Goal: Task Accomplishment & Management: Manage account settings

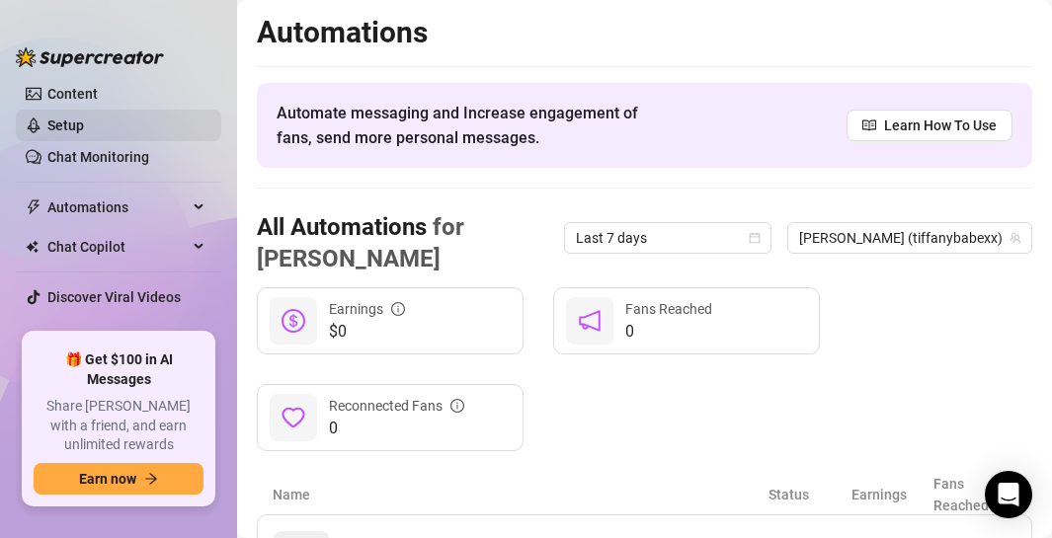
scroll to position [198, 0]
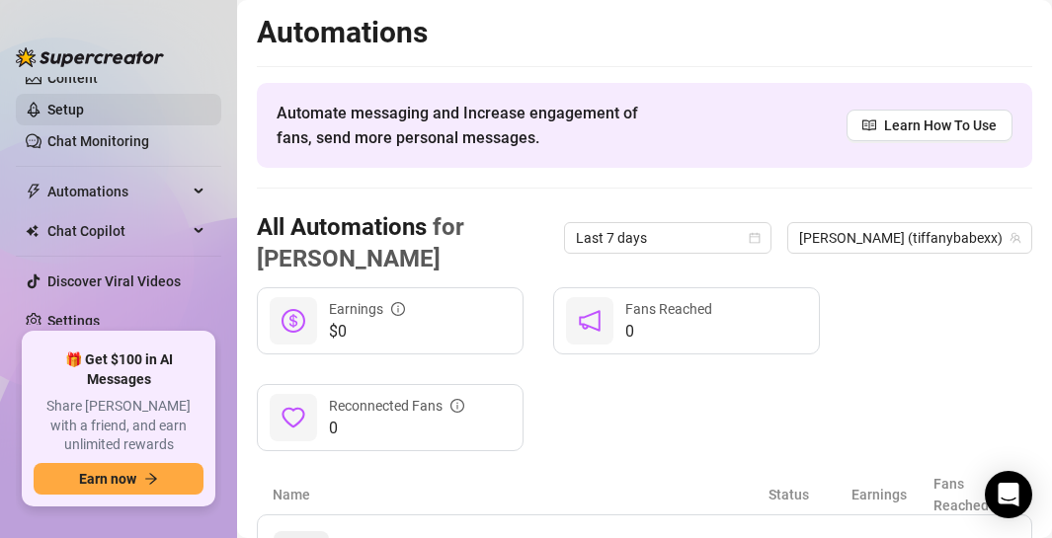
click at [159, 289] on link "Discover Viral Videos" at bounding box center [113, 282] width 133 height 16
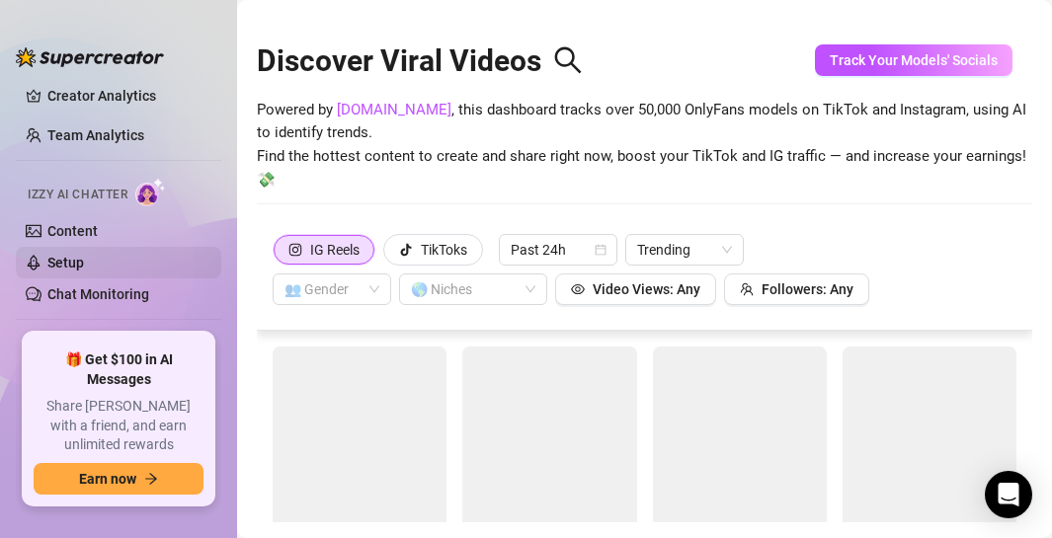
scroll to position [47, 0]
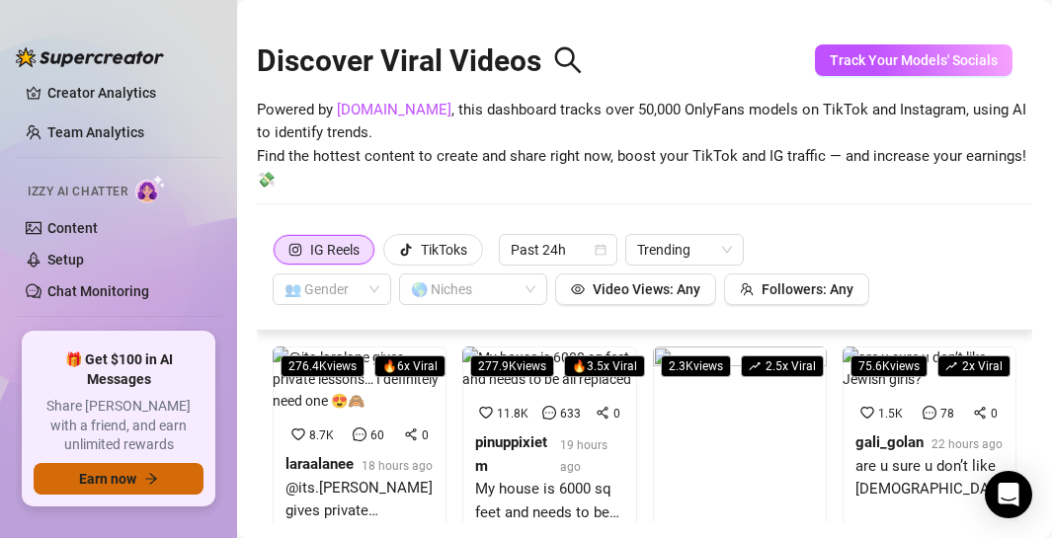
click at [135, 474] on span "Earn now" at bounding box center [107, 479] width 57 height 16
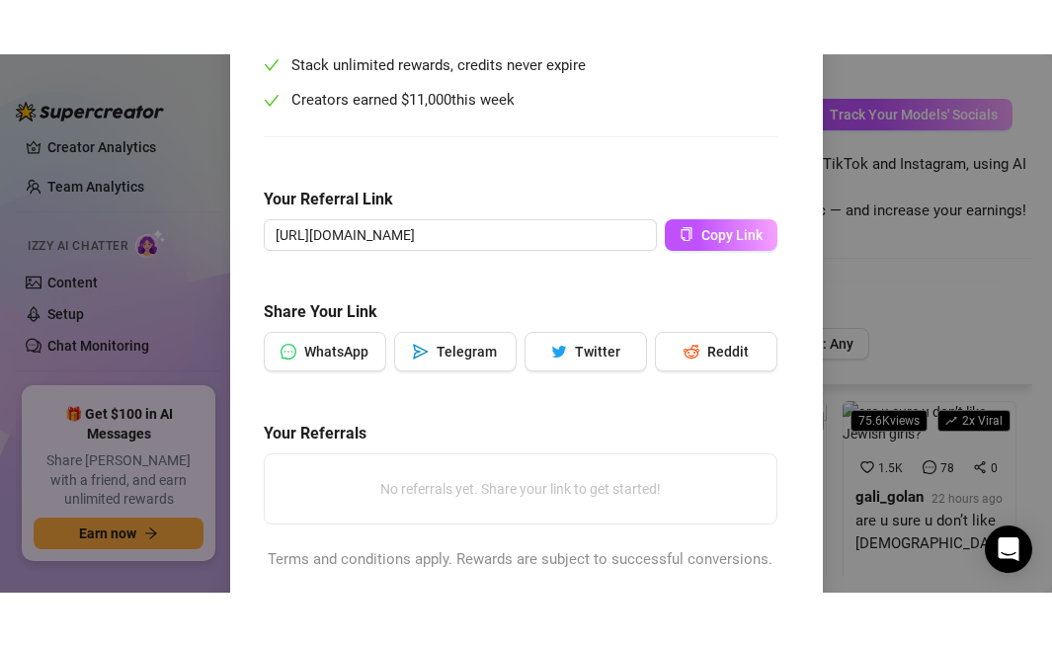
scroll to position [329, 0]
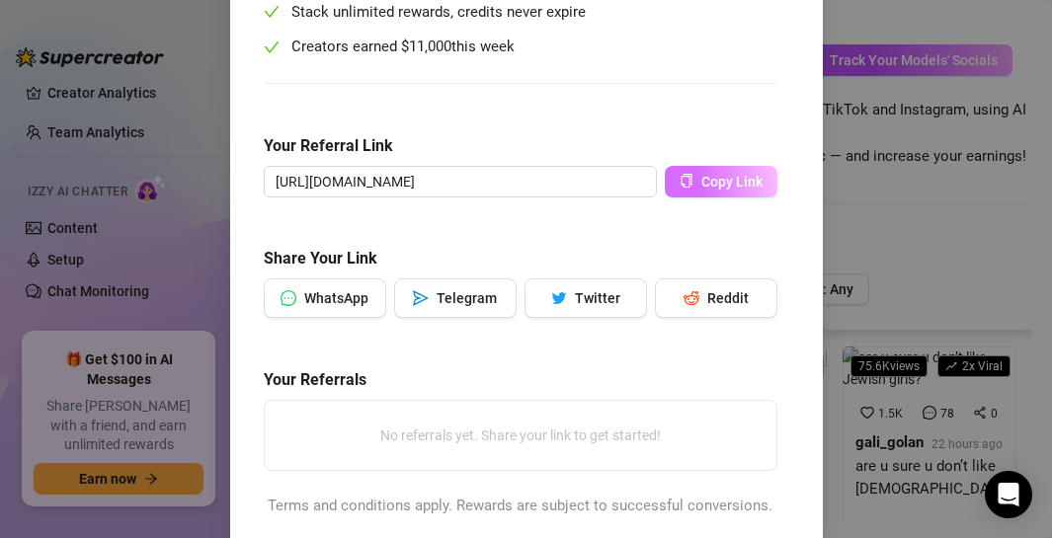
click at [719, 190] on button "Copy Link" at bounding box center [721, 182] width 113 height 32
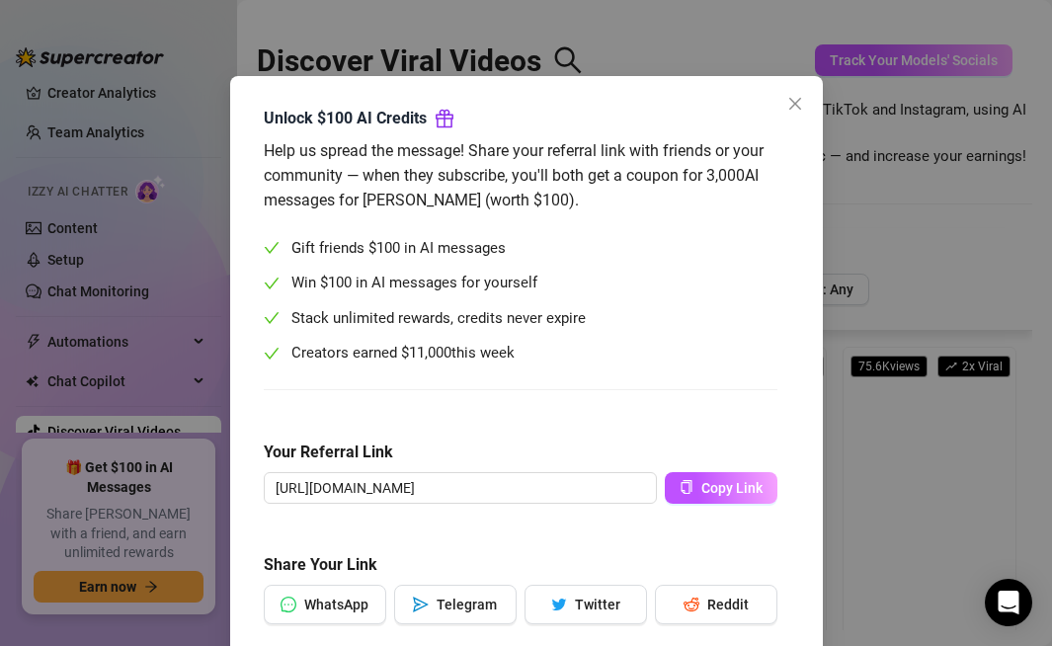
scroll to position [0, 0]
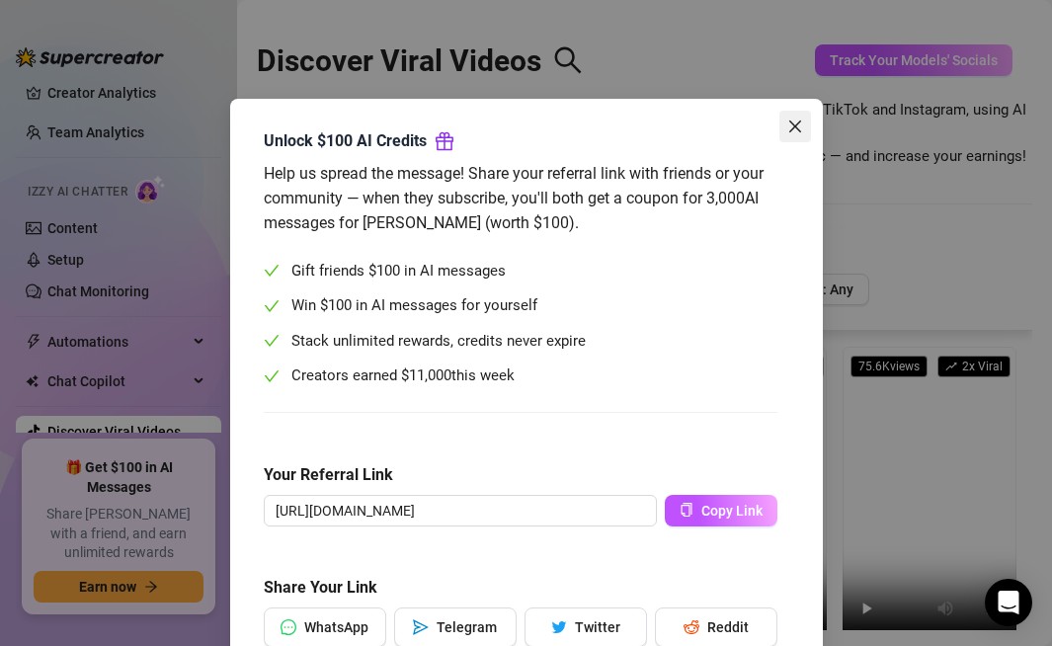
click at [792, 122] on icon "close" at bounding box center [795, 127] width 16 height 16
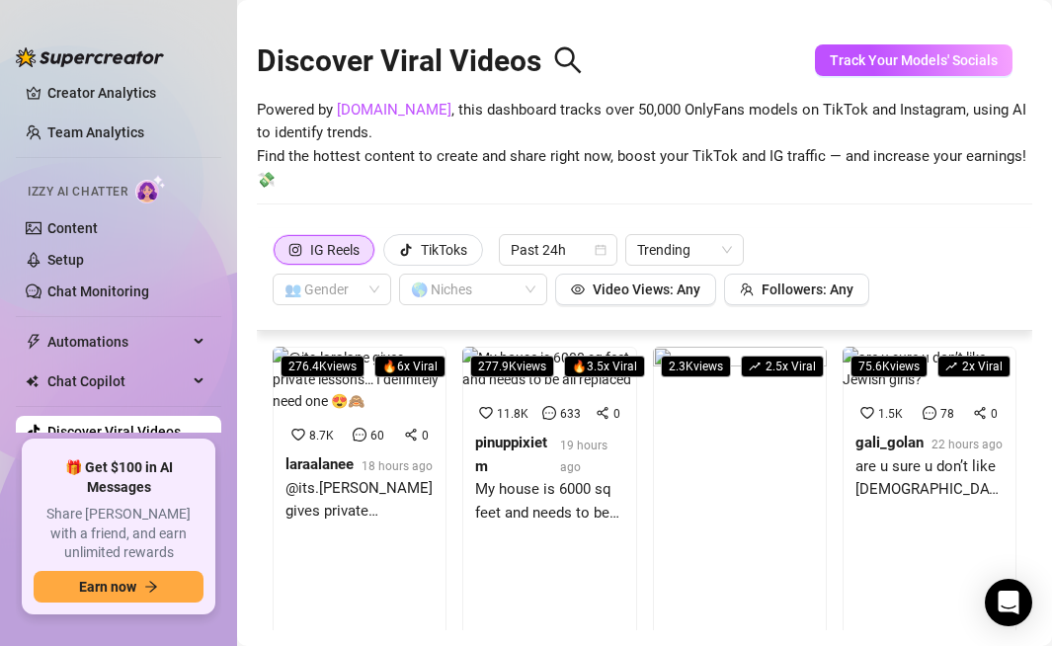
click at [139, 436] on link "Discover Viral Videos" at bounding box center [113, 432] width 133 height 16
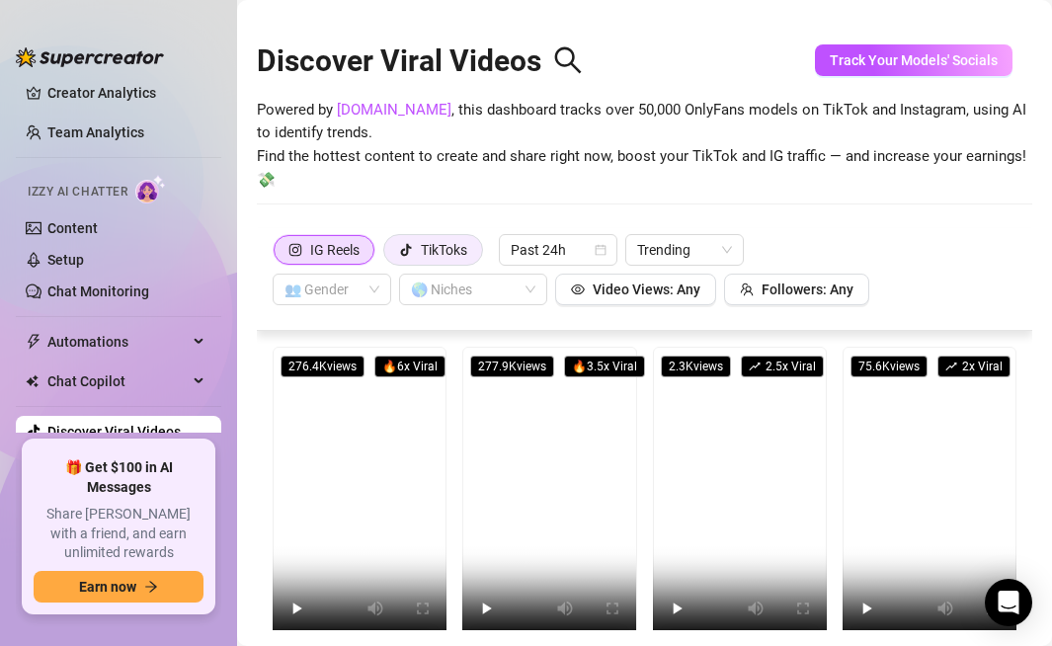
click at [419, 254] on div "TikToks" at bounding box center [433, 250] width 68 height 30
click at [389, 255] on input "TikToks" at bounding box center [389, 255] width 0 height 0
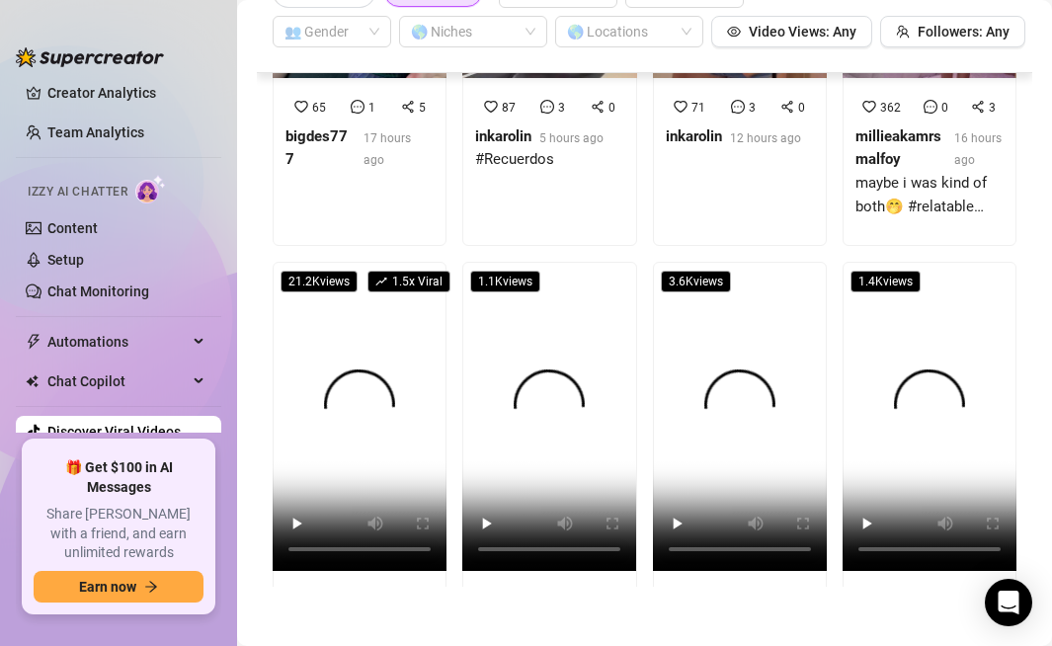
scroll to position [787, 0]
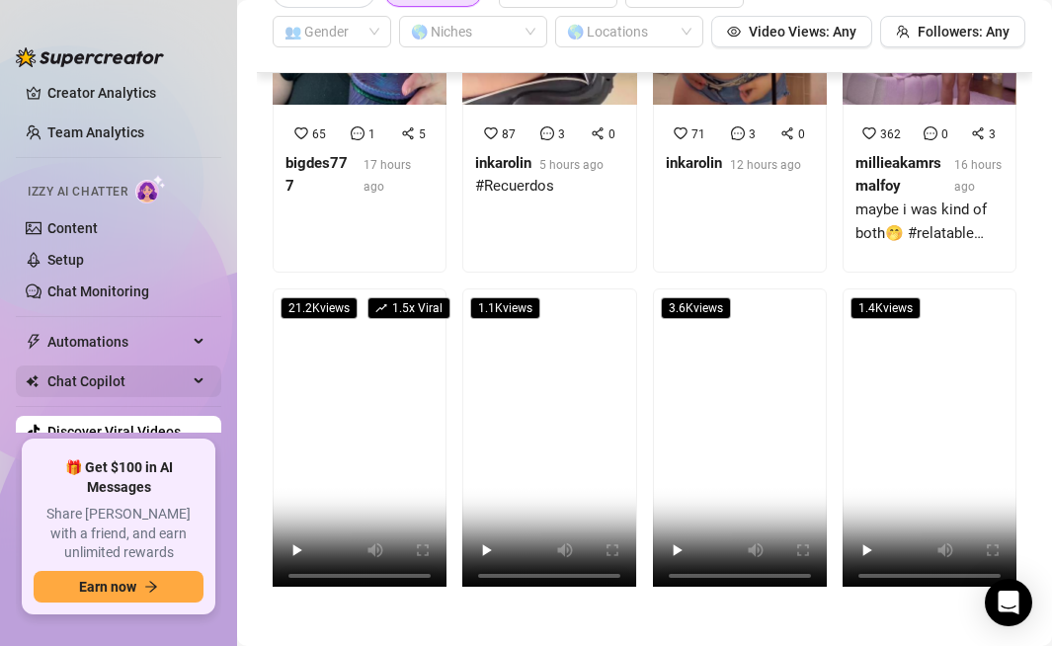
click at [182, 371] on span "Chat Copilot" at bounding box center [117, 382] width 140 height 32
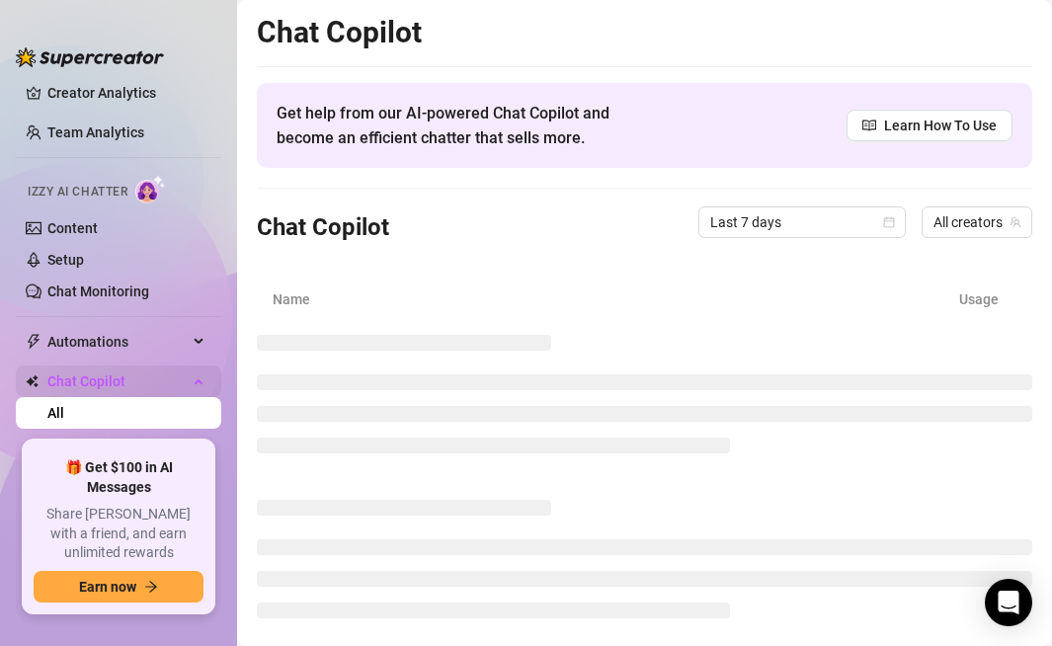
click at [201, 379] on icon at bounding box center [201, 379] width 10 height 0
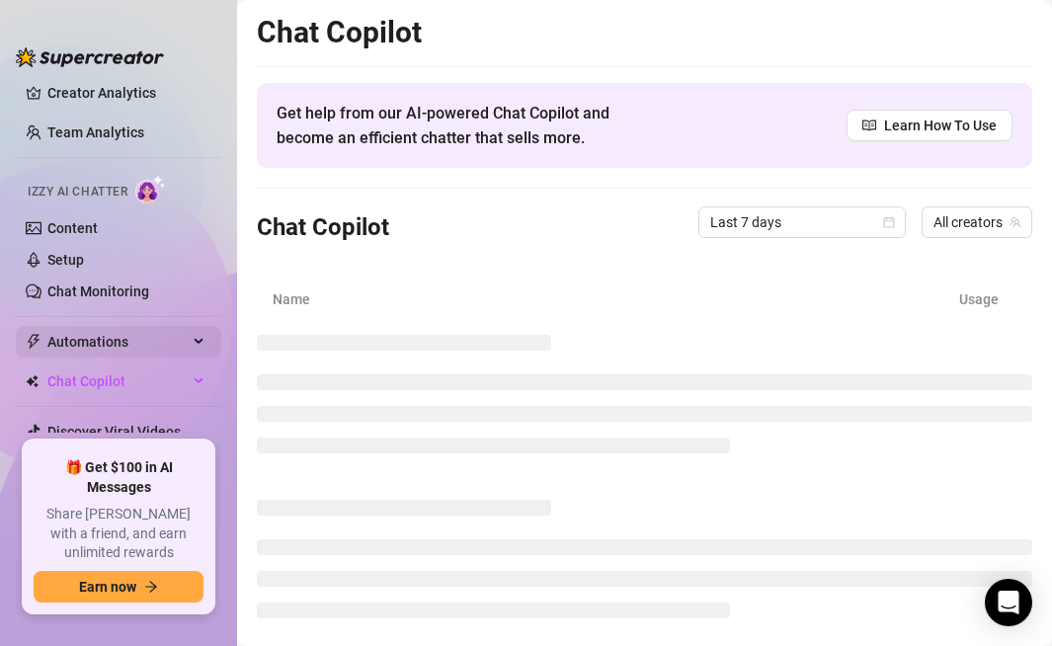
click at [198, 349] on div "Automations" at bounding box center [118, 342] width 205 height 32
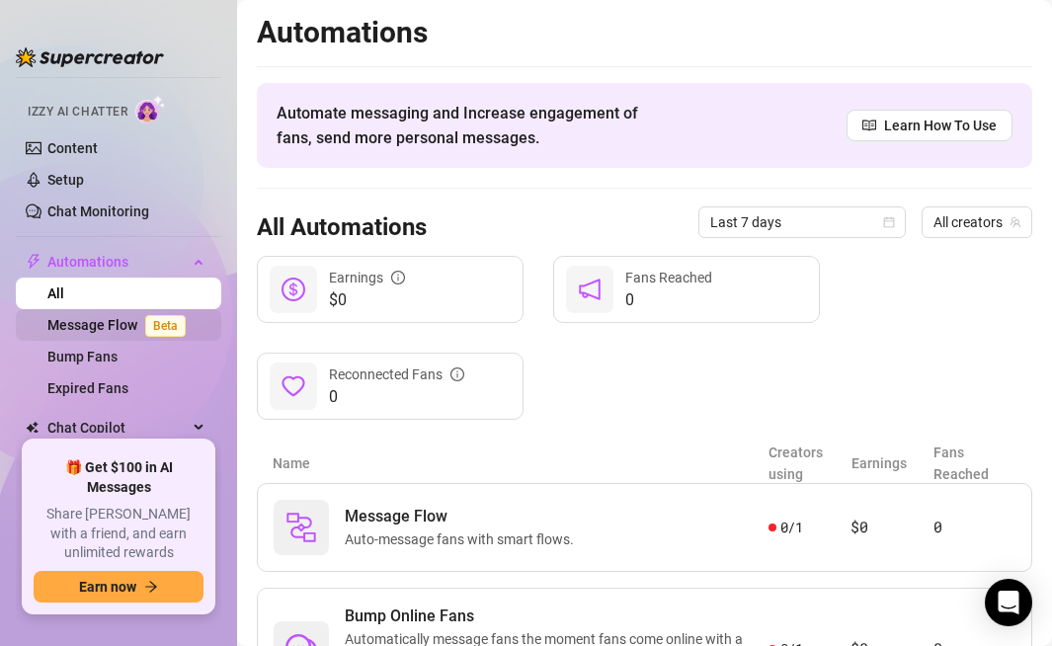
scroll to position [142, 0]
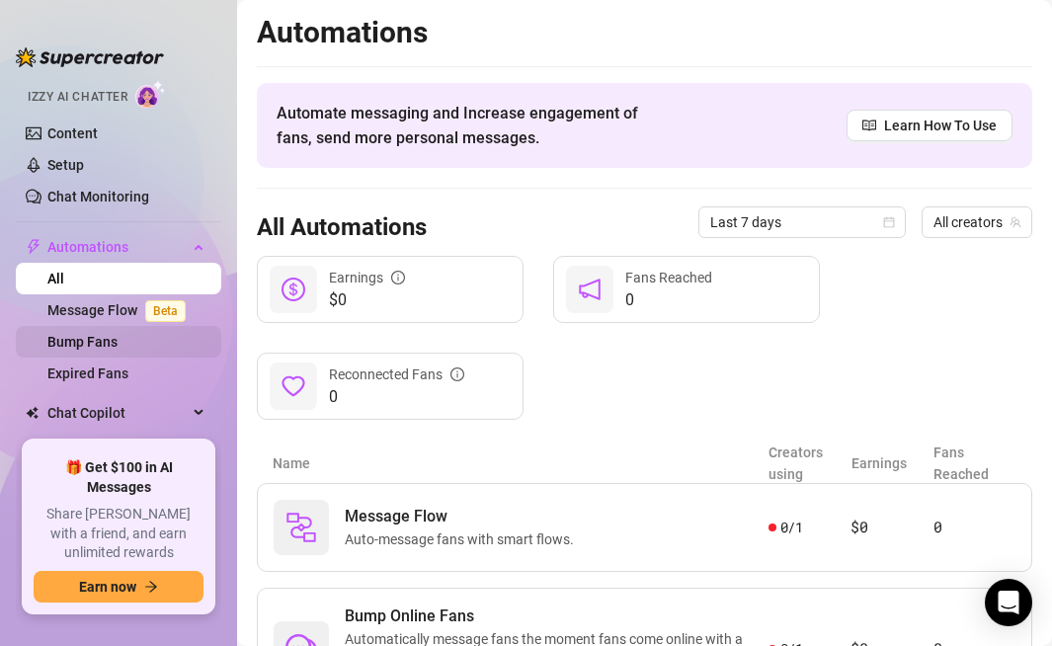
click at [115, 341] on link "Bump Fans" at bounding box center [82, 342] width 70 height 16
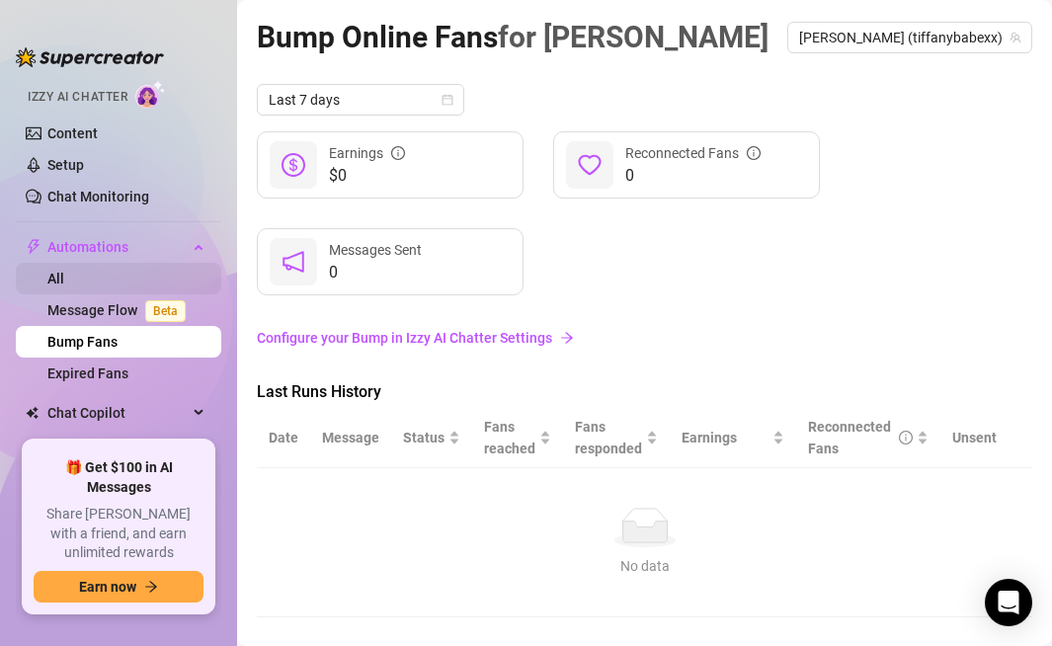
click at [64, 277] on link "All" at bounding box center [55, 279] width 17 height 16
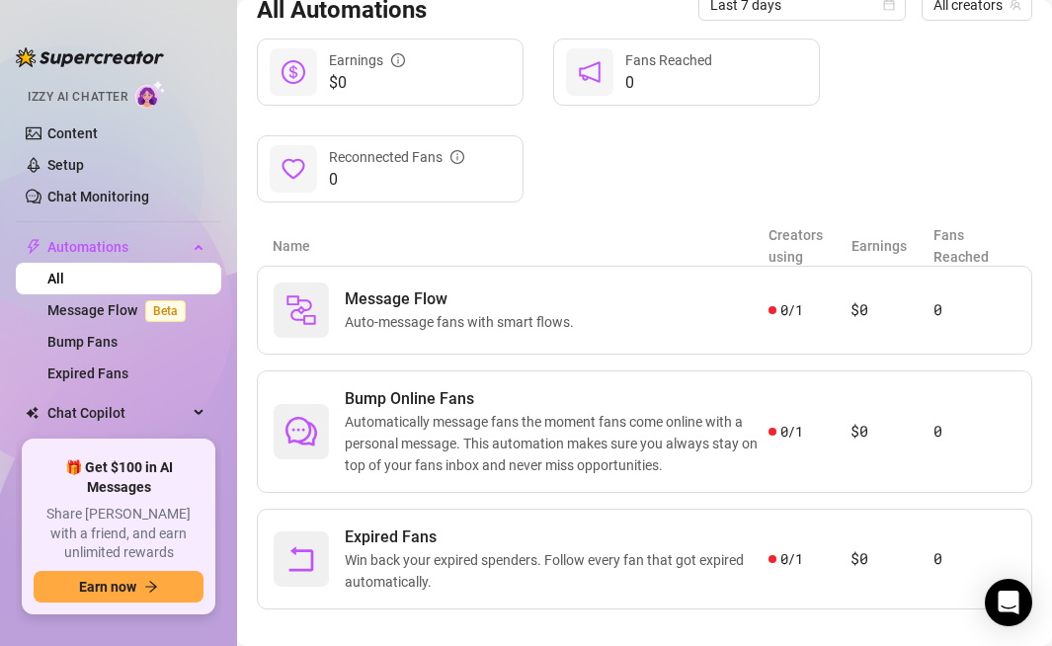
scroll to position [227, 0]
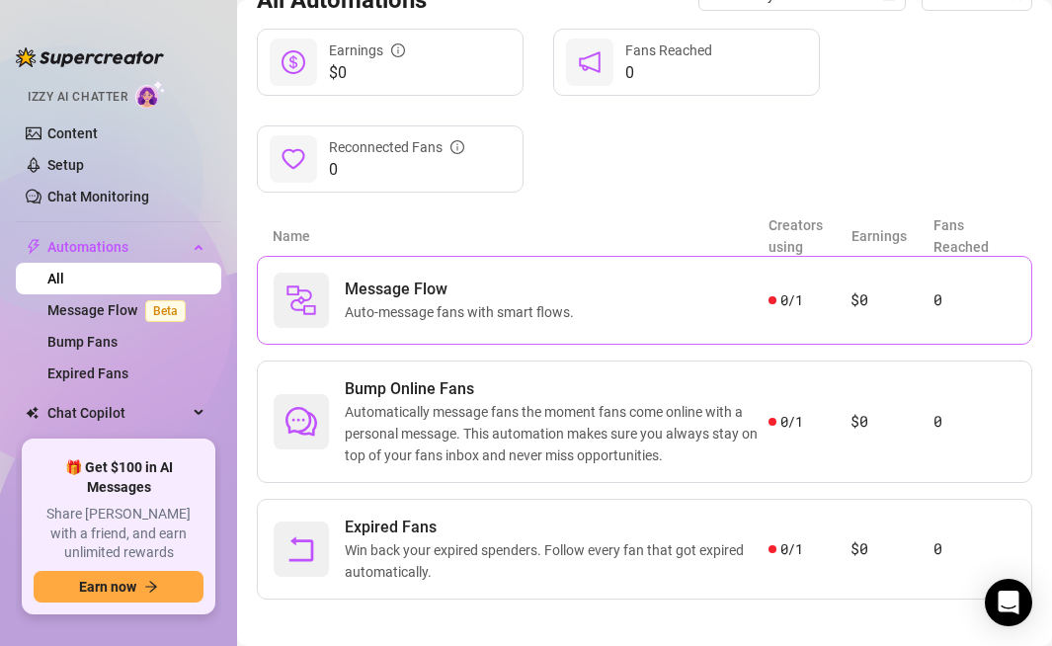
click at [787, 300] on span "0 / 1" at bounding box center [791, 300] width 23 height 22
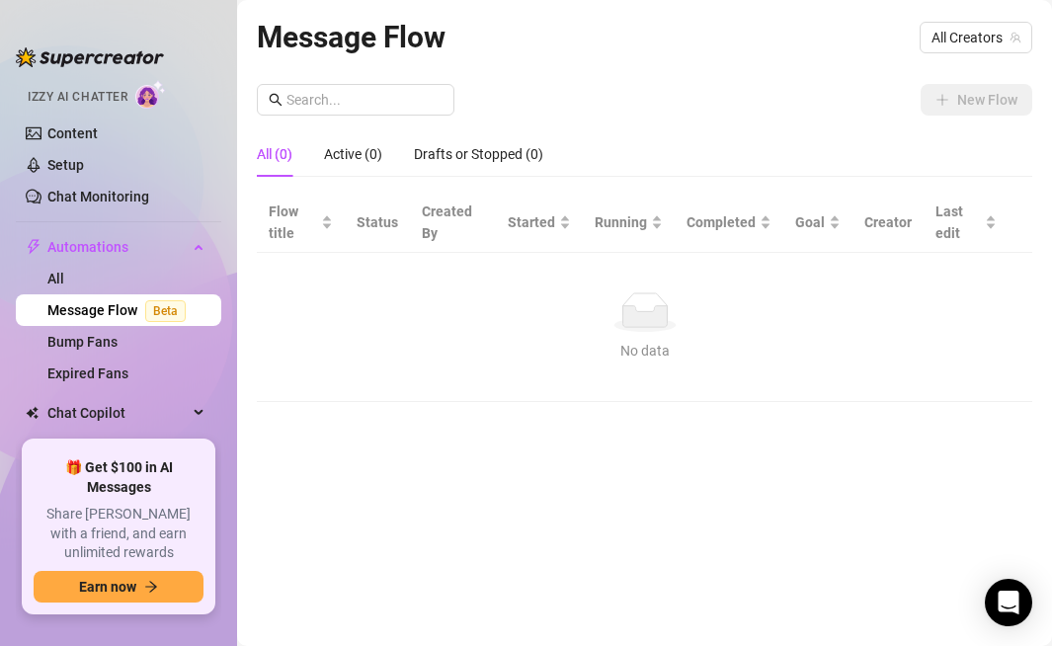
click at [157, 308] on span "Beta" at bounding box center [165, 311] width 41 height 22
click at [118, 335] on link "Bump Fans" at bounding box center [82, 342] width 70 height 16
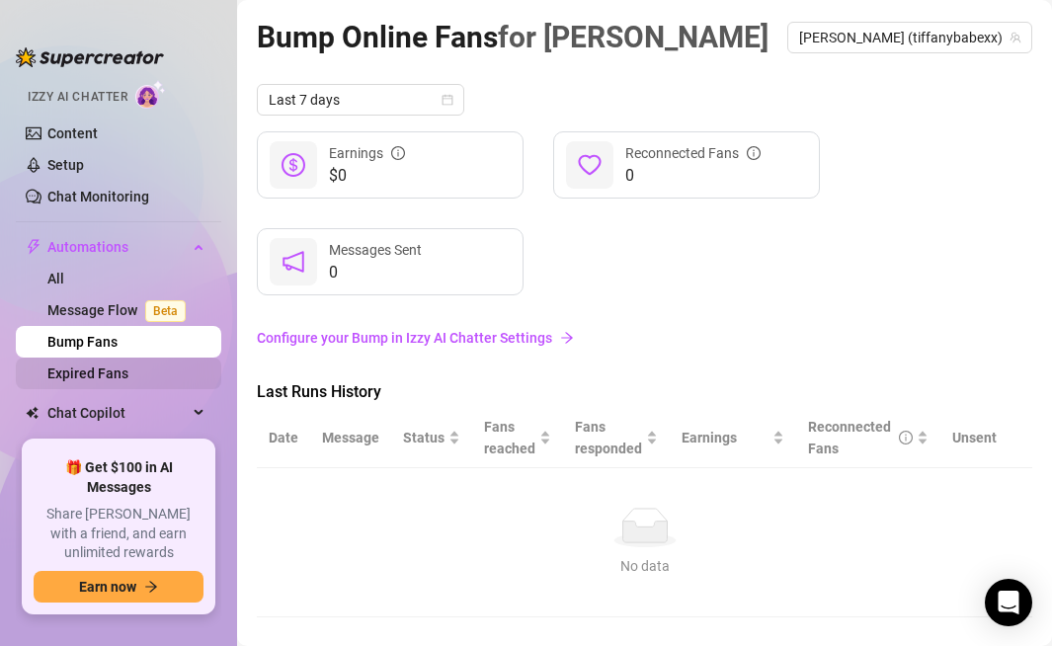
click at [128, 370] on link "Expired Fans" at bounding box center [87, 374] width 81 height 16
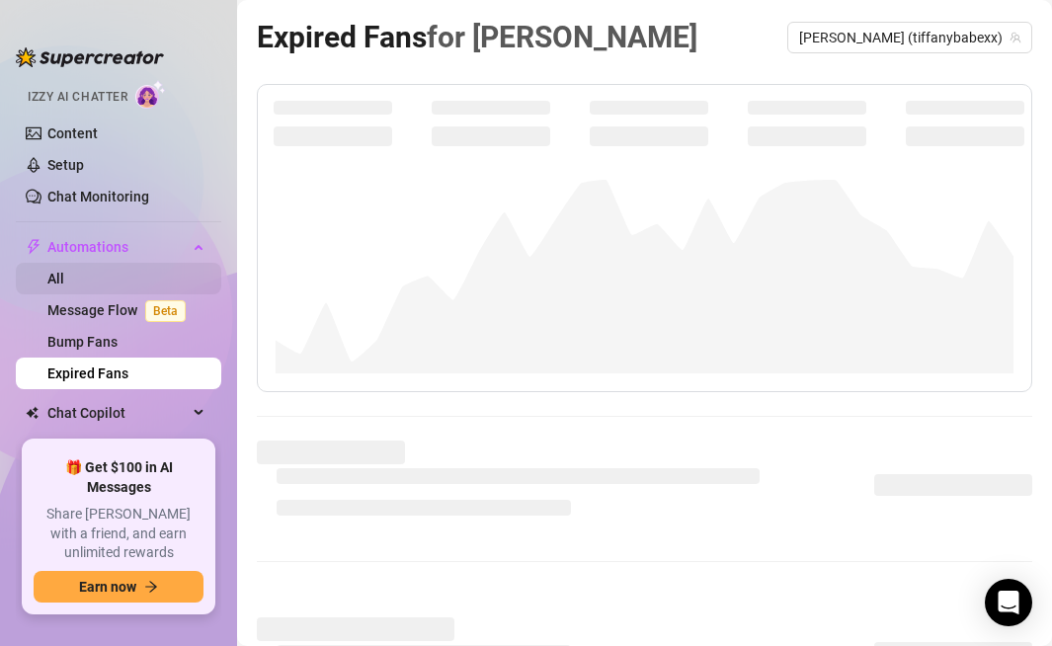
click at [64, 274] on link "All" at bounding box center [55, 279] width 17 height 16
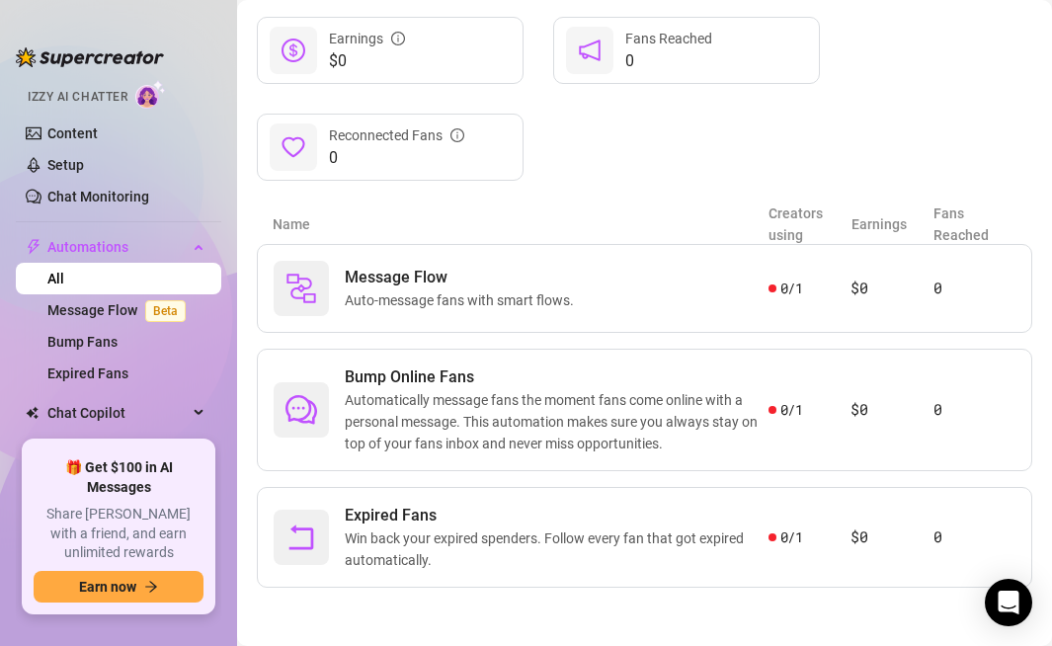
scroll to position [240, 0]
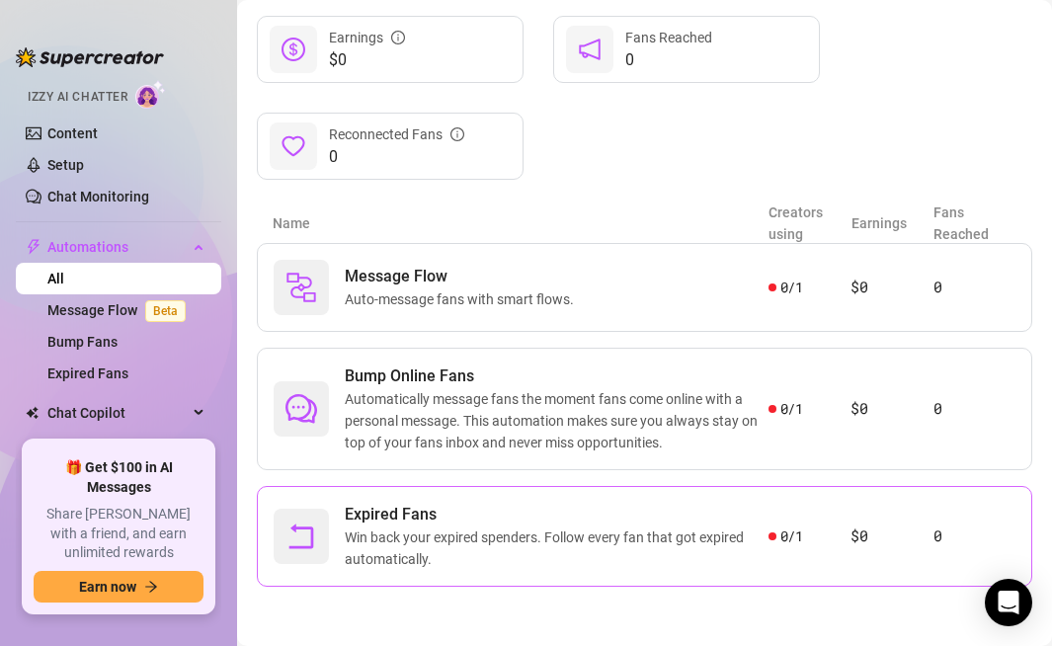
click at [606, 524] on span "Expired Fans" at bounding box center [557, 515] width 424 height 24
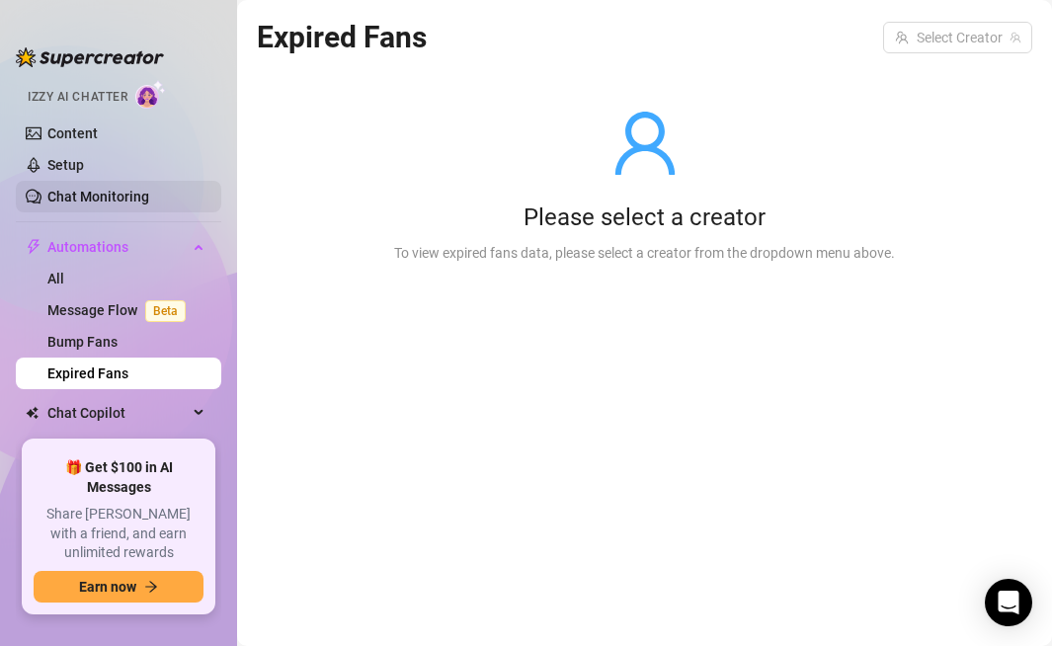
click at [92, 193] on link "Chat Monitoring" at bounding box center [98, 197] width 102 height 16
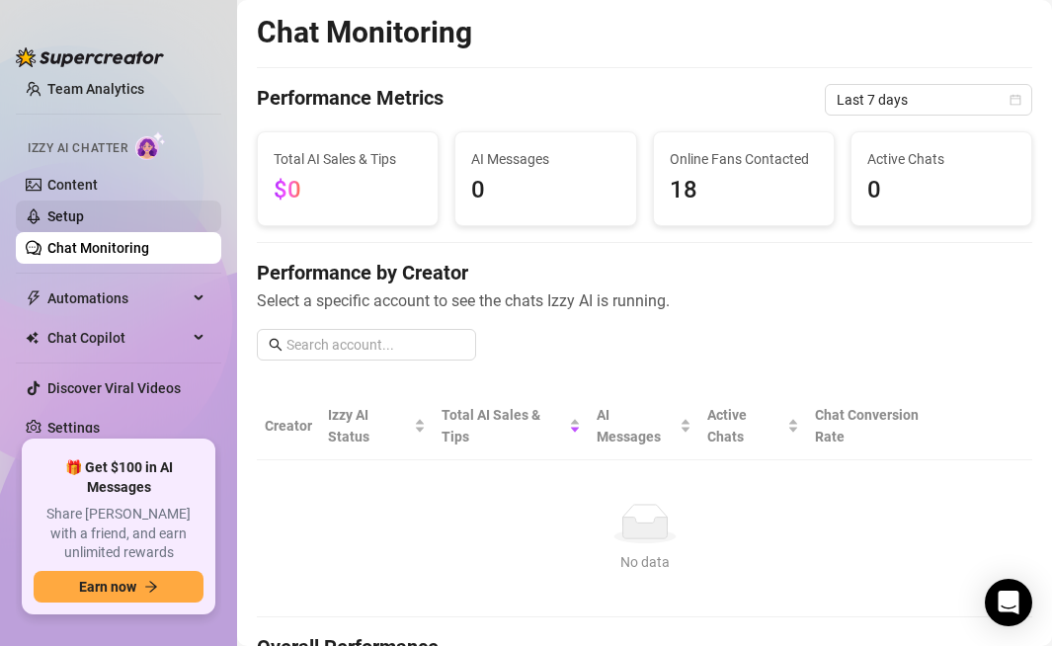
click at [84, 212] on link "Setup" at bounding box center [65, 216] width 37 height 16
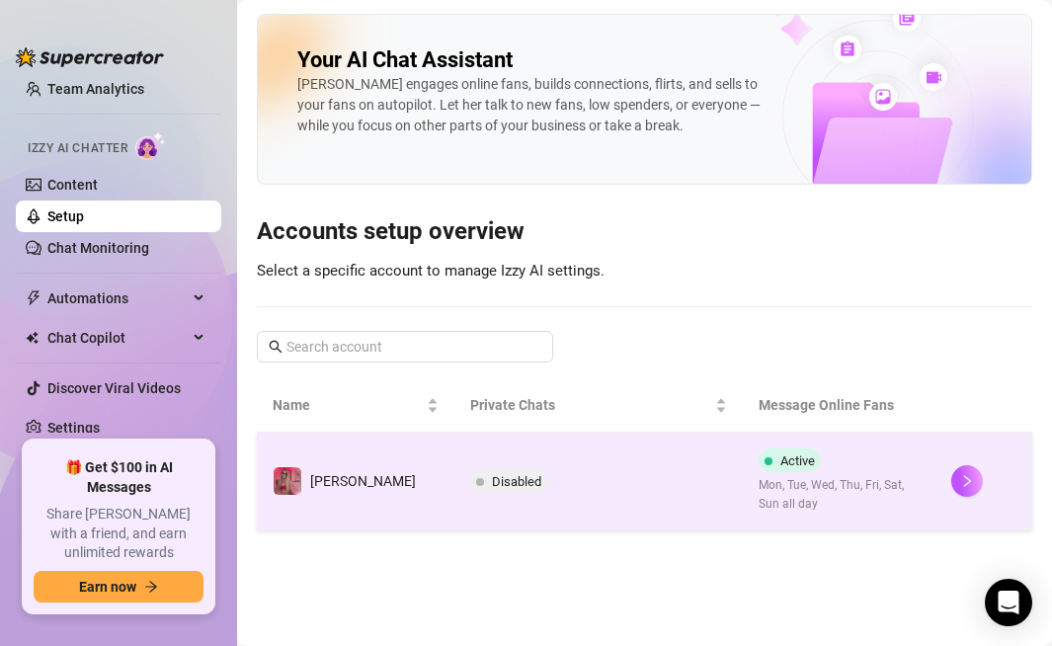
click at [492, 481] on span "Disabled" at bounding box center [516, 481] width 49 height 15
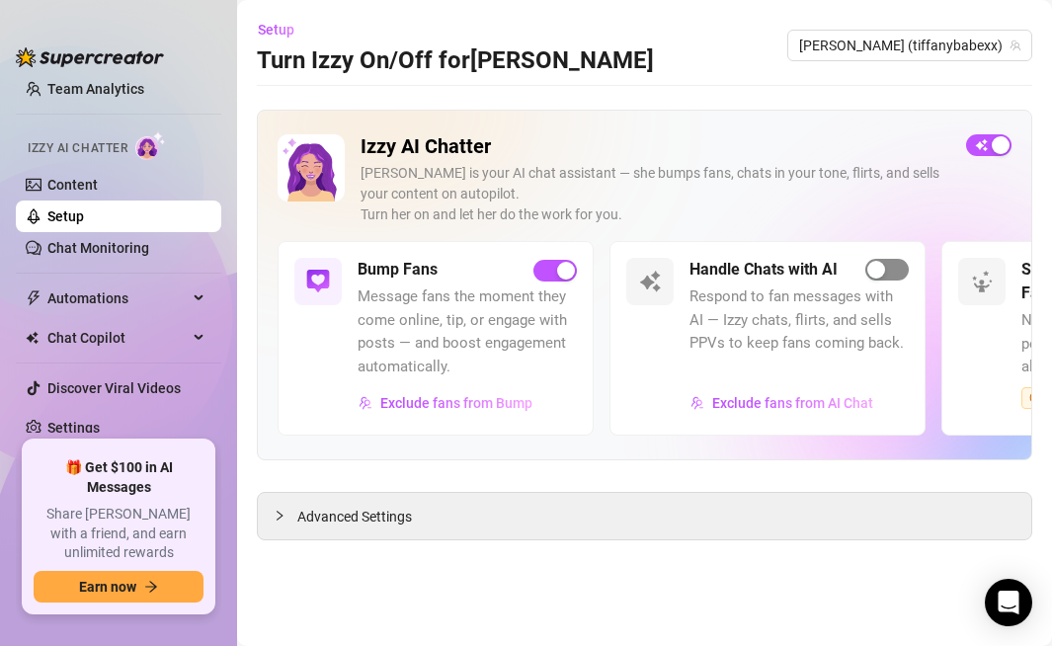
click at [888, 272] on span "button" at bounding box center [886, 270] width 43 height 22
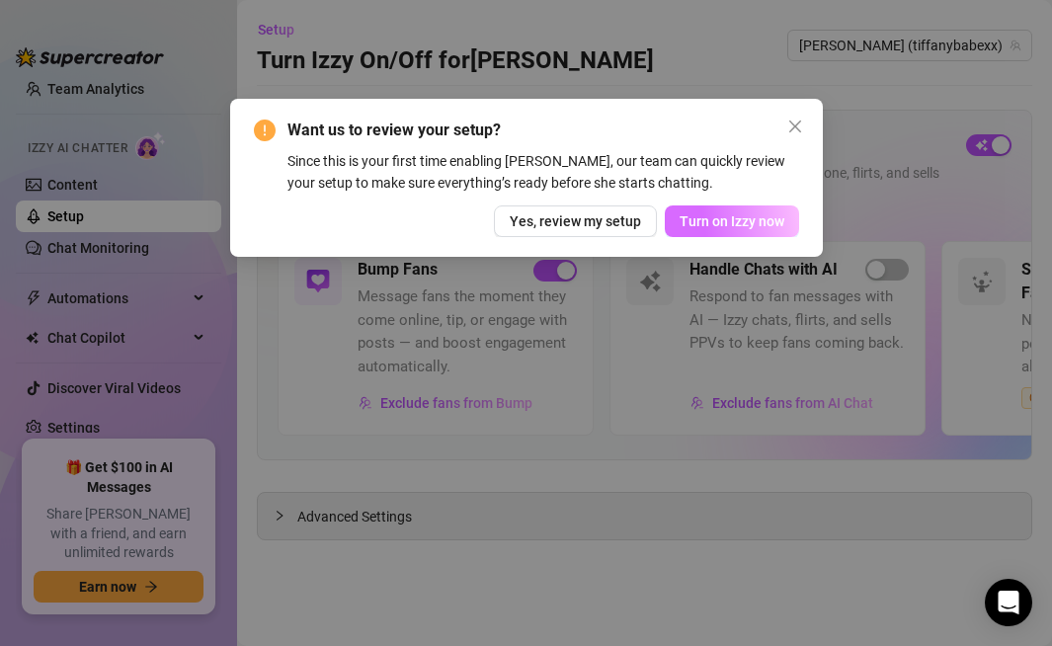
click at [705, 223] on span "Turn on Izzy now" at bounding box center [732, 221] width 105 height 16
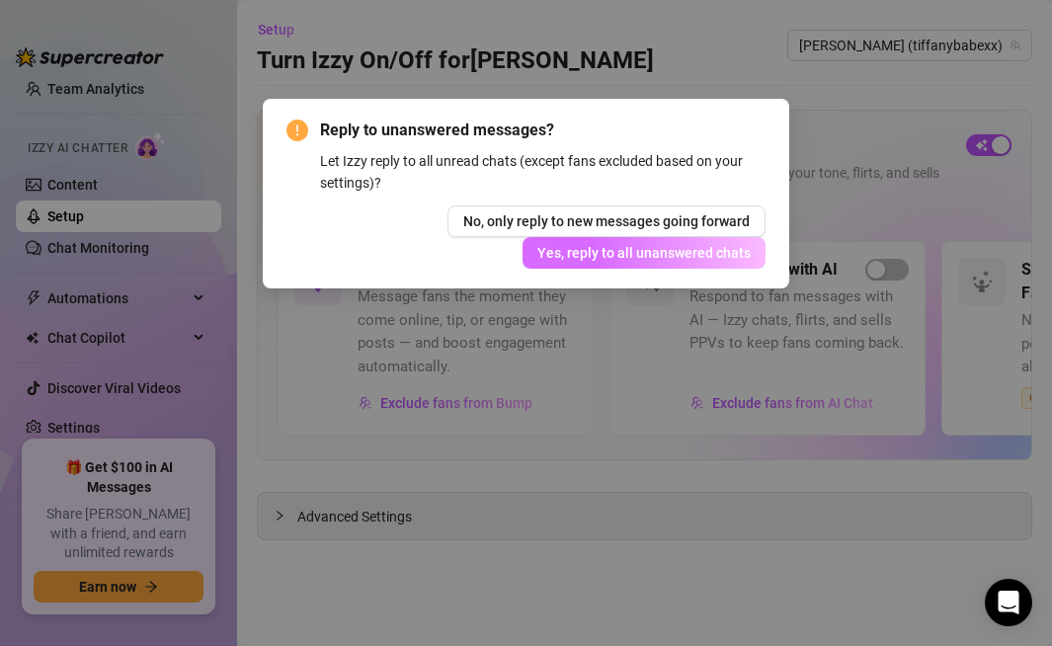
click at [586, 258] on span "Yes, reply to all unanswered chats" at bounding box center [643, 253] width 213 height 16
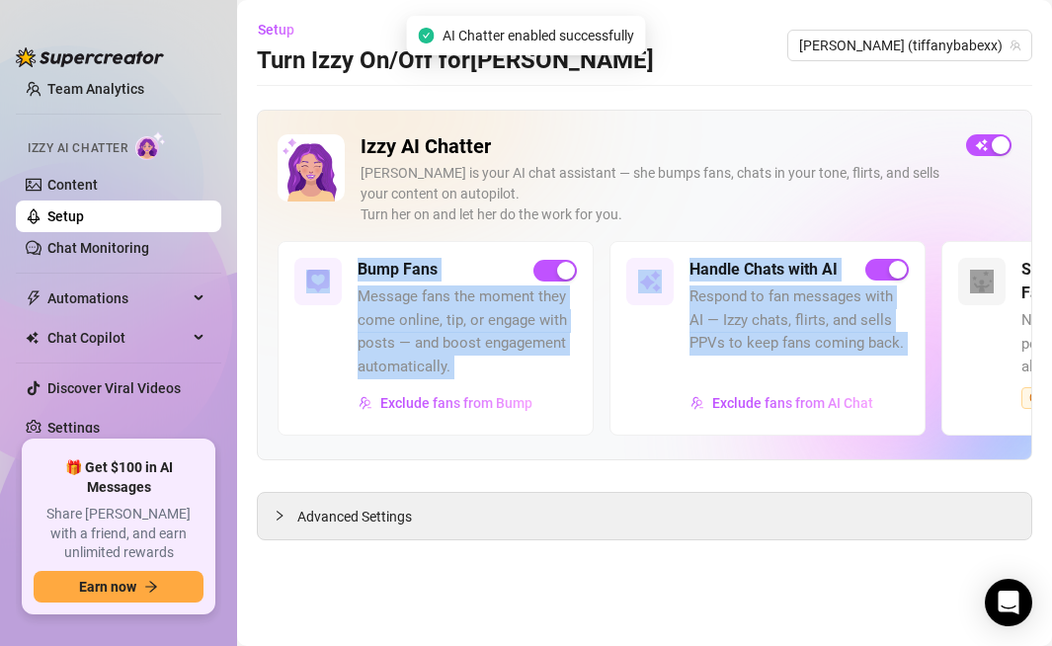
drag, startPoint x: 971, startPoint y: 315, endPoint x: 859, endPoint y: 204, distance: 158.6
click at [859, 205] on div "Izzy AI Chatter [PERSON_NAME] is your AI chat assistant — she bumps fans, chats…" at bounding box center [645, 285] width 776 height 351
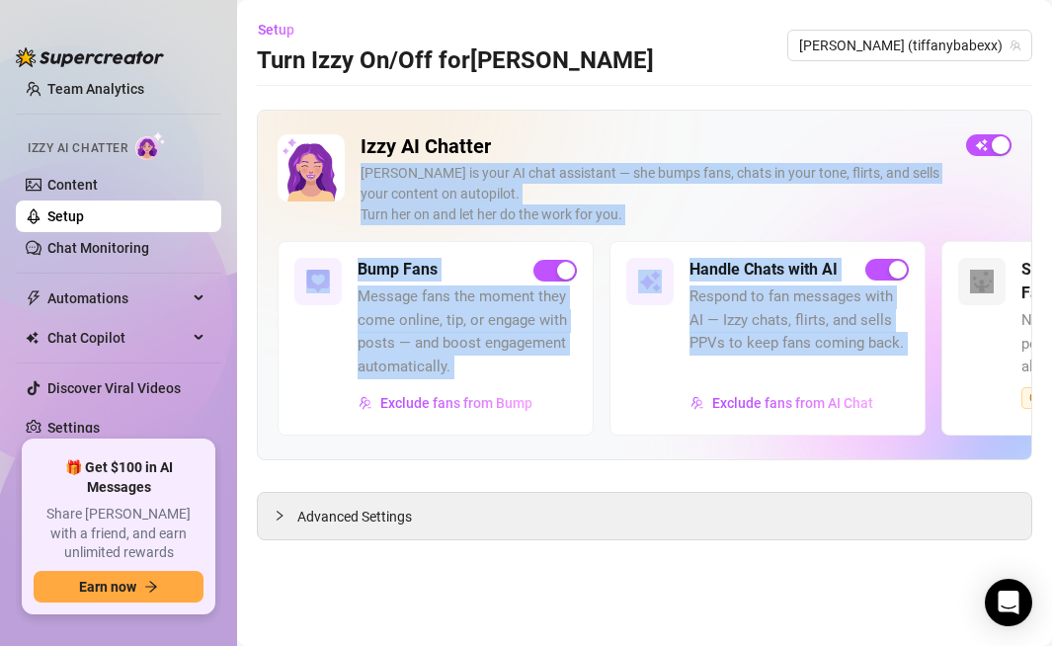
click at [875, 211] on div "[PERSON_NAME] is your AI chat assistant — she bumps fans, chats in your tone, f…" at bounding box center [656, 194] width 590 height 62
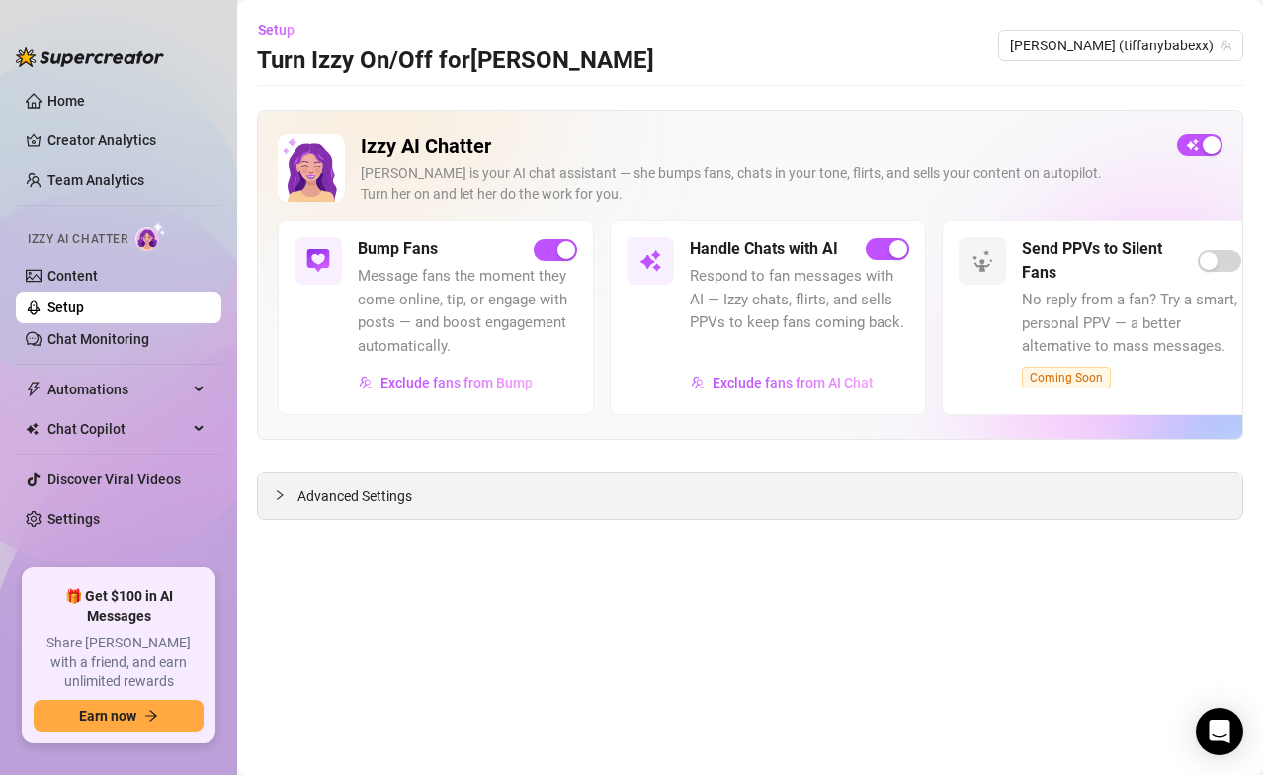
click at [367, 490] on span "Advanced Settings" at bounding box center [354, 496] width 115 height 22
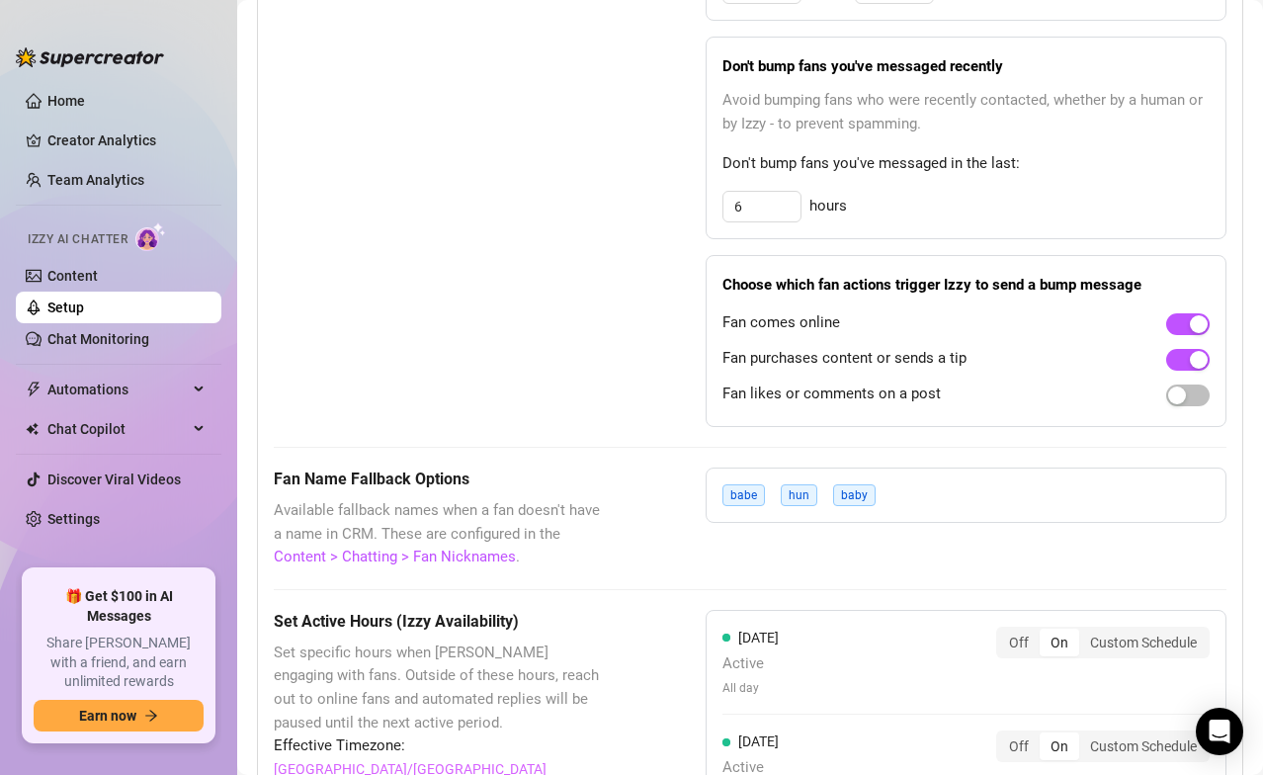
scroll to position [1294, 0]
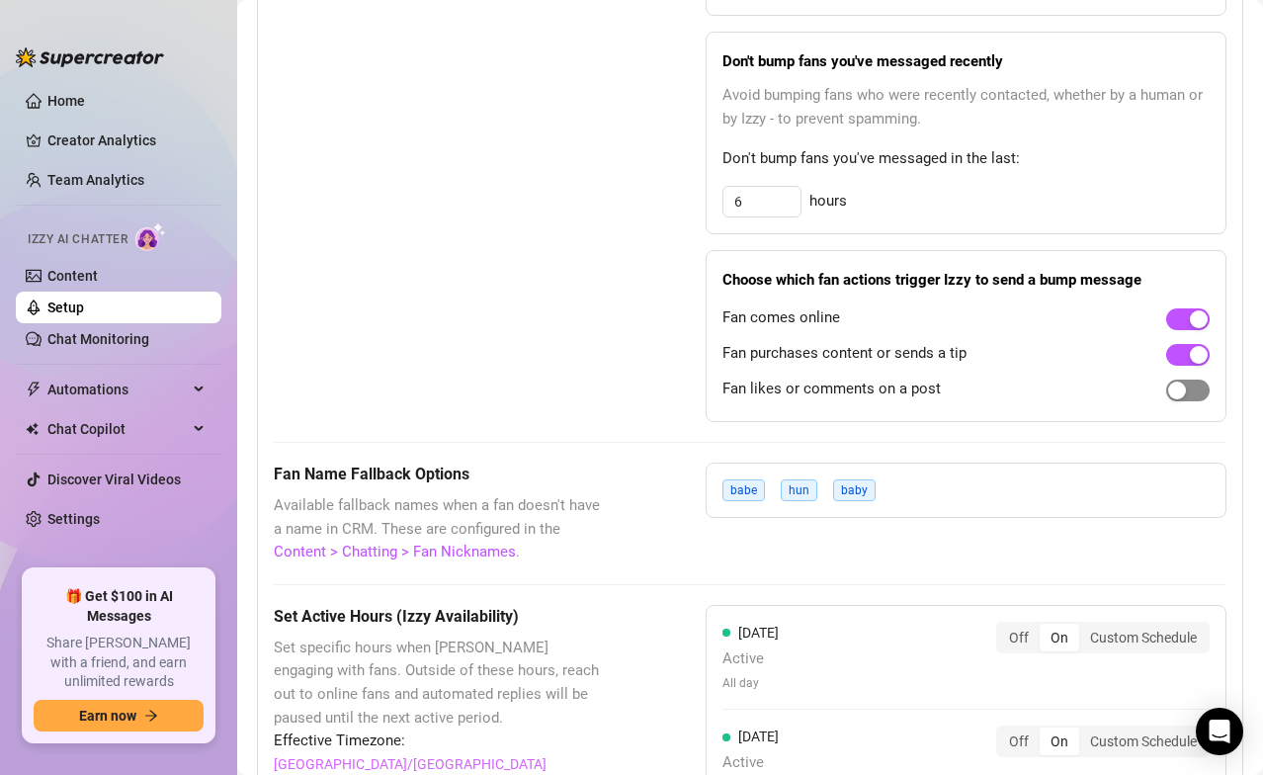
click at [1051, 390] on span "button" at bounding box center [1187, 390] width 43 height 22
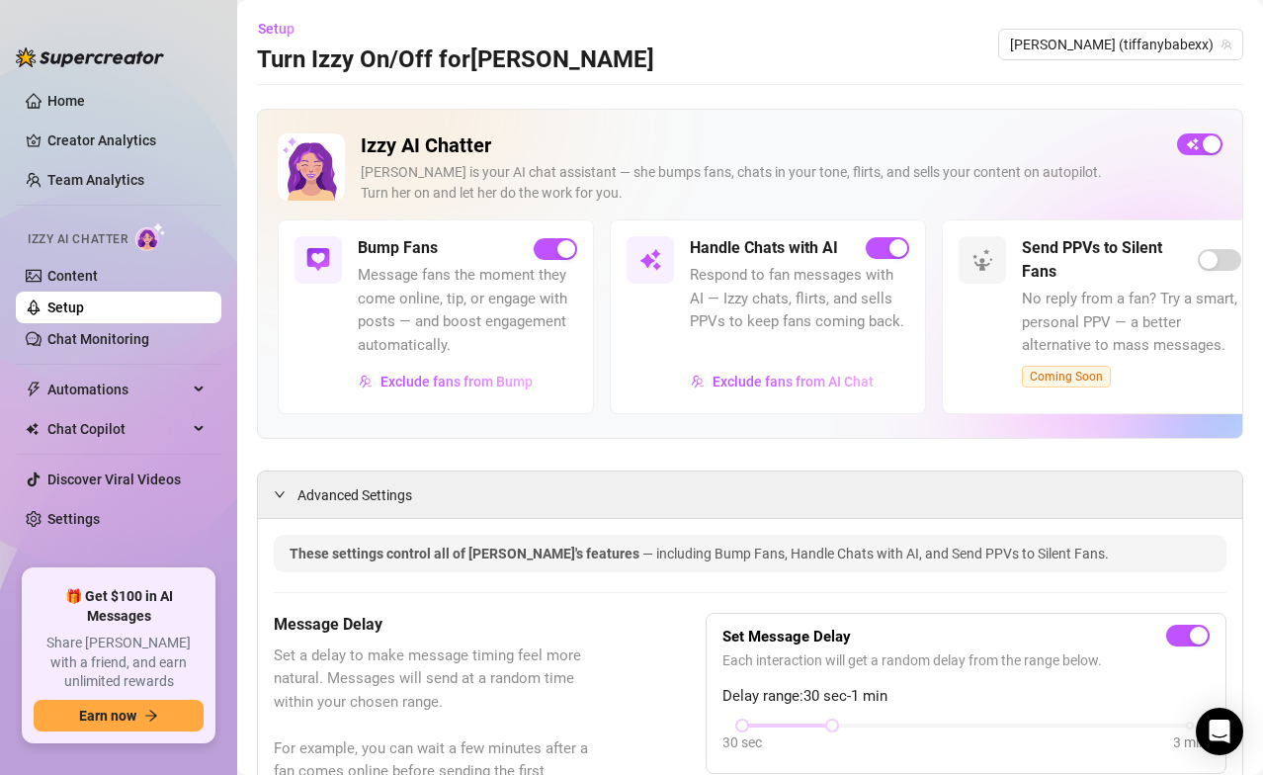
scroll to position [0, 0]
click at [80, 272] on link "Content" at bounding box center [72, 276] width 50 height 16
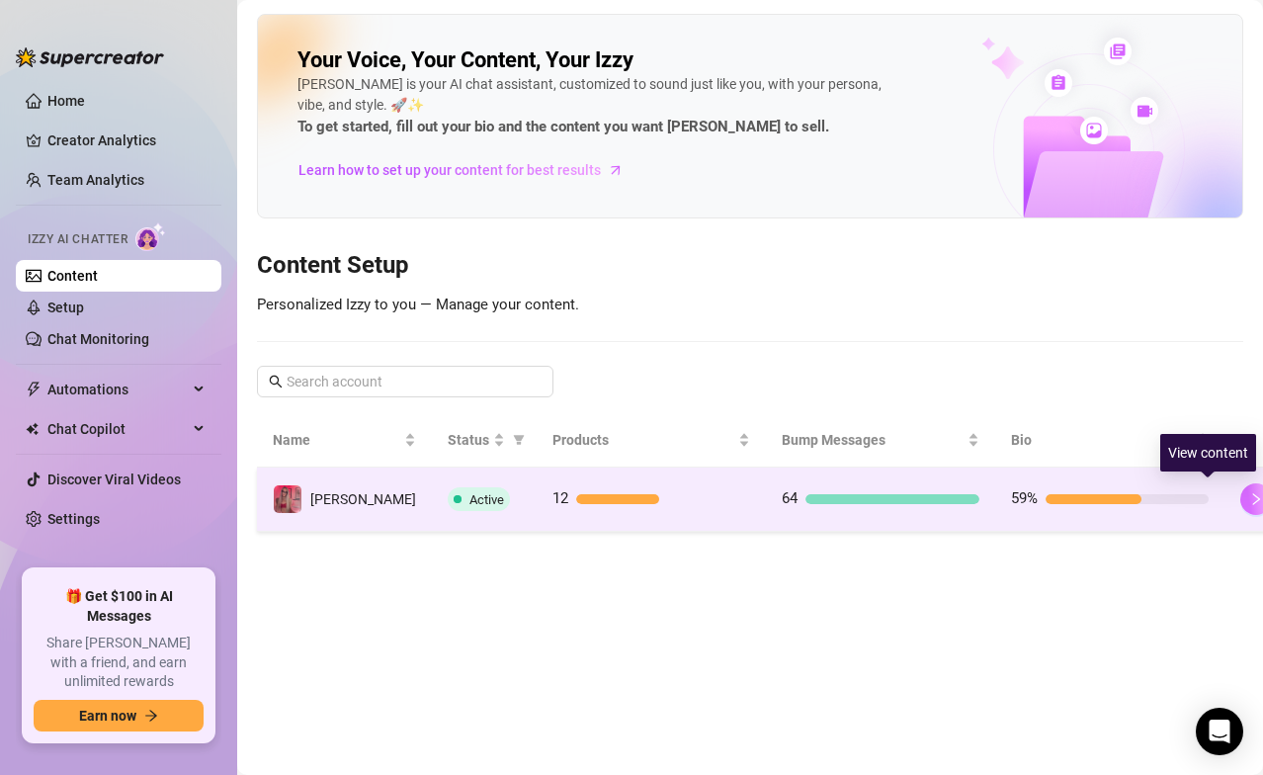
click at [1051, 499] on icon "right" at bounding box center [1256, 499] width 14 height 14
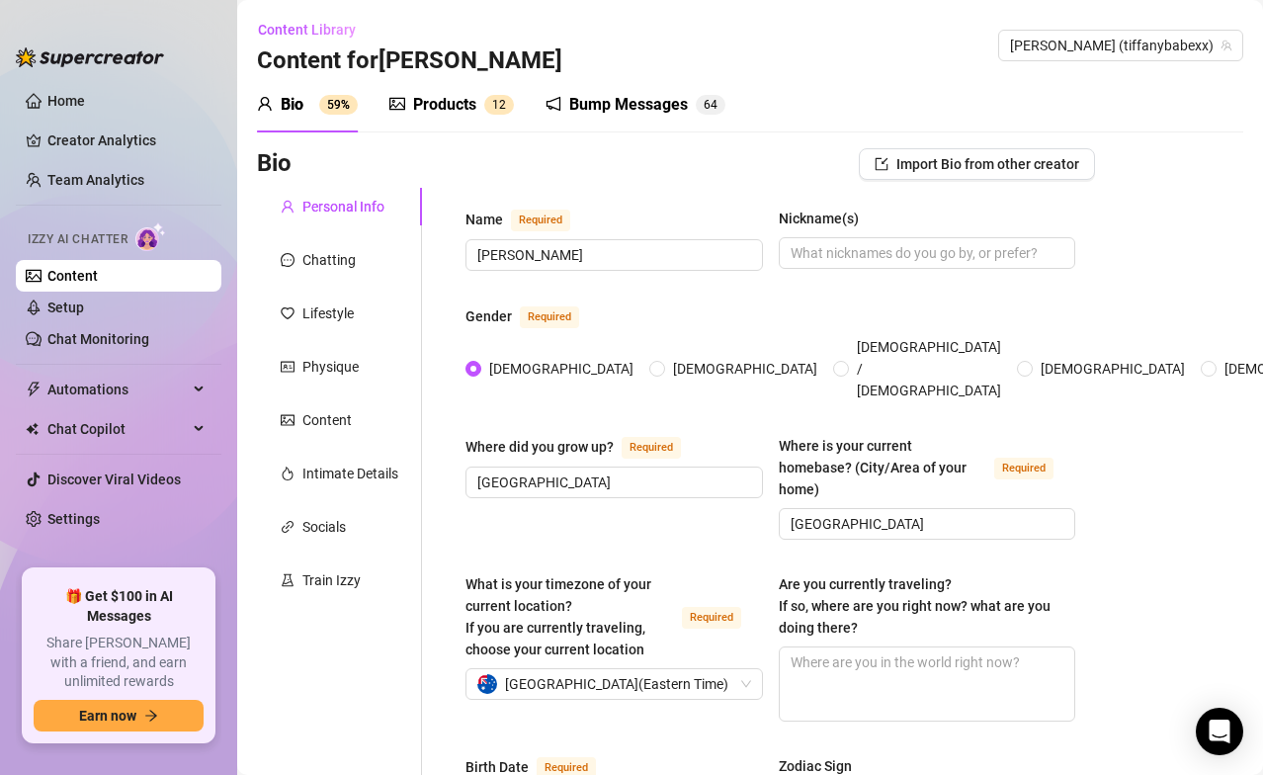
click at [457, 102] on div "Products" at bounding box center [444, 105] width 63 height 24
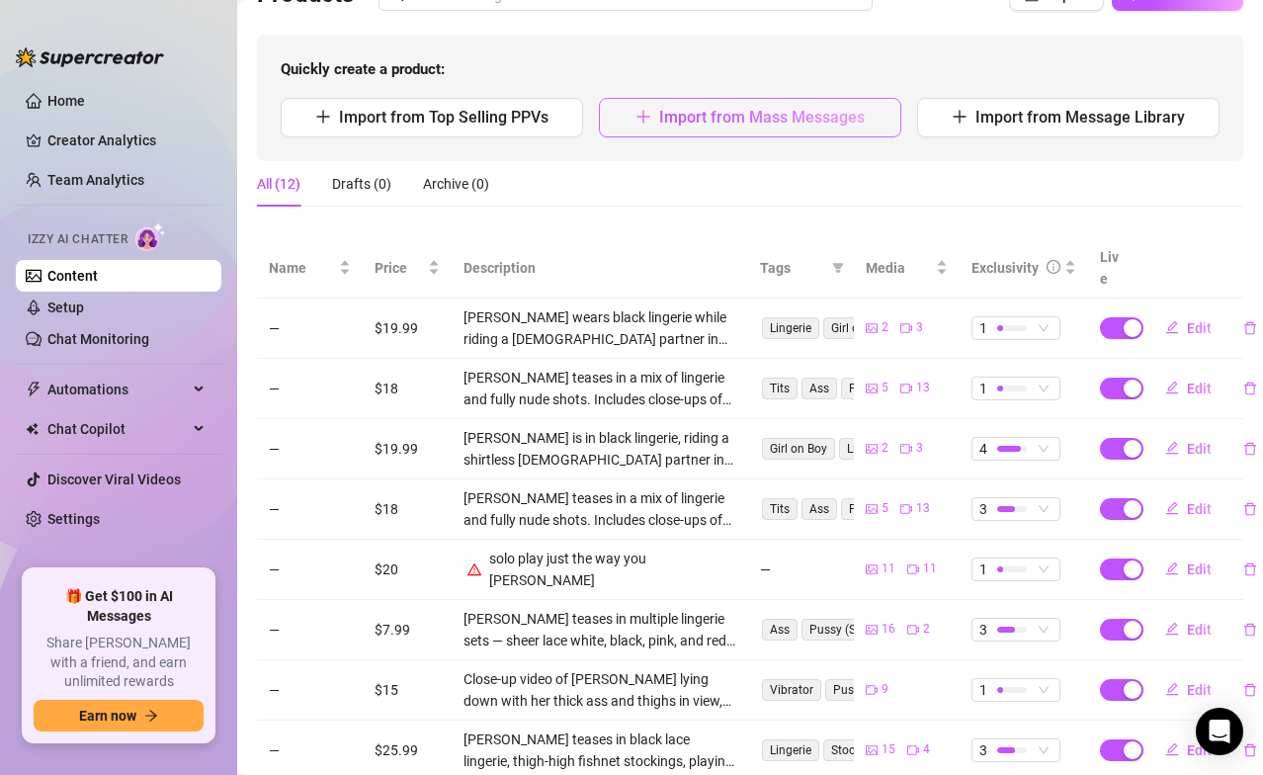
scroll to position [170, 0]
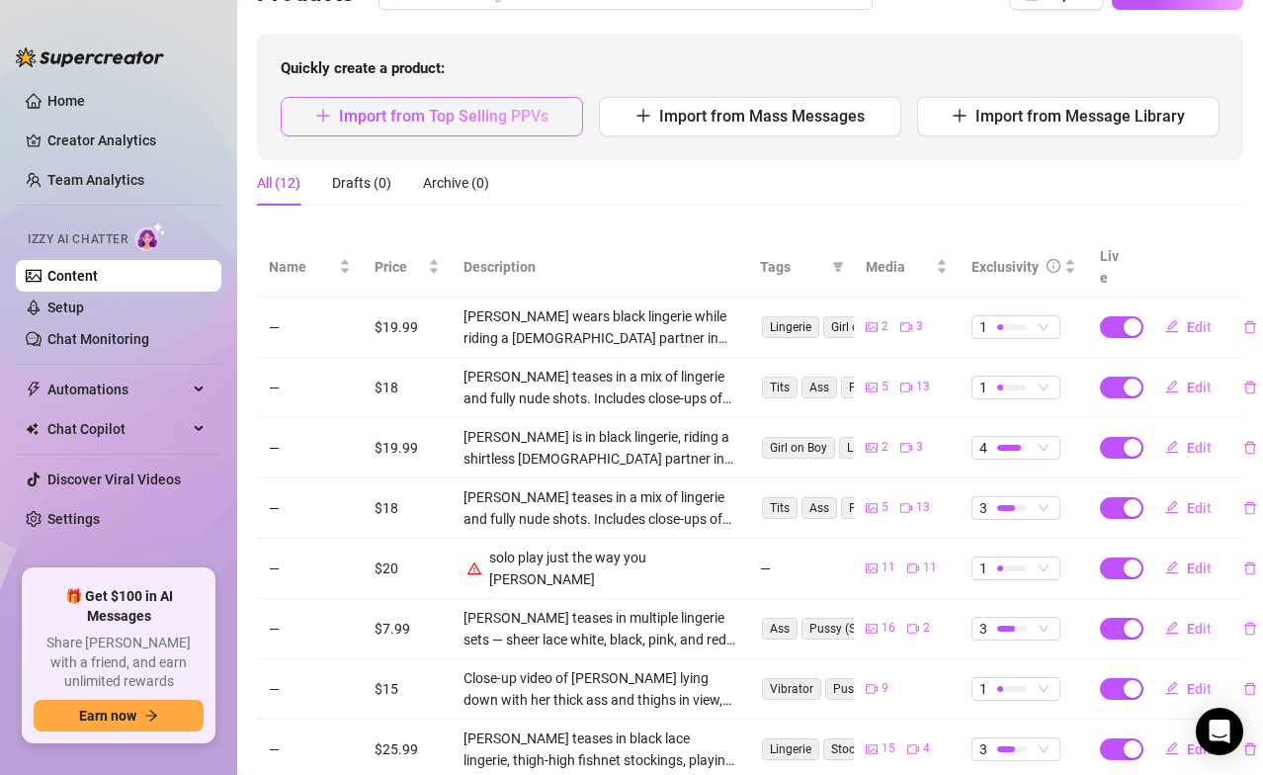
click at [516, 127] on button "Import from Top Selling PPVs" at bounding box center [432, 117] width 302 height 40
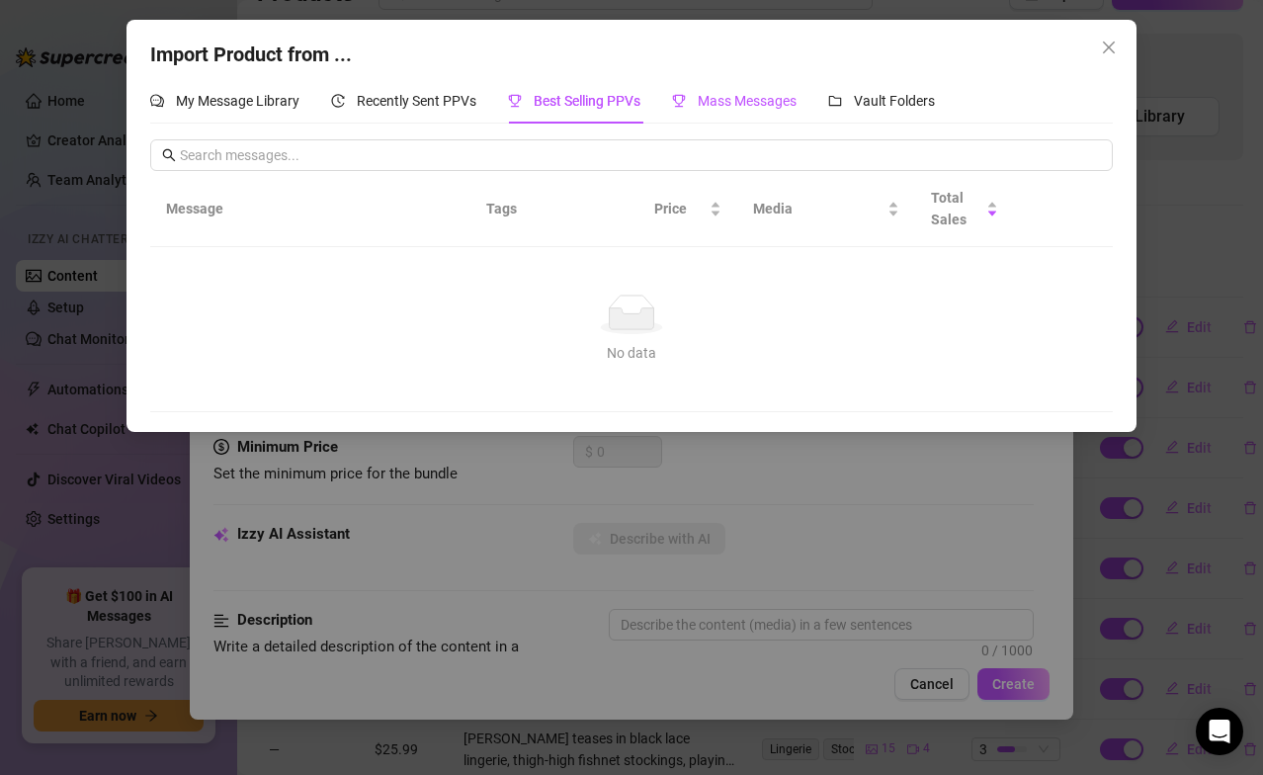
click at [737, 97] on span "Mass Messages" at bounding box center [746, 101] width 99 height 16
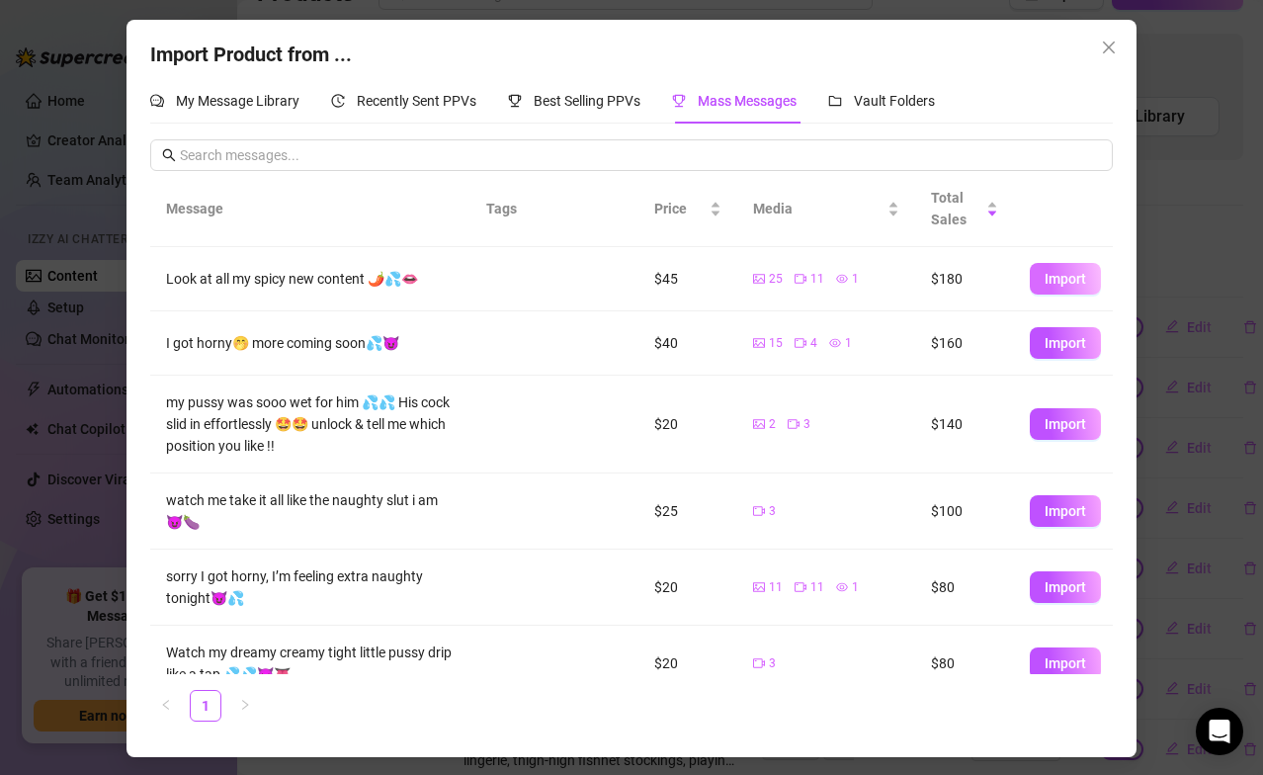
click at [1051, 272] on span "Import" at bounding box center [1064, 279] width 41 height 16
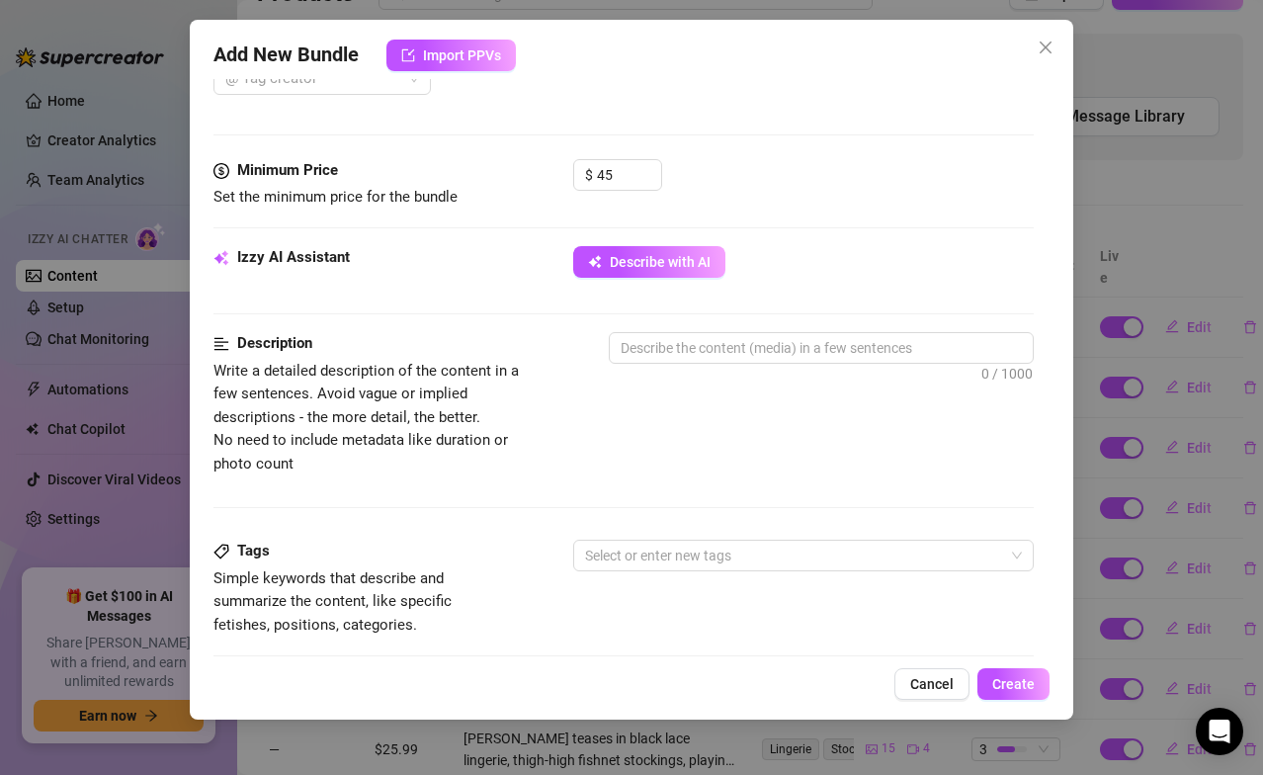
scroll to position [777, 0]
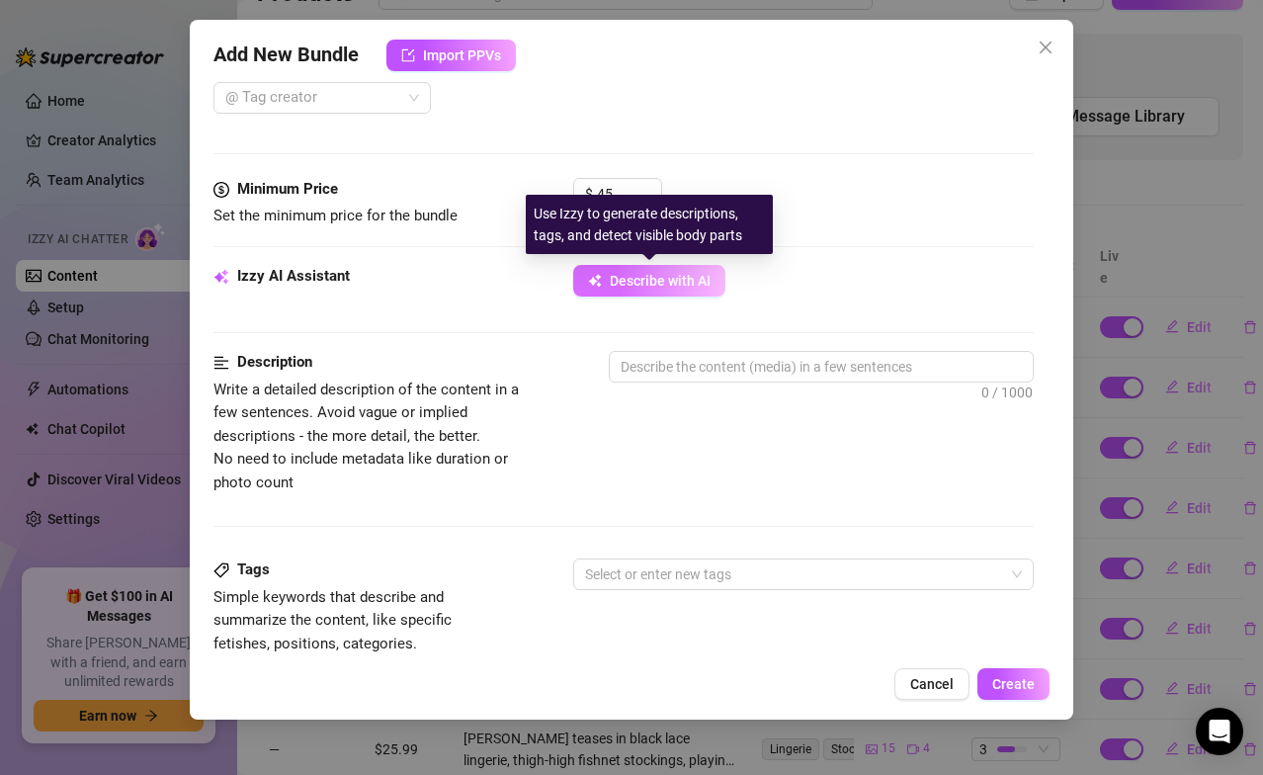
click at [650, 276] on span "Describe with AI" at bounding box center [660, 281] width 101 height 16
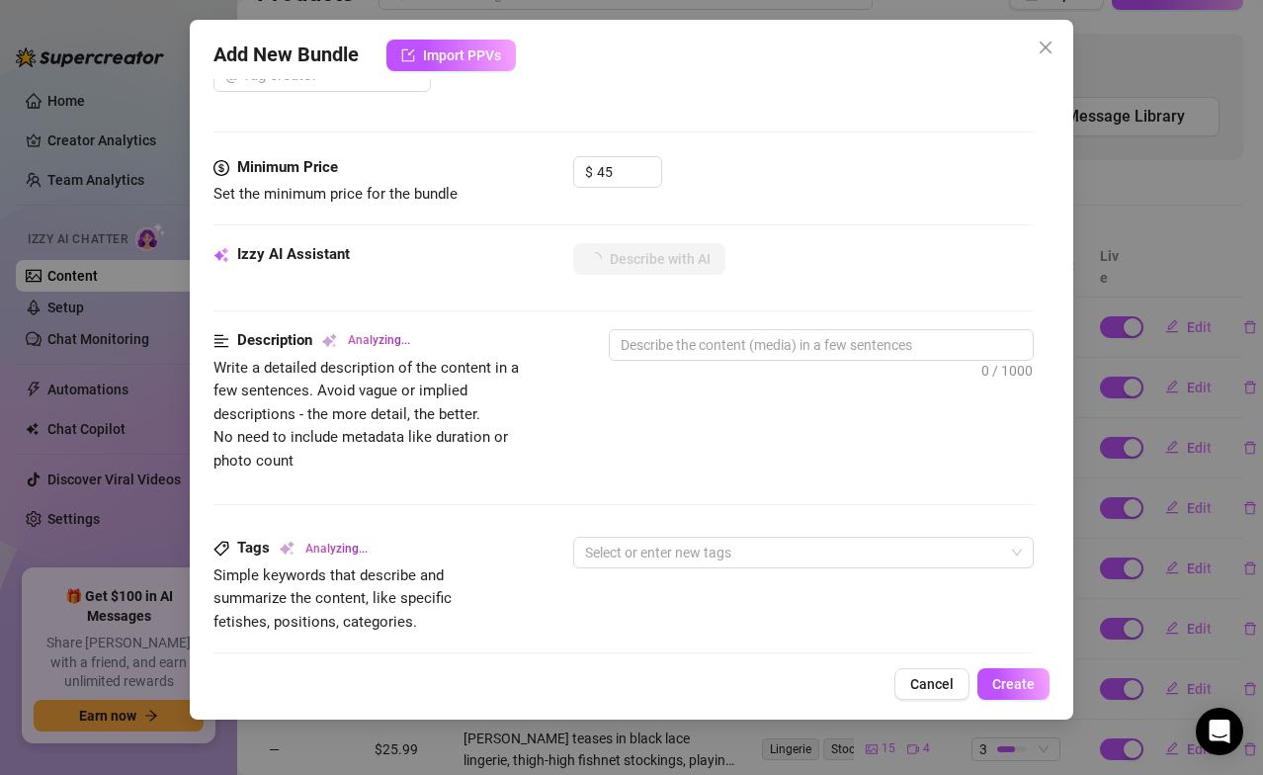
scroll to position [796, 0]
type textarea "[PERSON_NAME]"
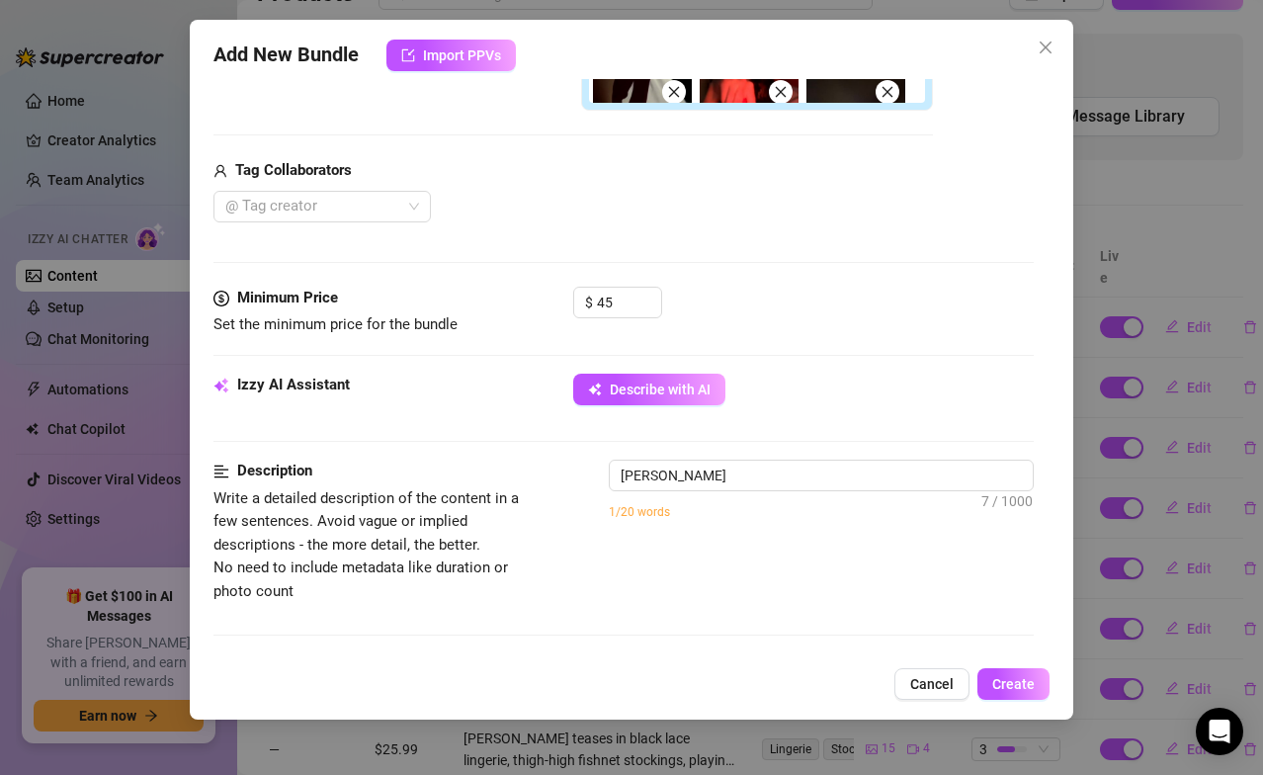
type textarea "[PERSON_NAME] teases"
type textarea "[PERSON_NAME] teases in"
type textarea "[PERSON_NAME] teases in a"
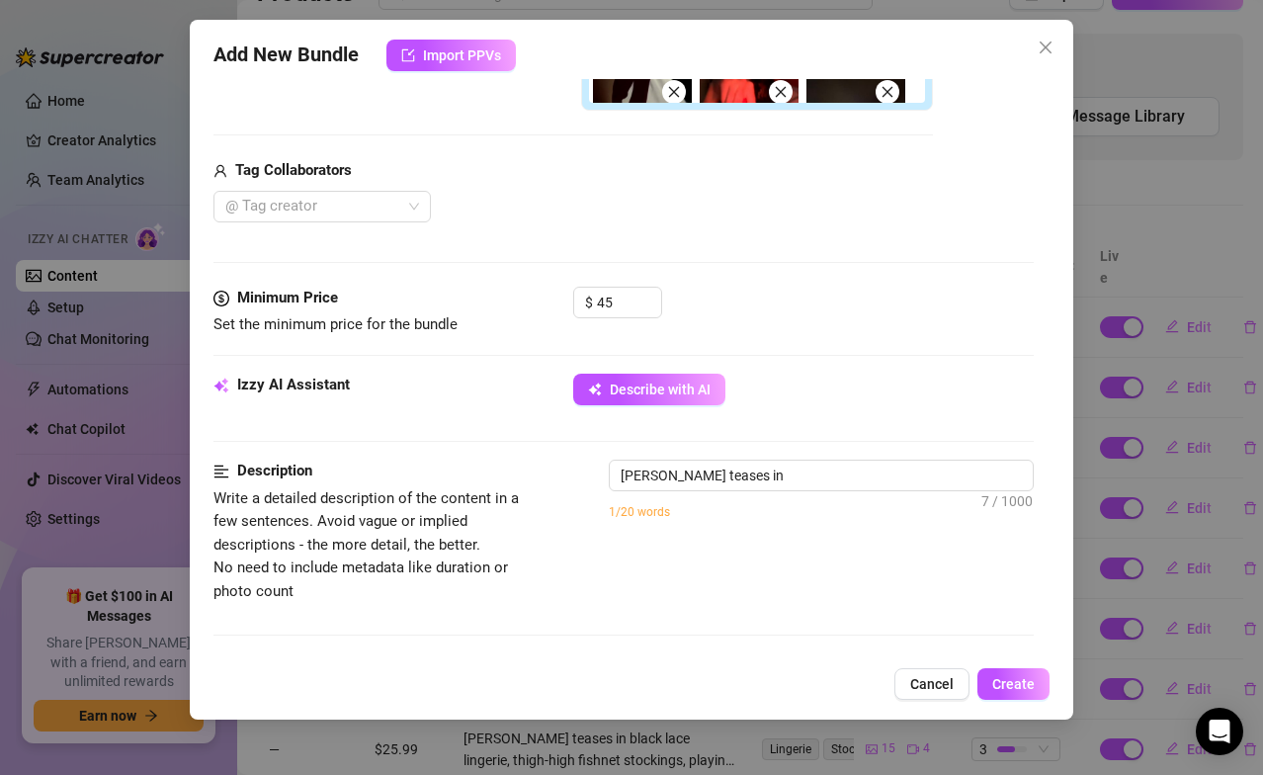
type textarea "[PERSON_NAME] teases in a"
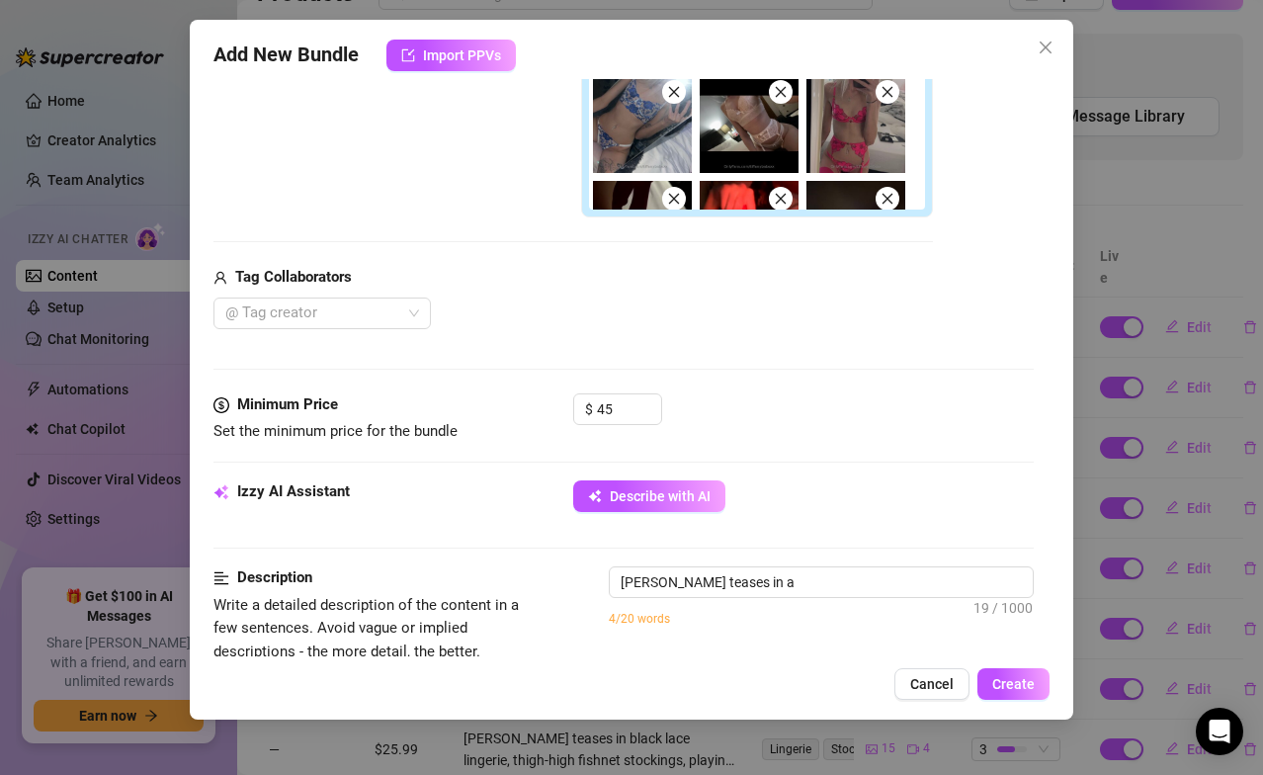
type textarea "[PERSON_NAME] teases in a variety"
type textarea "[PERSON_NAME] teases in a variety of"
type textarea "[PERSON_NAME] teases in a variety of lingerie"
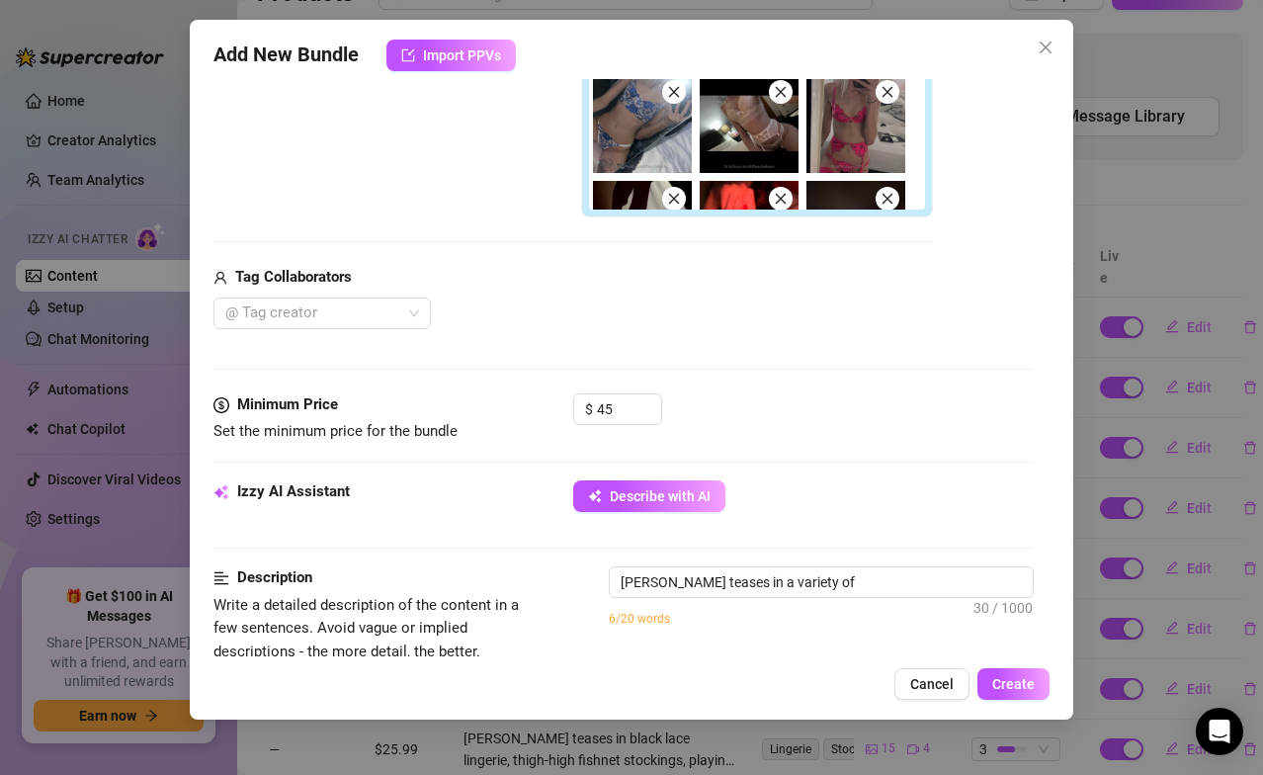
type textarea "[PERSON_NAME] teases in a variety of lingerie"
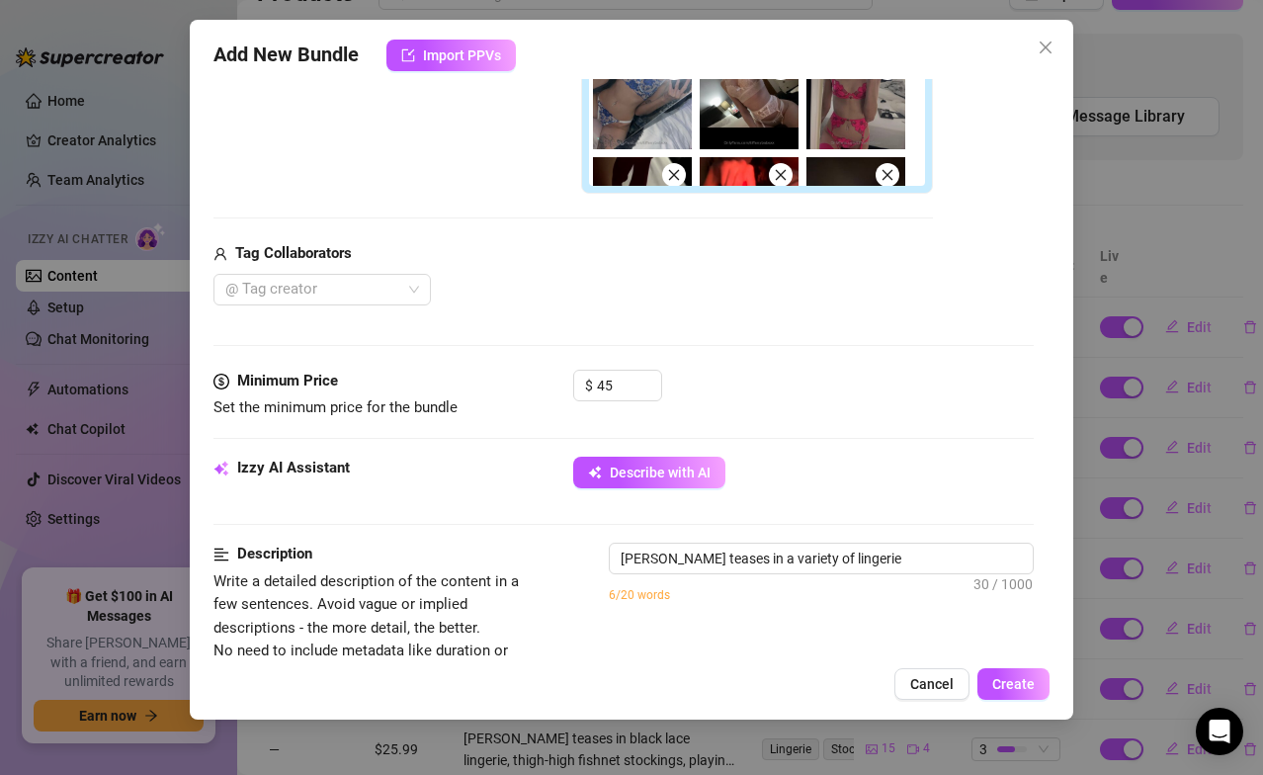
type textarea "[PERSON_NAME] teases in a variety of lingerie sets,"
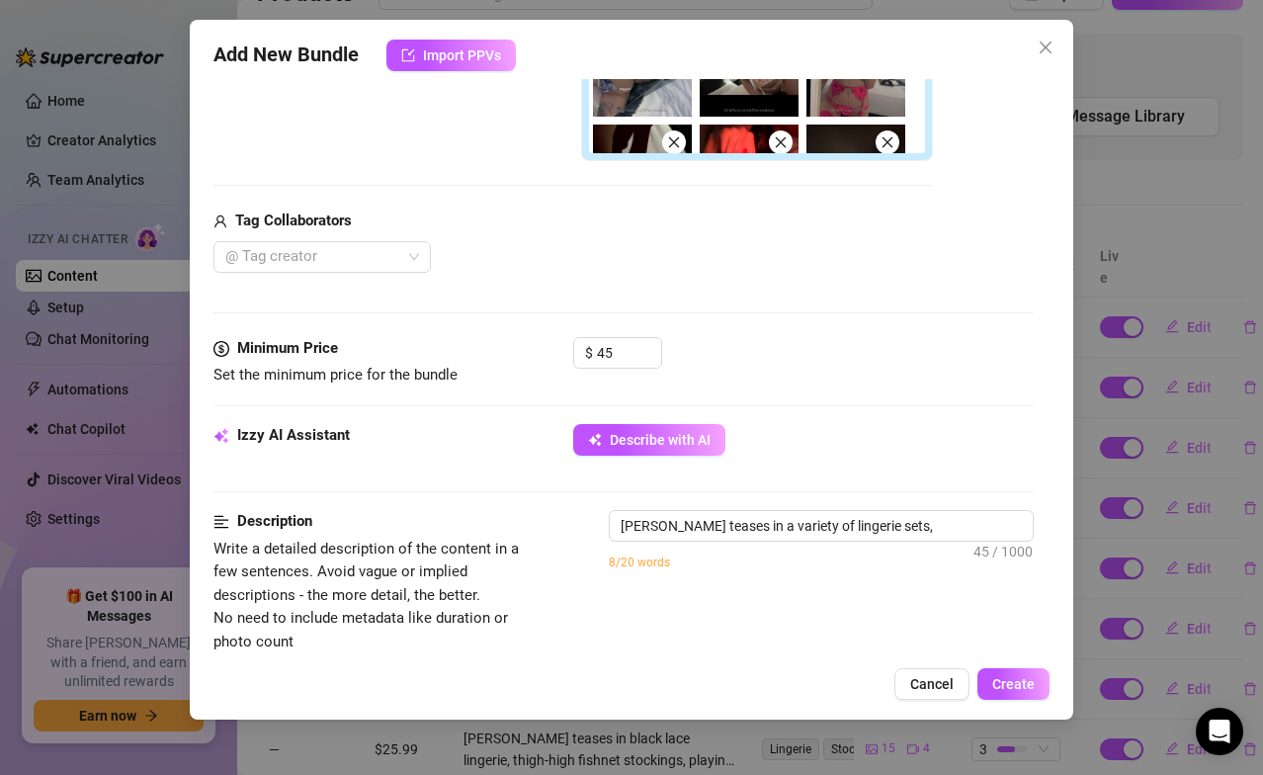
type textarea "[PERSON_NAME] teases in a variety of lingerie sets, from"
type textarea "[PERSON_NAME] teases in a variety of lingerie sets, from sheer"
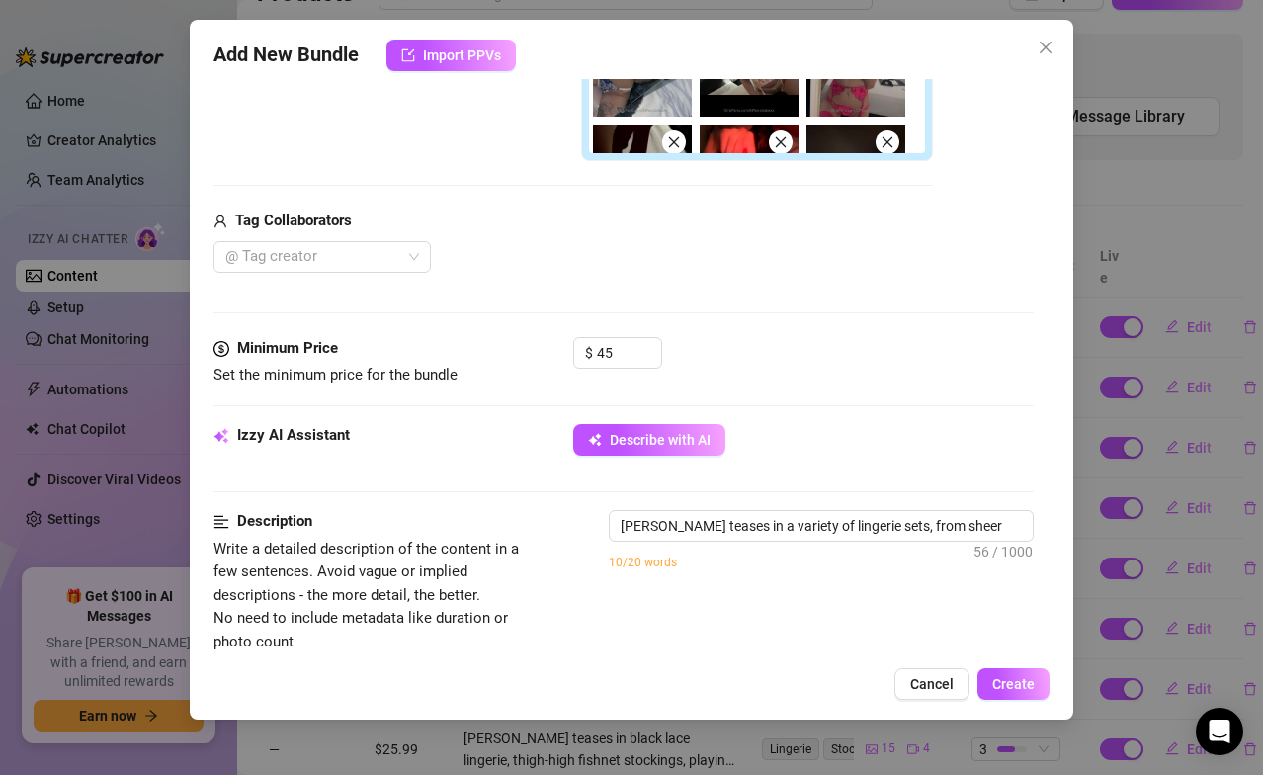
type textarea "[PERSON_NAME] teases in a variety of lingerie sets, from sheer black"
type textarea "[PERSON_NAME] teases in a variety of lingerie sets, from sheer black lace"
type textarea "[PERSON_NAME] teases in a variety of lingerie sets, from sheer black lace and"
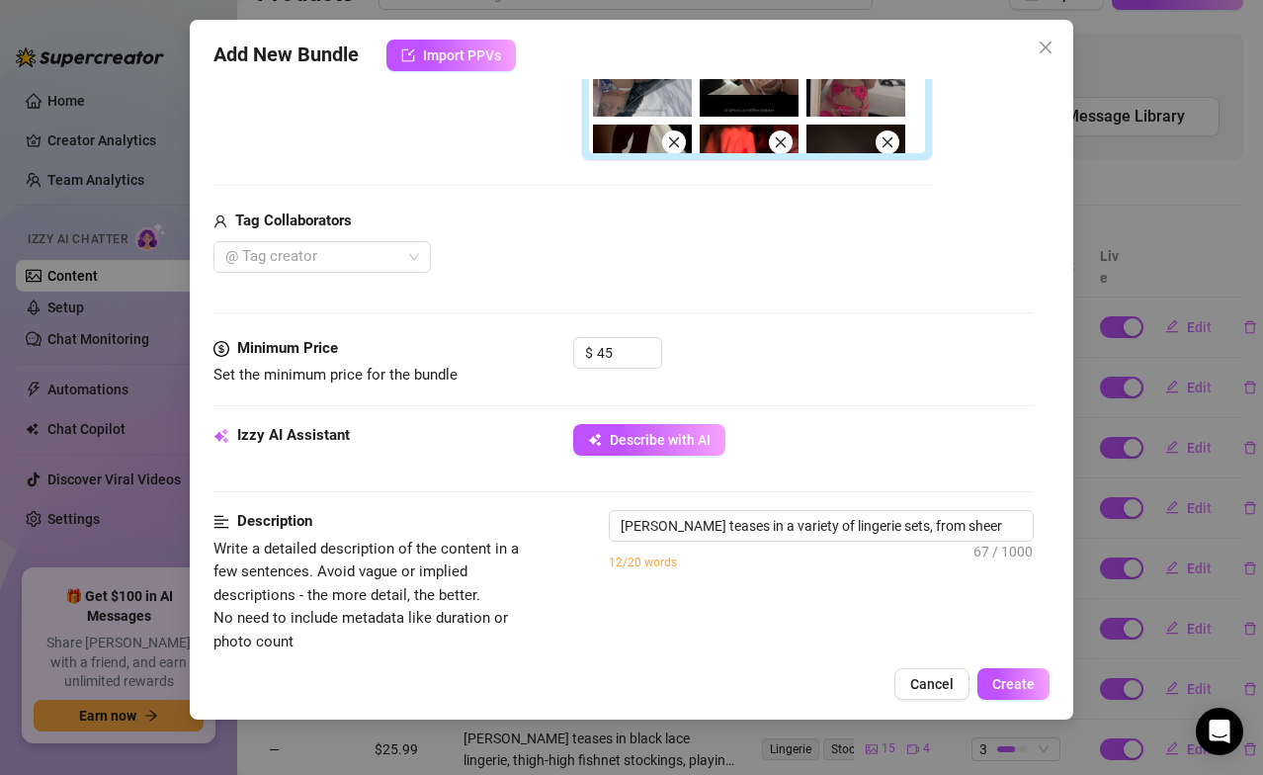
type textarea "[PERSON_NAME] teases in a variety of lingerie sets, from sheer black lace and"
type textarea "[PERSON_NAME] teases in a variety of lingerie sets, from sheer black lace and s…"
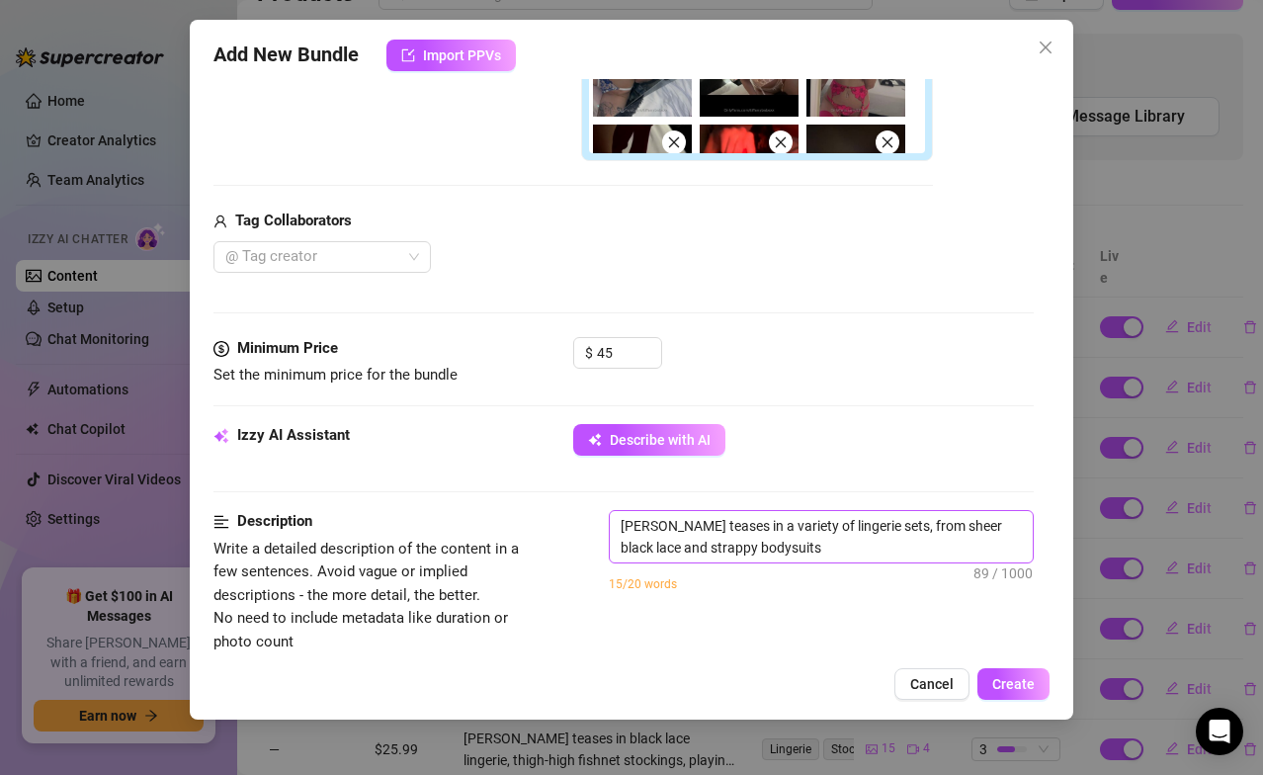
type textarea "[PERSON_NAME] teases in a variety of lingerie sets, from sheer black lace and s…"
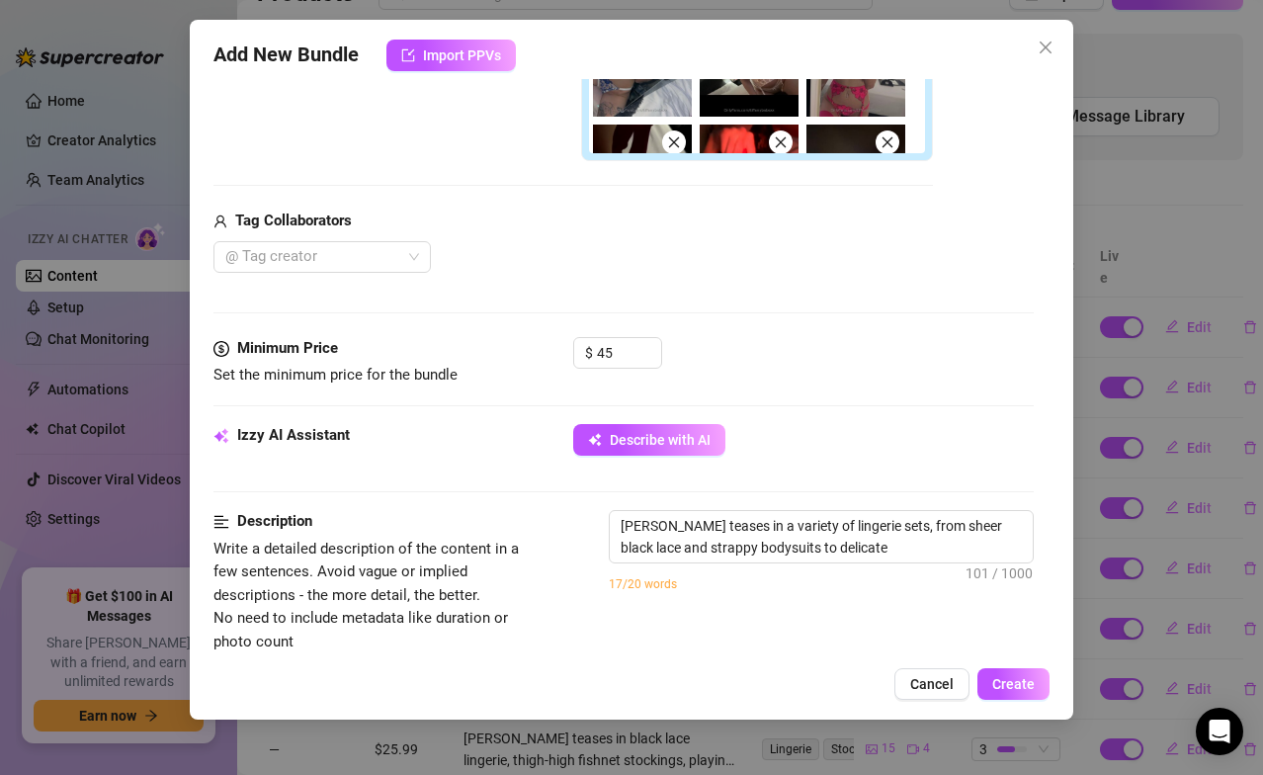
type textarea "[PERSON_NAME] teases in a variety of lingerie sets, from sheer black lace and s…"
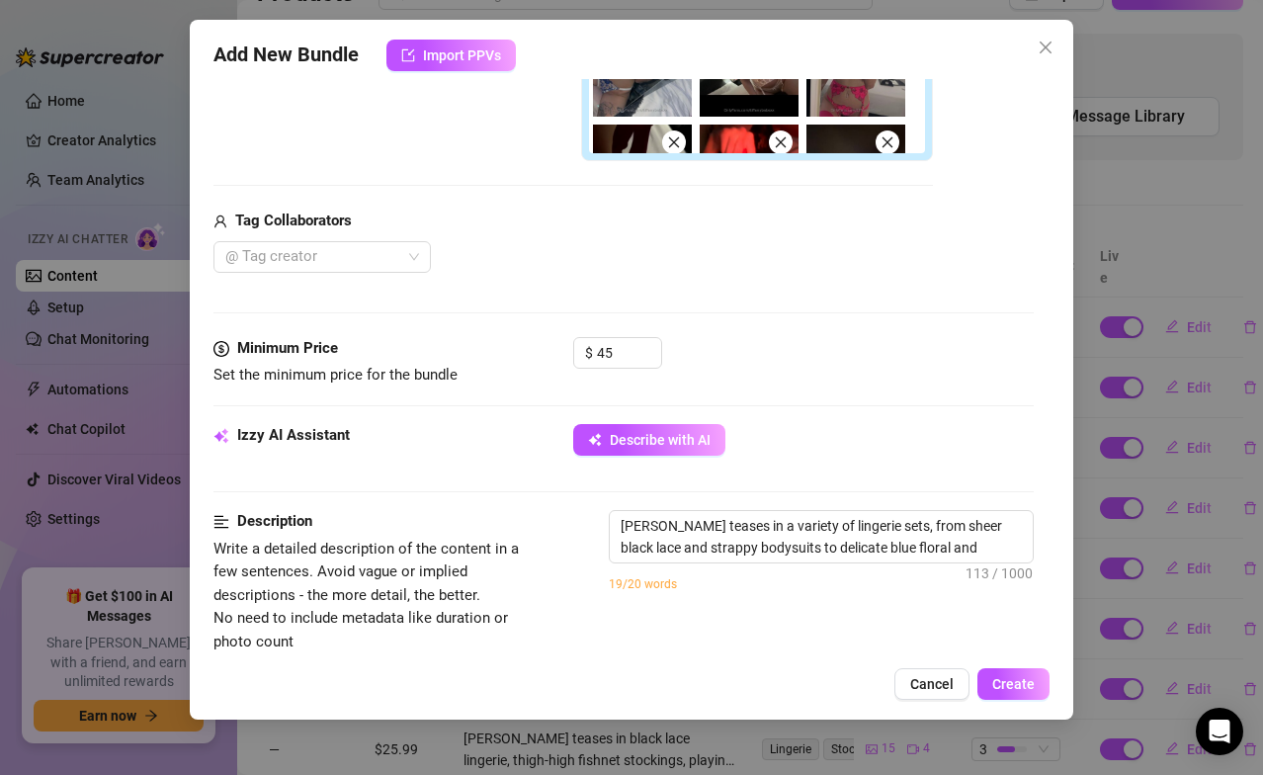
type textarea "[PERSON_NAME] teases in a variety of lingerie sets, from sheer black lace and s…"
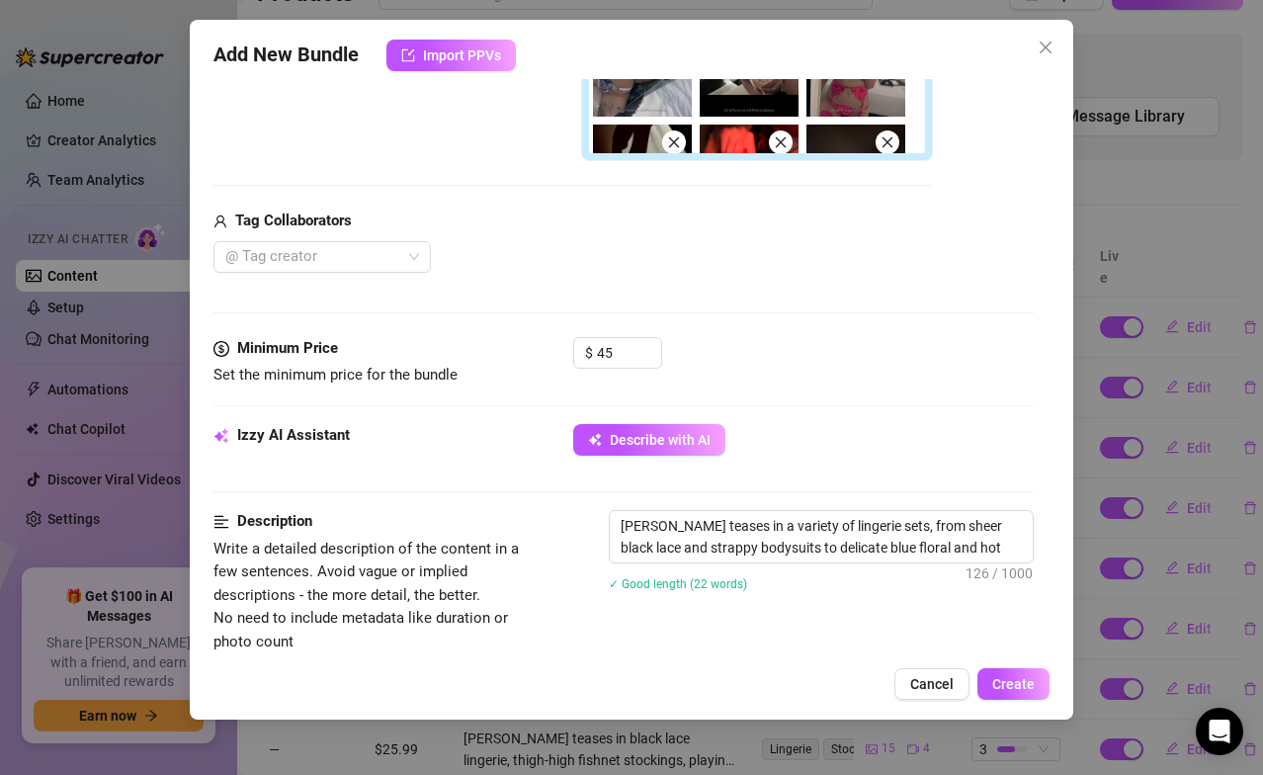
type textarea "[PERSON_NAME] teases in a variety of lingerie sets, from sheer black lace and s…"
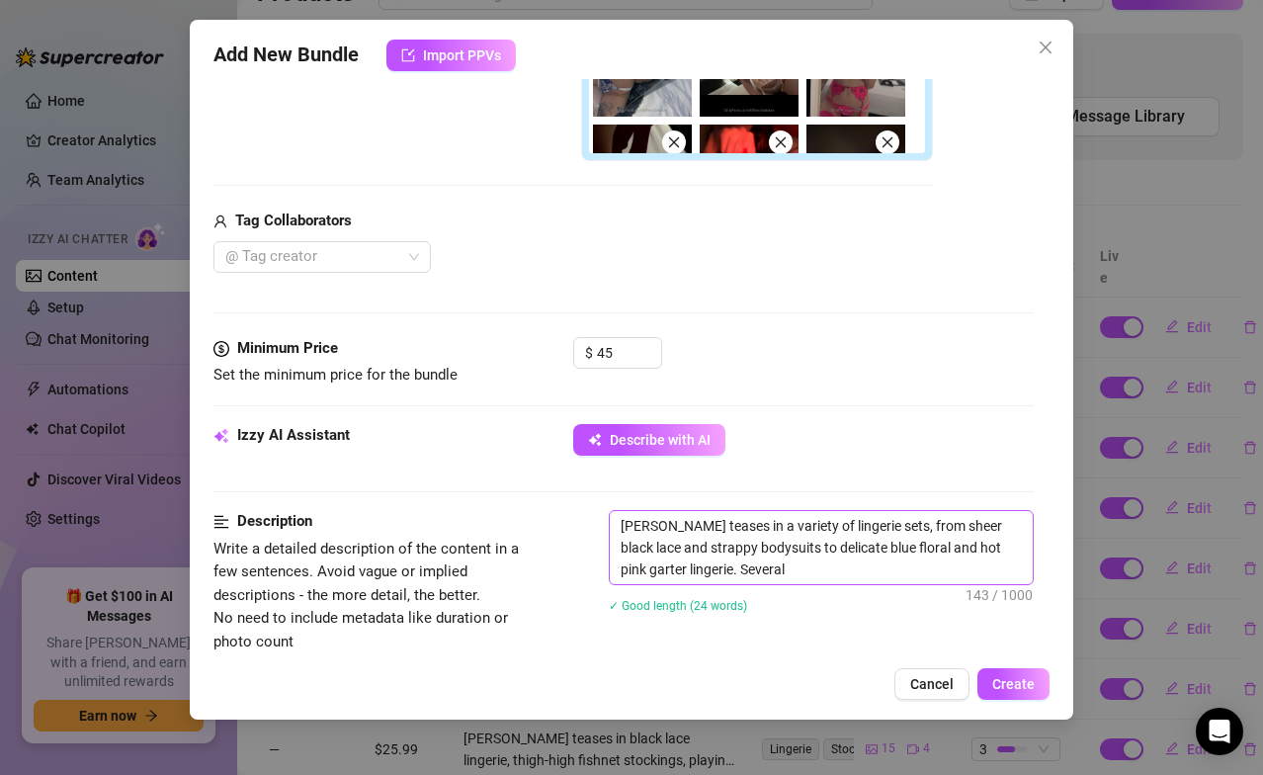
type textarea "[PERSON_NAME] teases in a variety of lingerie sets, from sheer black lace and s…"
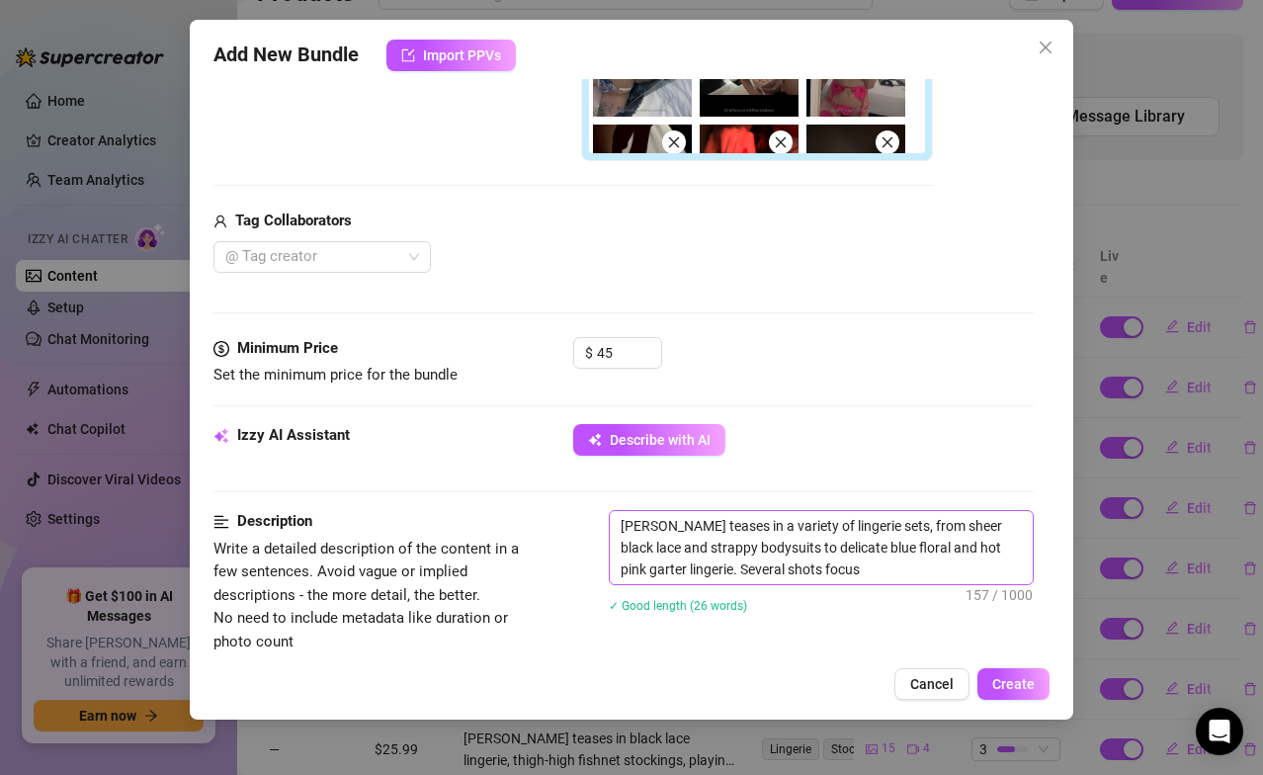
type textarea "[PERSON_NAME] teases in a variety of lingerie sets, from sheer black lace and s…"
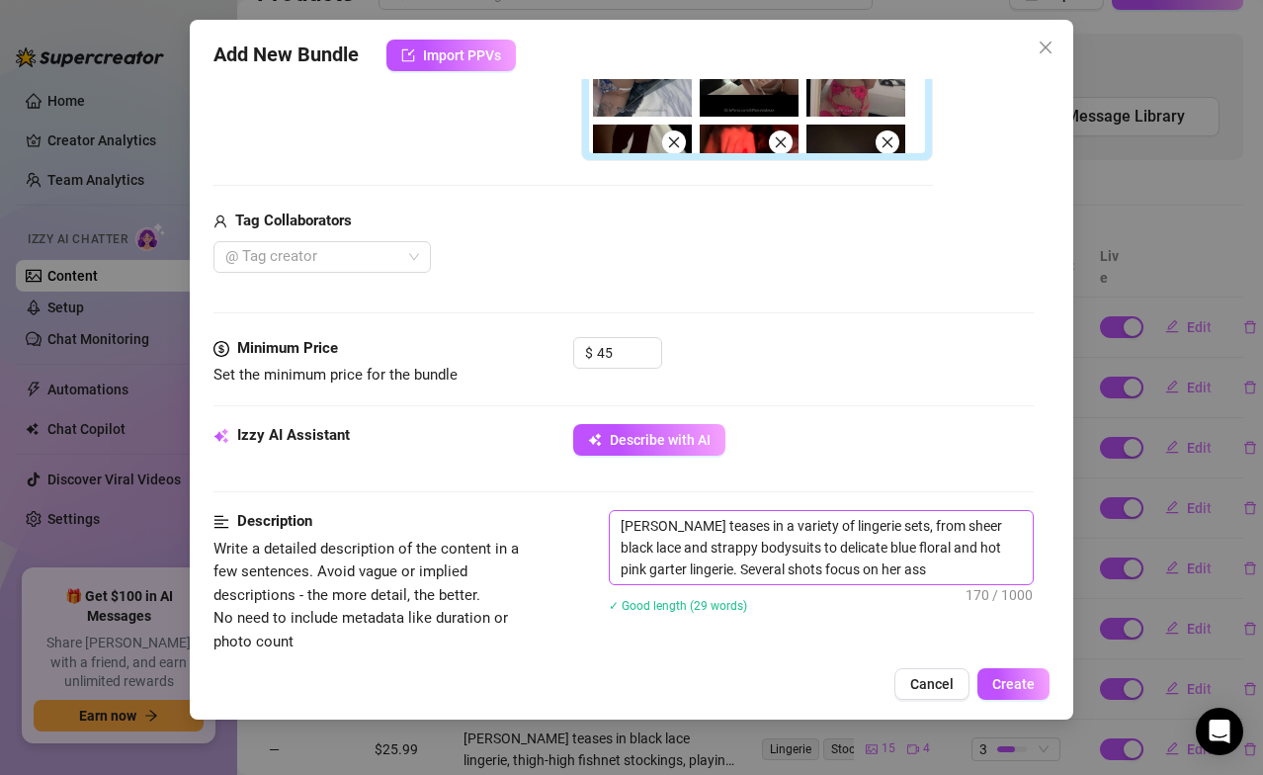
type textarea "[PERSON_NAME] teases in a variety of lingerie sets, from sheer black lace and s…"
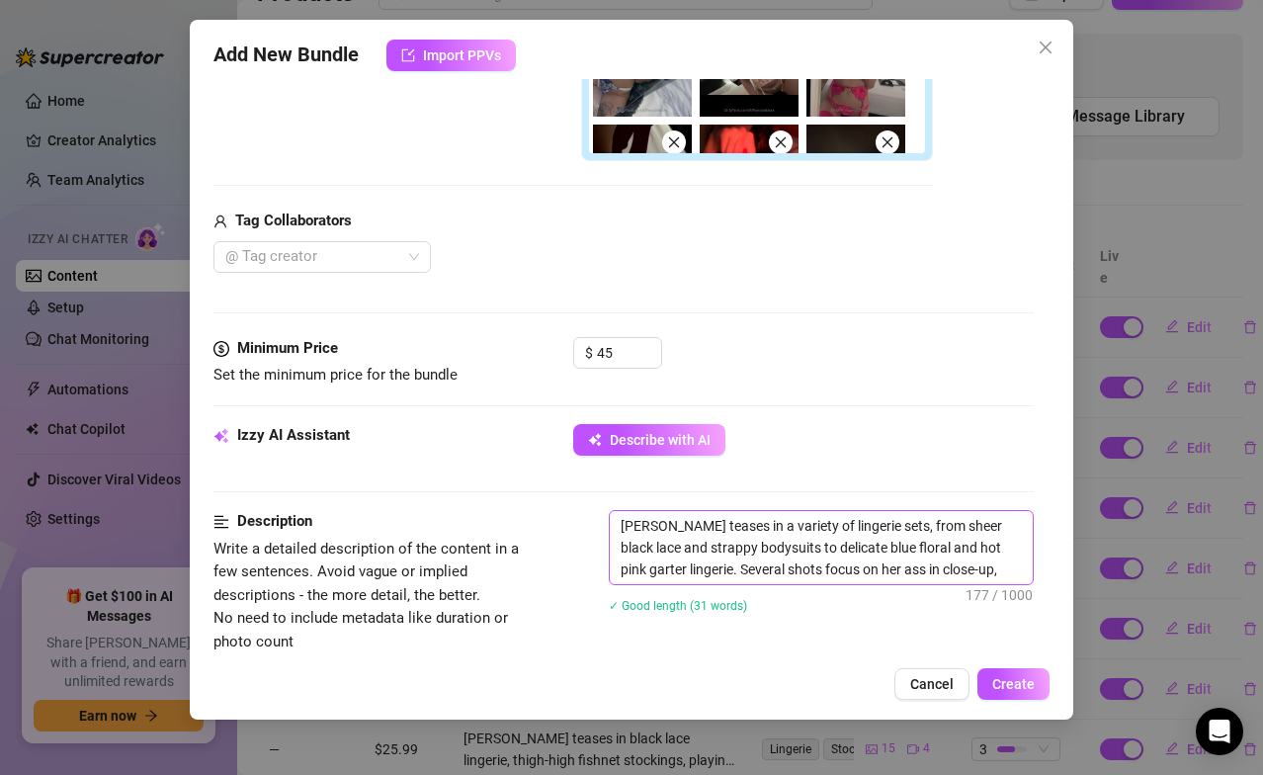
type textarea "[PERSON_NAME] teases in a variety of lingerie sets, from sheer black lace and s…"
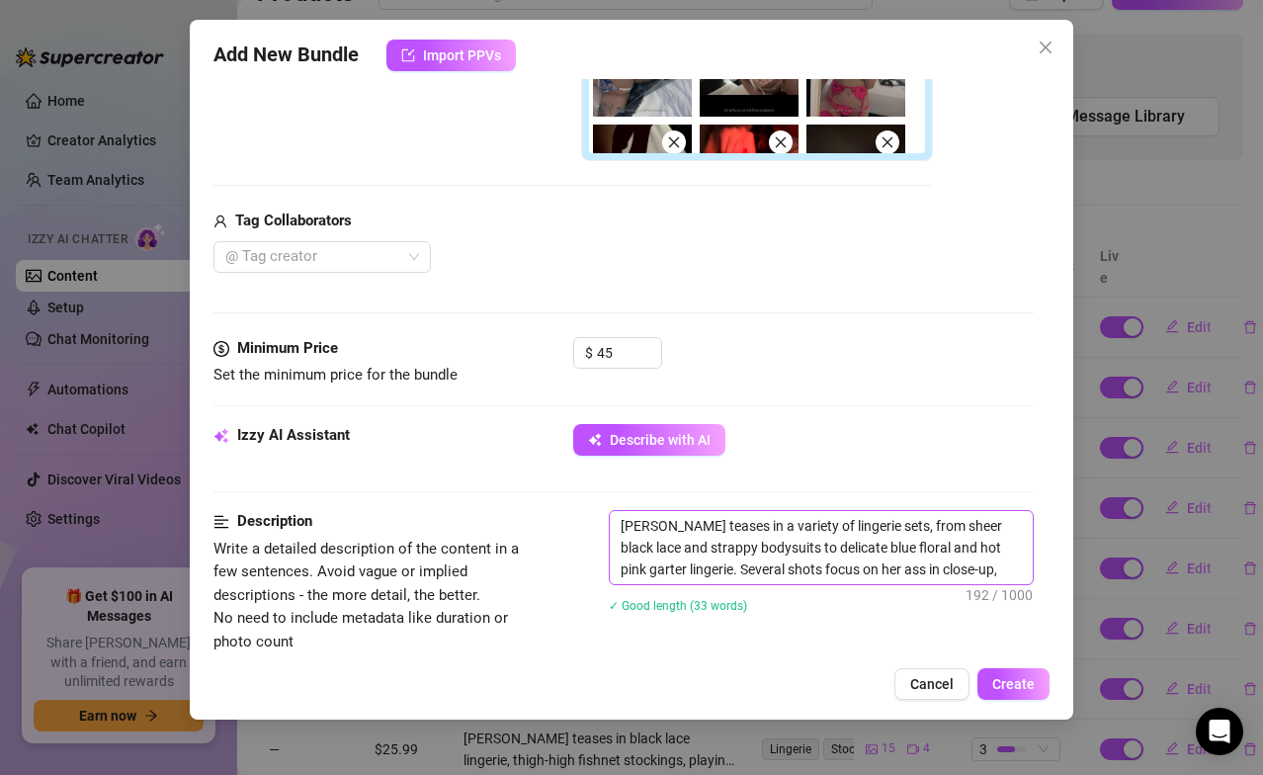
type textarea "[PERSON_NAME] teases in a variety of lingerie sets, from sheer black lace and s…"
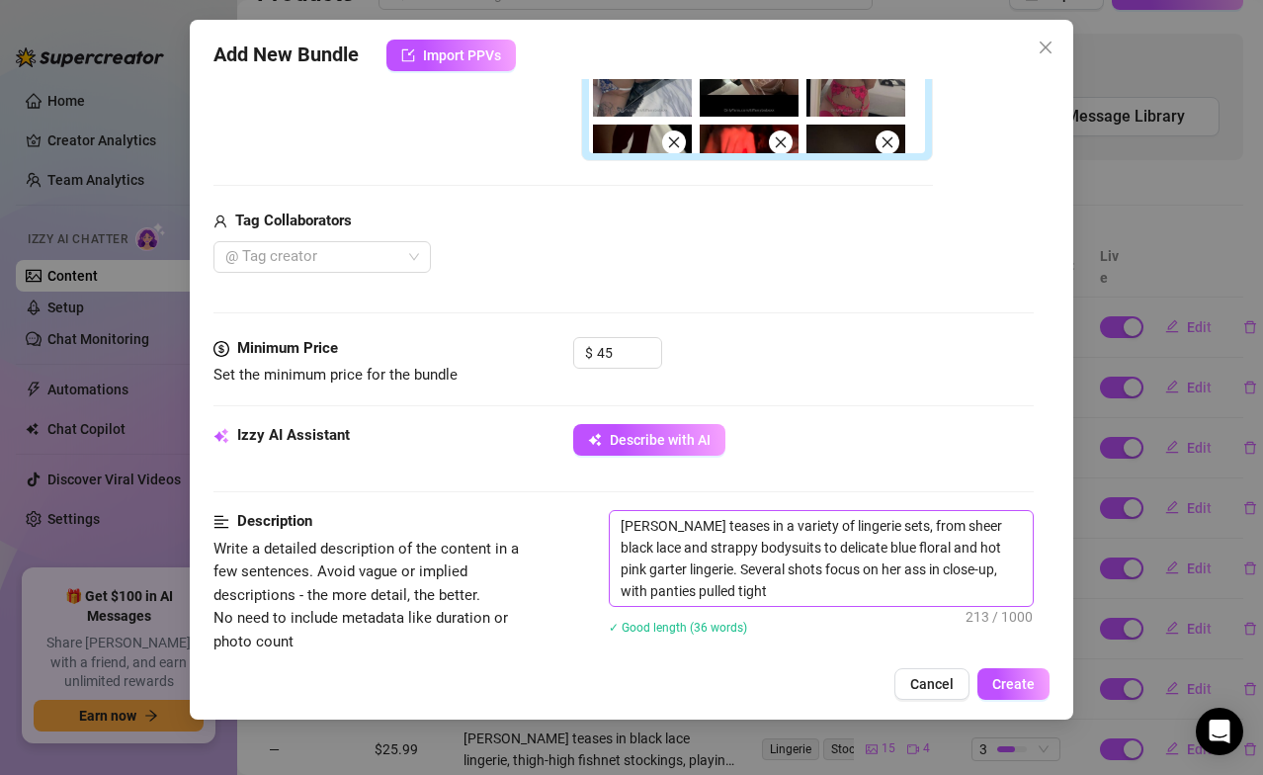
type textarea "[PERSON_NAME] teases in a variety of lingerie sets, from sheer black lace and s…"
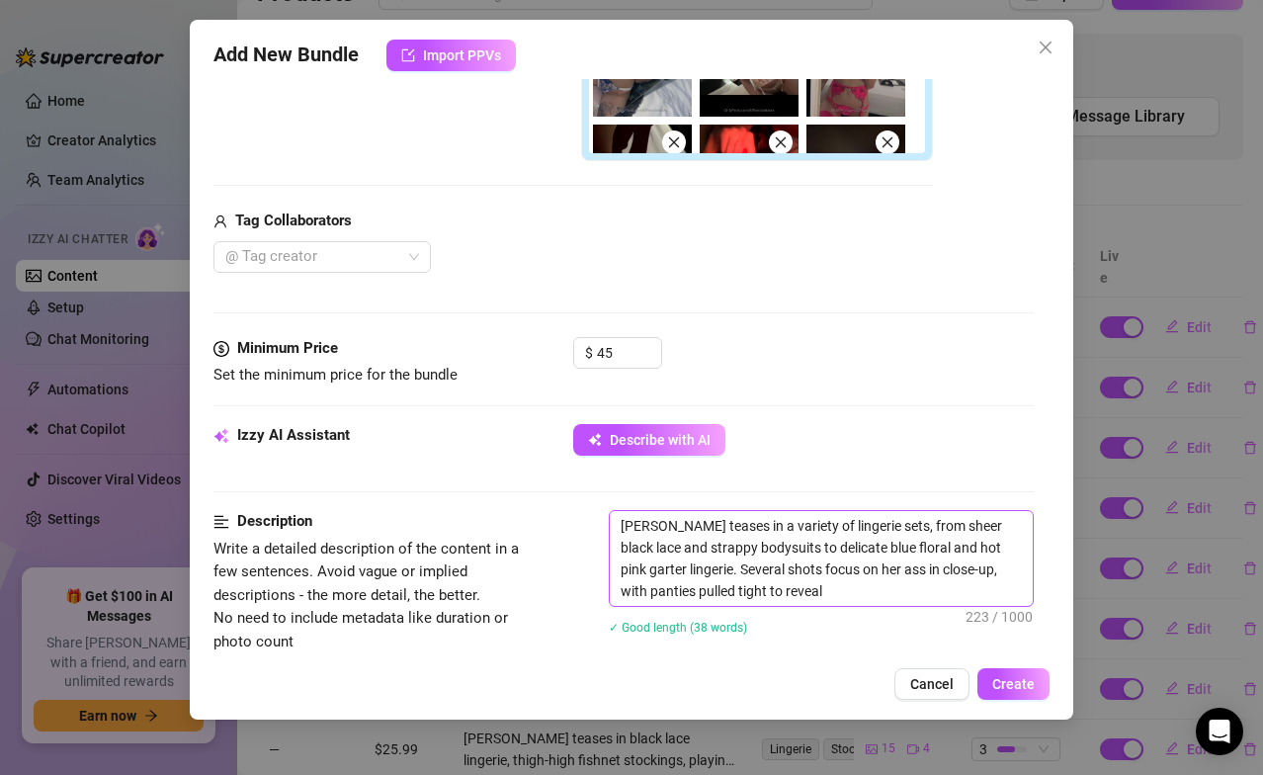
type textarea "[PERSON_NAME] teases in a variety of lingerie sets, from sheer black lace and s…"
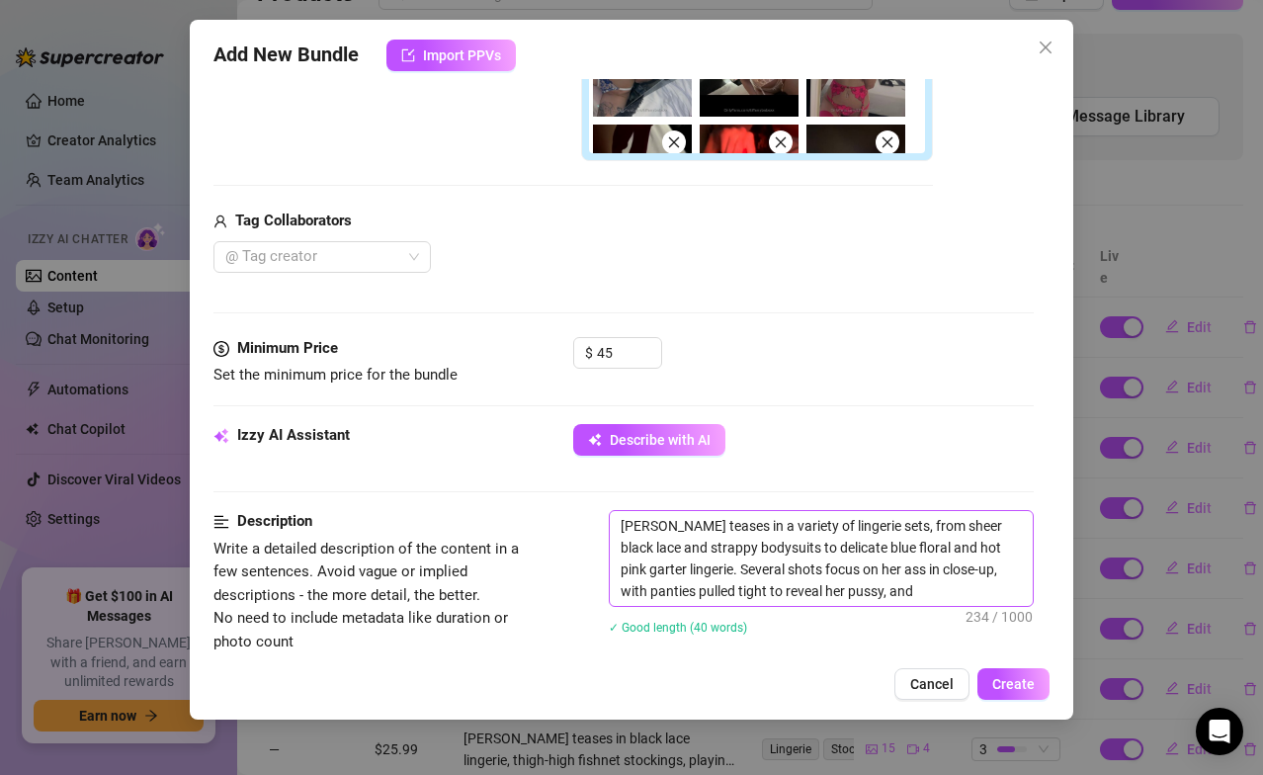
type textarea "[PERSON_NAME] teases in a variety of lingerie sets, from sheer black lace and s…"
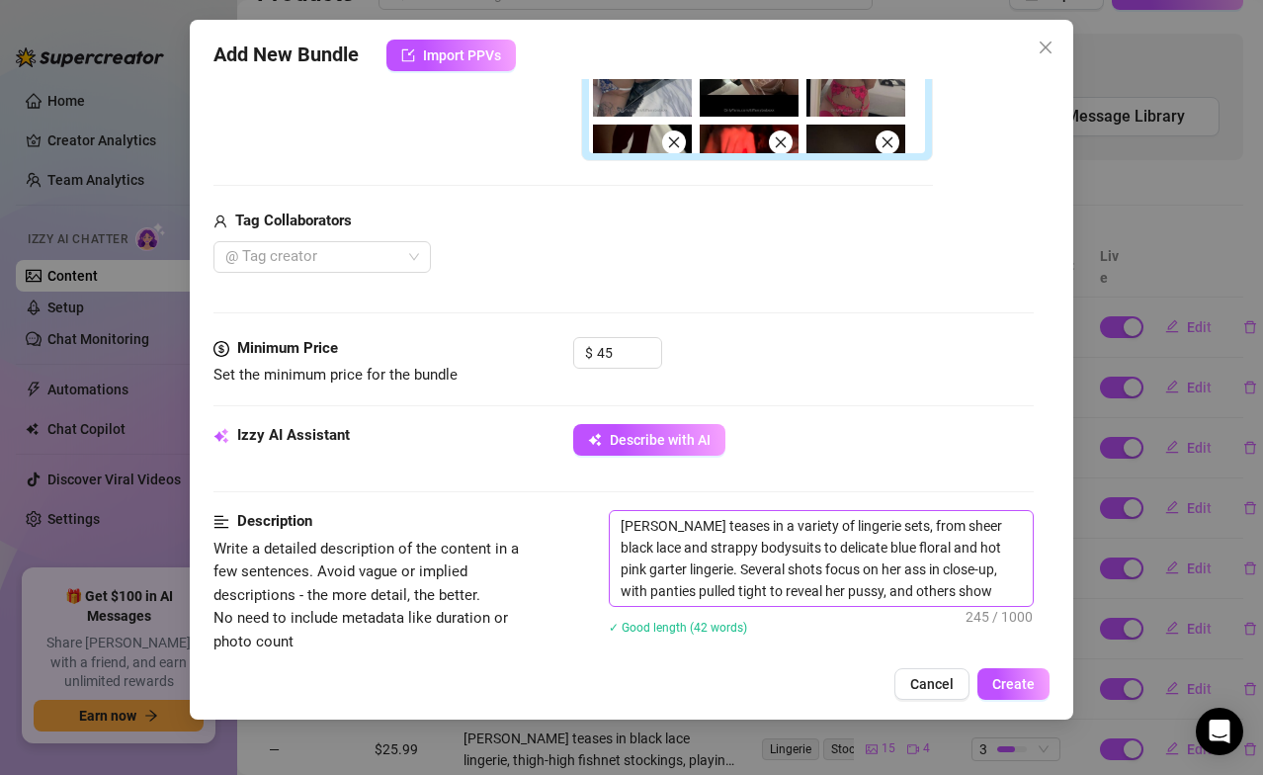
type textarea "[PERSON_NAME] teases in a variety of lingerie sets, from sheer black lace and s…"
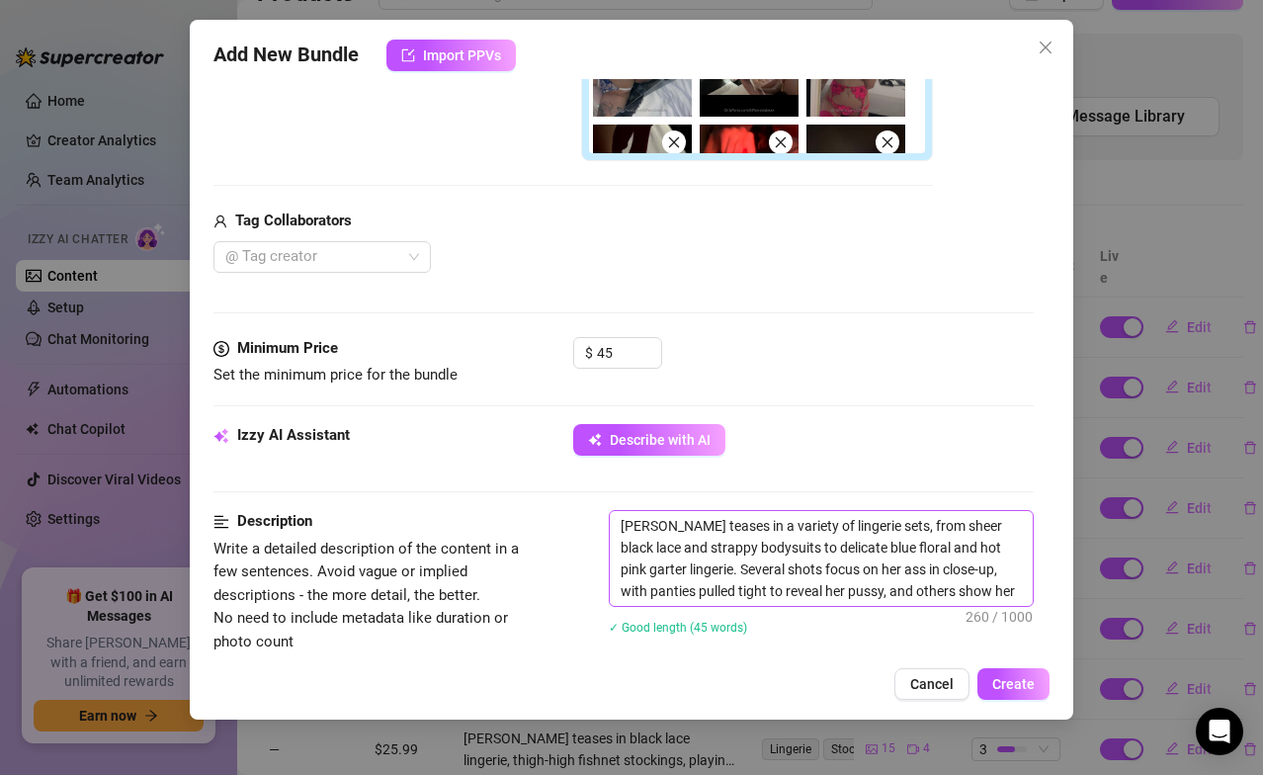
type textarea "[PERSON_NAME] teases in a variety of lingerie sets, from sheer black lace and s…"
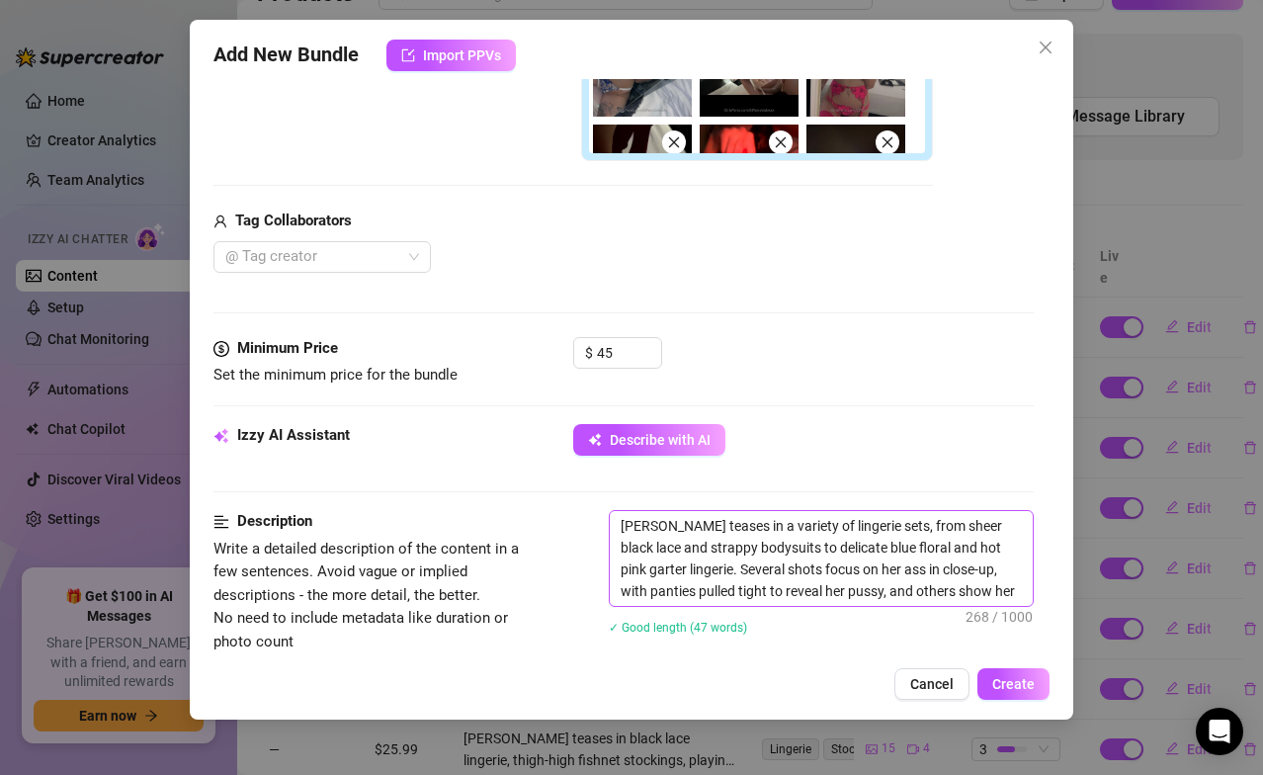
type textarea "[PERSON_NAME] teases in a variety of lingerie sets, from sheer black lace and s…"
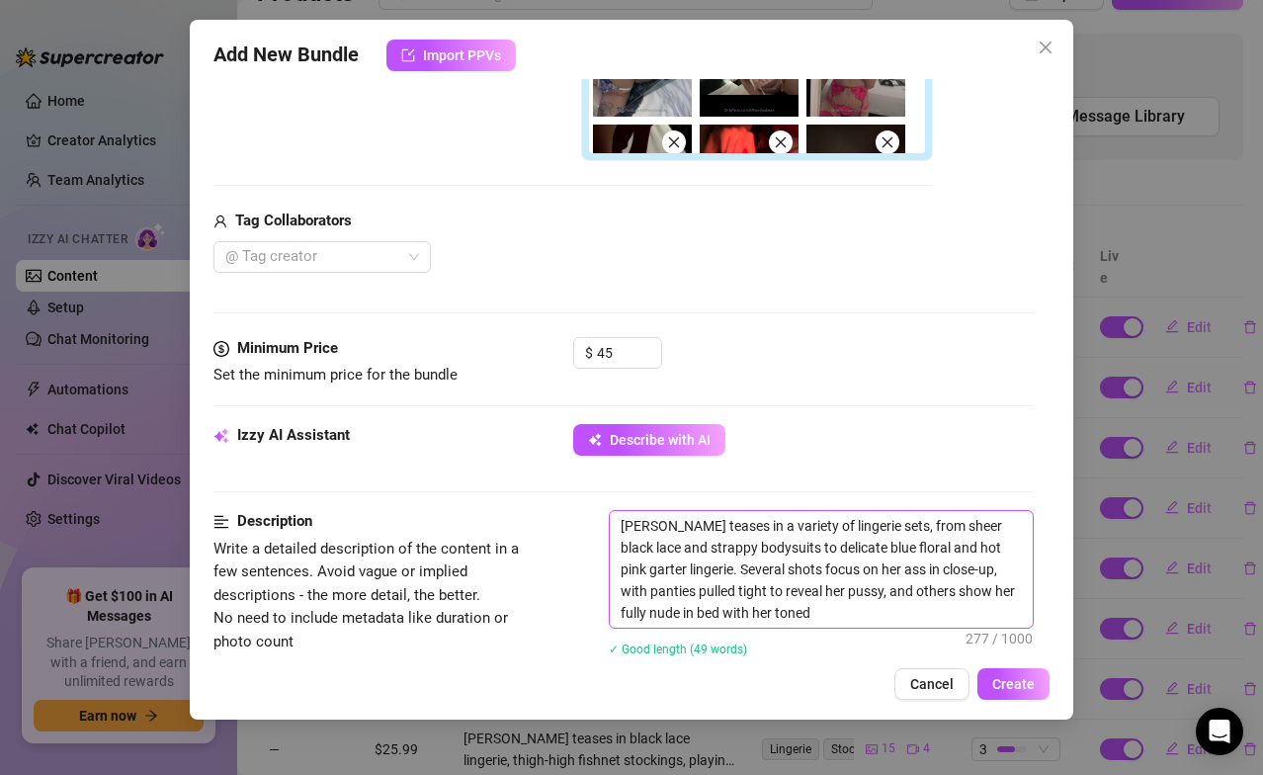
type textarea "[PERSON_NAME] teases in a variety of lingerie sets, from sheer black lace and s…"
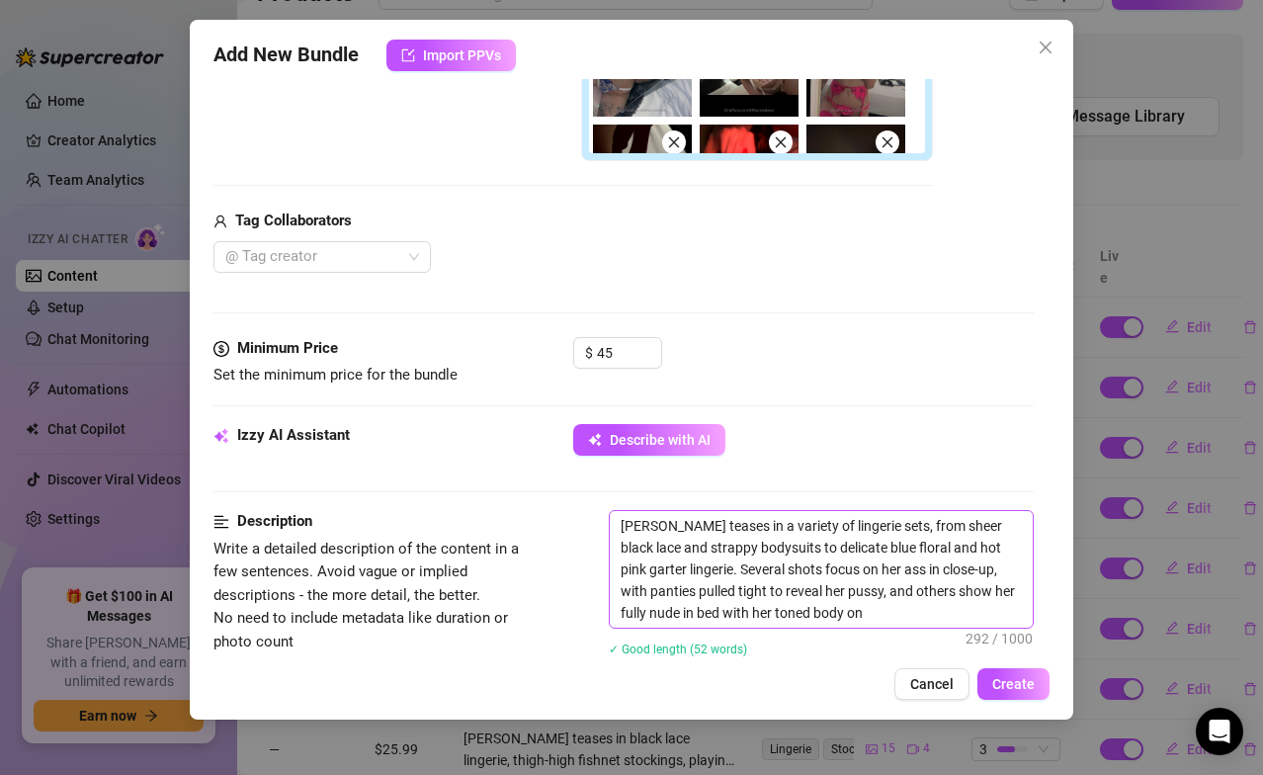
type textarea "[PERSON_NAME] teases in a variety of lingerie sets, from sheer black lace and s…"
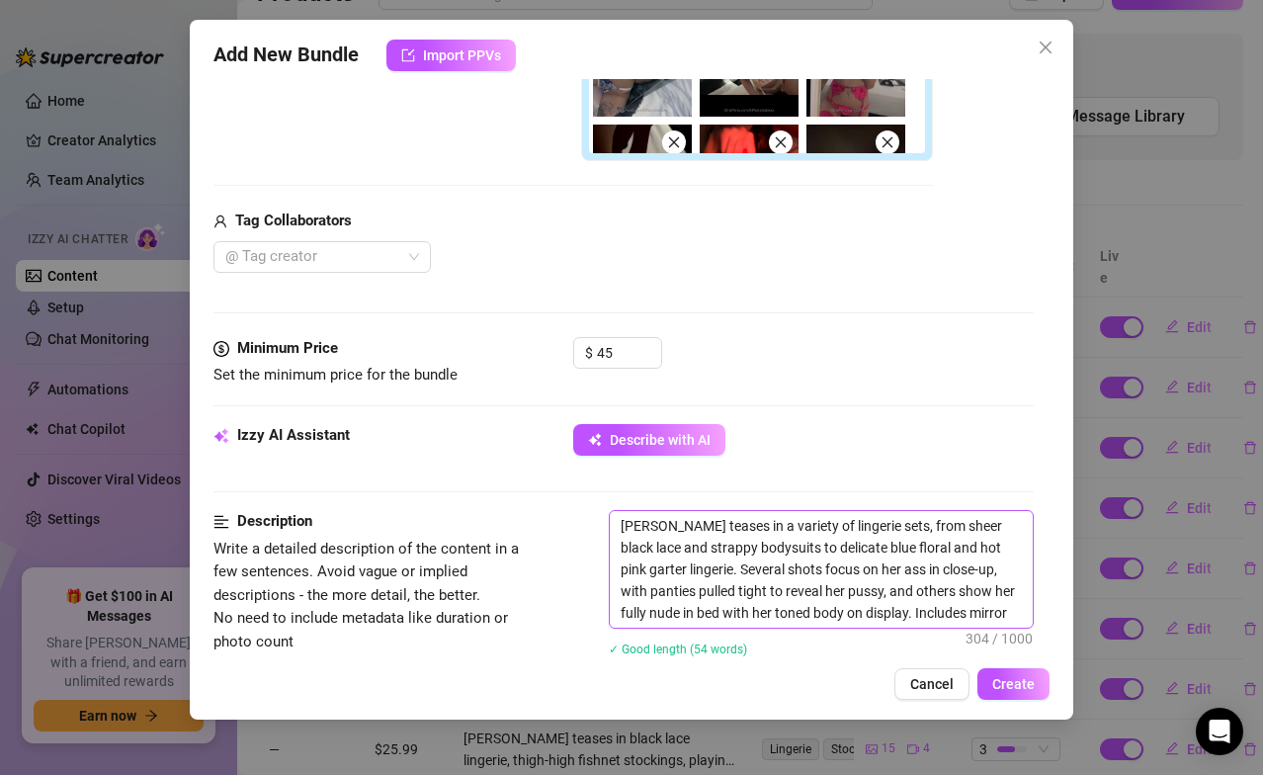
type textarea "[PERSON_NAME] teases in a variety of lingerie sets, from sheer black lace and s…"
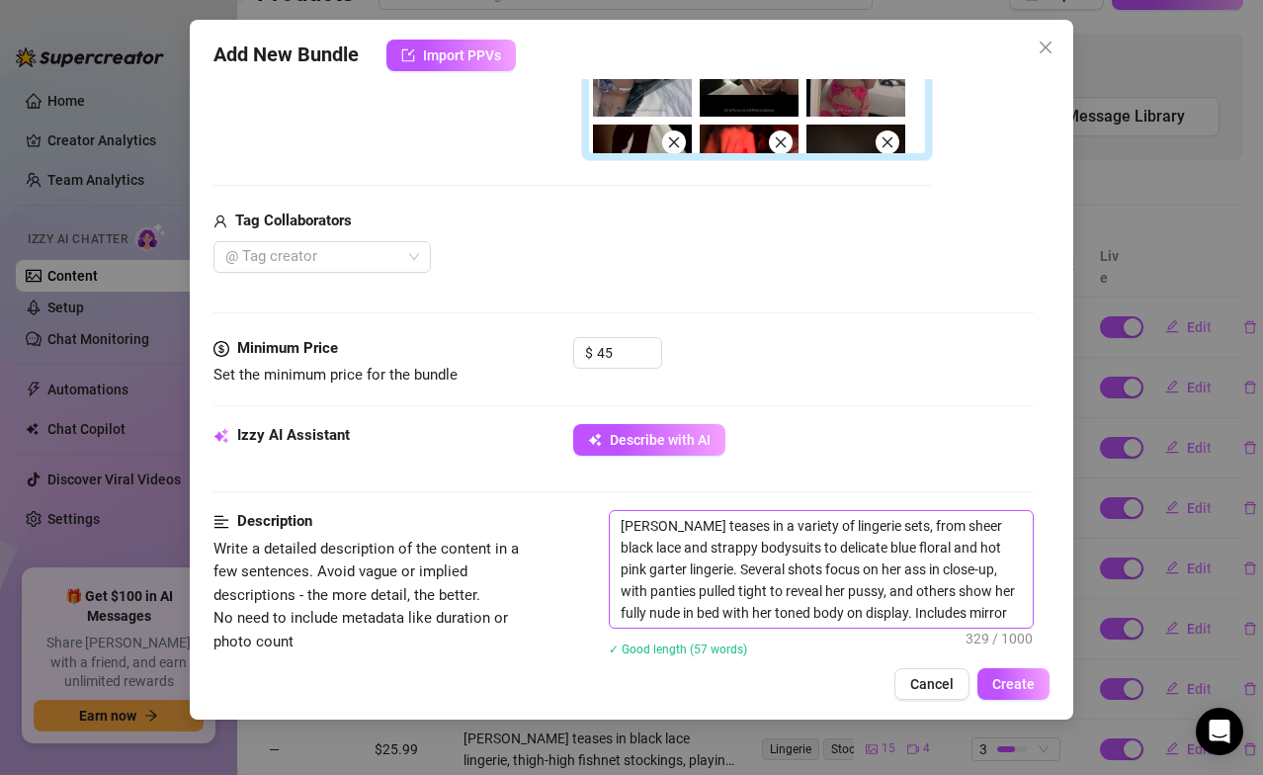
type textarea "[PERSON_NAME] teases in a variety of lingerie sets, from sheer black lace and s…"
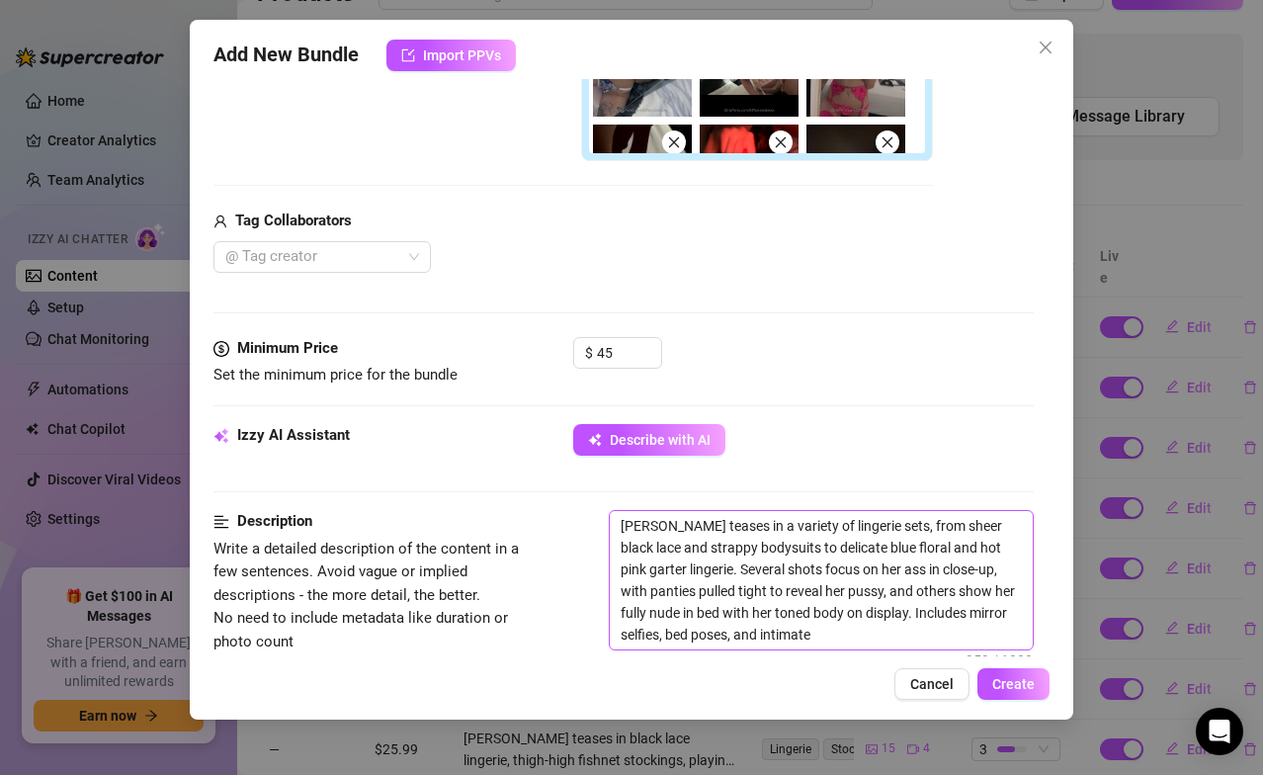
type textarea "[PERSON_NAME] teases in a variety of lingerie sets, from sheer black lace and s…"
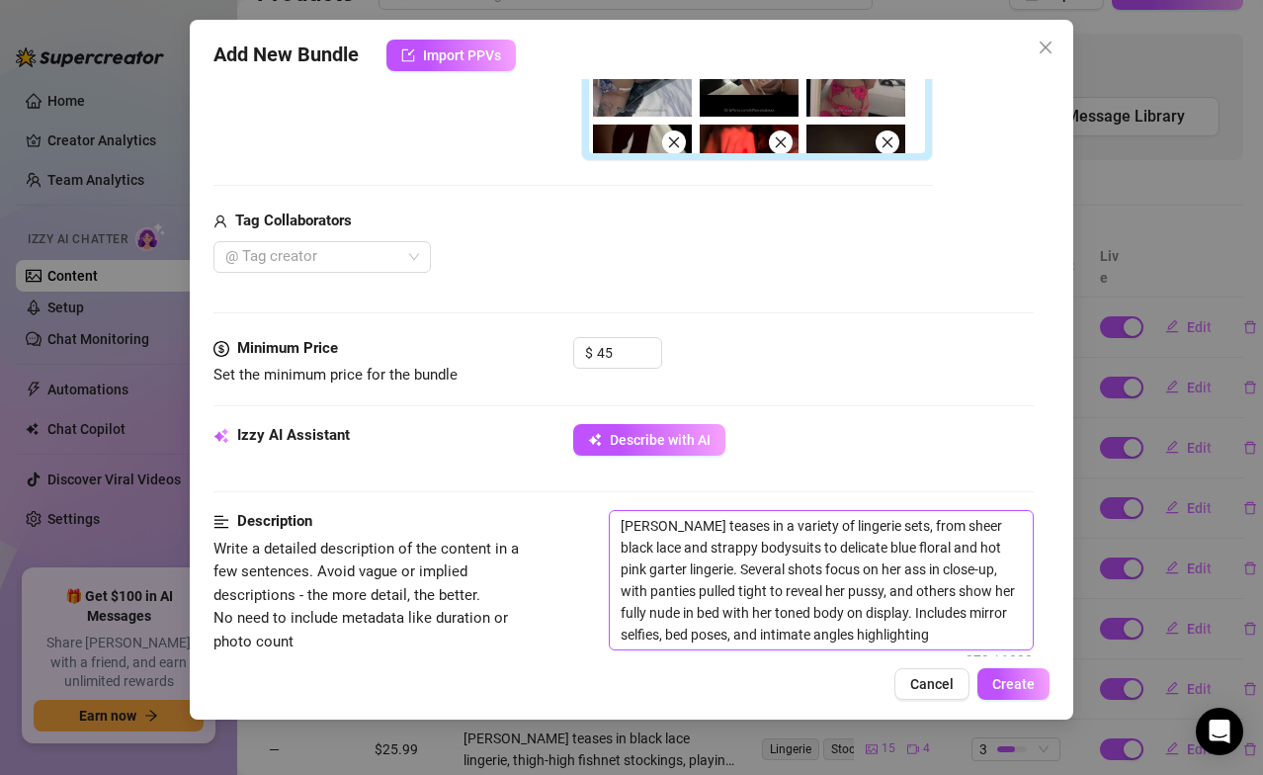
type textarea "[PERSON_NAME] teases in a variety of lingerie sets, from sheer black lace and s…"
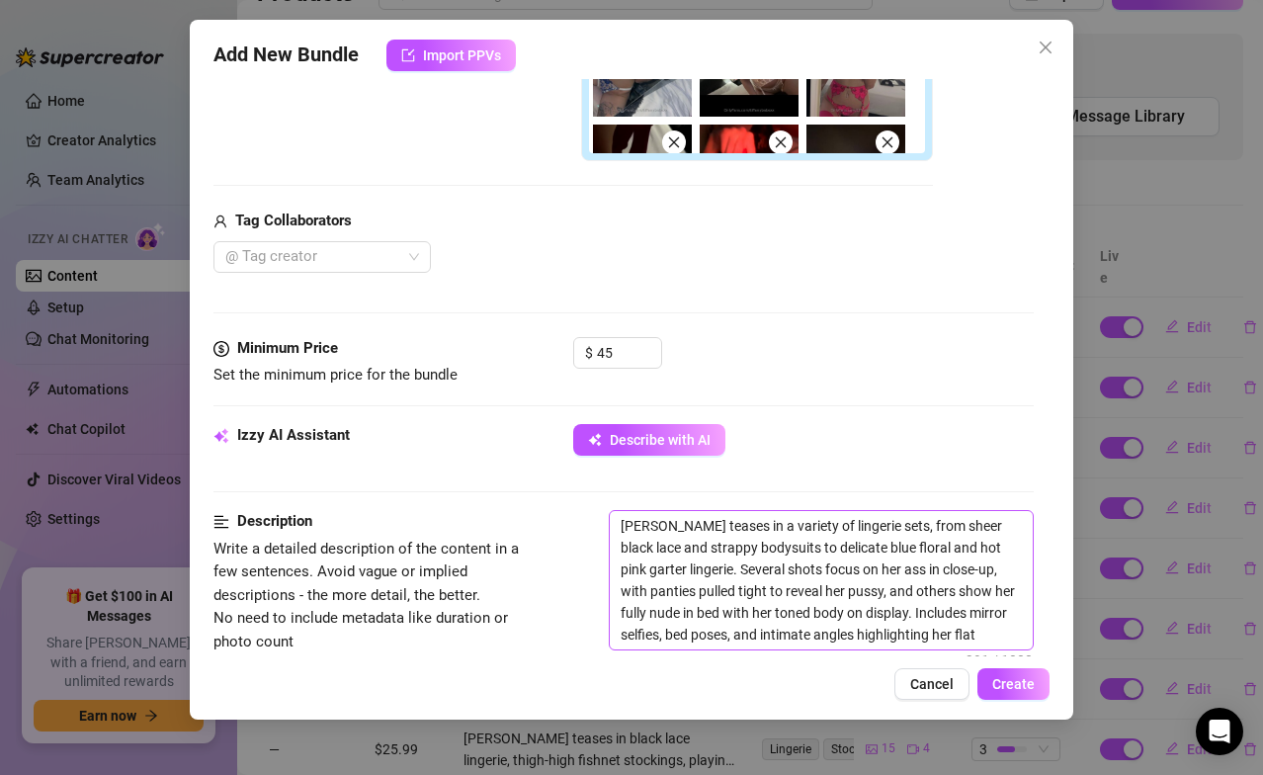
type textarea "[PERSON_NAME] teases in a variety of lingerie sets, from sheer black lace and s…"
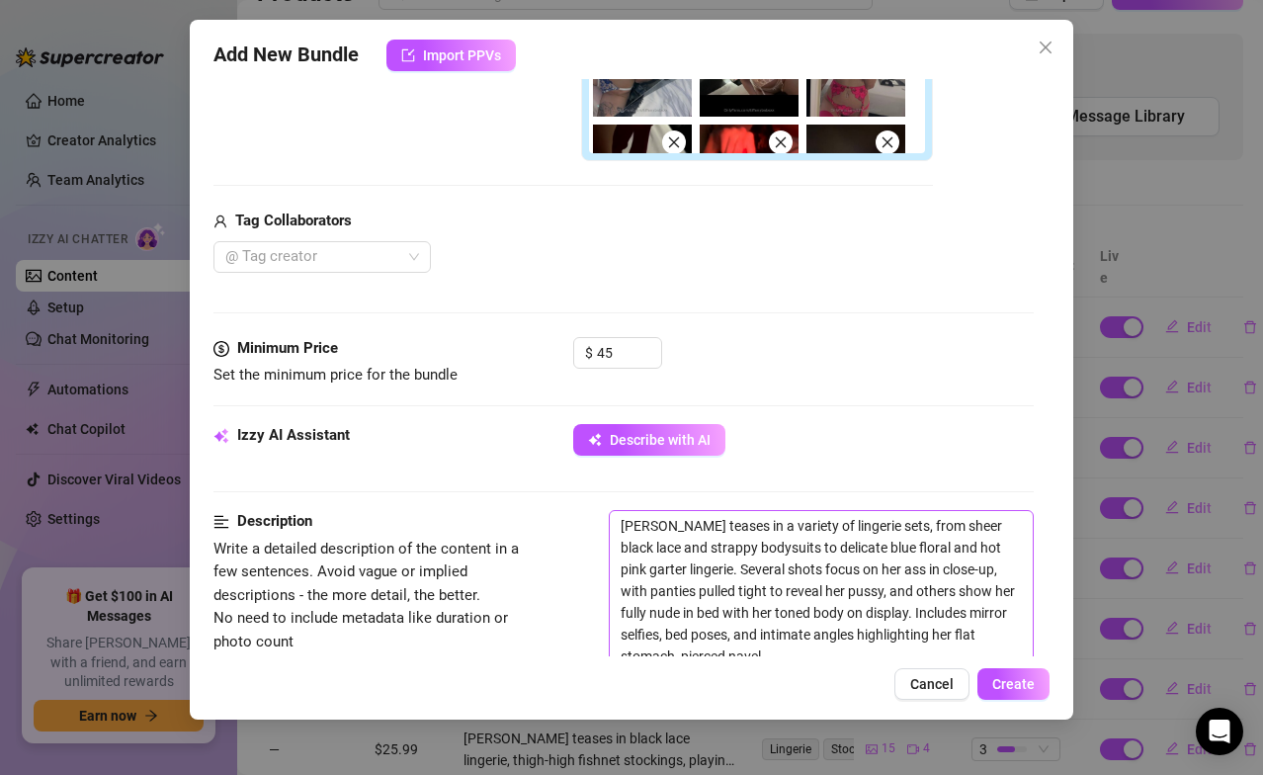
type textarea "[PERSON_NAME] teases in a variety of lingerie sets, from sheer black lace and s…"
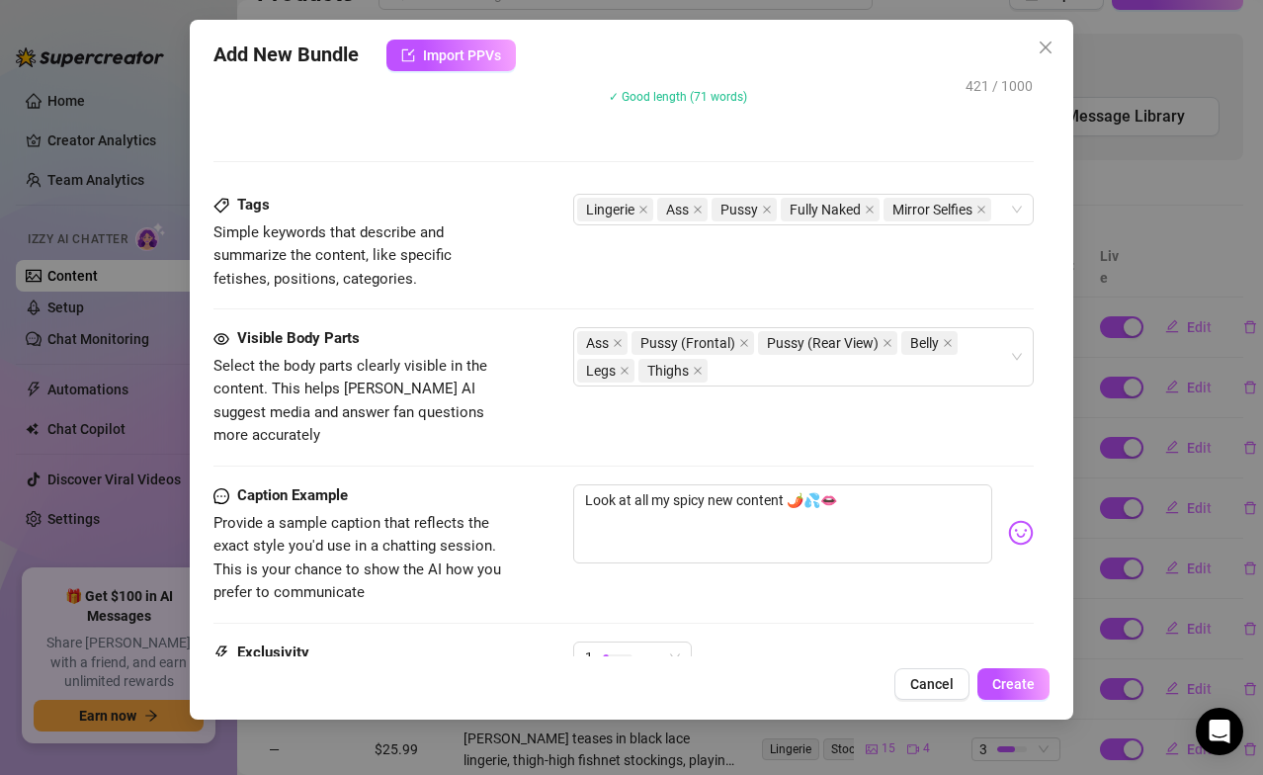
scroll to position [1229, 0]
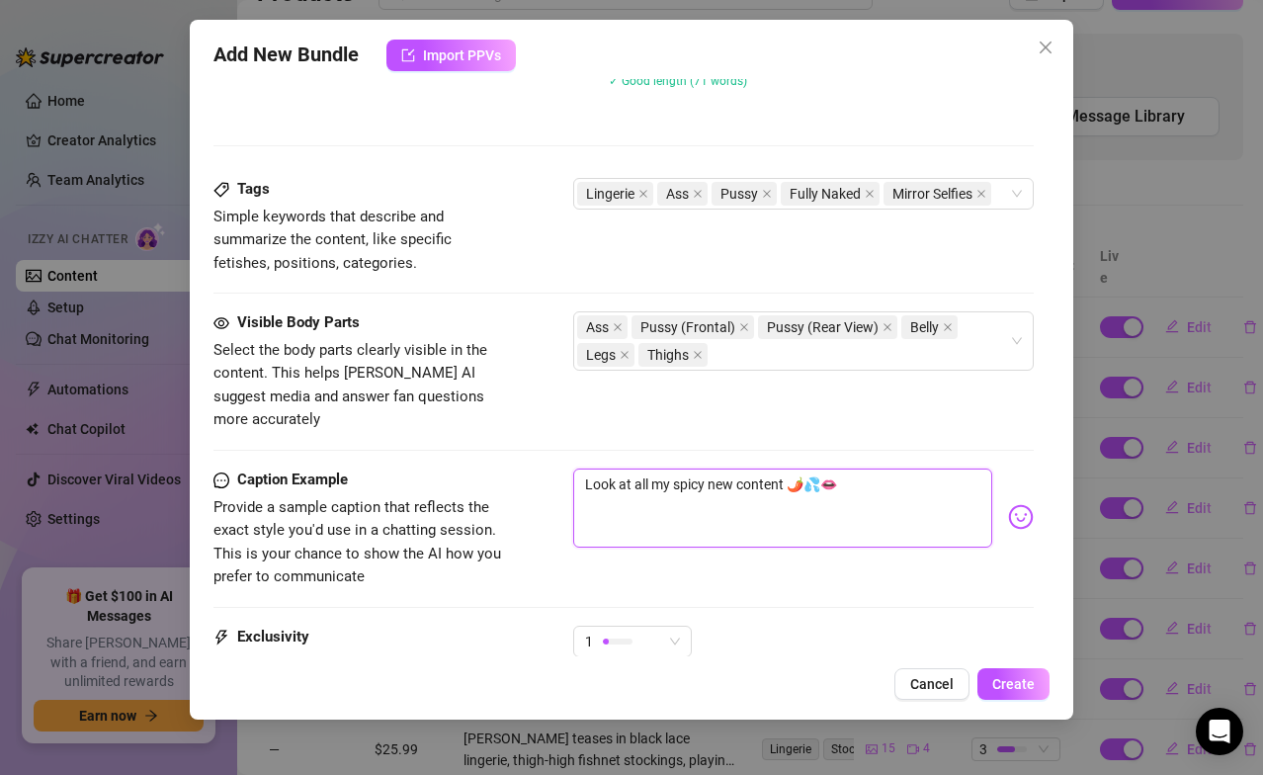
click at [876, 482] on textarea "Look at all my spicy new content 🌶️💦👄" at bounding box center [783, 507] width 420 height 79
click at [1018, 504] on img at bounding box center [1021, 517] width 26 height 26
click at [702, 379] on div "Visible Body Parts Select the body parts clearly visible in the content. This h…" at bounding box center [623, 371] width 821 height 121
click at [851, 468] on textarea "Look at all my spicy new content 🌶️💦👄" at bounding box center [783, 507] width 420 height 79
click at [648, 537] on div "1" at bounding box center [623, 641] width 77 height 30
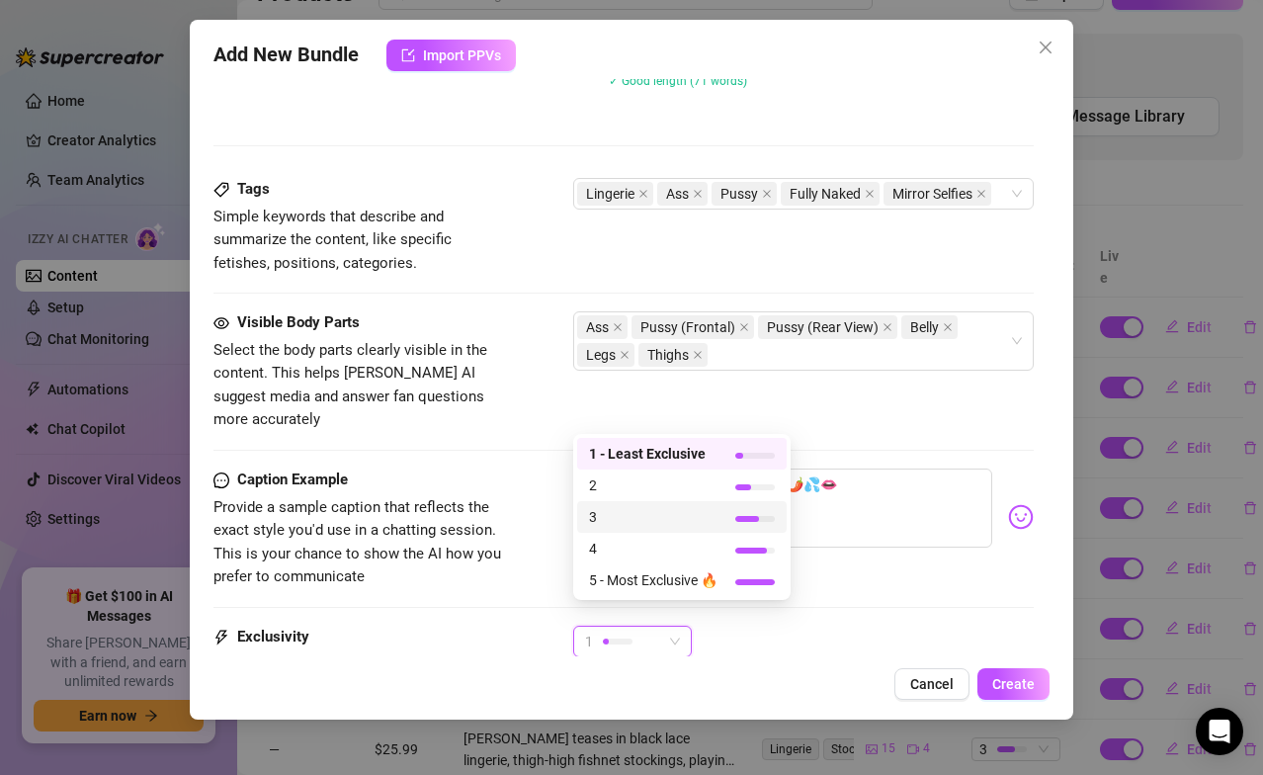
click at [697, 515] on span "3" at bounding box center [653, 517] width 128 height 22
click at [648, 537] on div "3" at bounding box center [623, 641] width 77 height 30
click at [678, 537] on span "5 - Most Exclusive 🔥" at bounding box center [653, 580] width 128 height 22
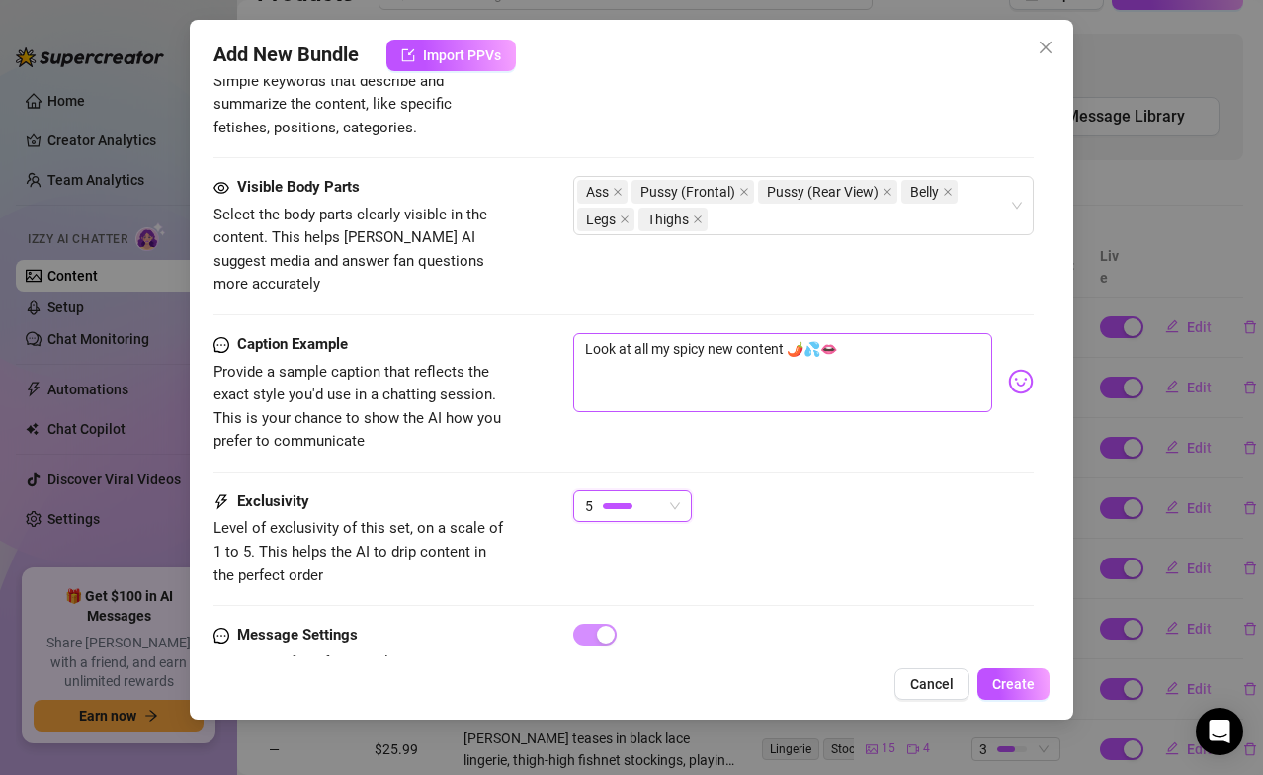
scroll to position [1421, 0]
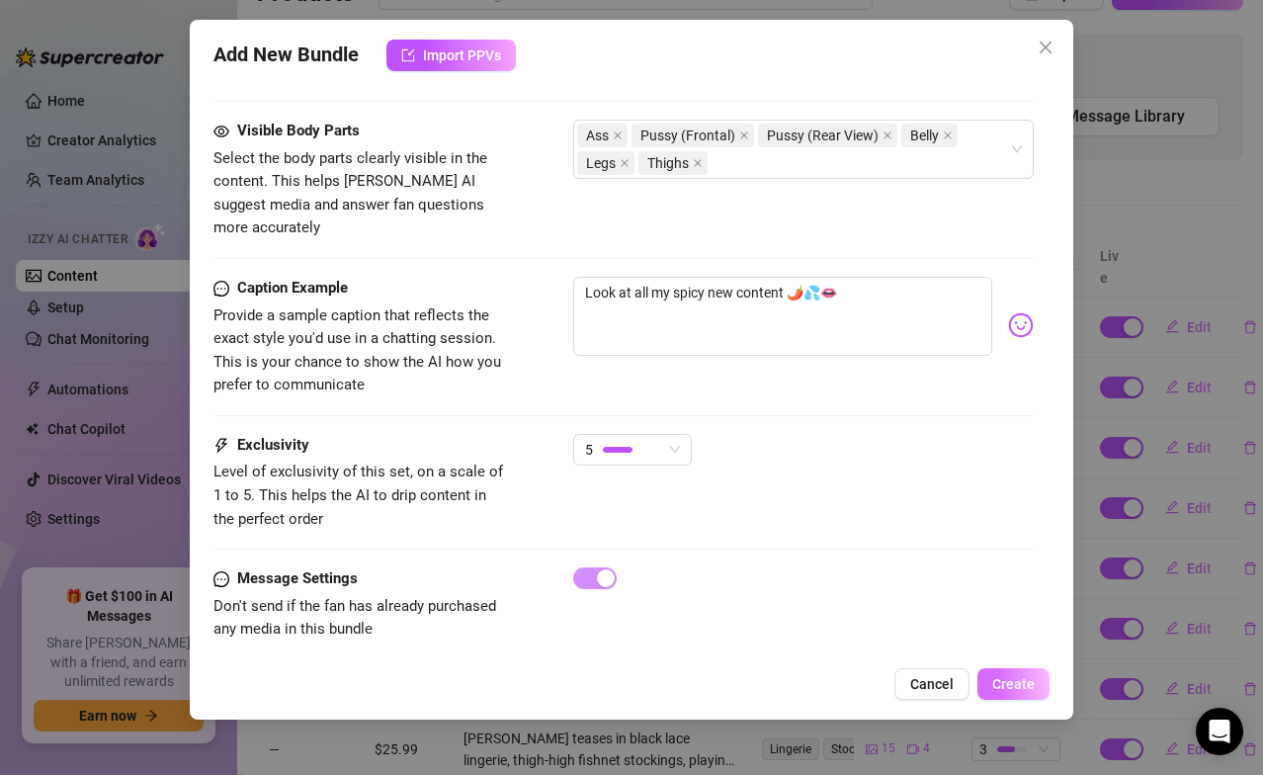
click at [1030, 537] on span "Create" at bounding box center [1013, 684] width 42 height 16
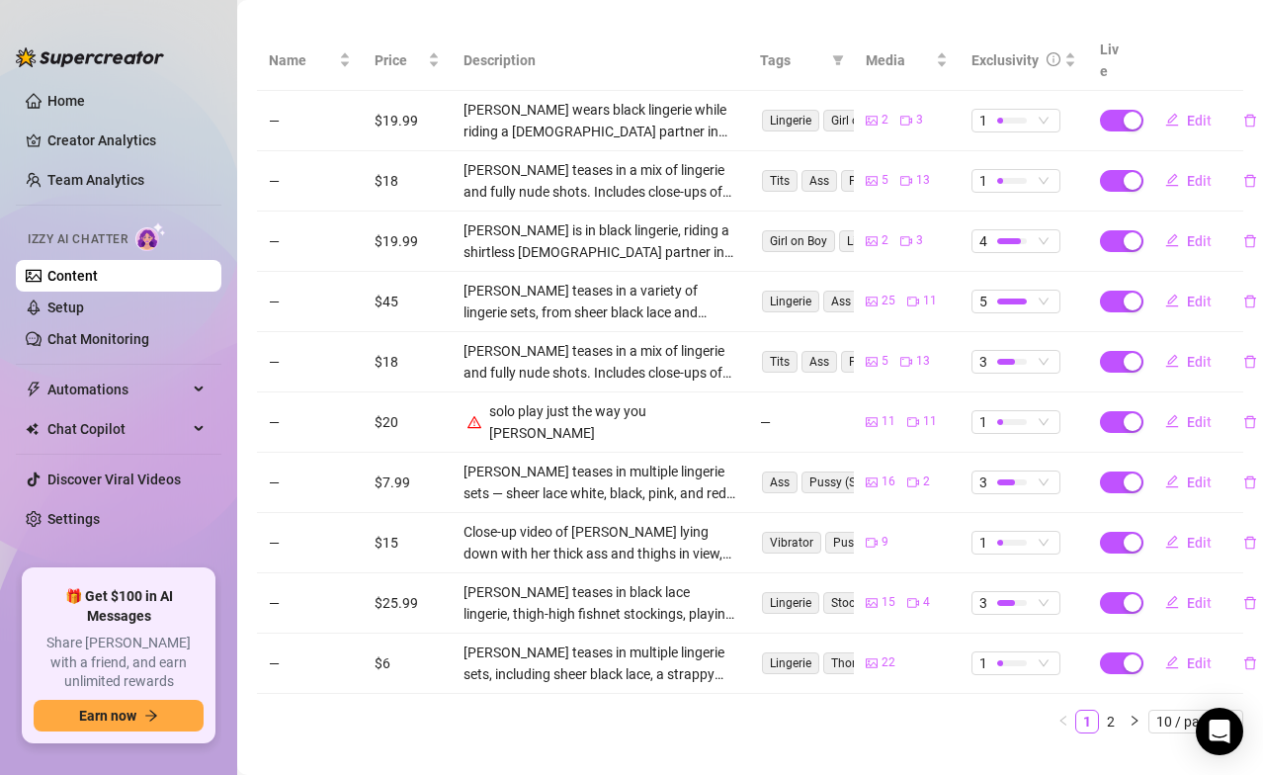
scroll to position [373, 0]
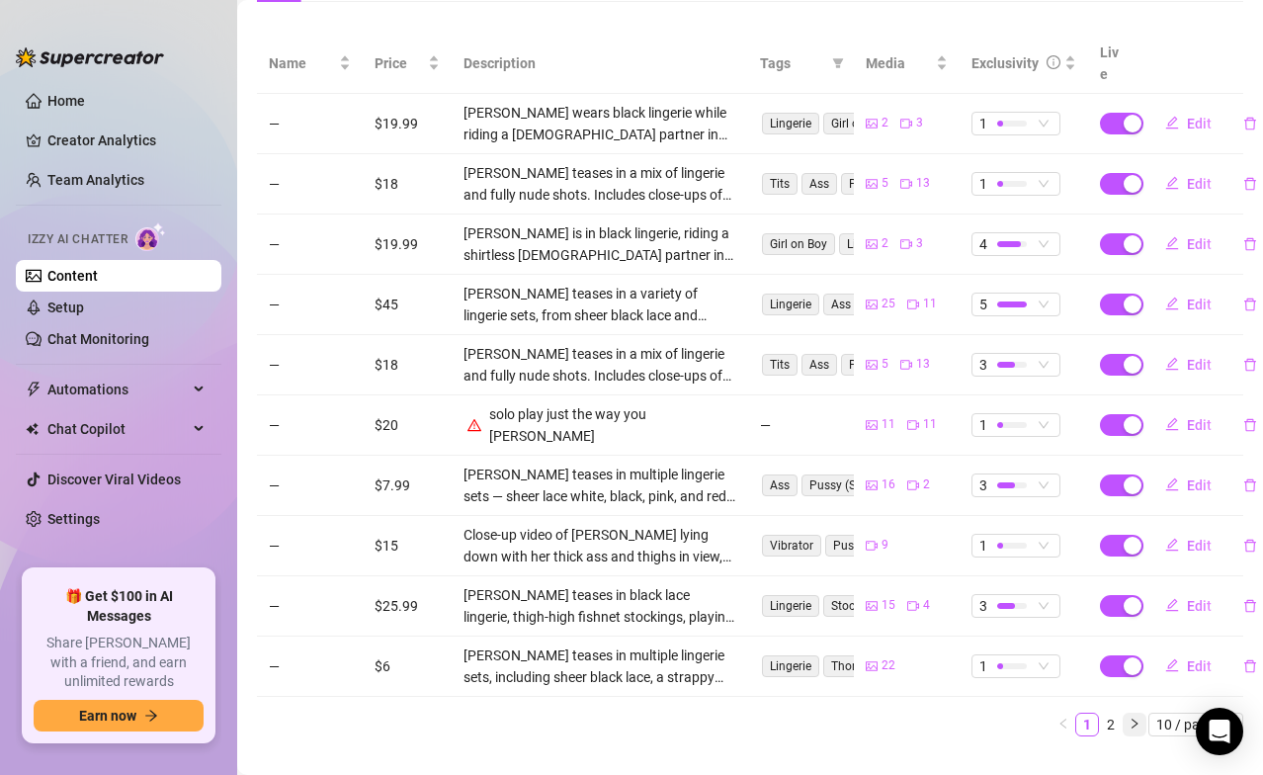
click at [1051, 537] on button "button" at bounding box center [1134, 724] width 24 height 24
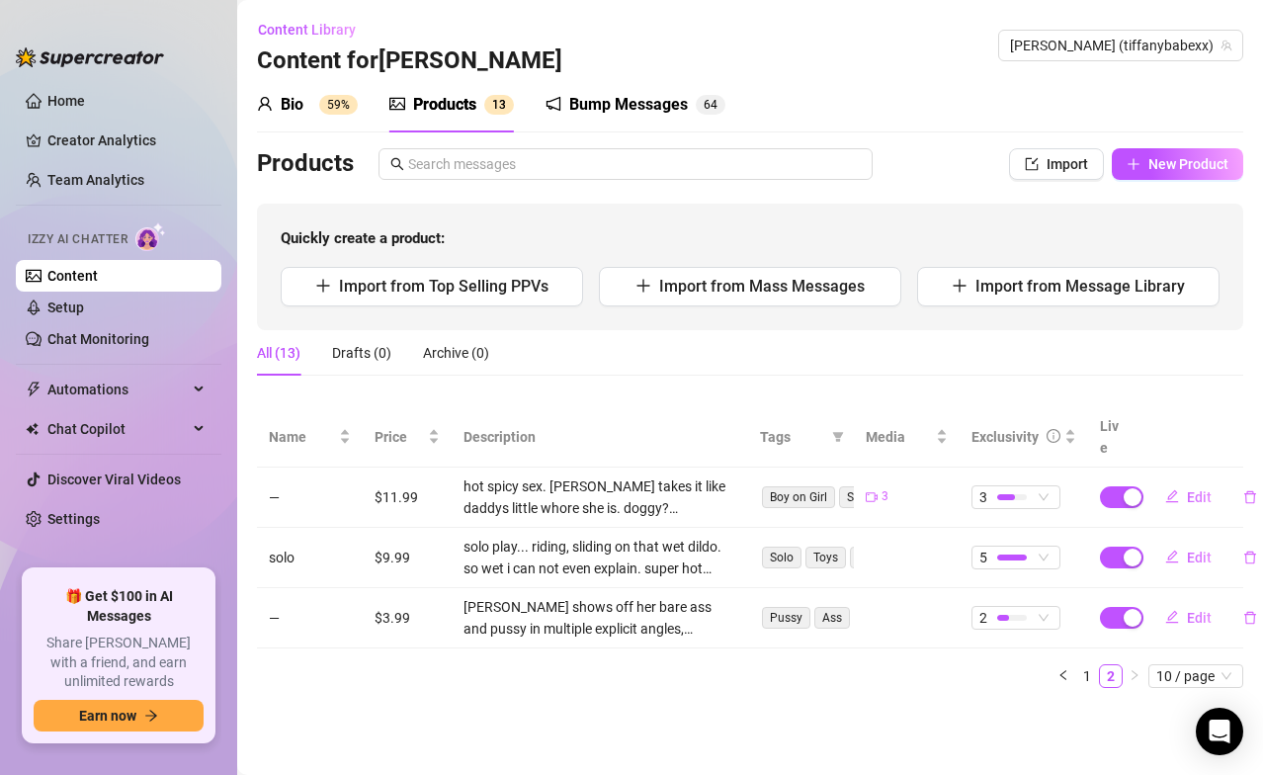
scroll to position [0, 0]
click at [1051, 537] on span "10 / page" at bounding box center [1195, 676] width 79 height 22
click at [1051, 537] on div "100 / page" at bounding box center [1197, 640] width 66 height 22
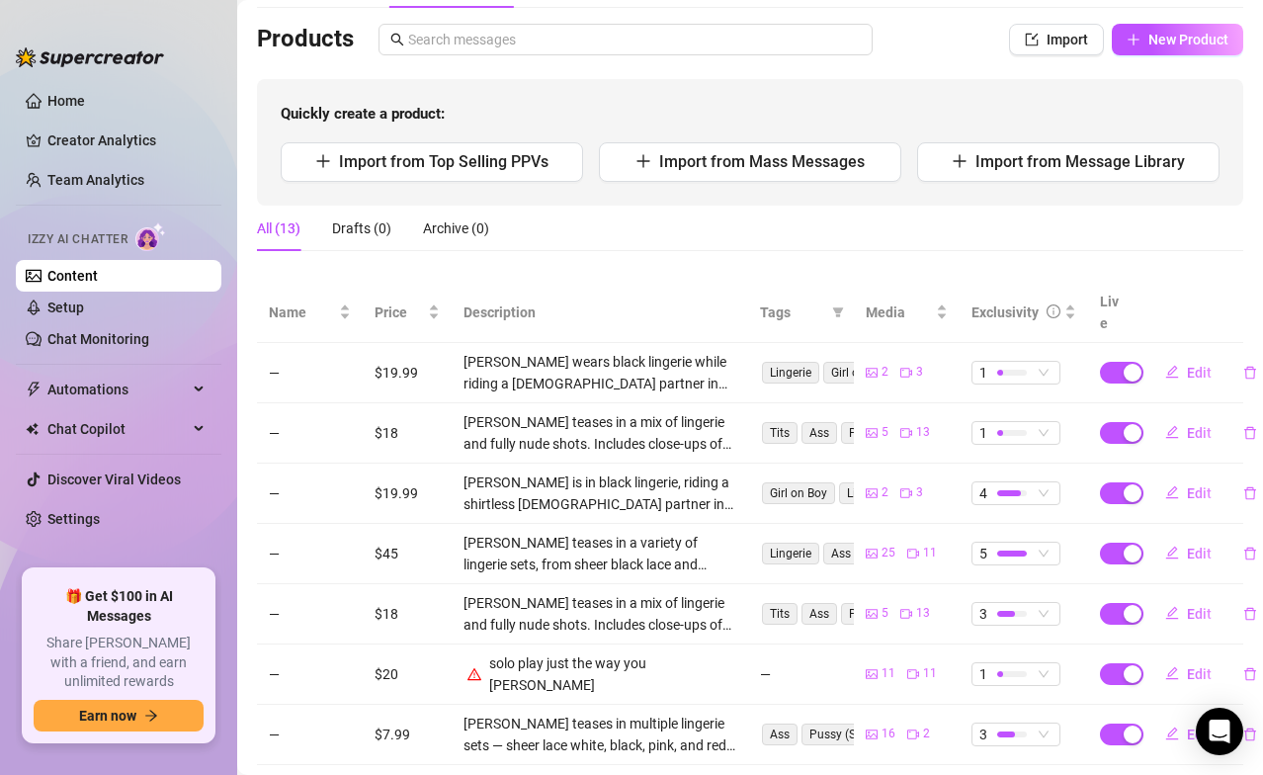
scroll to position [204, 0]
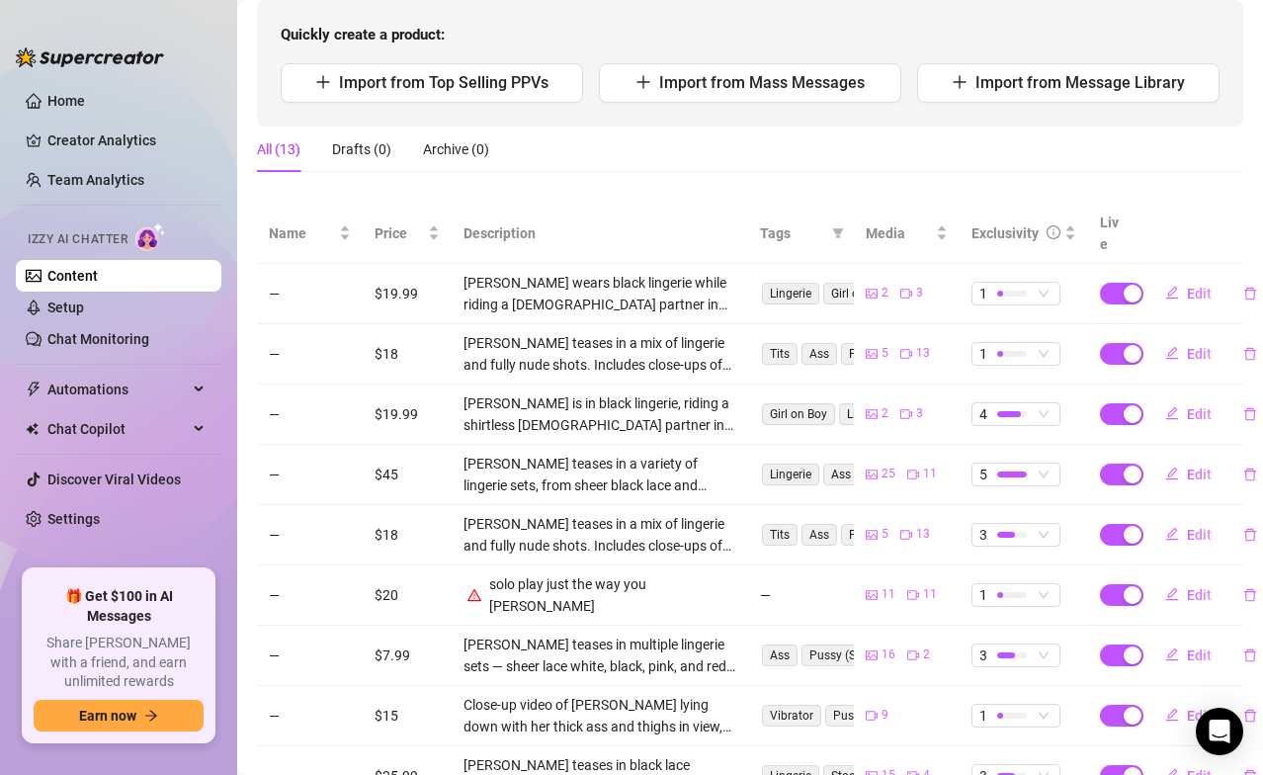
click at [386, 450] on td "$45" at bounding box center [407, 475] width 89 height 60
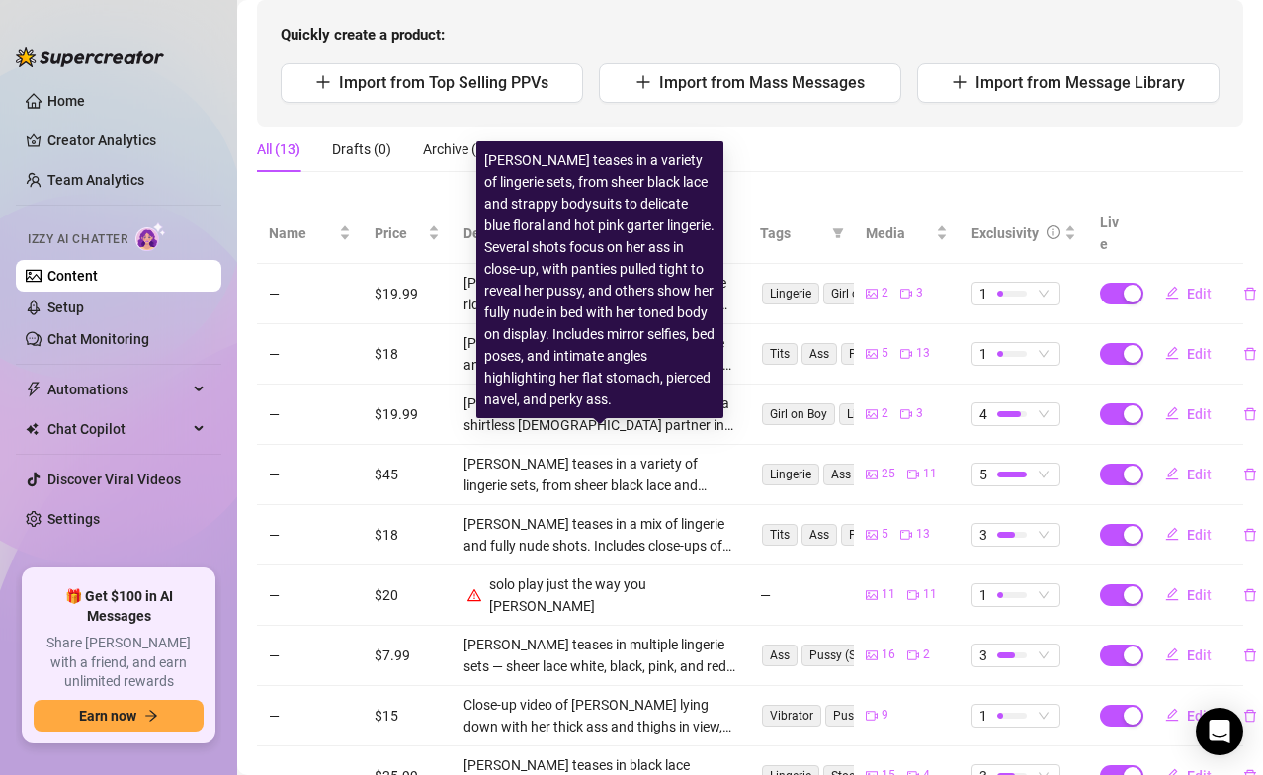
click at [522, 454] on div "[PERSON_NAME] teases in a variety of lingerie sets, from sheer black lace and s…" at bounding box center [599, 473] width 272 height 43
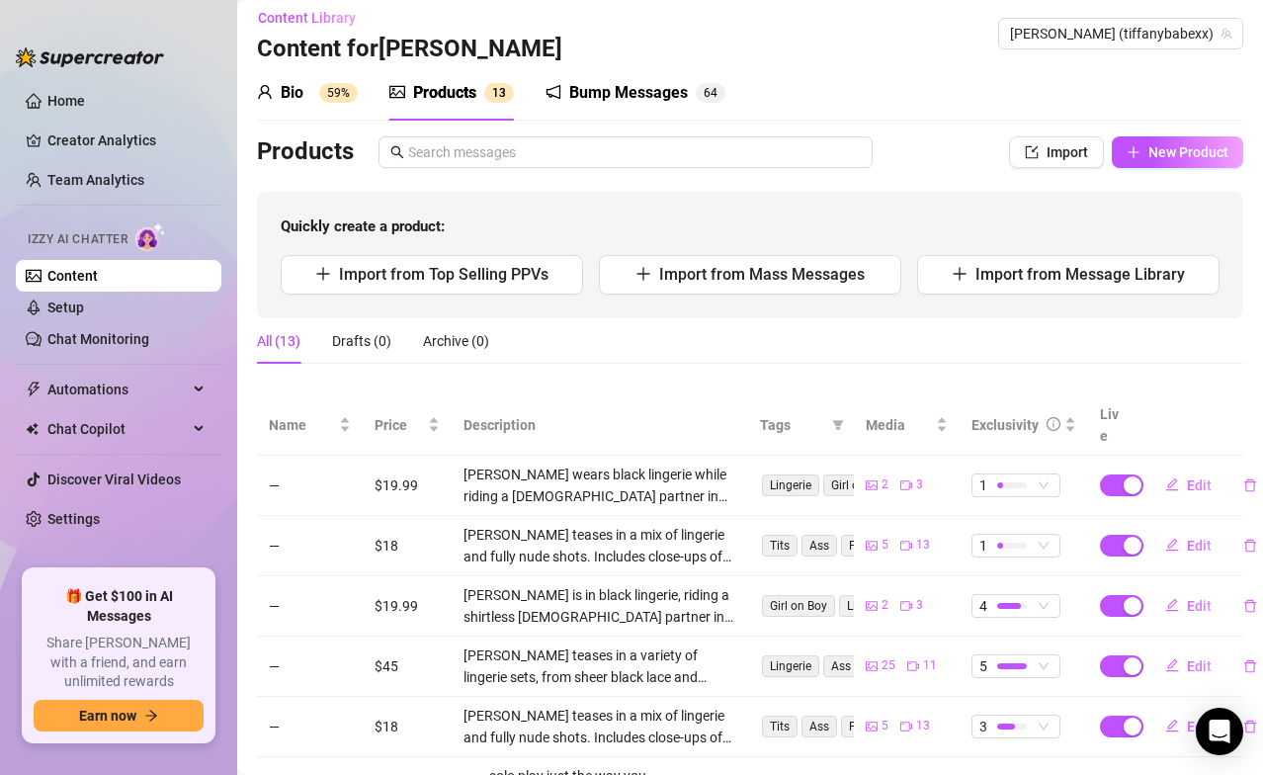
scroll to position [0, 0]
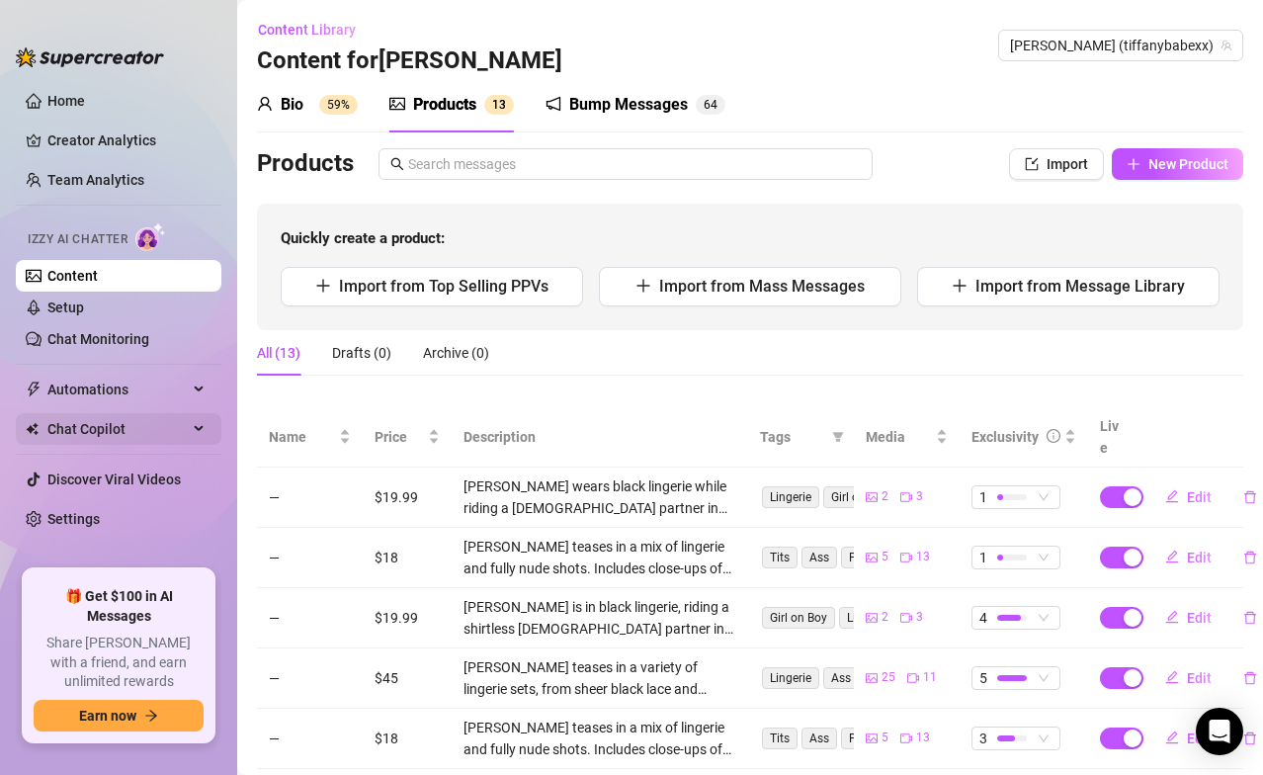
click at [196, 429] on icon at bounding box center [201, 429] width 10 height 0
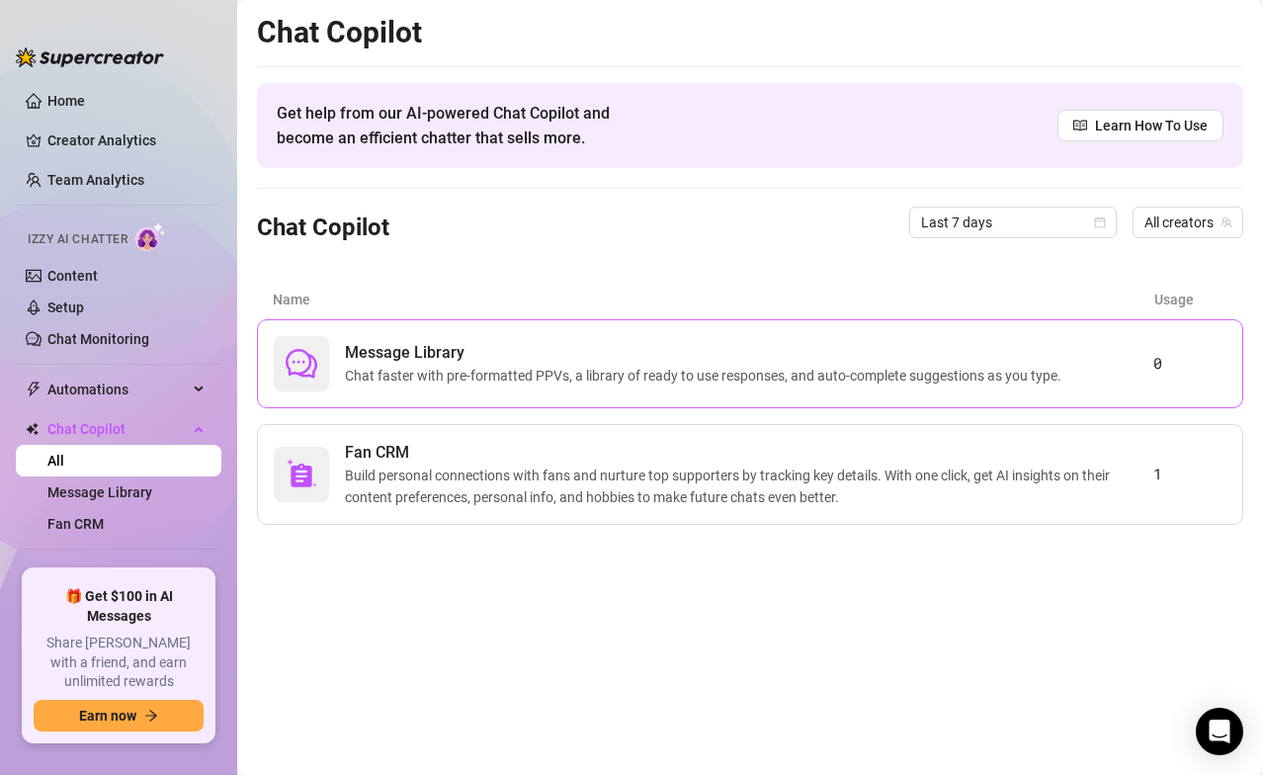
click at [492, 380] on span "Chat faster with pre-formatted PPVs, a library of ready to use responses, and a…" at bounding box center [707, 376] width 724 height 22
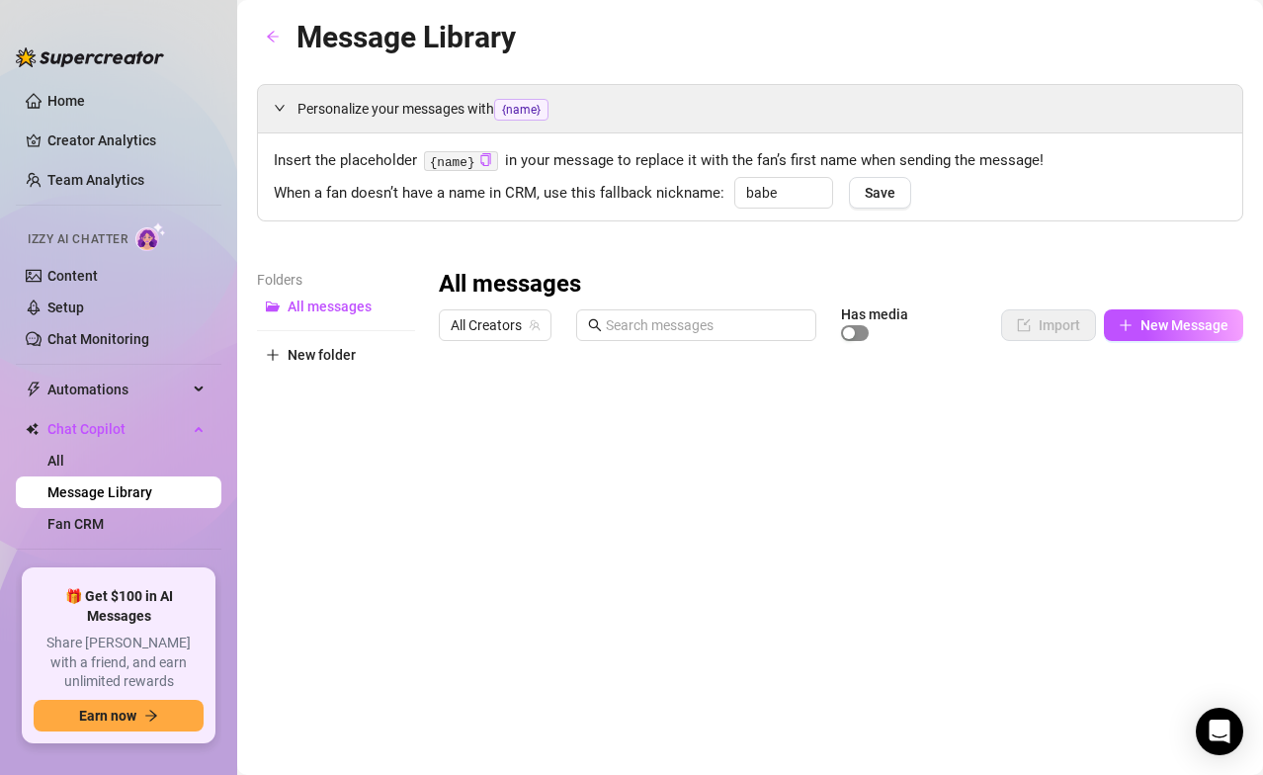
click at [864, 331] on span "button" at bounding box center [855, 333] width 28 height 16
click at [850, 328] on span "button" at bounding box center [855, 333] width 28 height 16
click at [326, 302] on span "All messages" at bounding box center [329, 306] width 84 height 16
click at [453, 104] on span "Personalize your messages with {name}" at bounding box center [761, 109] width 929 height 23
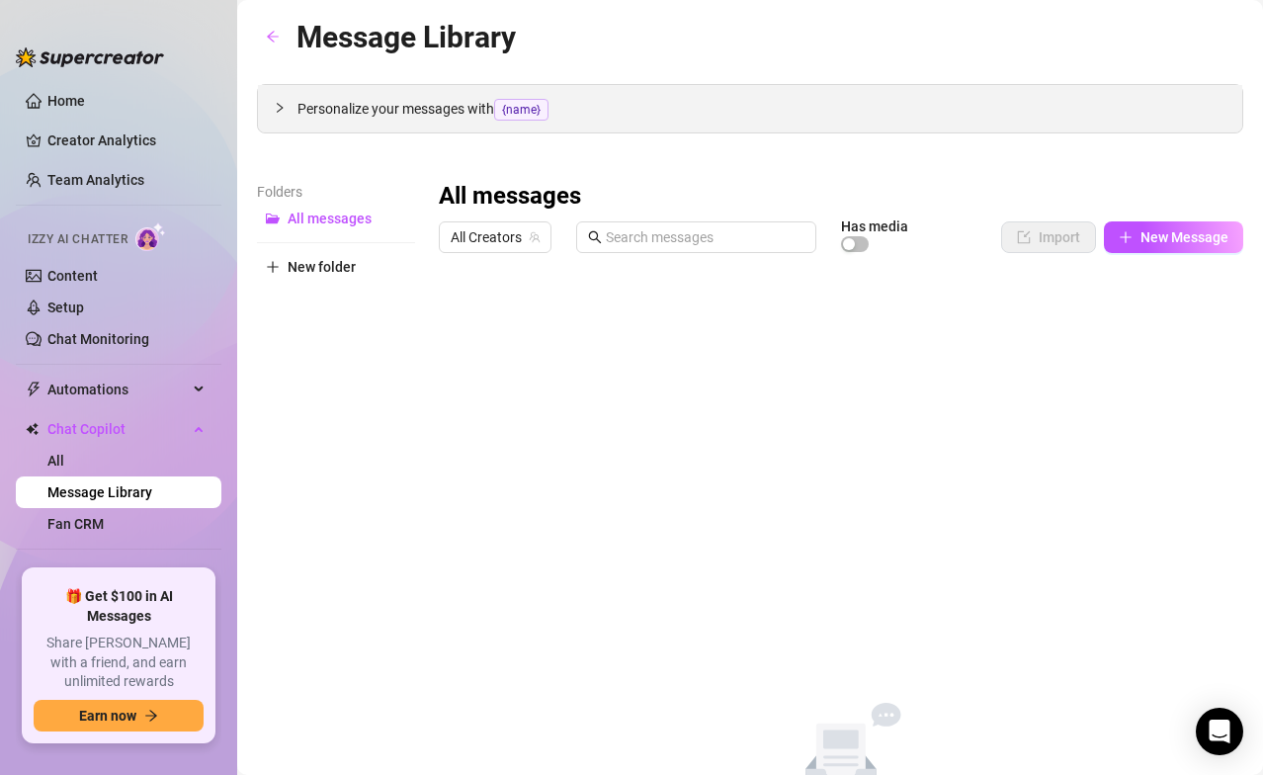
click at [463, 108] on span "Personalize your messages with {name}" at bounding box center [761, 109] width 929 height 23
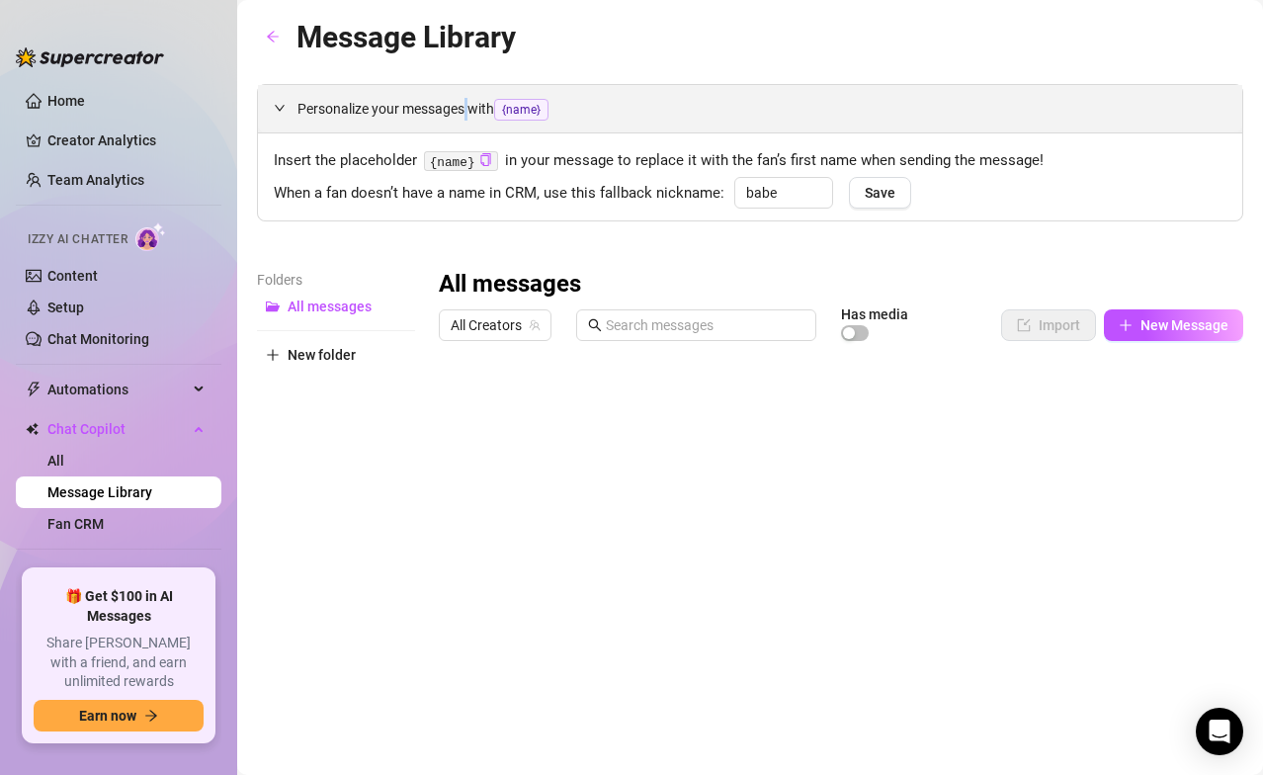
click at [463, 108] on span "Personalize your messages with {name}" at bounding box center [761, 109] width 929 height 23
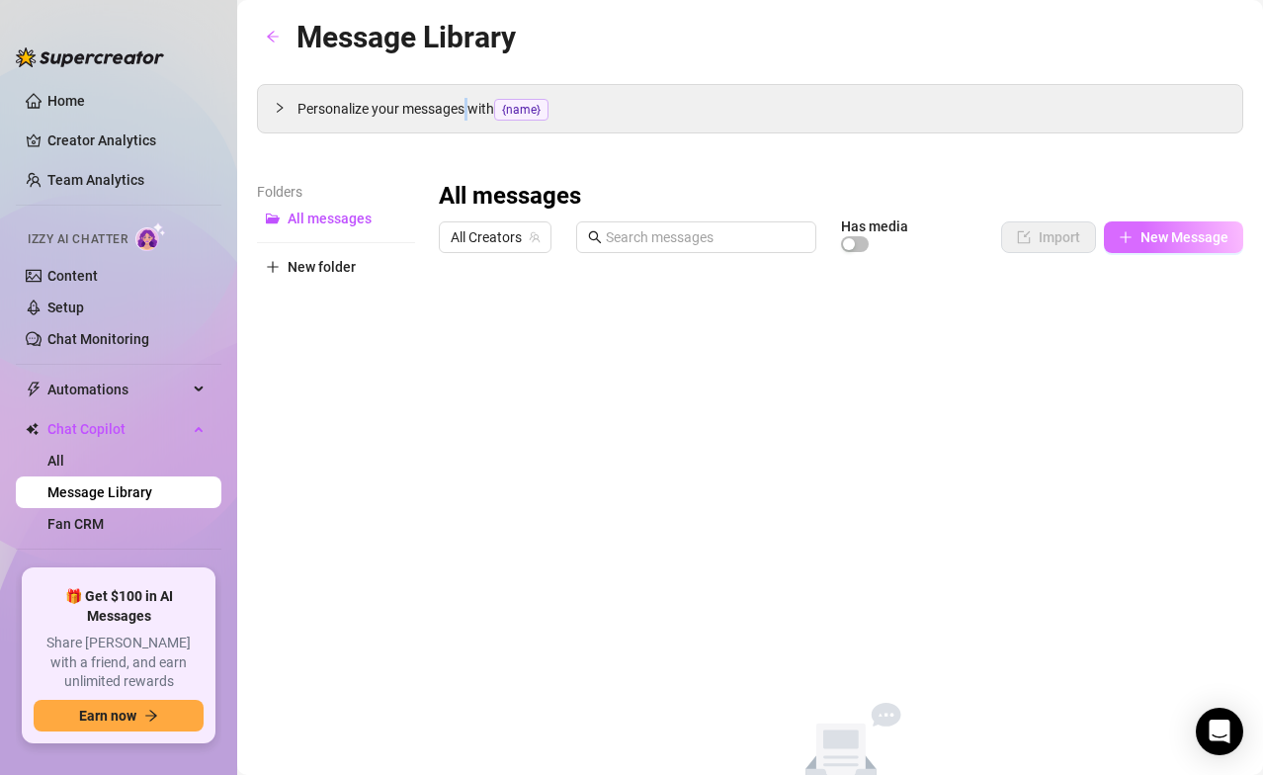
click at [1051, 243] on span "New Message" at bounding box center [1184, 237] width 88 height 16
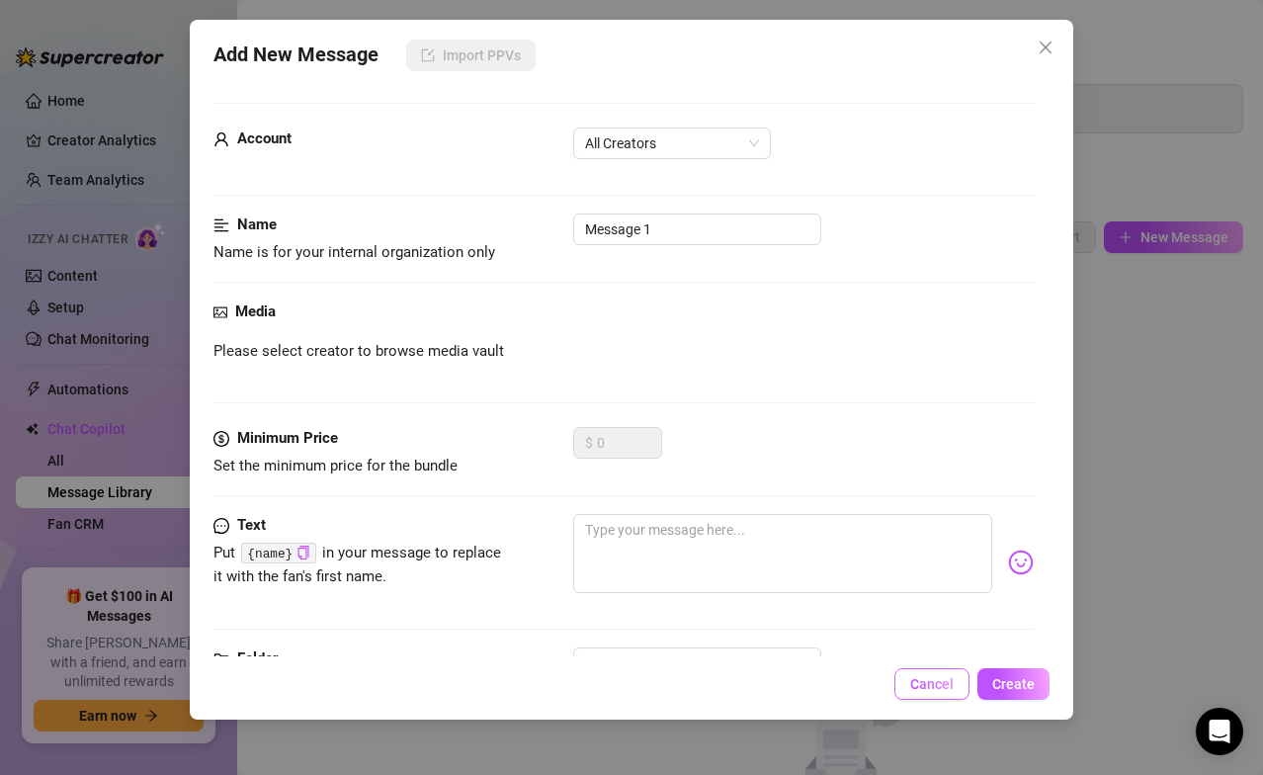
click at [938, 537] on button "Cancel" at bounding box center [931, 684] width 75 height 32
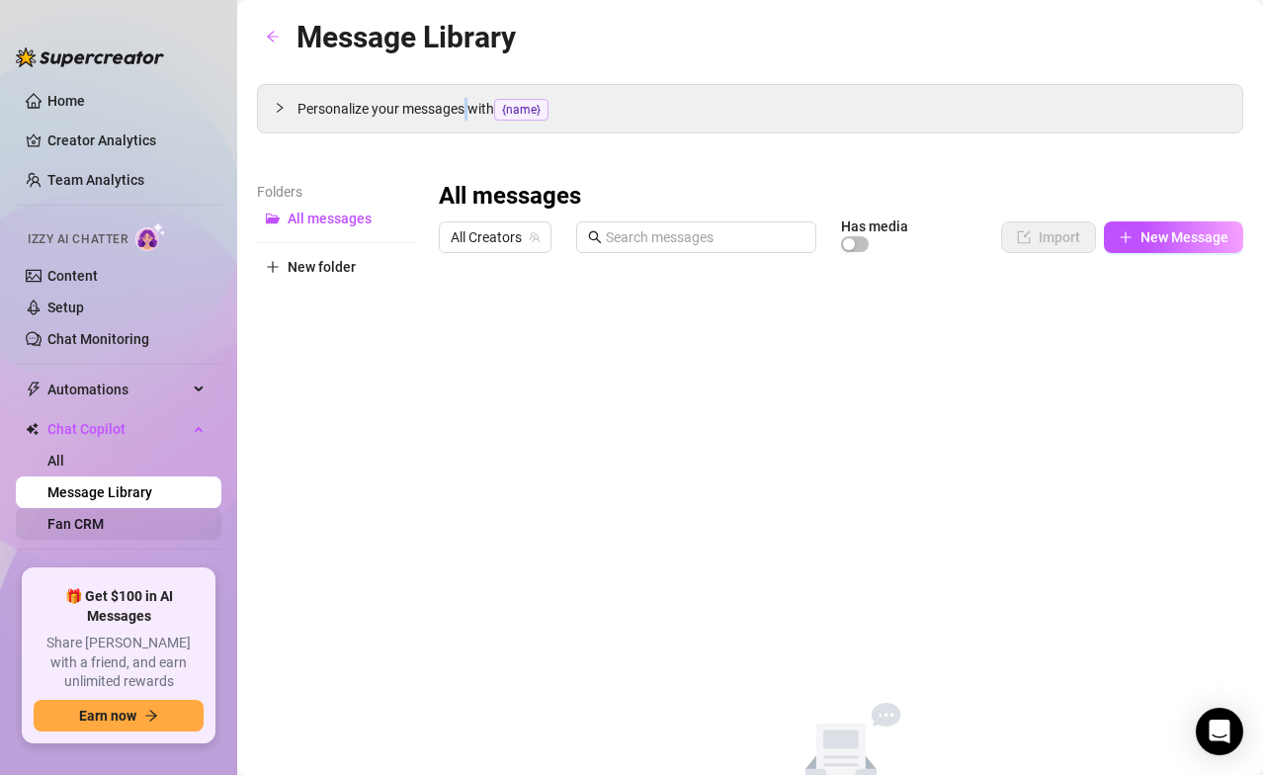
scroll to position [56, 0]
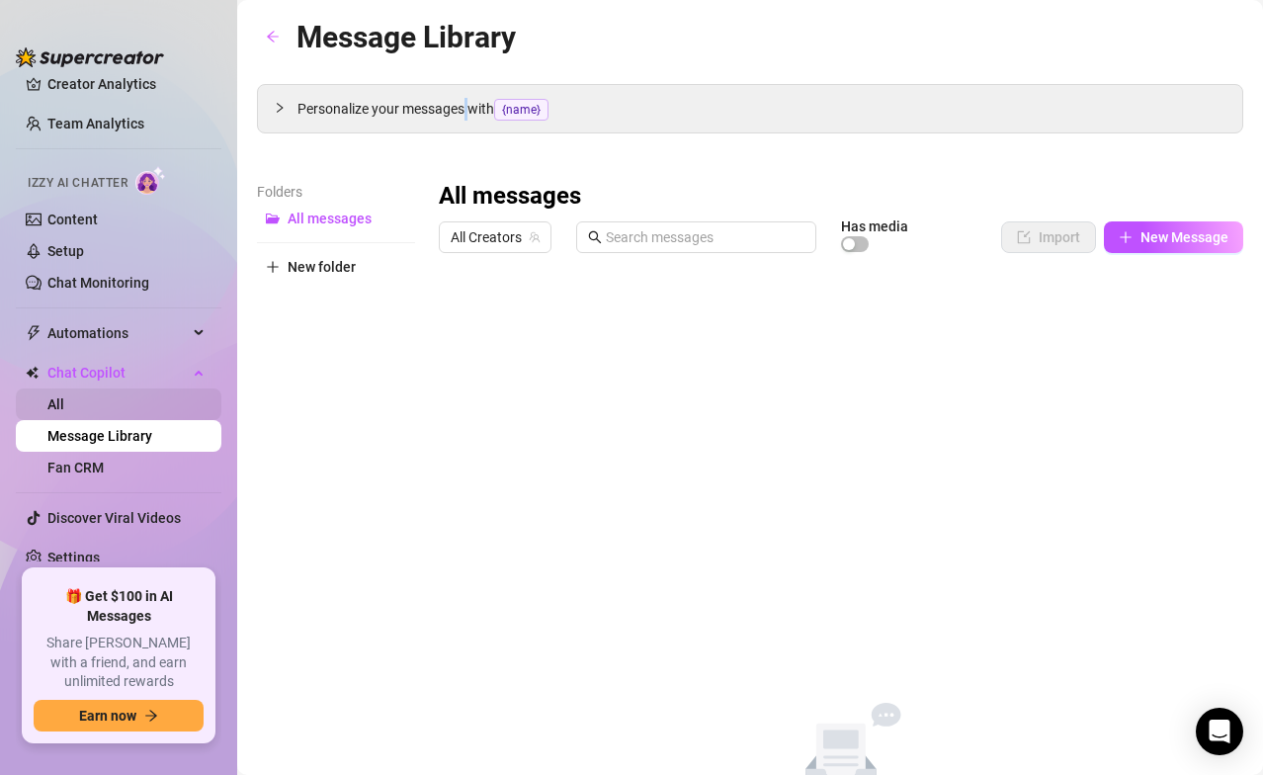
click at [64, 401] on link "All" at bounding box center [55, 404] width 17 height 16
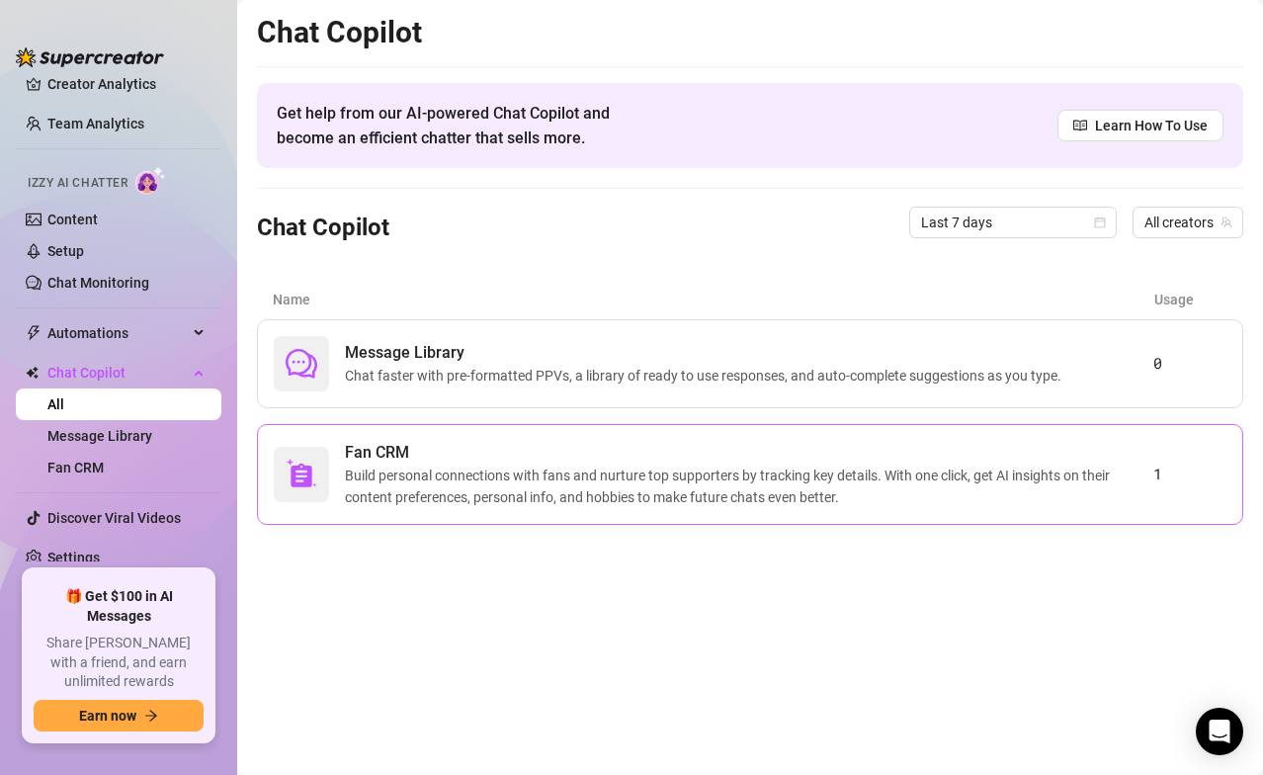
click at [345, 495] on span "Build personal connections with fans and nurture top supporters by tracking key…" at bounding box center [749, 485] width 808 height 43
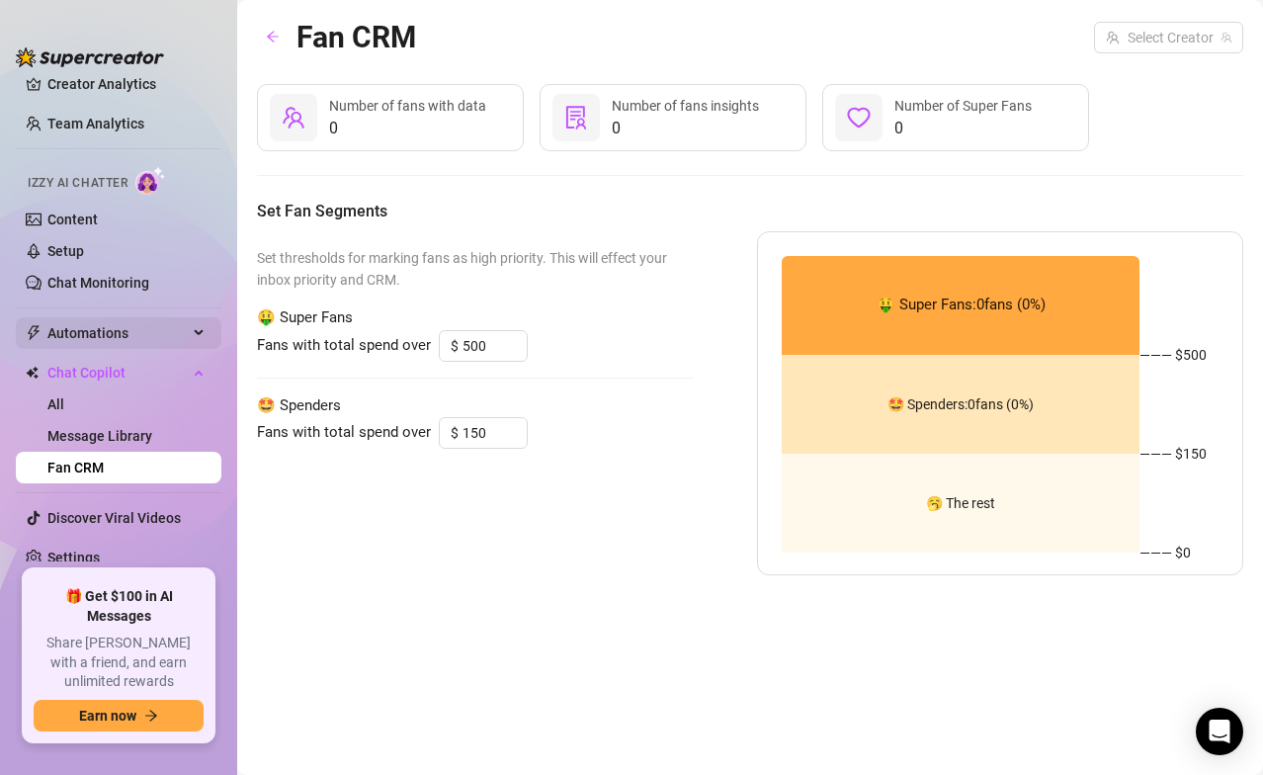
click at [188, 327] on div "Automations" at bounding box center [118, 333] width 205 height 32
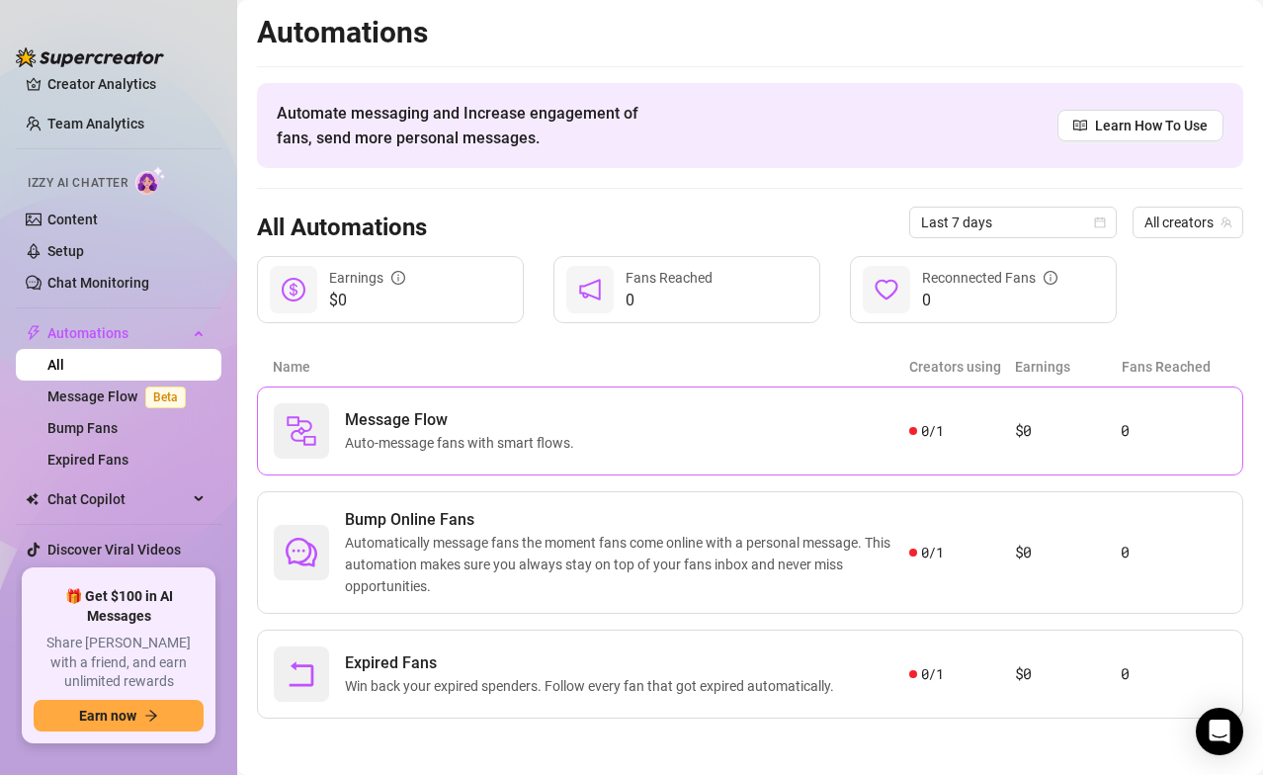
click at [440, 432] on span "Auto-message fans with smart flows." at bounding box center [463, 443] width 237 height 22
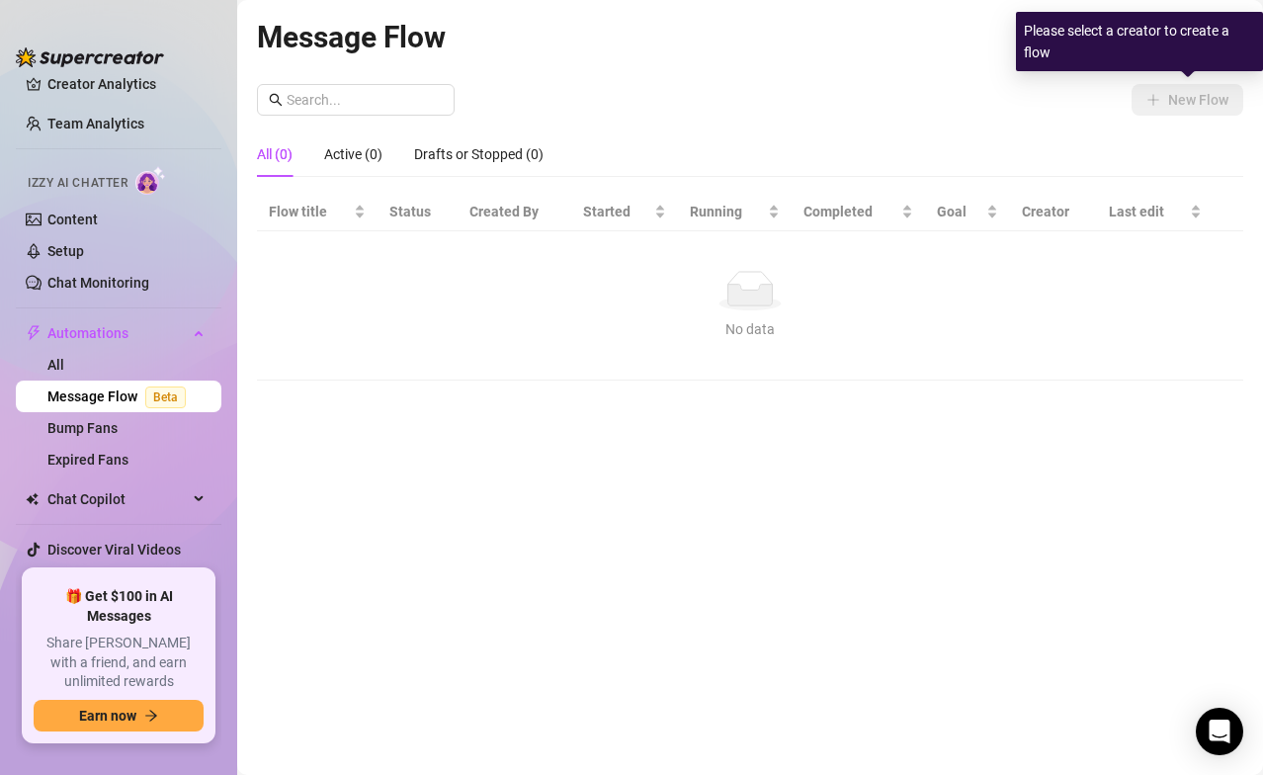
click at [1043, 71] on div "Please select a creator to create a flow" at bounding box center [1139, 41] width 247 height 59
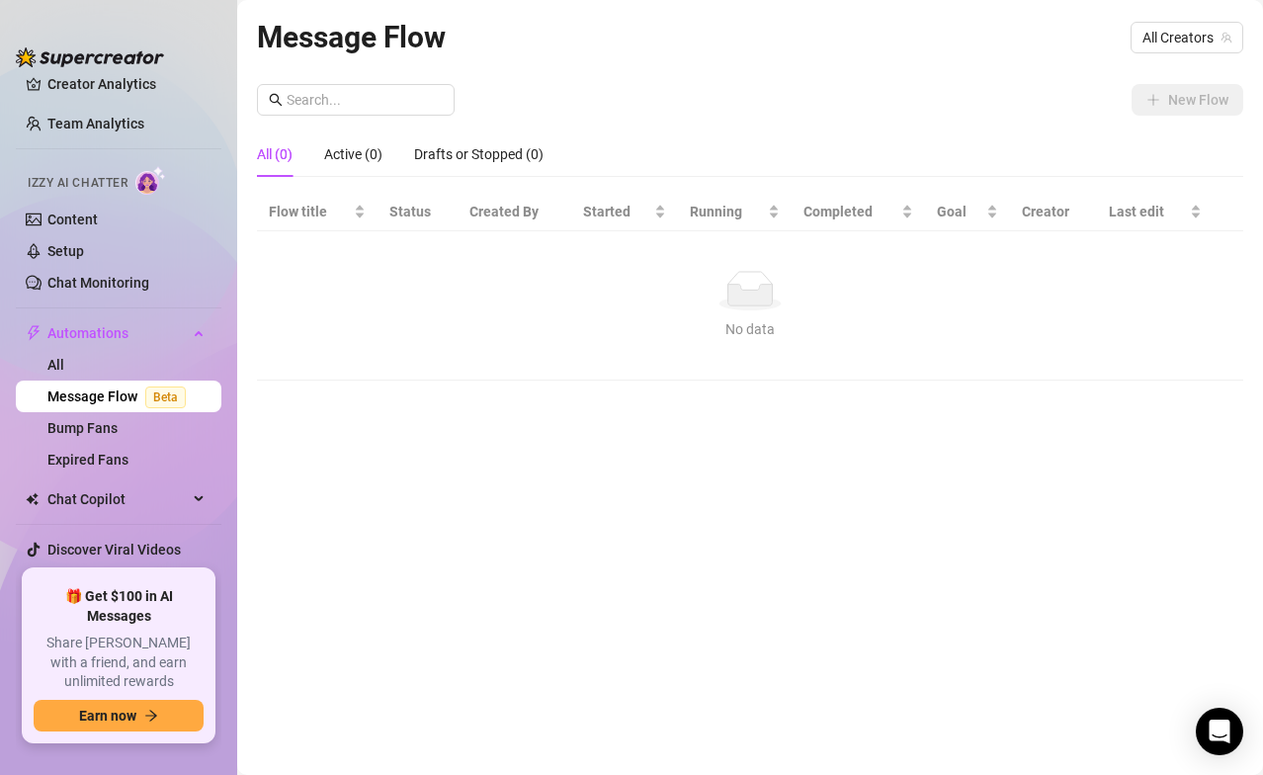
click at [933, 84] on div "New Flow" at bounding box center [750, 100] width 986 height 32
click at [1051, 28] on span "All Creators" at bounding box center [1186, 38] width 89 height 30
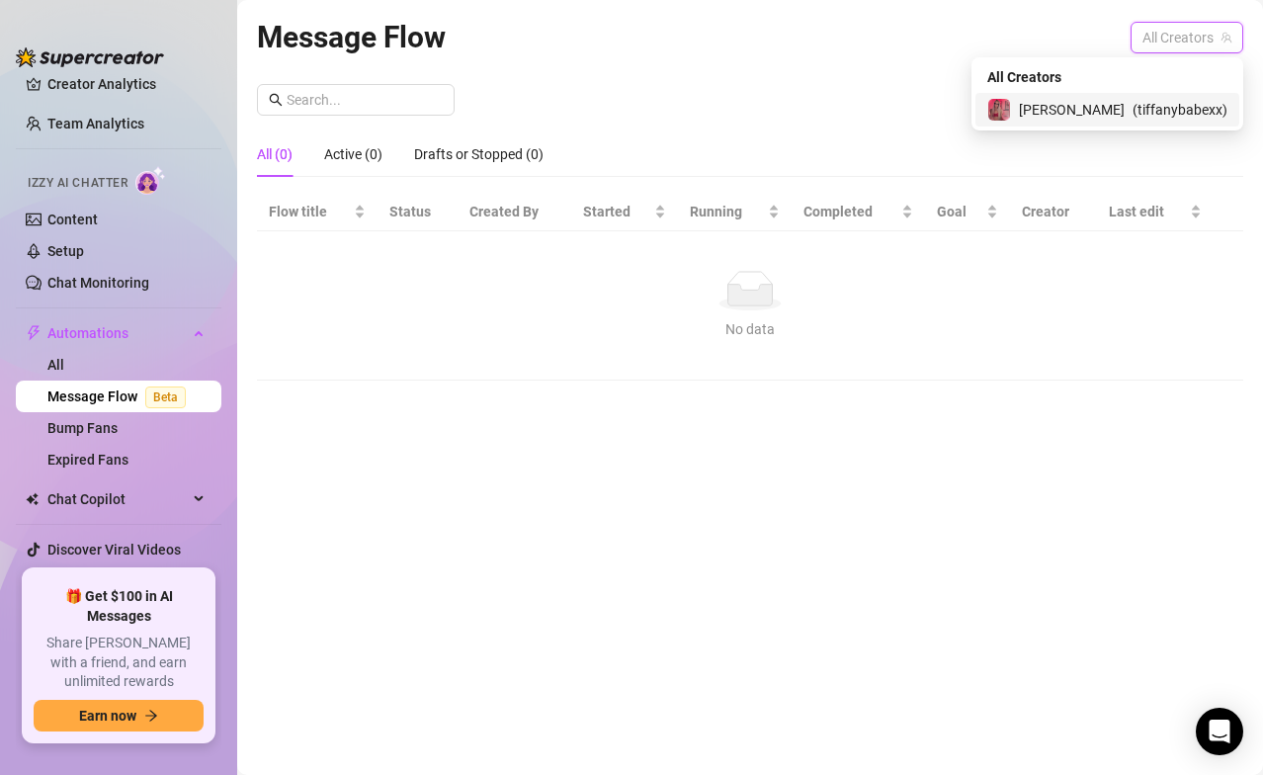
click at [1051, 103] on span "[PERSON_NAME]" at bounding box center [1072, 110] width 106 height 22
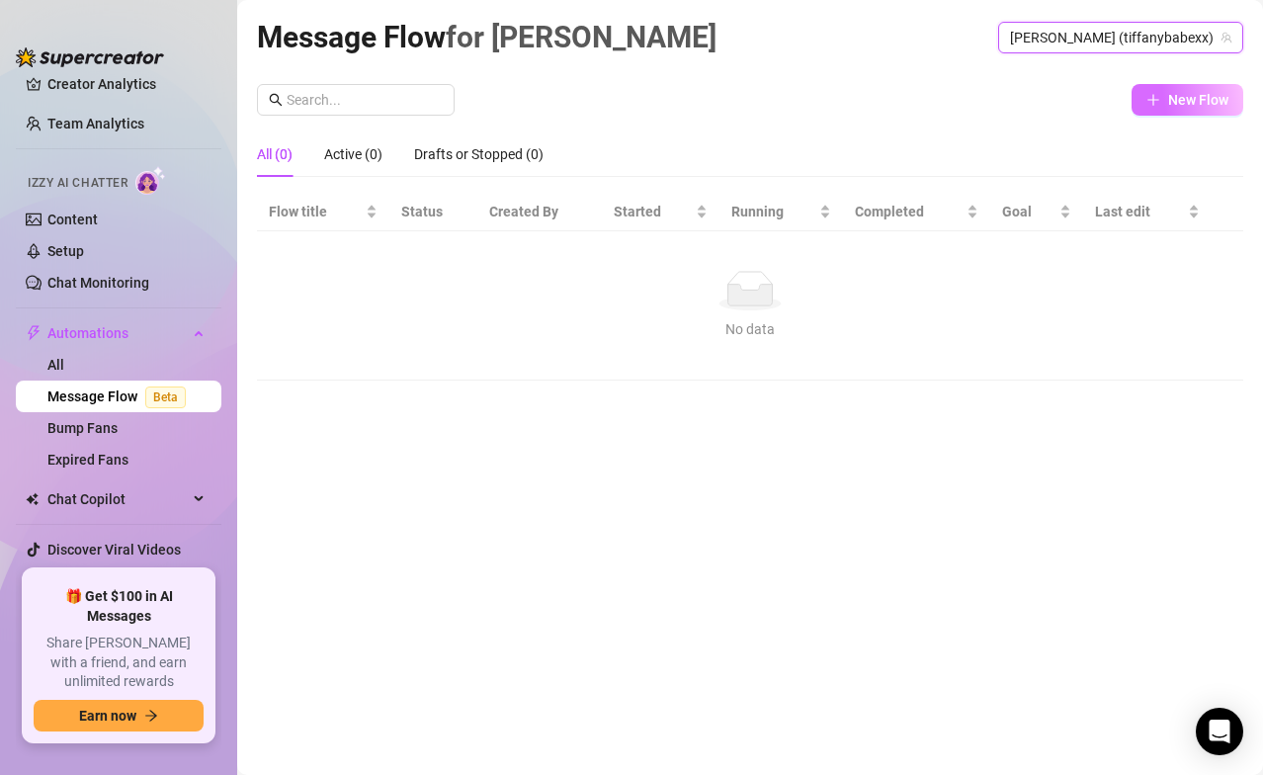
click at [1051, 88] on button "New Flow" at bounding box center [1187, 100] width 112 height 32
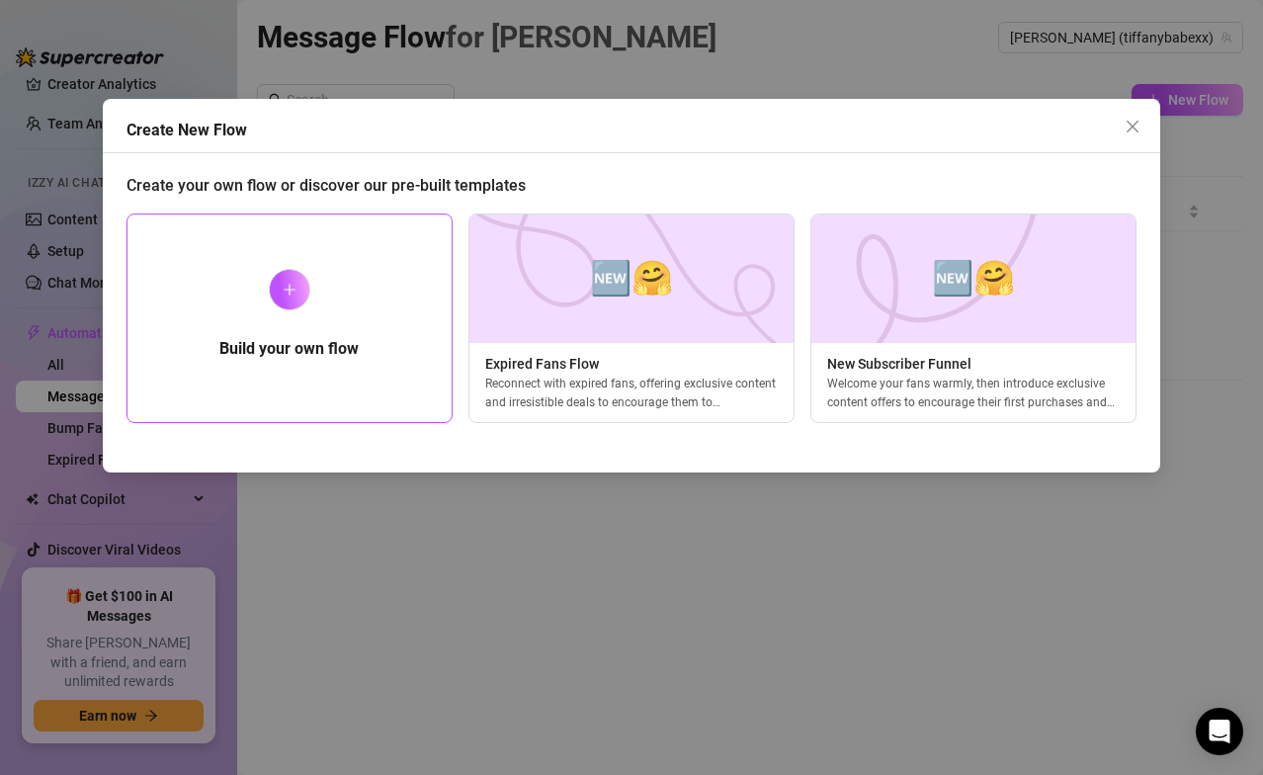
click at [287, 281] on div at bounding box center [289, 289] width 41 height 41
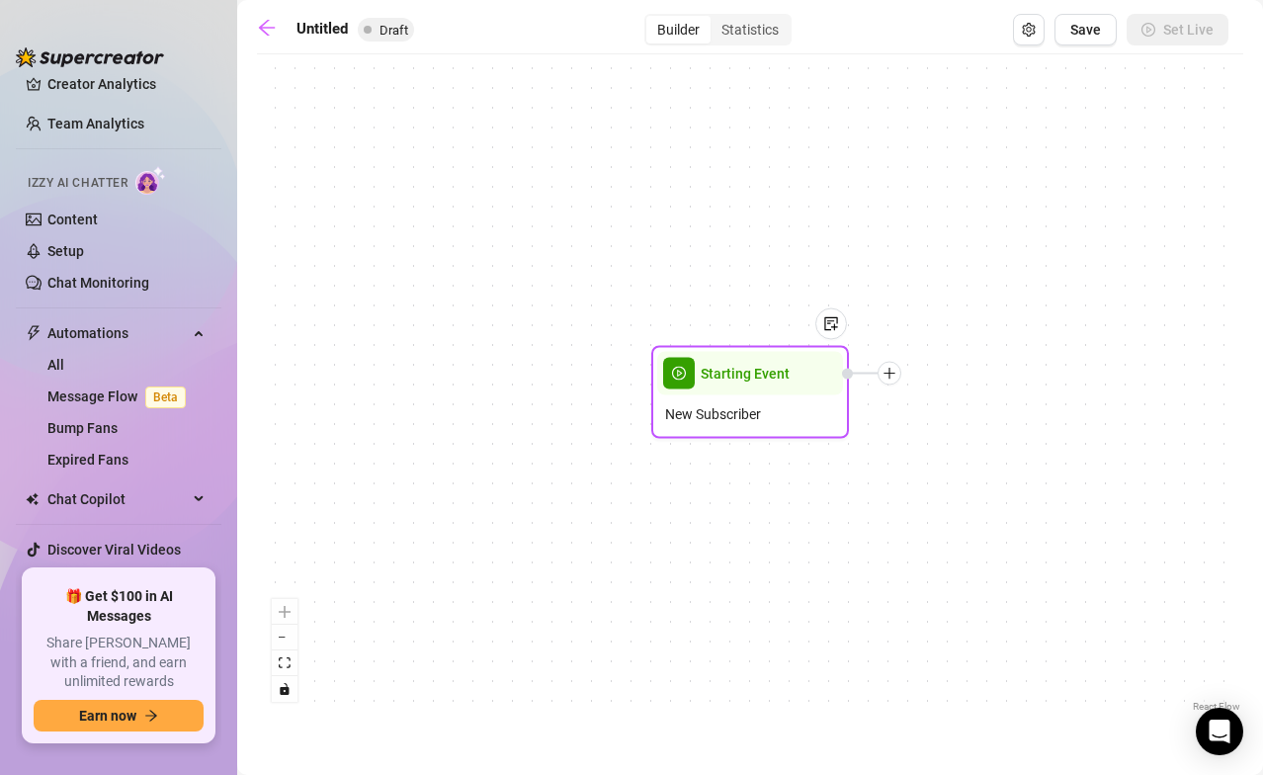
click at [777, 395] on div "New Subscriber" at bounding box center [750, 414] width 186 height 38
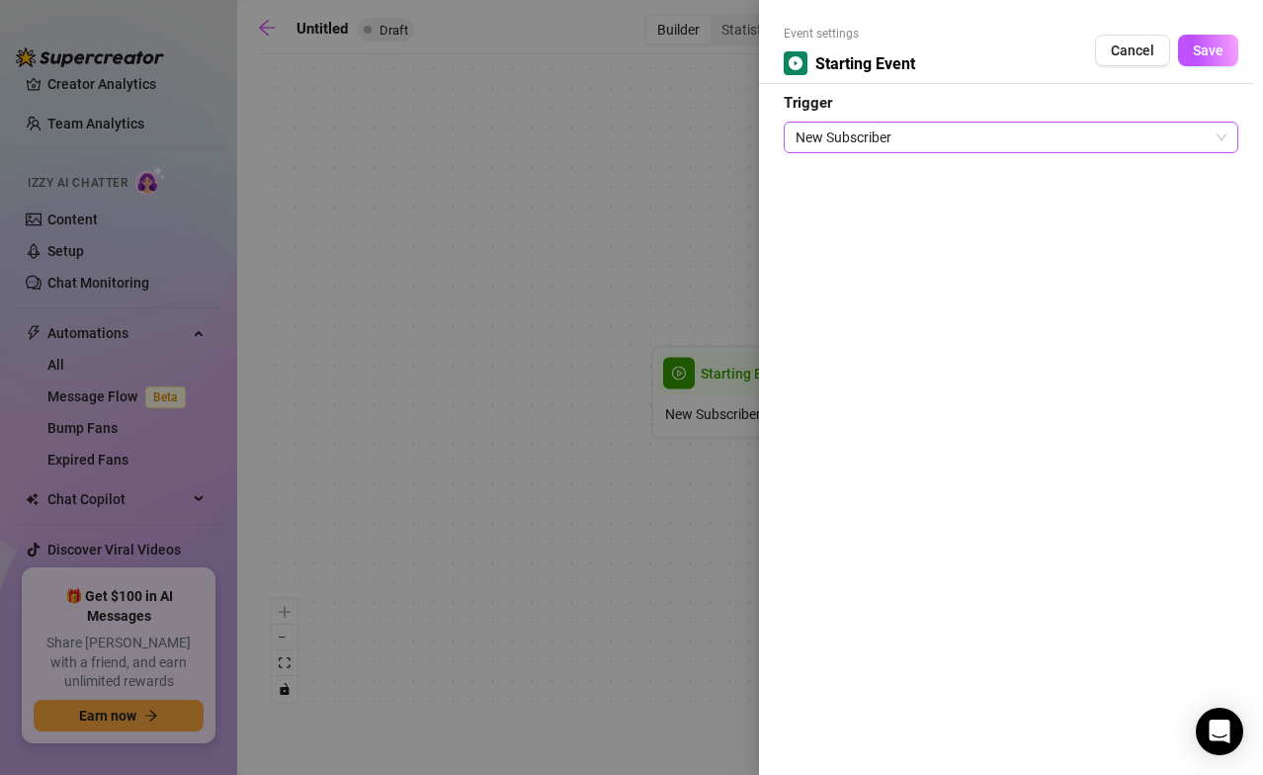
click at [918, 126] on span "New Subscriber" at bounding box center [1010, 138] width 431 height 30
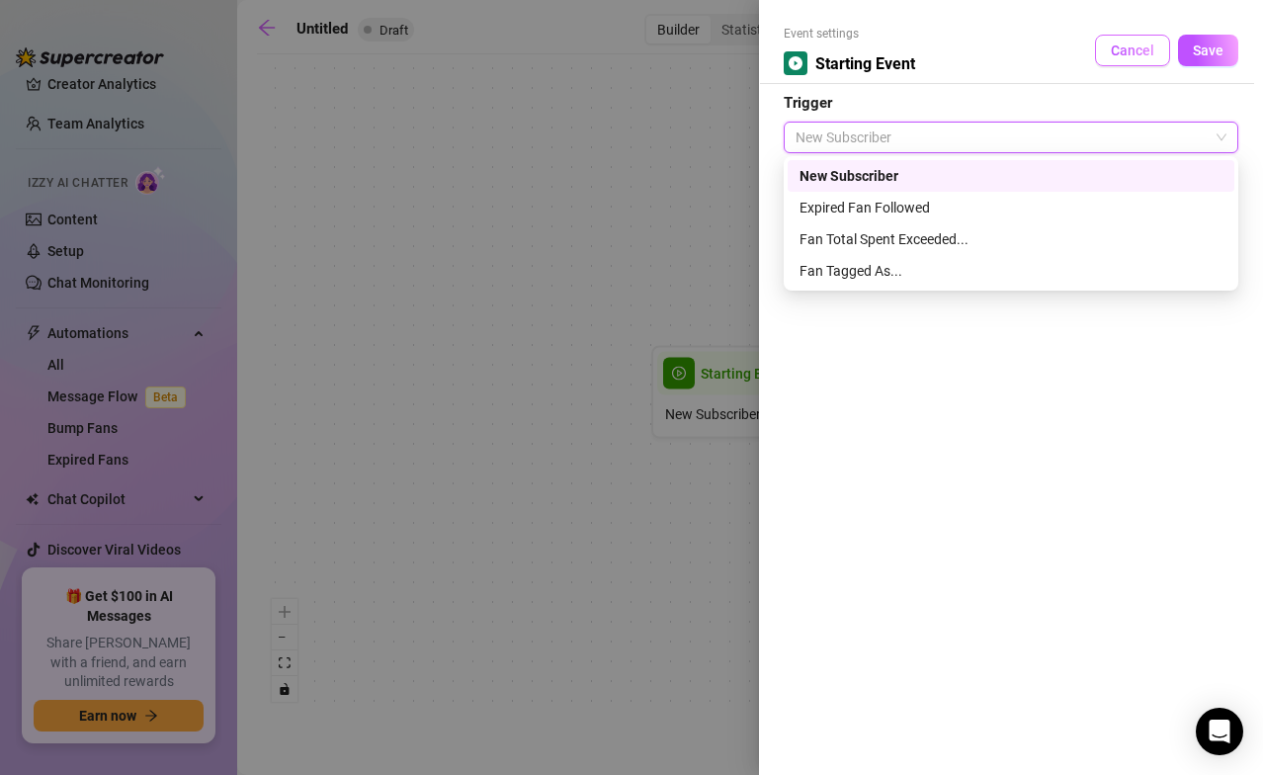
click at [1051, 43] on span "Cancel" at bounding box center [1131, 50] width 43 height 16
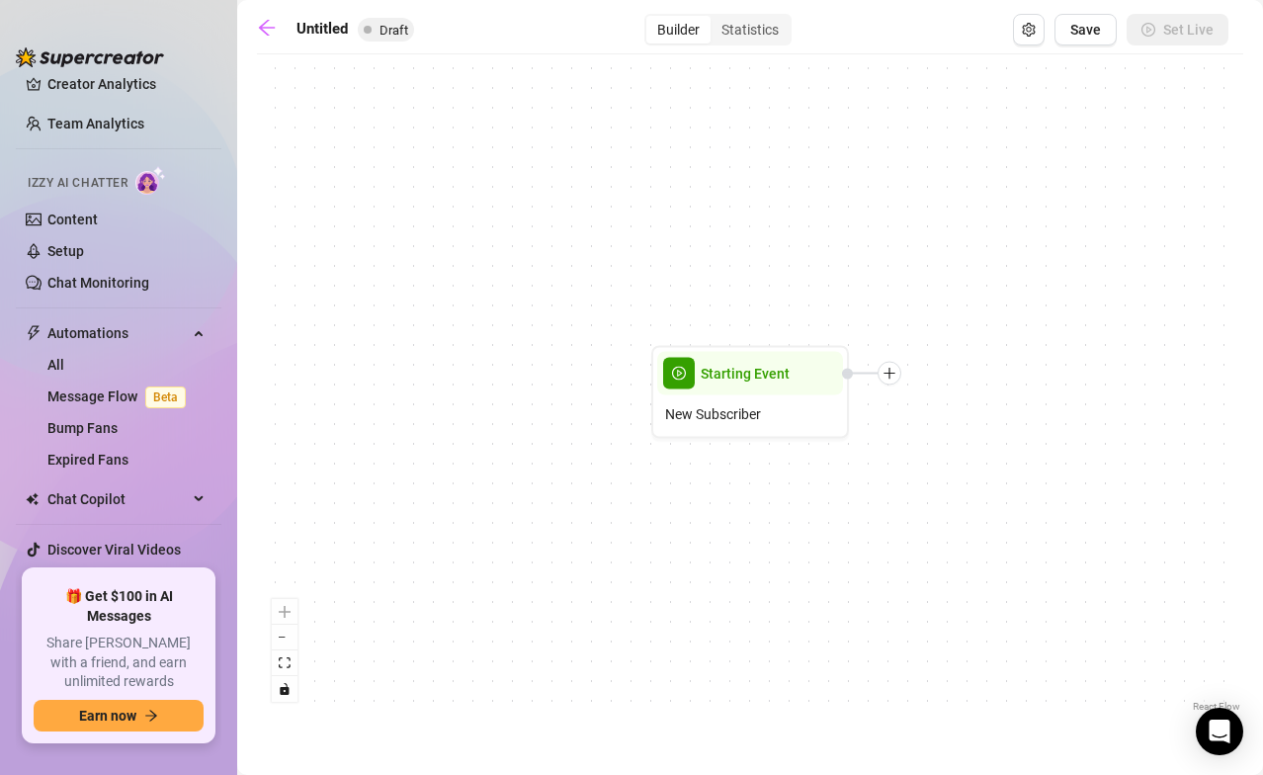
click at [899, 382] on div at bounding box center [871, 374] width 59 height 24
click at [899, 379] on div at bounding box center [871, 374] width 59 height 24
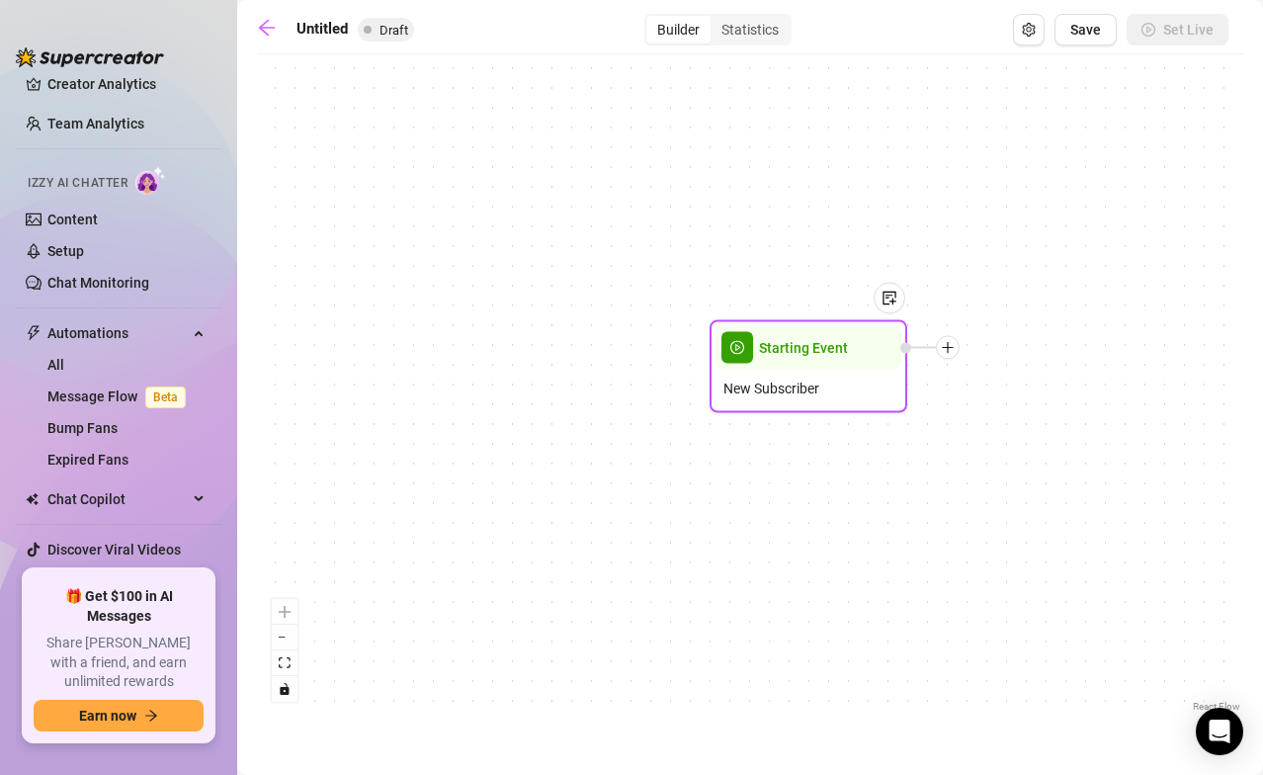
drag, startPoint x: 892, startPoint y: 370, endPoint x: 954, endPoint y: 343, distance: 68.1
click at [954, 343] on icon "plus" at bounding box center [948, 348] width 14 height 14
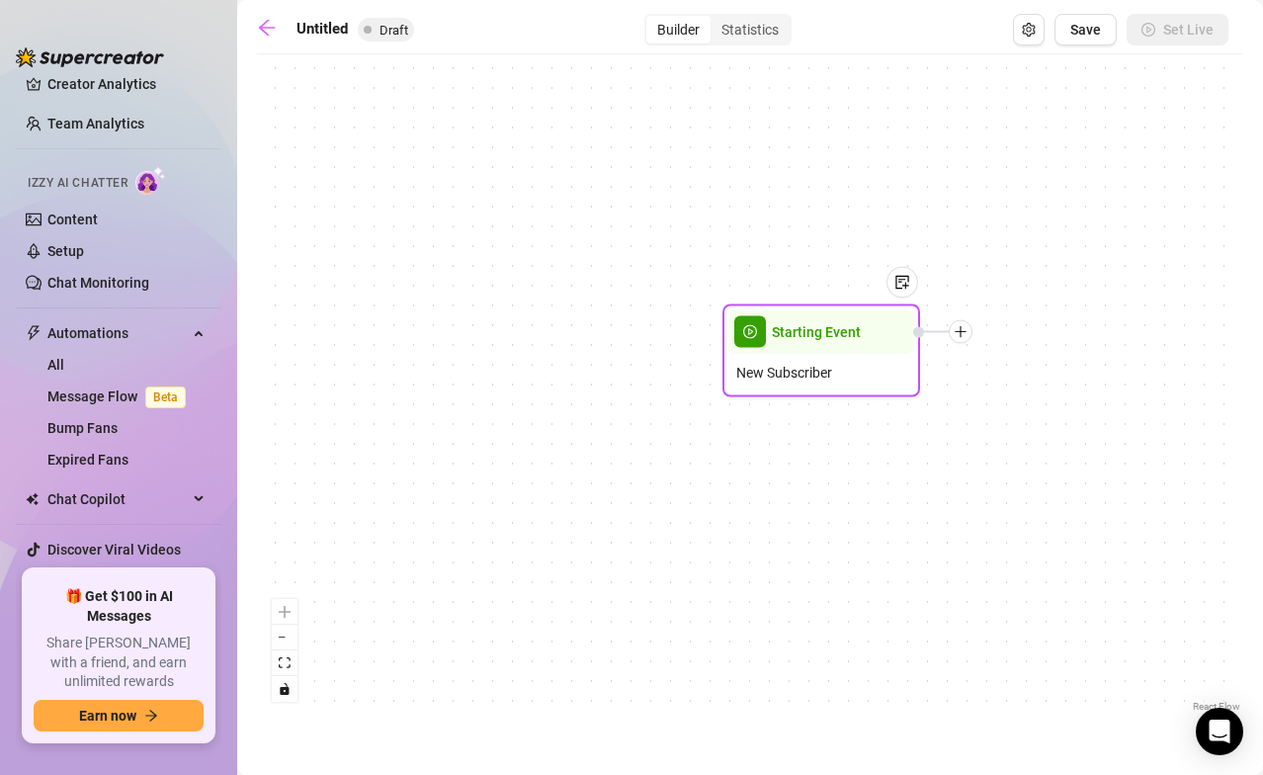
drag, startPoint x: 913, startPoint y: 348, endPoint x: 925, endPoint y: 333, distance: 19.0
click at [925, 333] on div at bounding box center [942, 332] width 59 height 24
click at [906, 332] on div at bounding box center [891, 297] width 51 height 101
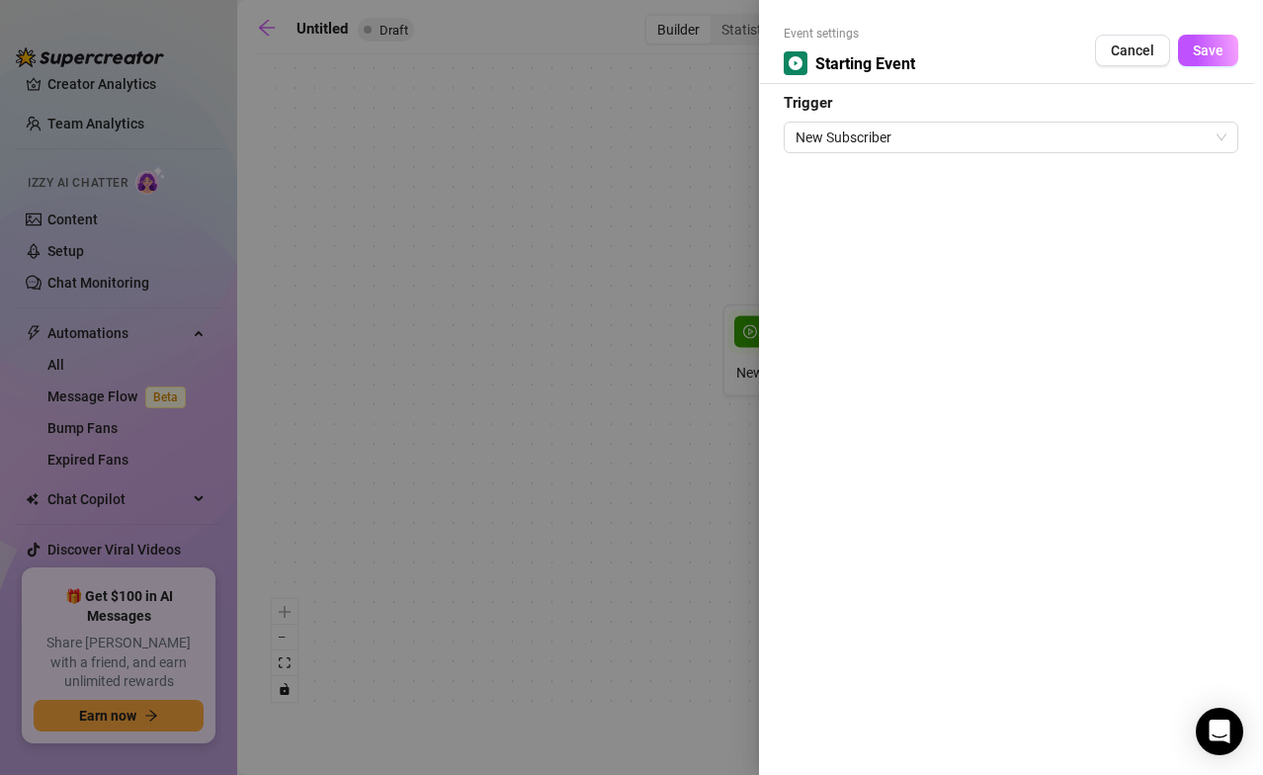
click at [694, 201] on div at bounding box center [631, 387] width 1263 height 775
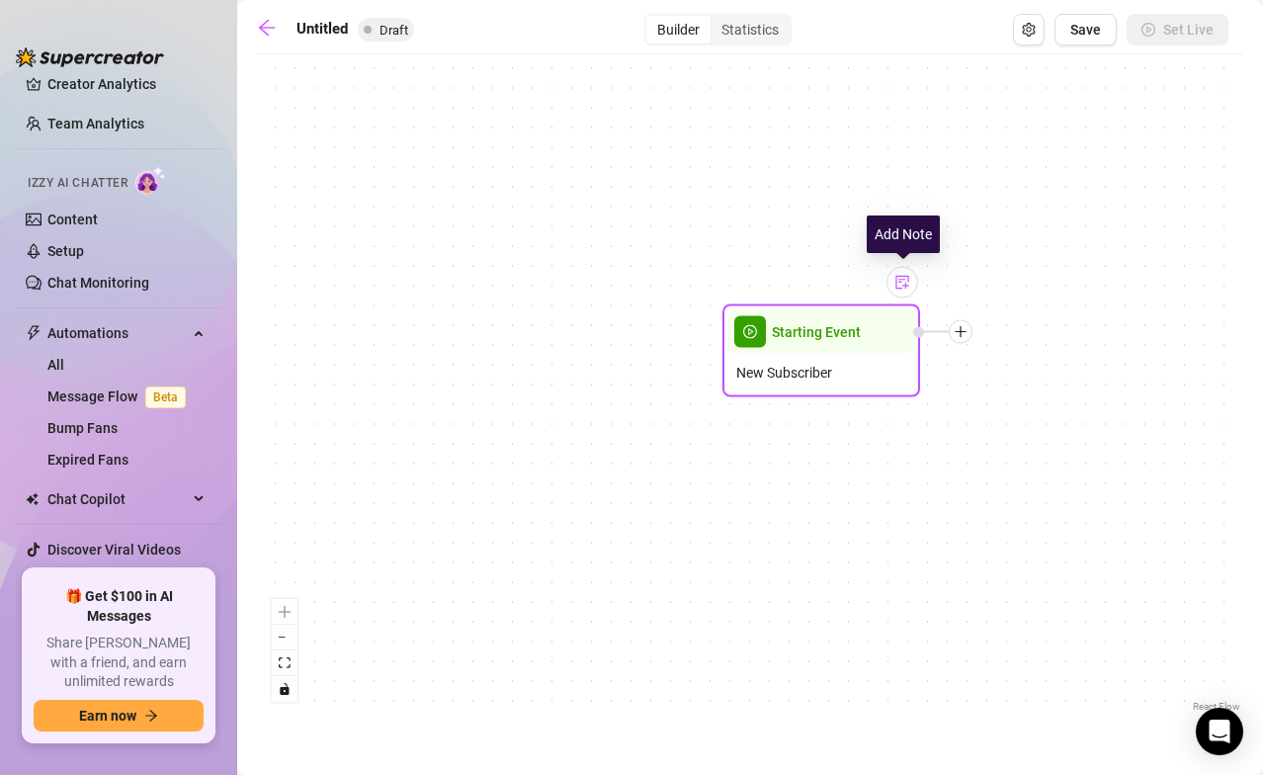
click at [907, 288] on img at bounding box center [902, 283] width 16 height 16
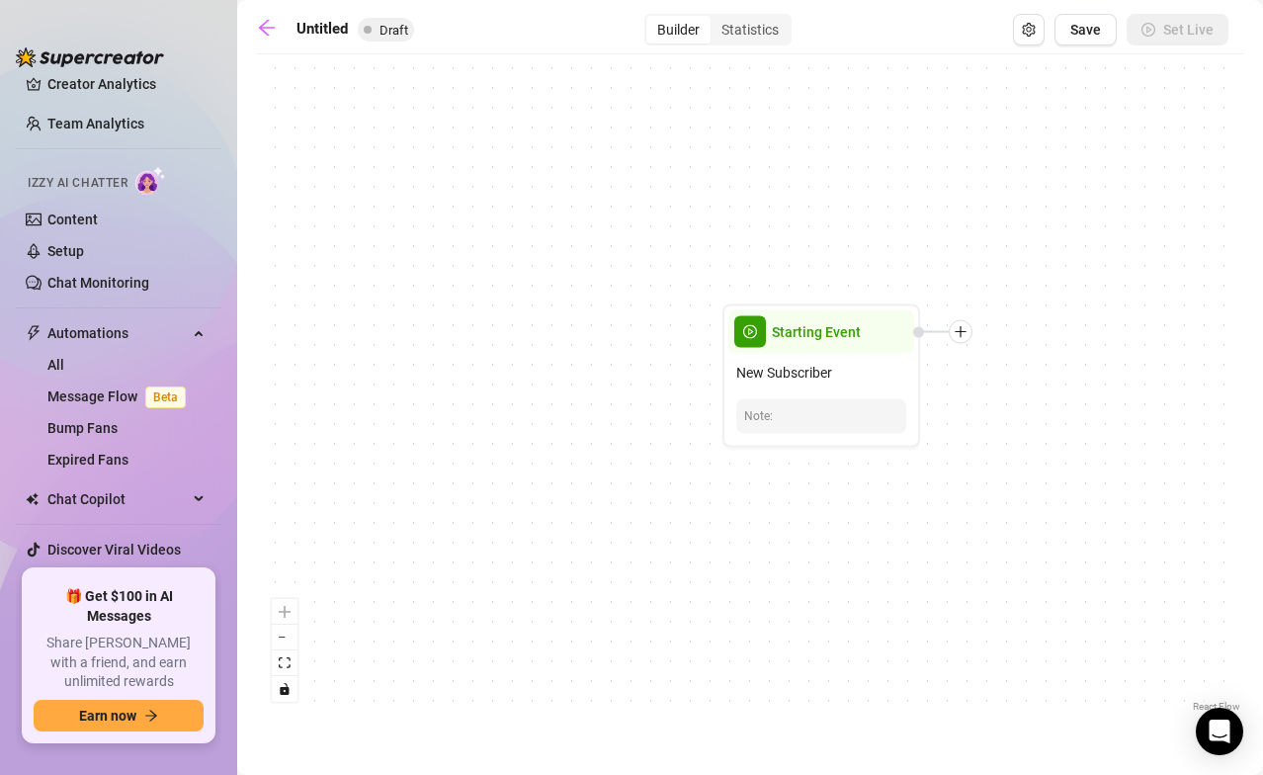
click at [968, 346] on div "Starting Event New Subscriber Note:" at bounding box center [750, 390] width 986 height 652
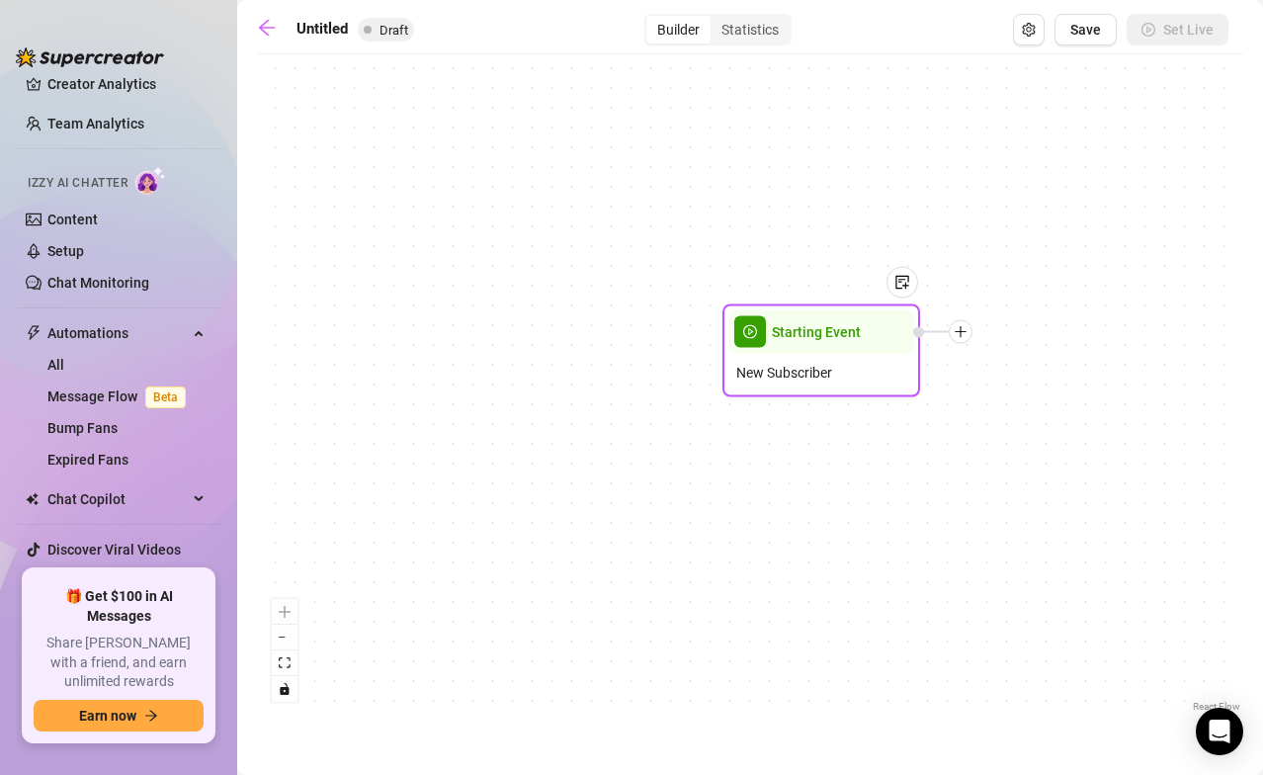
click at [968, 339] on div at bounding box center [942, 332] width 59 height 24
click at [968, 337] on div at bounding box center [960, 332] width 24 height 24
click at [1051, 398] on div "Message" at bounding box center [1058, 401] width 144 height 34
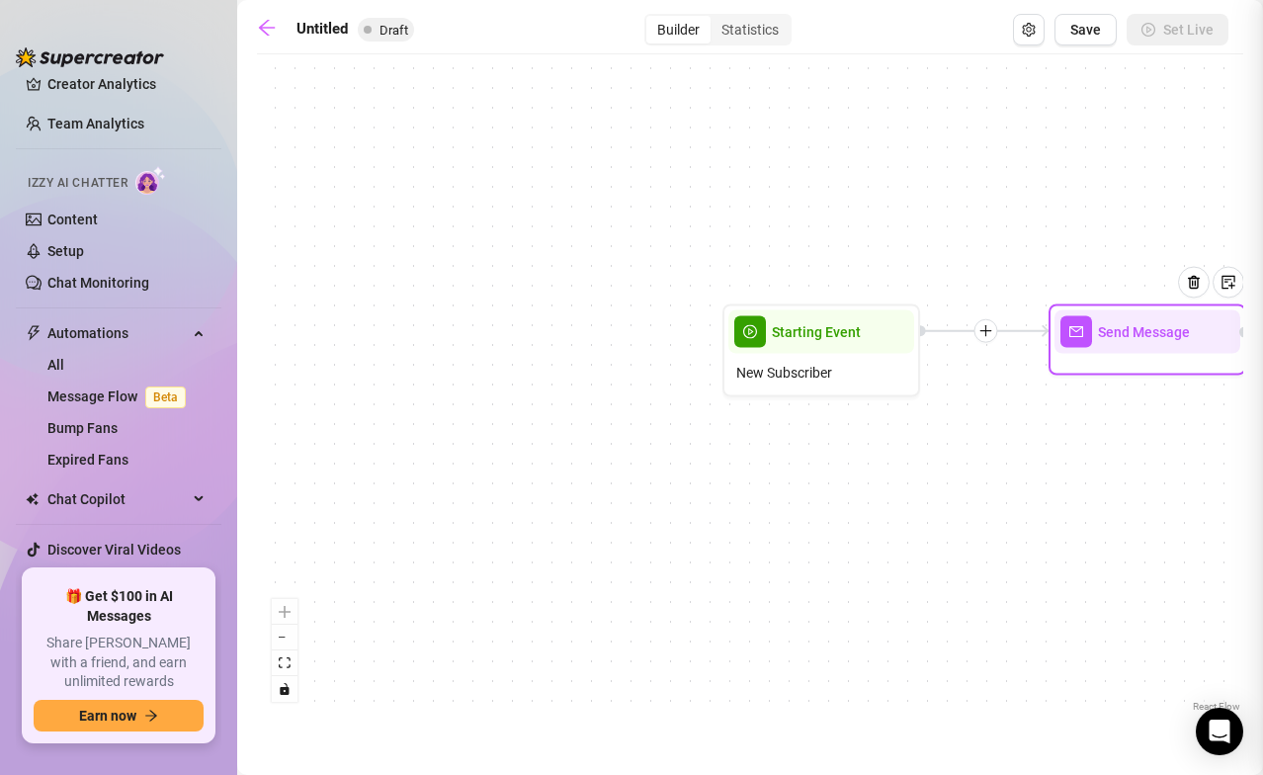
type textarea "Write your message here"
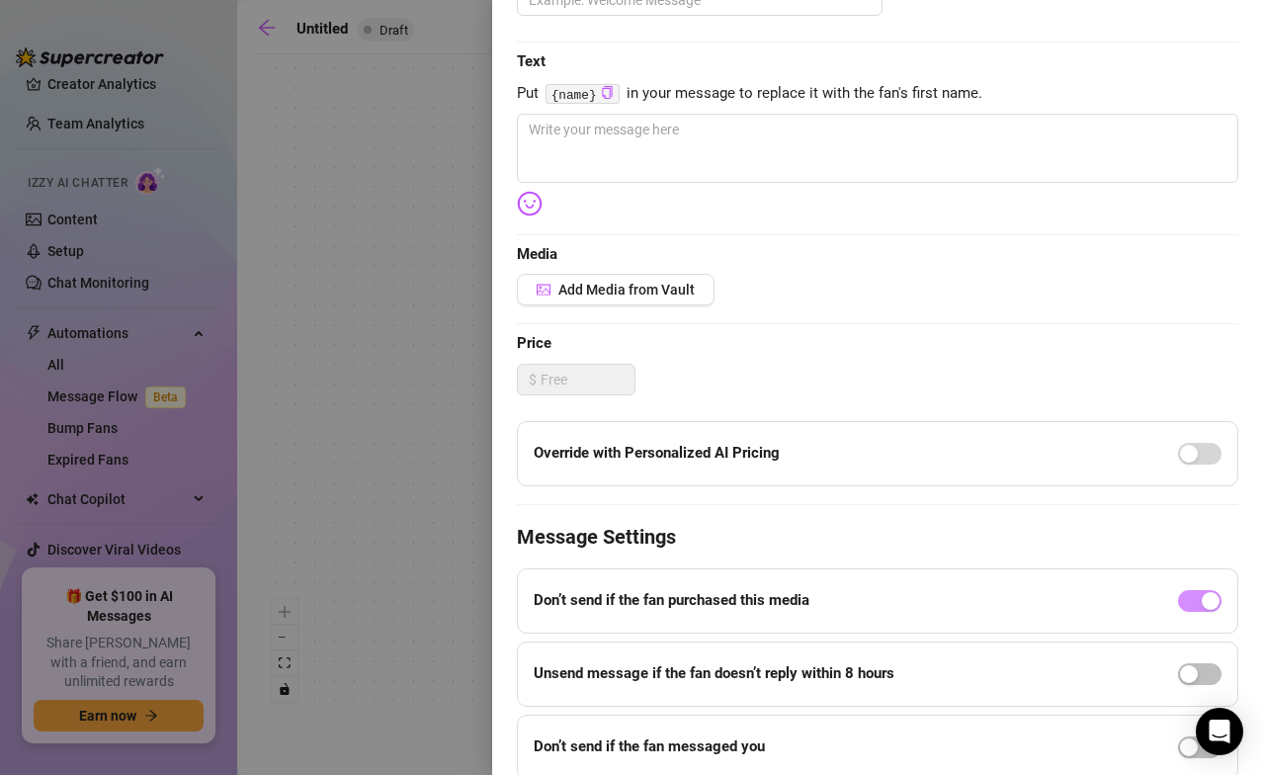
scroll to position [269, 0]
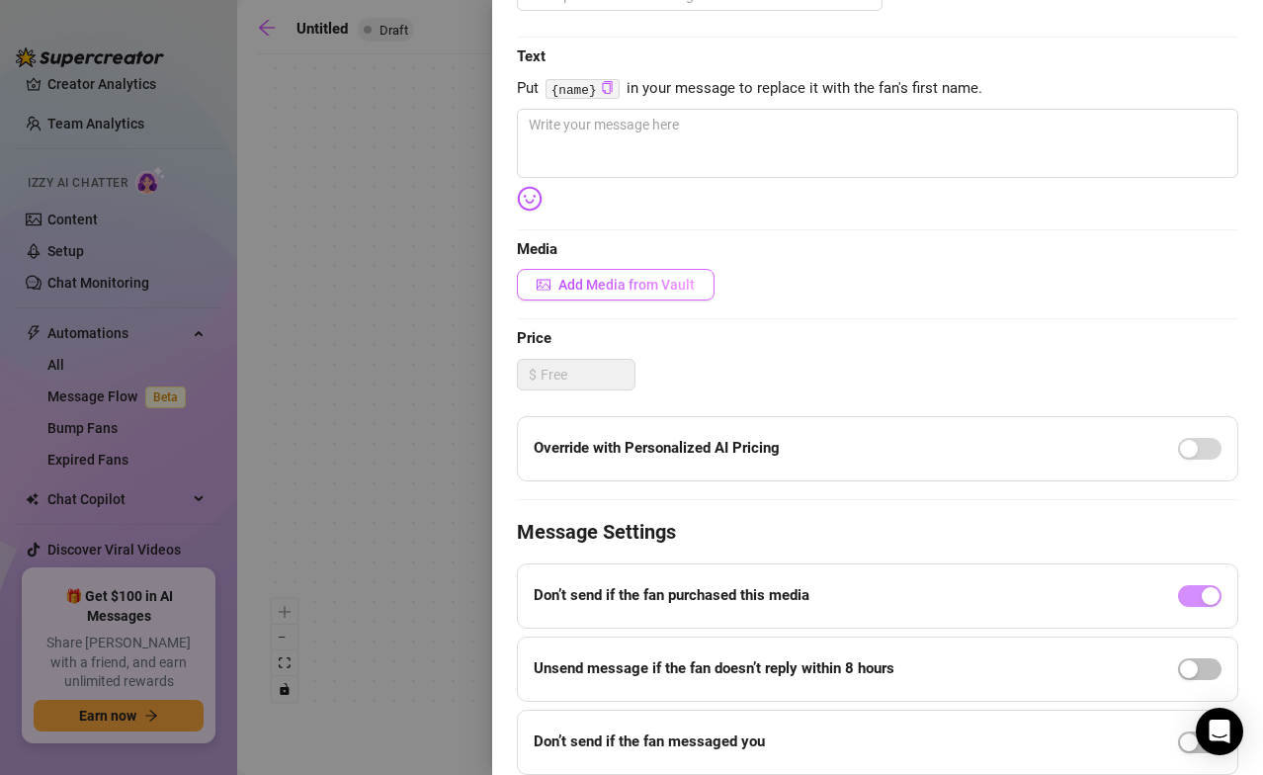
click at [638, 287] on span "Add Media from Vault" at bounding box center [626, 285] width 136 height 16
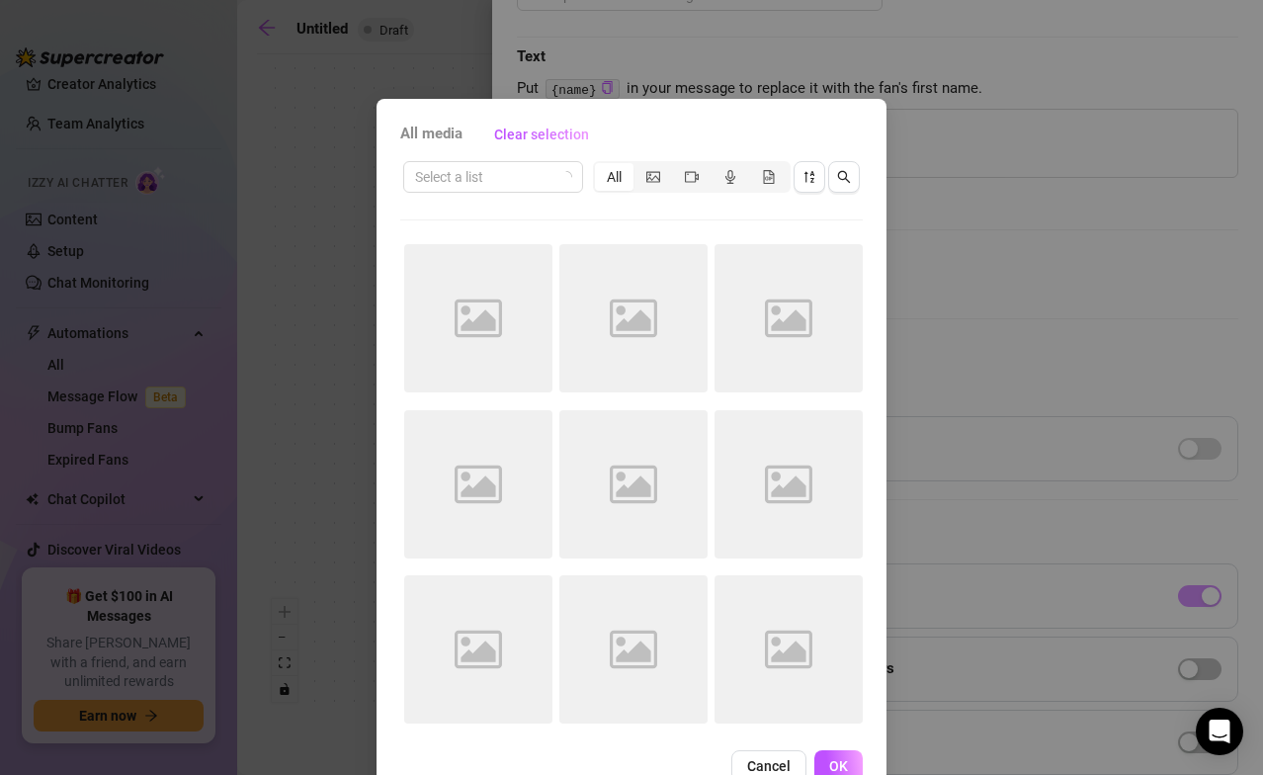
scroll to position [49, 0]
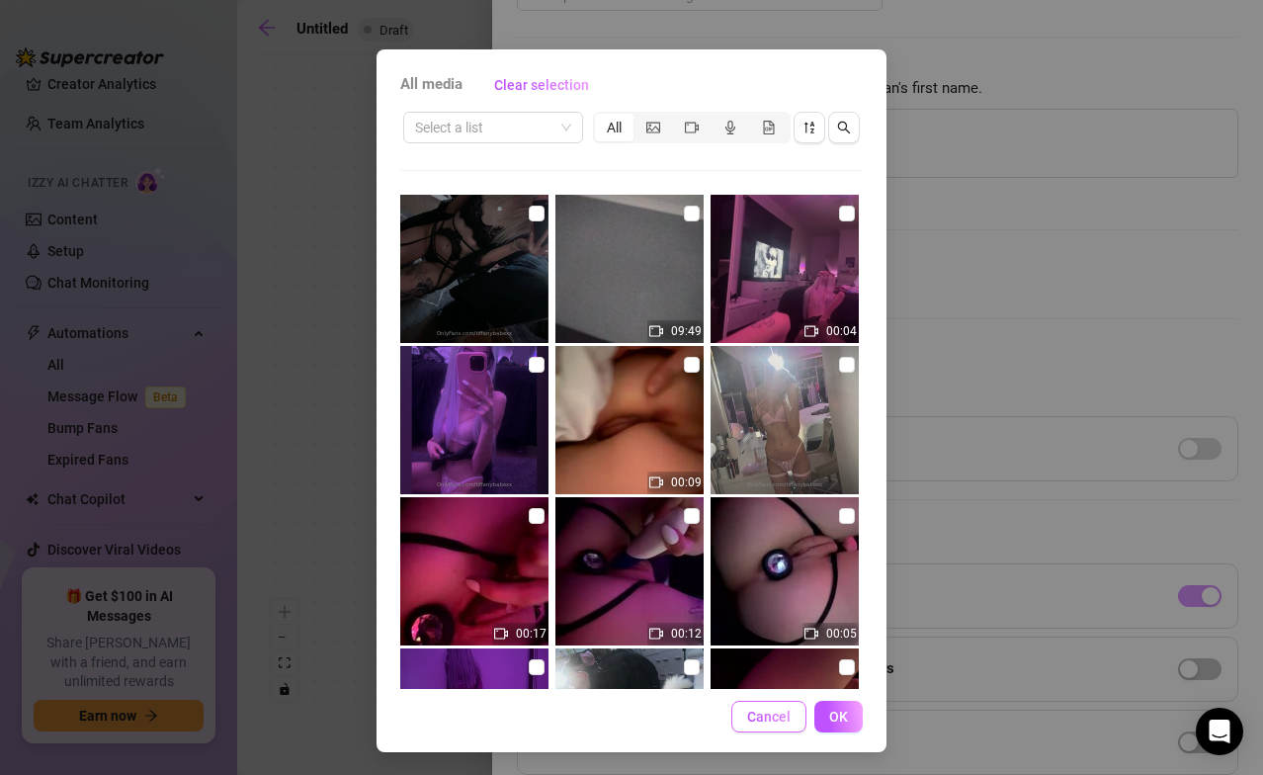
click at [778, 537] on span "Cancel" at bounding box center [768, 716] width 43 height 16
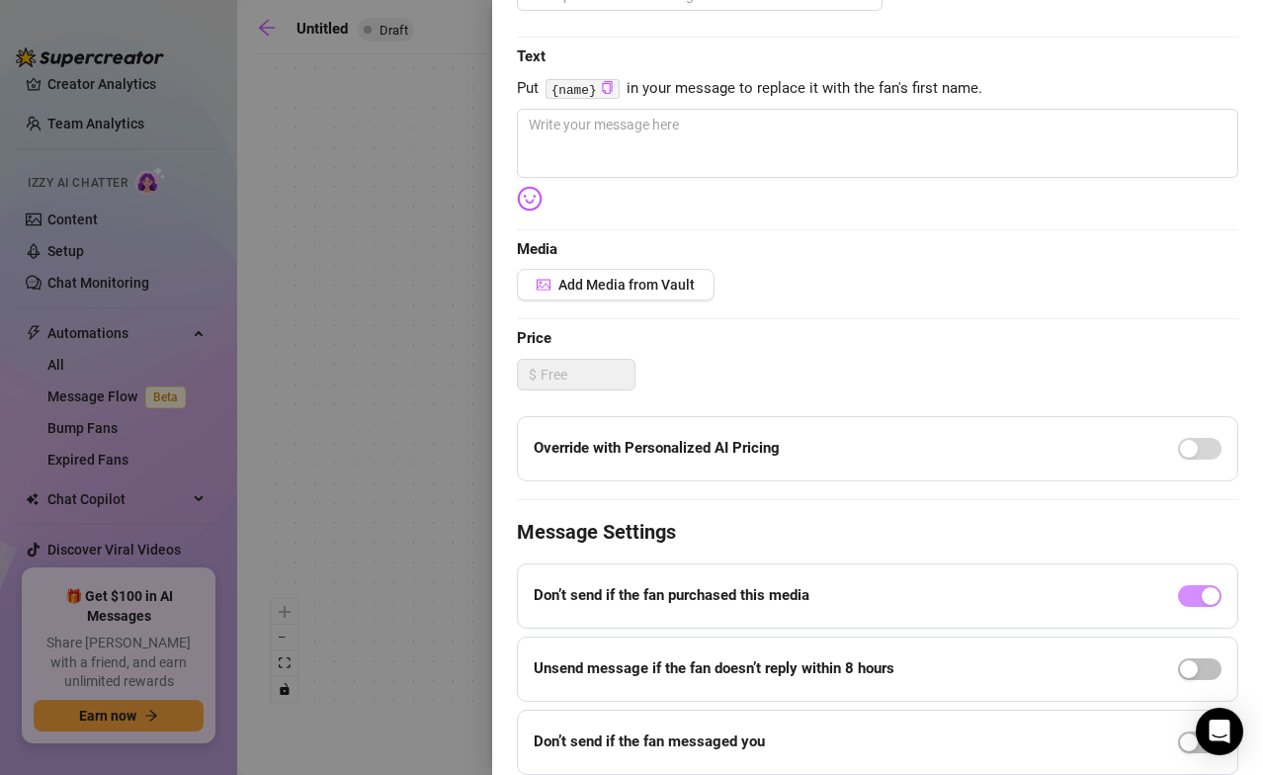
scroll to position [134, 0]
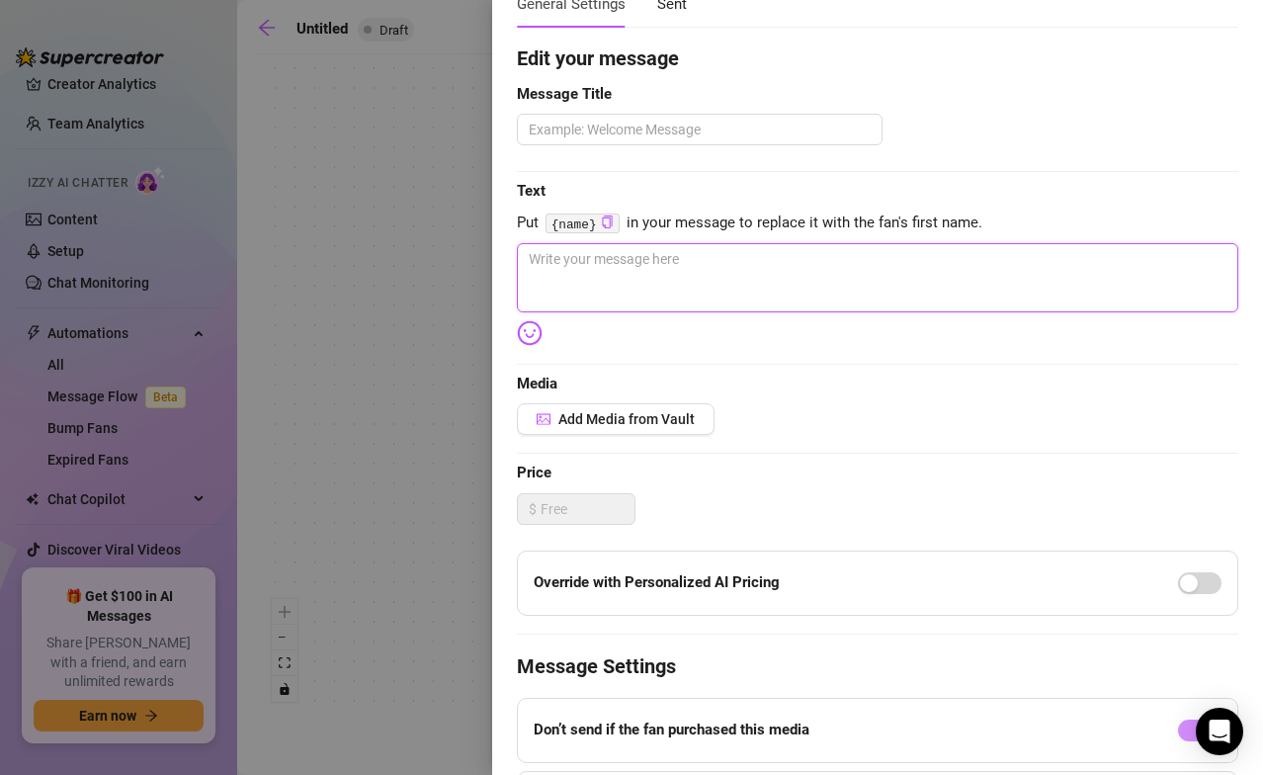
click at [668, 283] on textarea at bounding box center [877, 277] width 721 height 69
type textarea "j"
type textarea "jj"
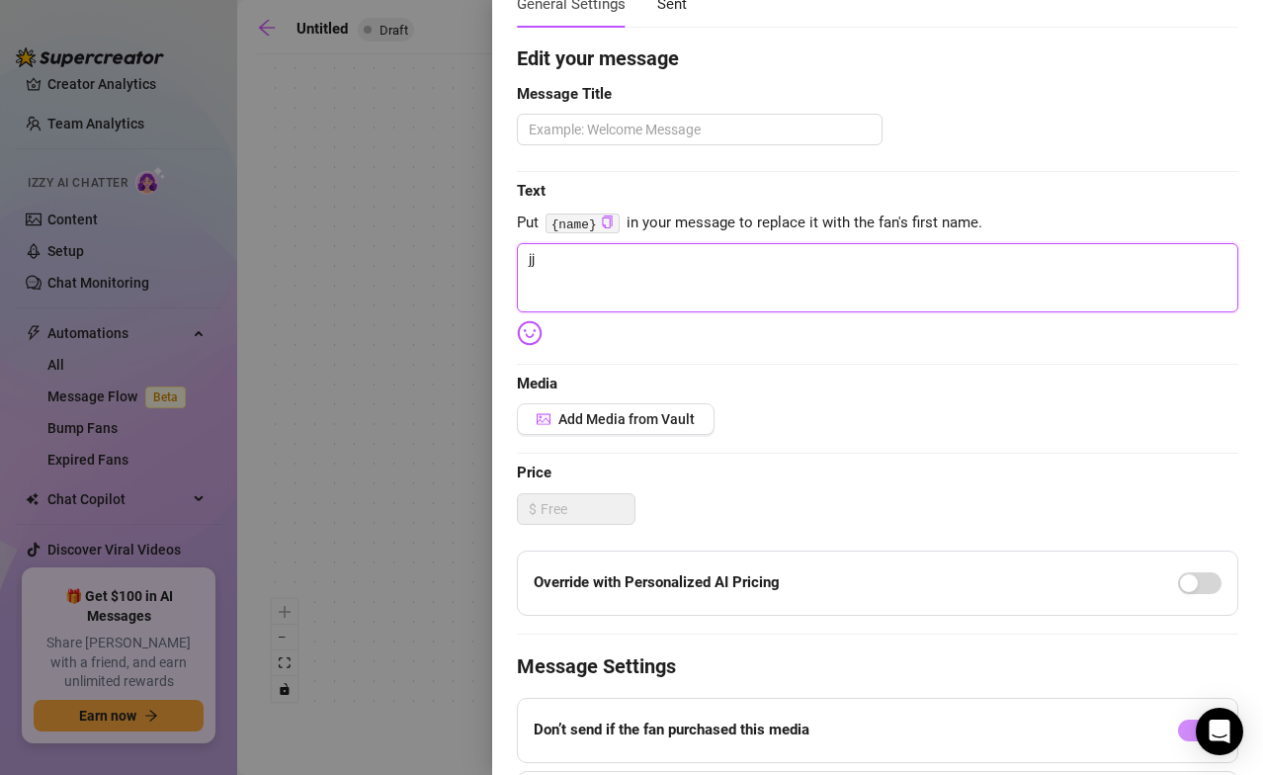
type textarea "j"
type textarea "Write your message here"
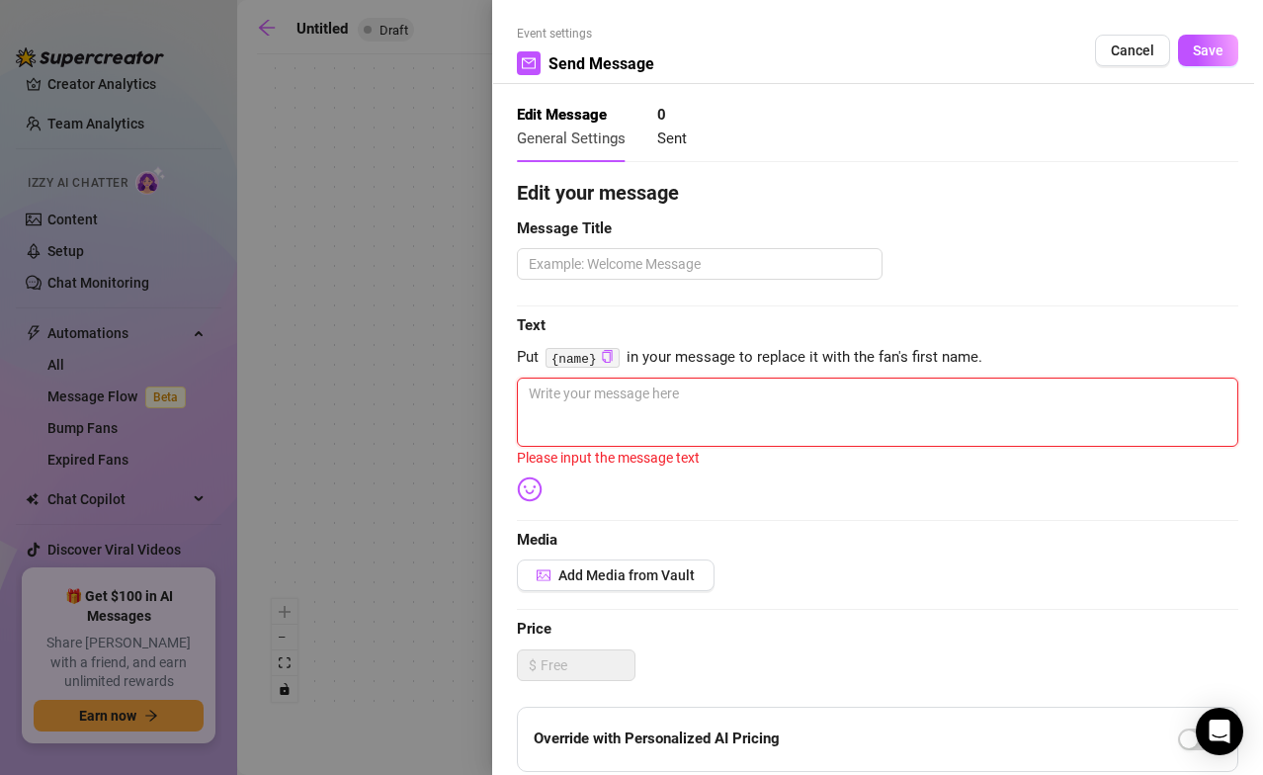
scroll to position [4, 0]
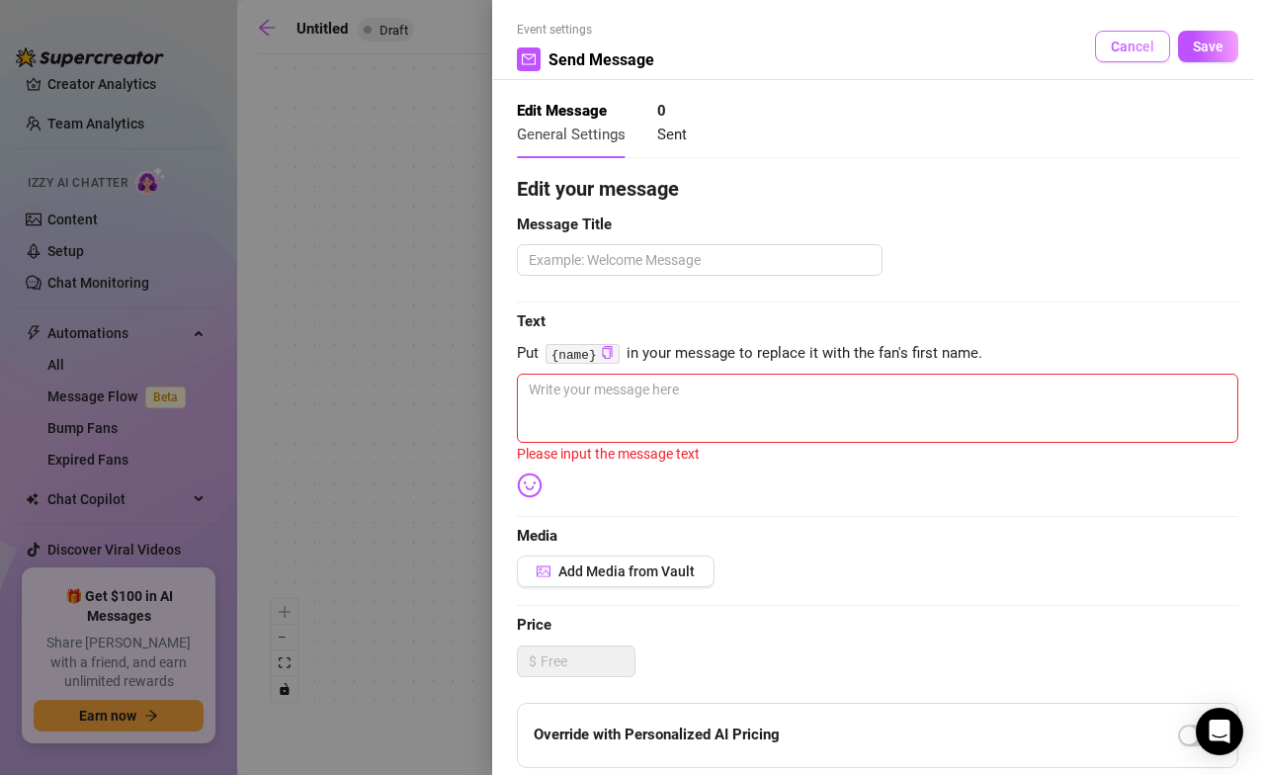
click at [1051, 45] on span "Cancel" at bounding box center [1131, 47] width 43 height 16
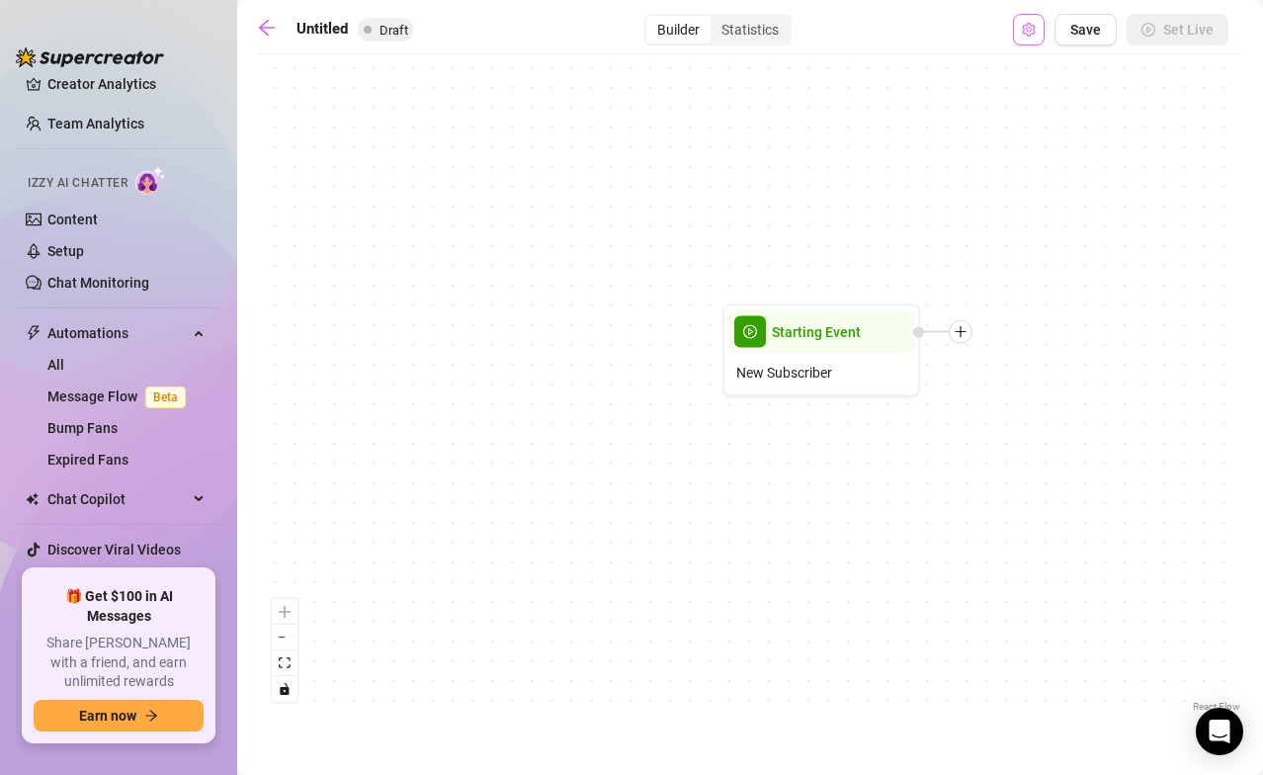
click at [1022, 39] on button "Open Exit Rules" at bounding box center [1029, 30] width 32 height 32
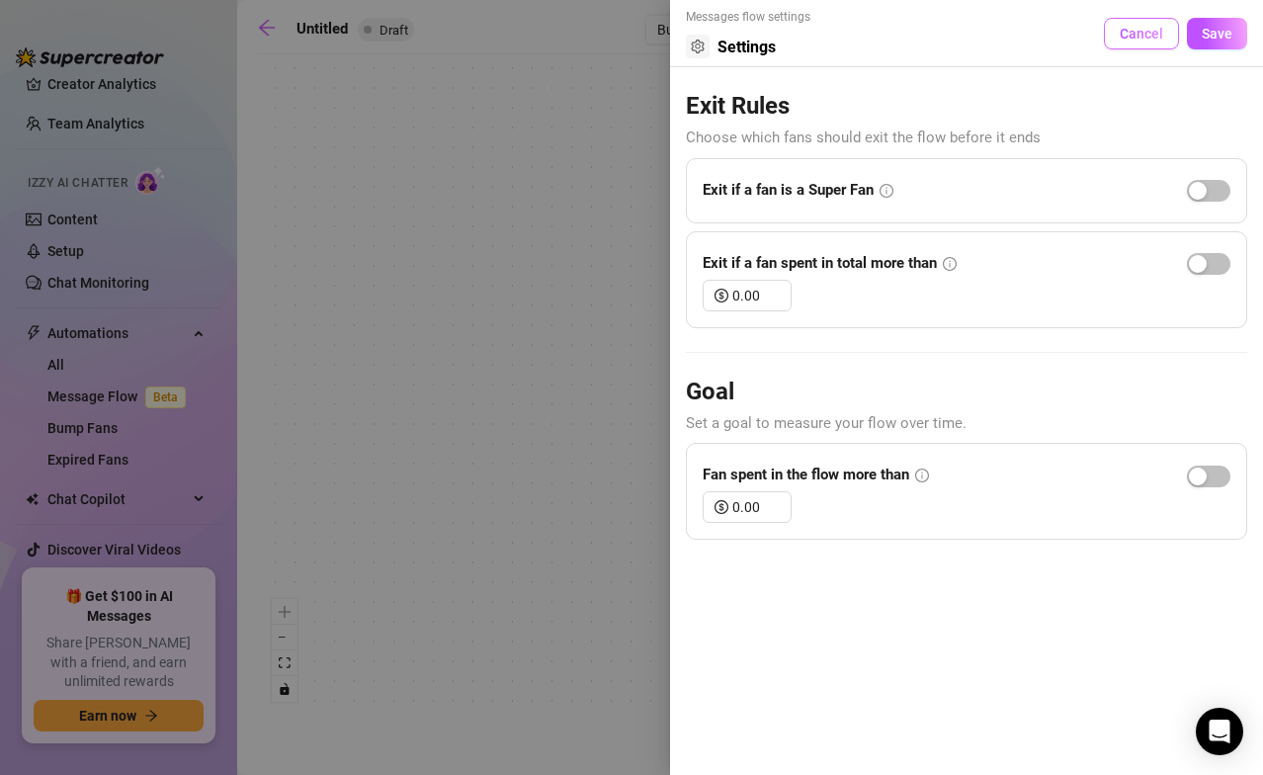
click at [1051, 26] on button "Cancel" at bounding box center [1141, 34] width 75 height 32
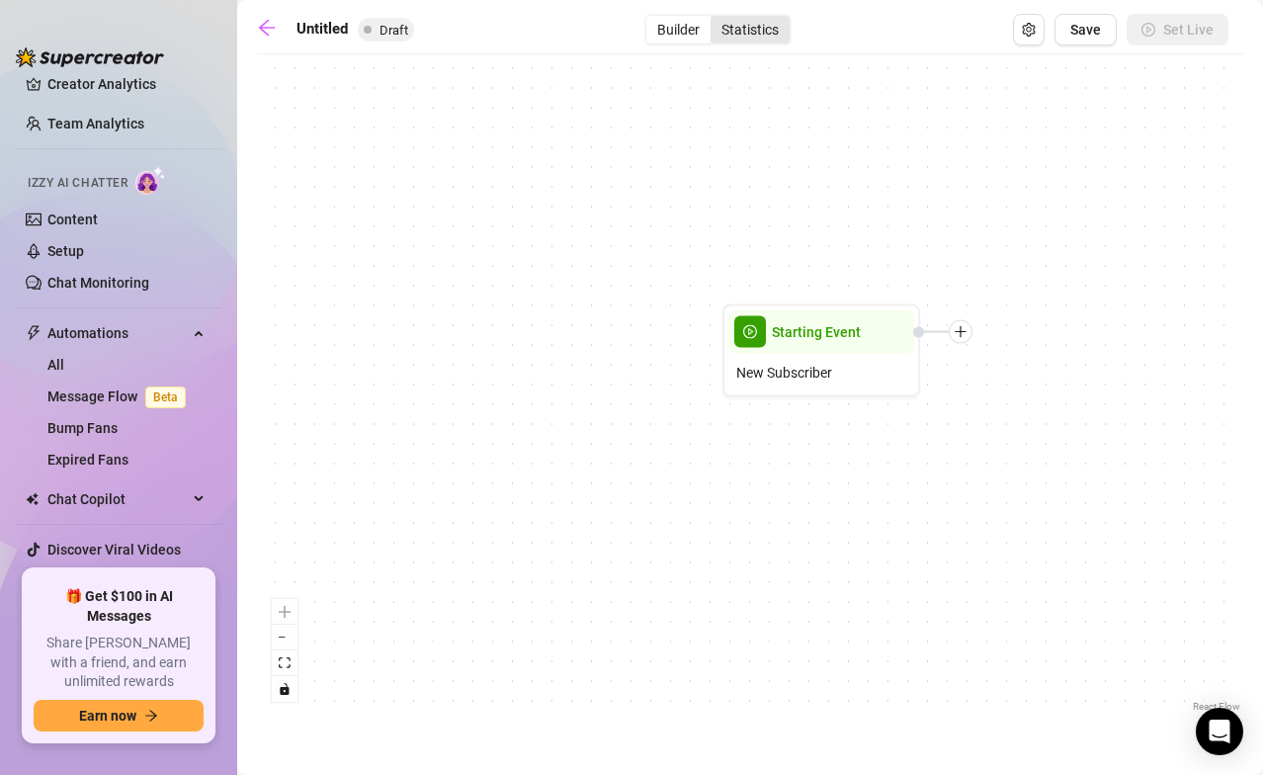
click at [762, 32] on div "Statistics" at bounding box center [749, 30] width 79 height 28
click at [715, 19] on input "Statistics" at bounding box center [715, 19] width 0 height 0
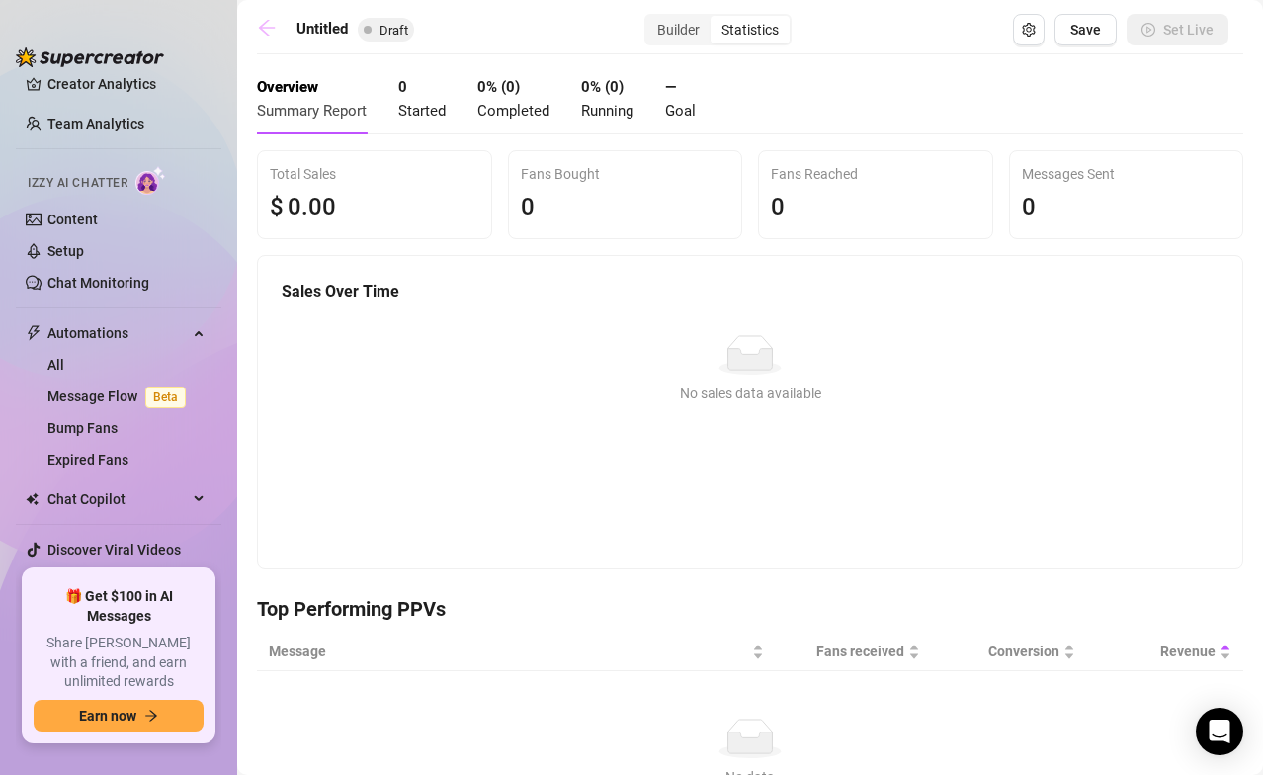
click at [266, 18] on icon "arrow-left" at bounding box center [267, 28] width 20 height 20
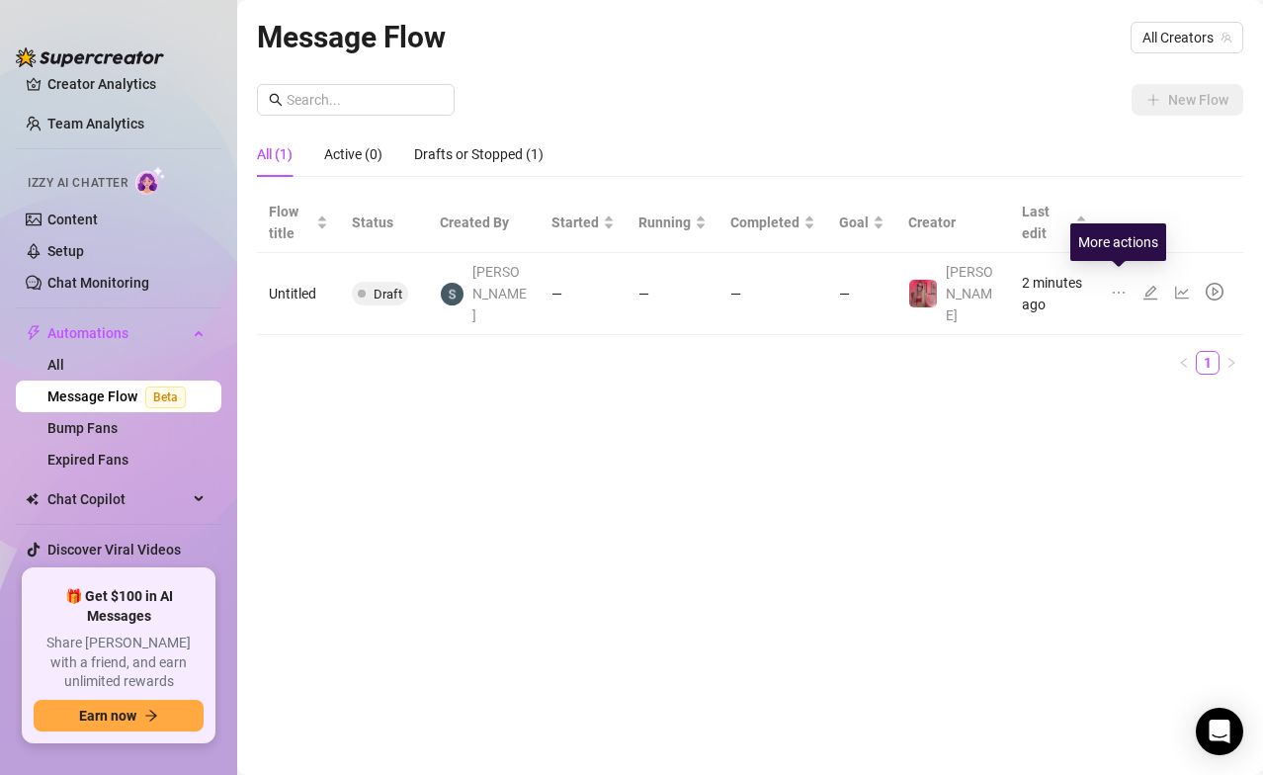
click at [1051, 291] on icon "ellipsis" at bounding box center [1118, 292] width 12 height 2
click at [1051, 351] on ul "1" at bounding box center [750, 363] width 986 height 24
click at [1051, 285] on icon "edit" at bounding box center [1150, 293] width 16 height 16
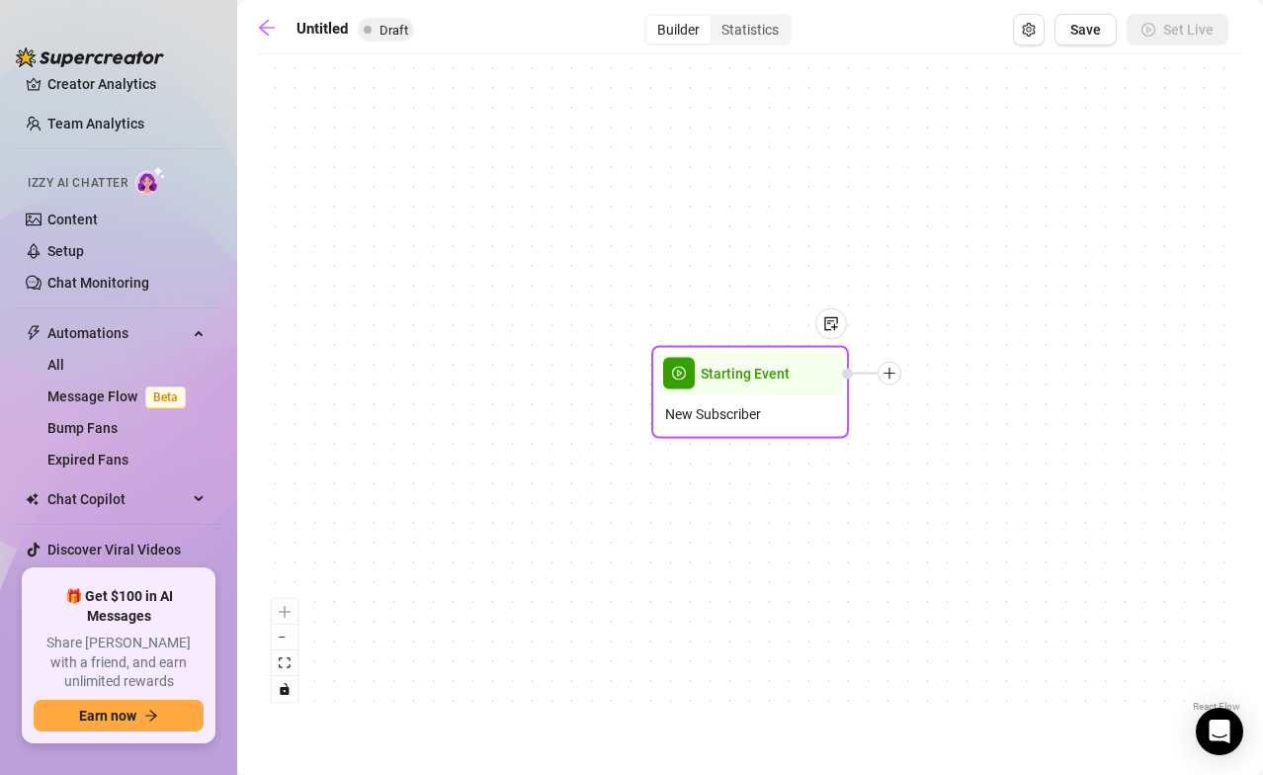
click at [749, 425] on div "New Subscriber" at bounding box center [750, 414] width 186 height 38
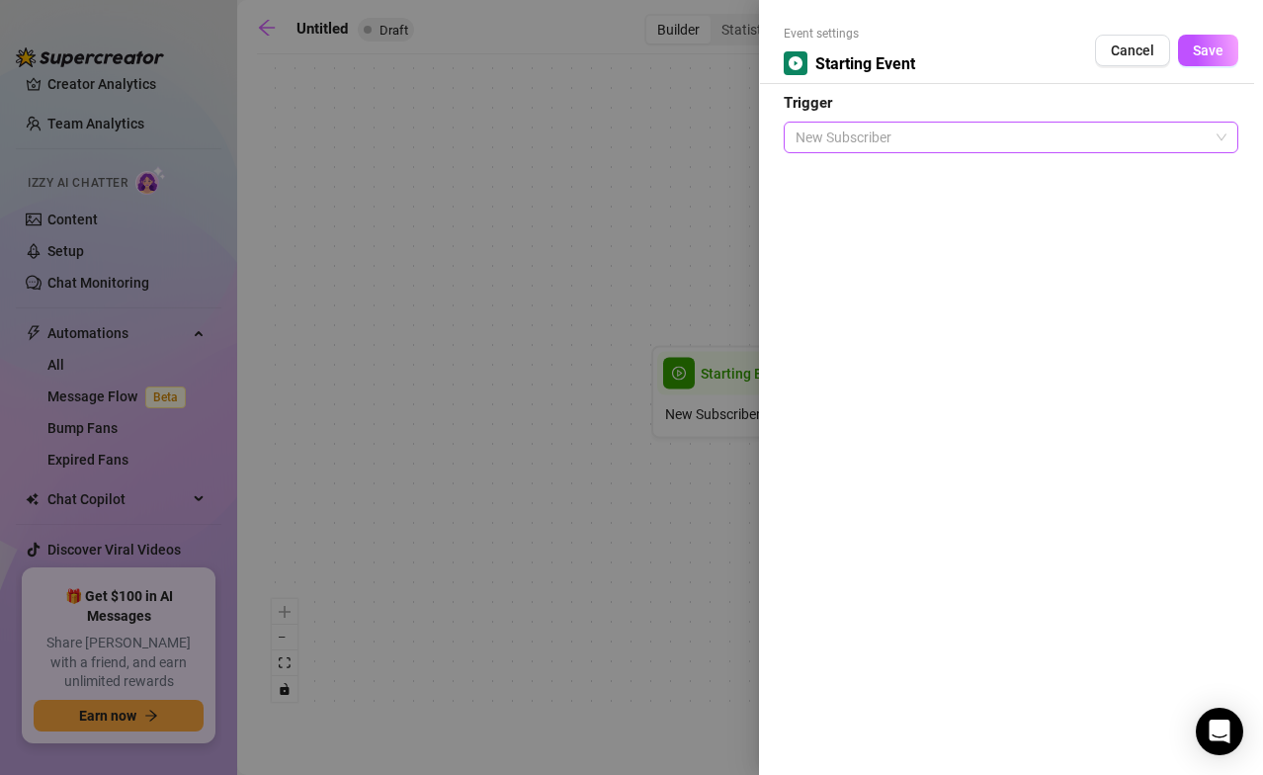
click at [872, 140] on span "New Subscriber" at bounding box center [1010, 138] width 431 height 30
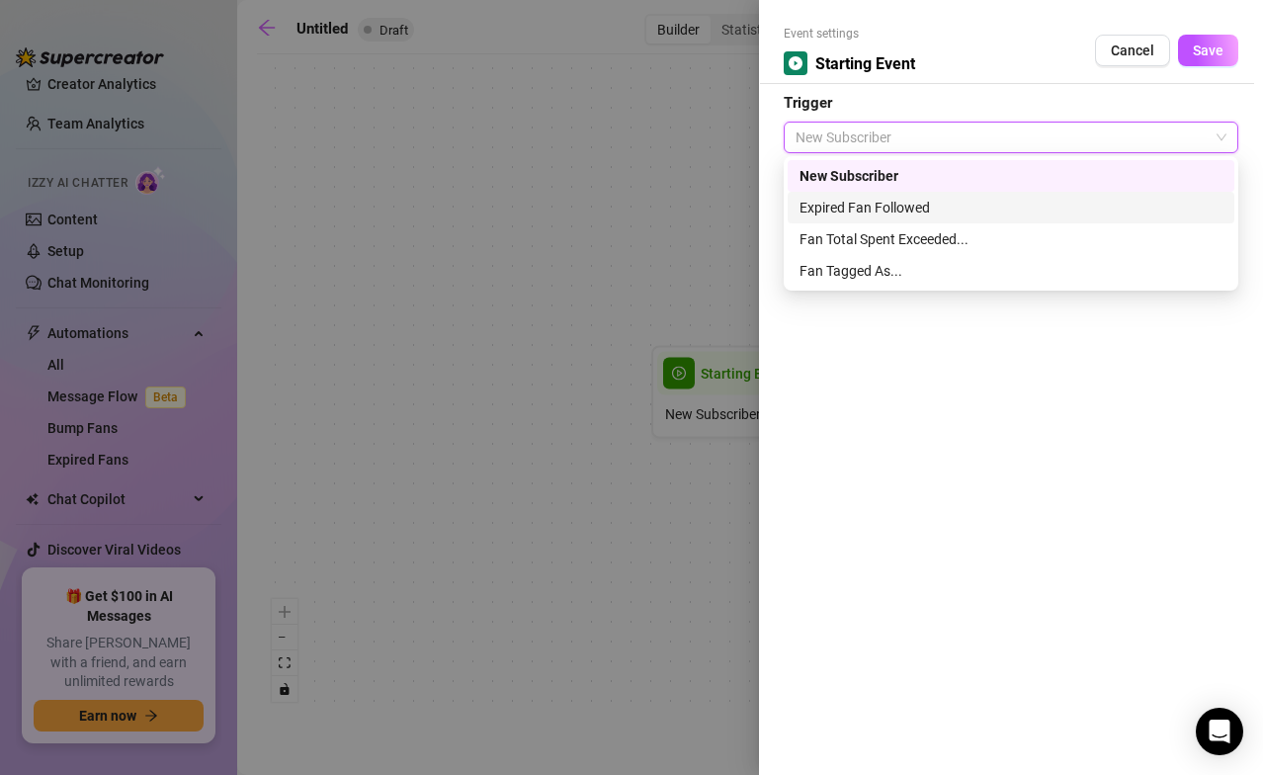
click at [945, 202] on div "Expired Fan Followed" at bounding box center [1010, 208] width 423 height 22
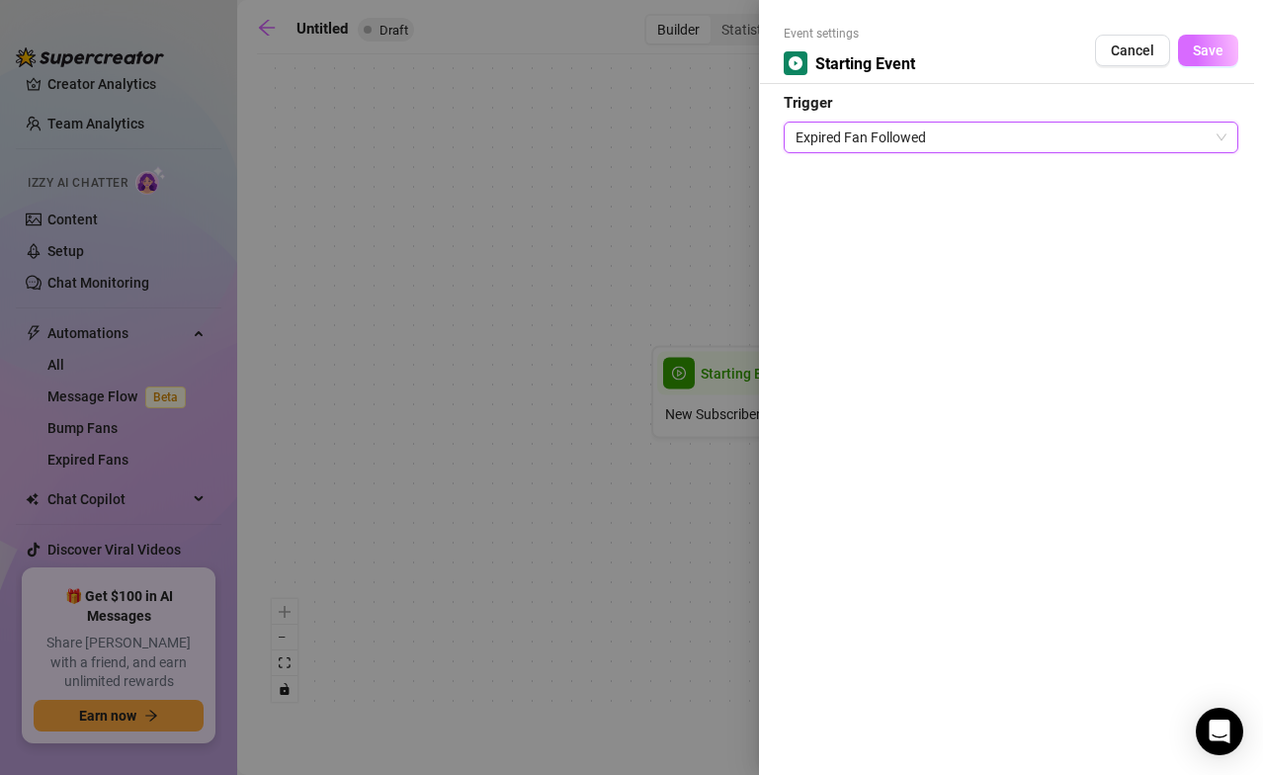
click at [1051, 44] on span "Save" at bounding box center [1207, 50] width 31 height 16
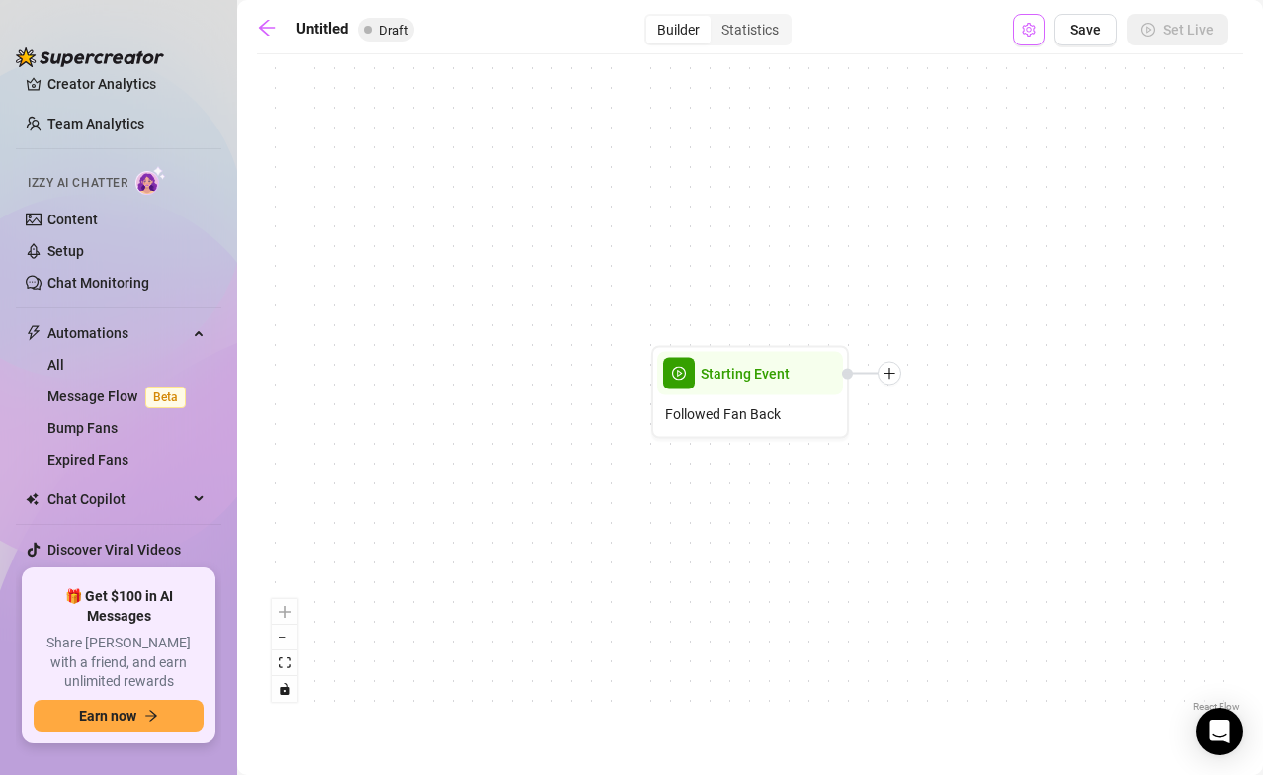
click at [1031, 28] on icon "setting" at bounding box center [1028, 30] width 13 height 14
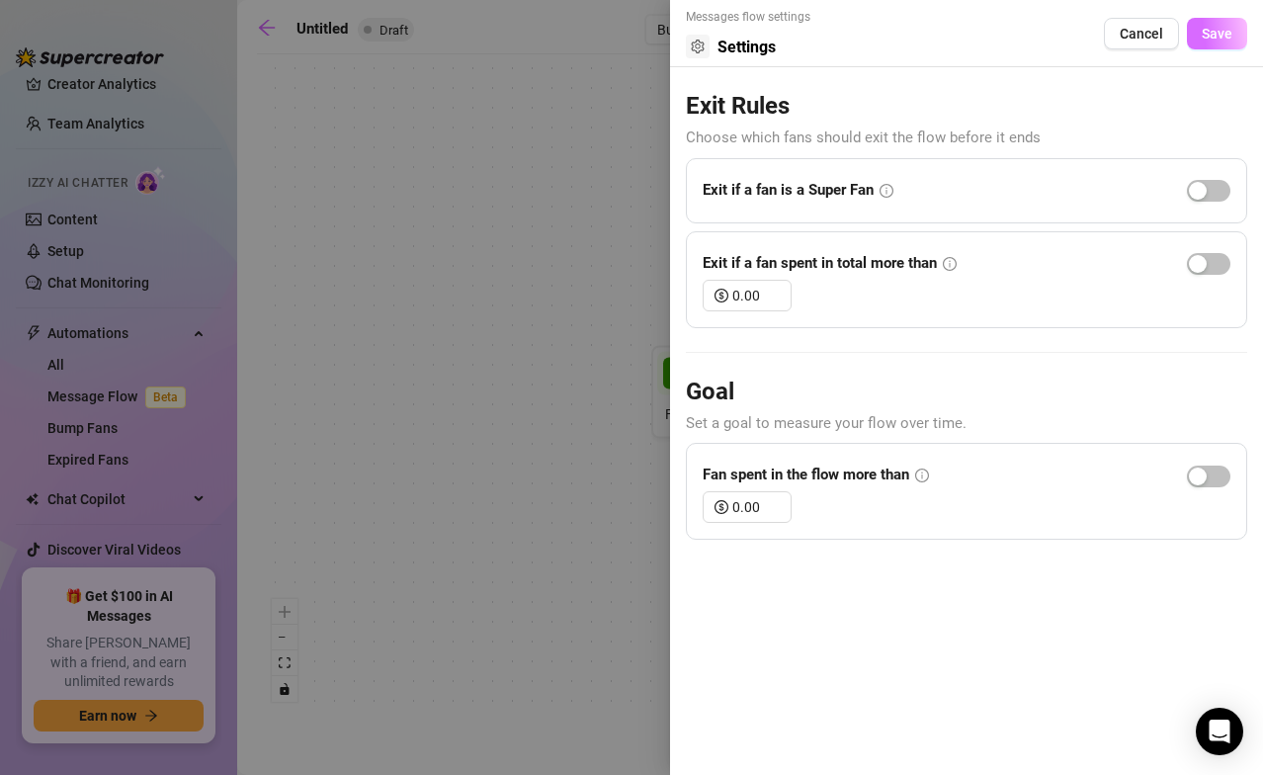
click at [1051, 18] on button "Save" at bounding box center [1217, 34] width 60 height 32
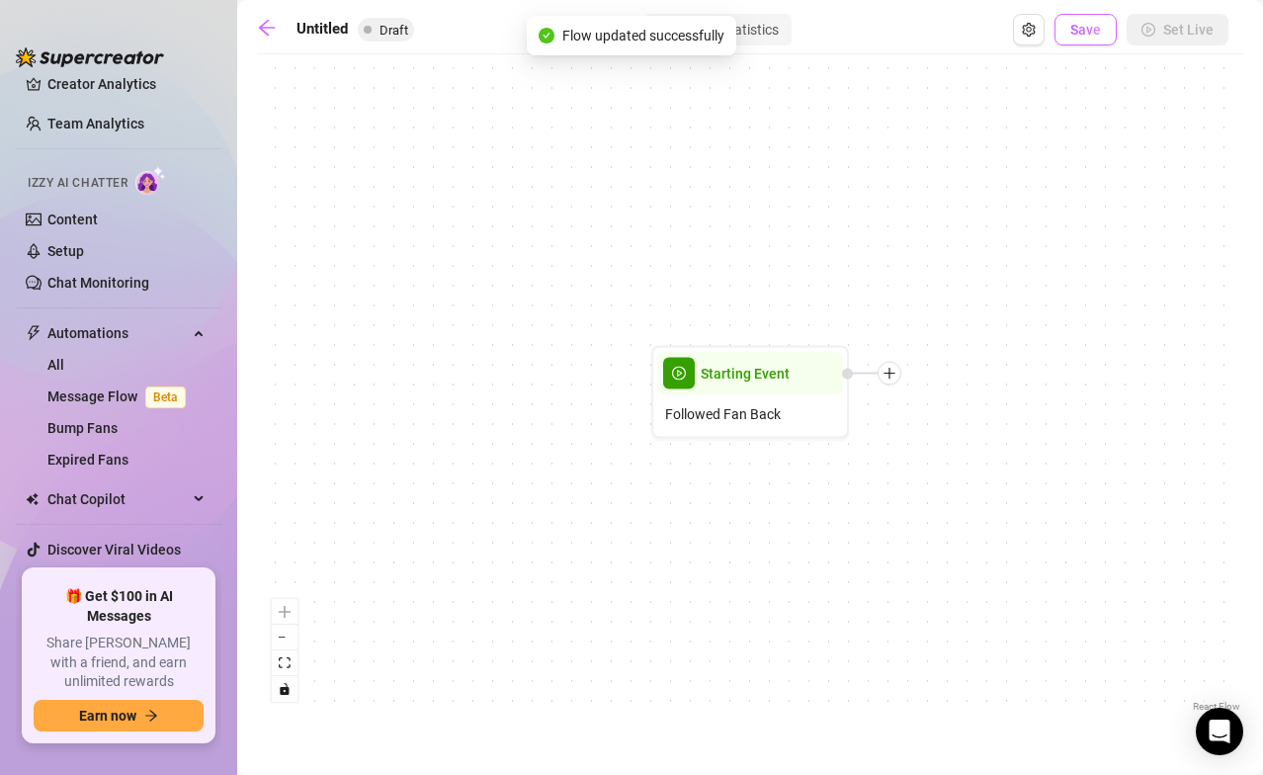
click at [1051, 25] on span "Save" at bounding box center [1085, 30] width 31 height 16
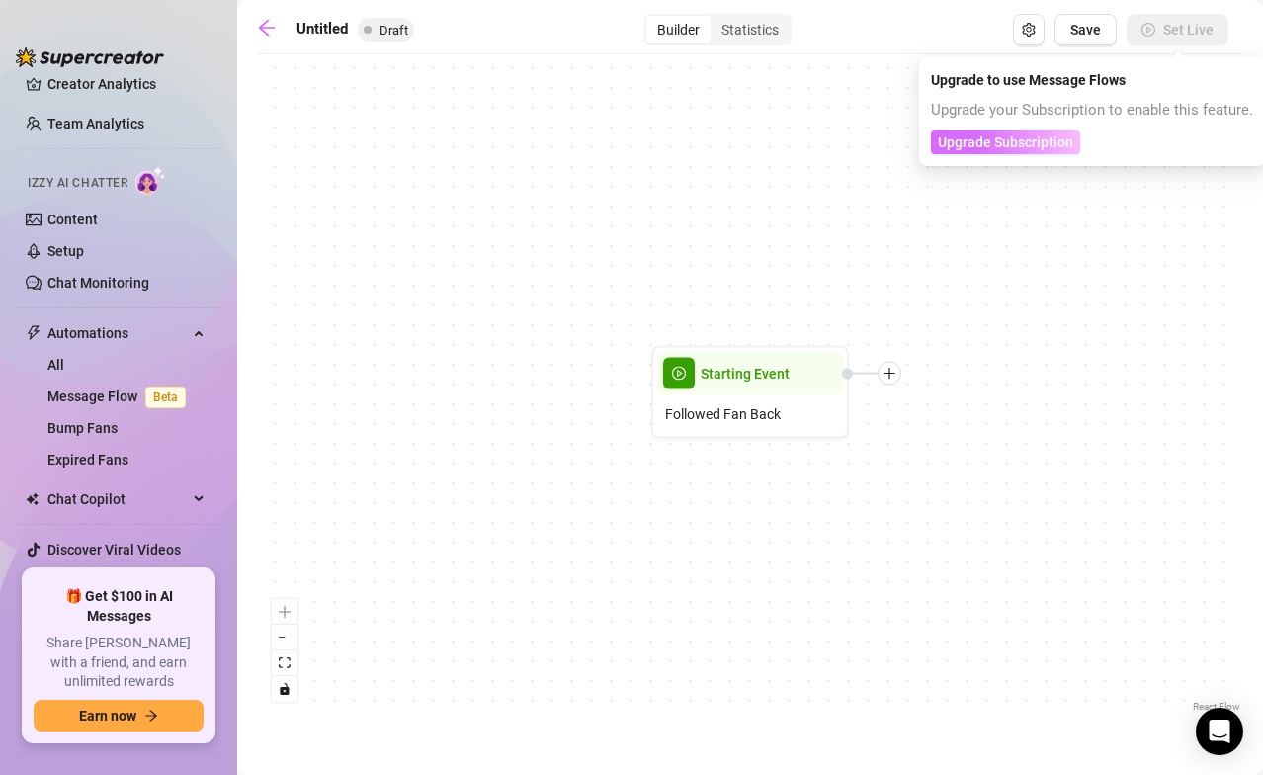
click at [1024, 136] on span "Upgrade Subscription" at bounding box center [1005, 142] width 135 height 16
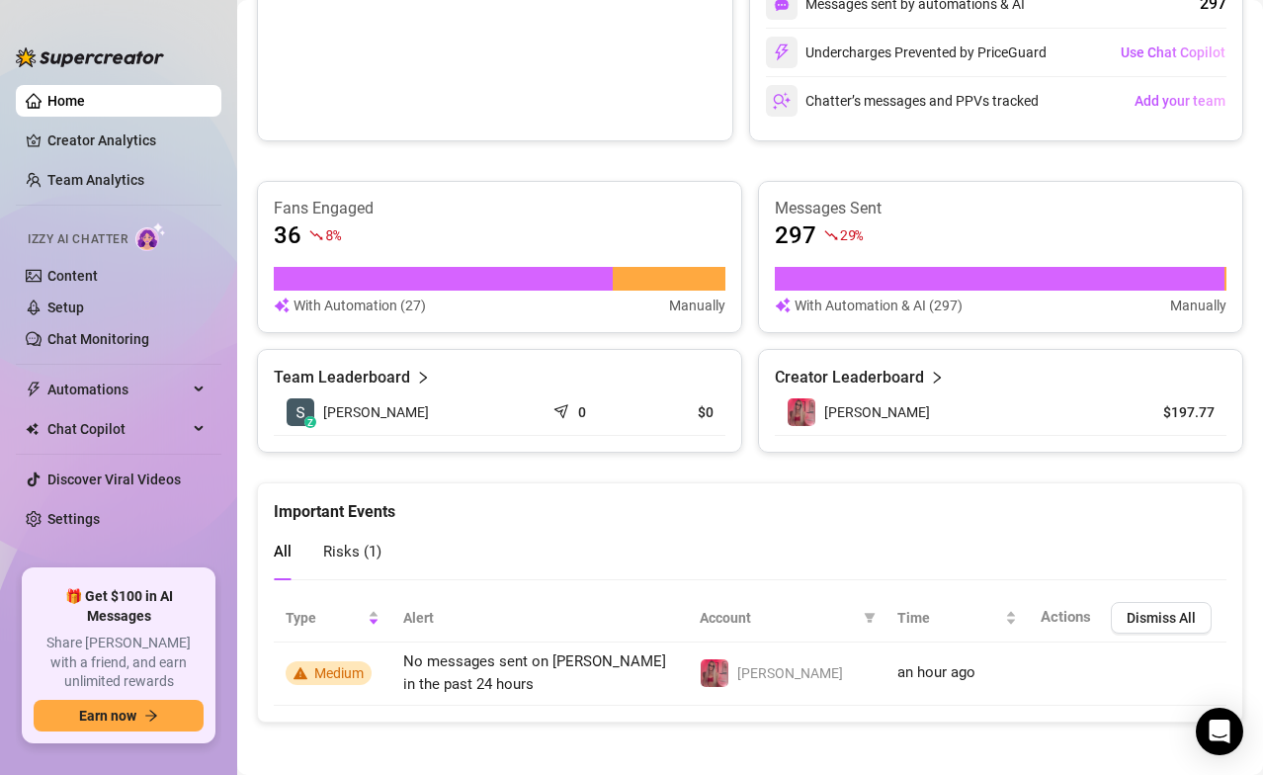
scroll to position [670, 0]
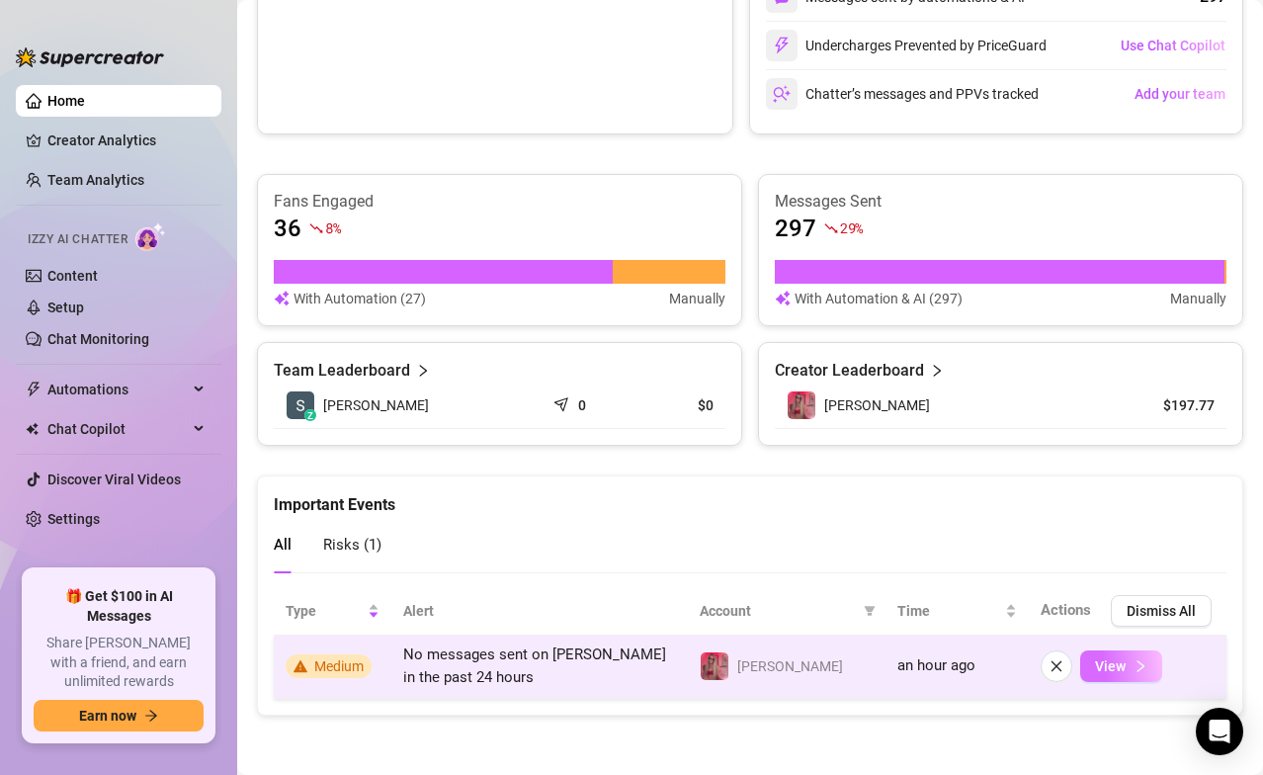
click at [1051, 537] on span "View" at bounding box center [1110, 666] width 31 height 16
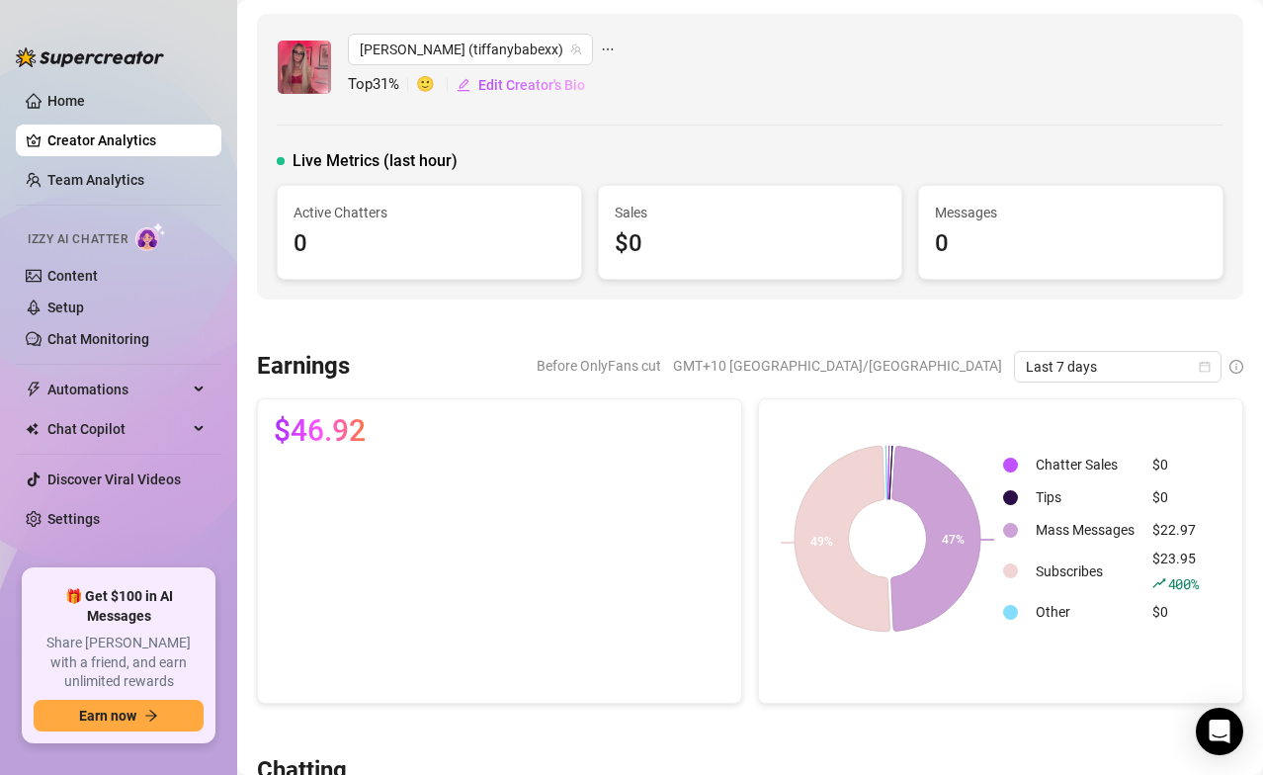
click at [601, 49] on icon "ellipsis" at bounding box center [608, 49] width 14 height 14
click at [667, 40] on div "[PERSON_NAME] (tiffanybabexx) Top 31 % 🙂 Edit Creator's Bio" at bounding box center [750, 67] width 946 height 67
click at [429, 86] on span "🙂" at bounding box center [436, 85] width 40 height 24
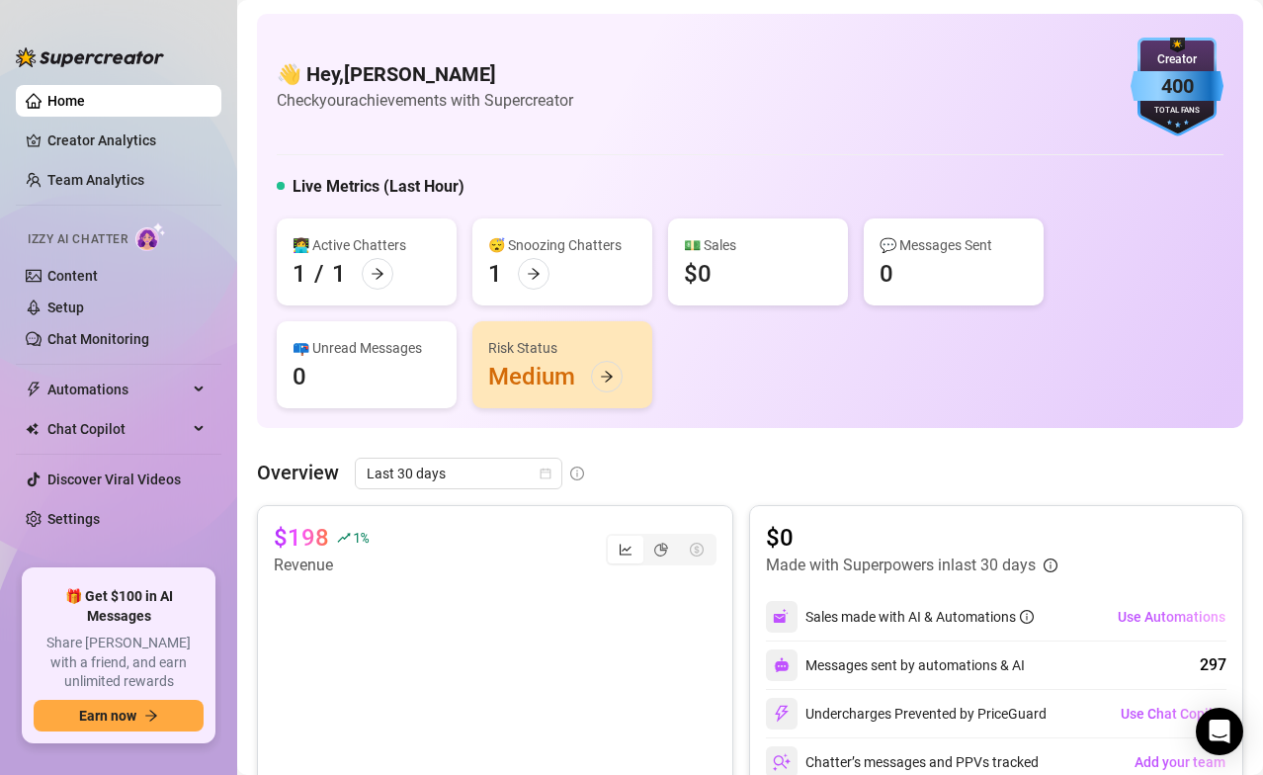
click at [547, 351] on div "Risk Status" at bounding box center [562, 348] width 148 height 22
click at [602, 377] on icon "arrow-right" at bounding box center [607, 375] width 12 height 11
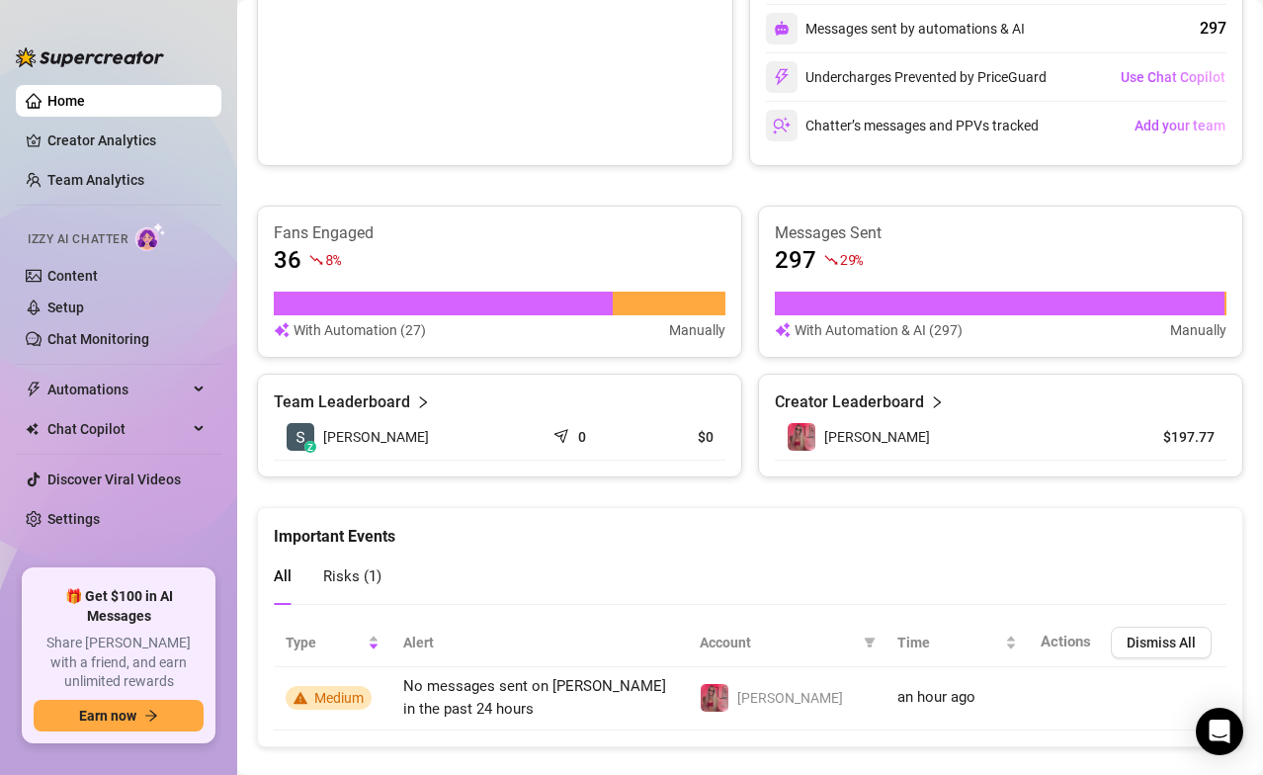
scroll to position [670, 0]
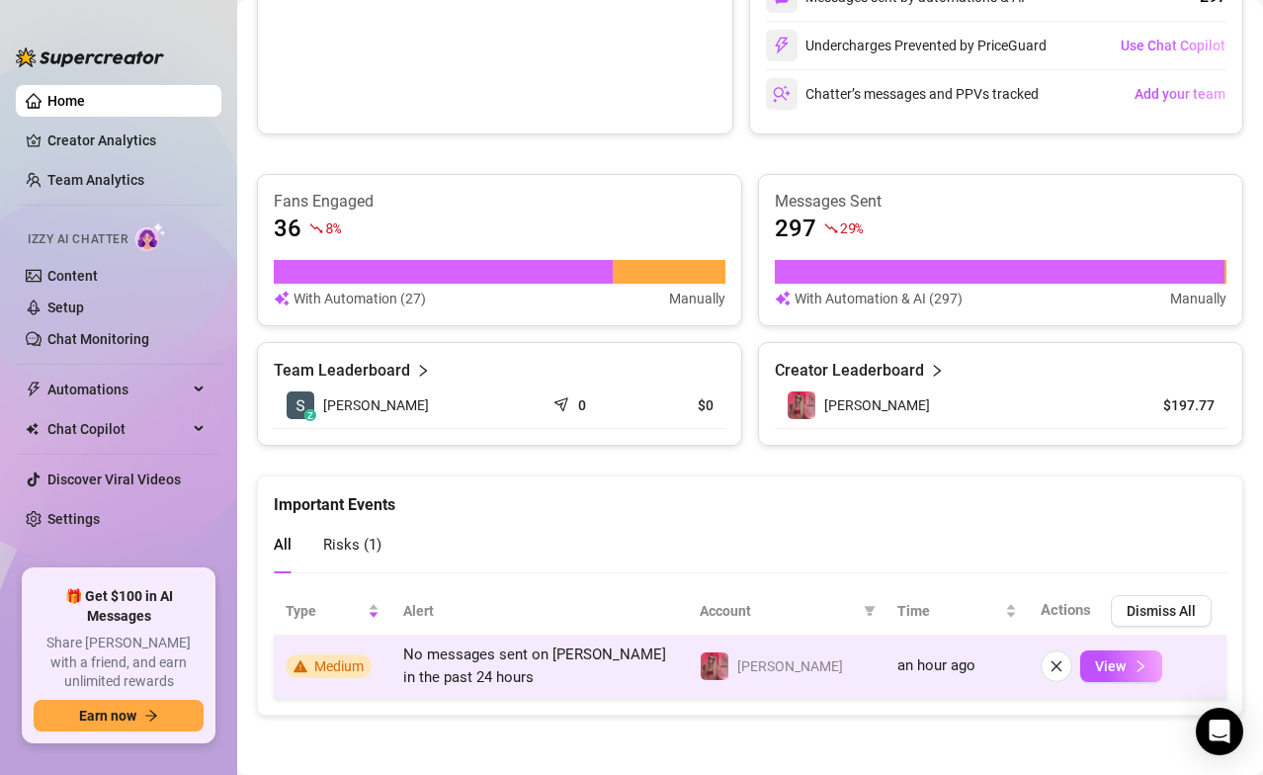
click at [333, 537] on span "Medium" at bounding box center [338, 666] width 49 height 16
click at [327, 537] on span "Medium" at bounding box center [338, 666] width 49 height 16
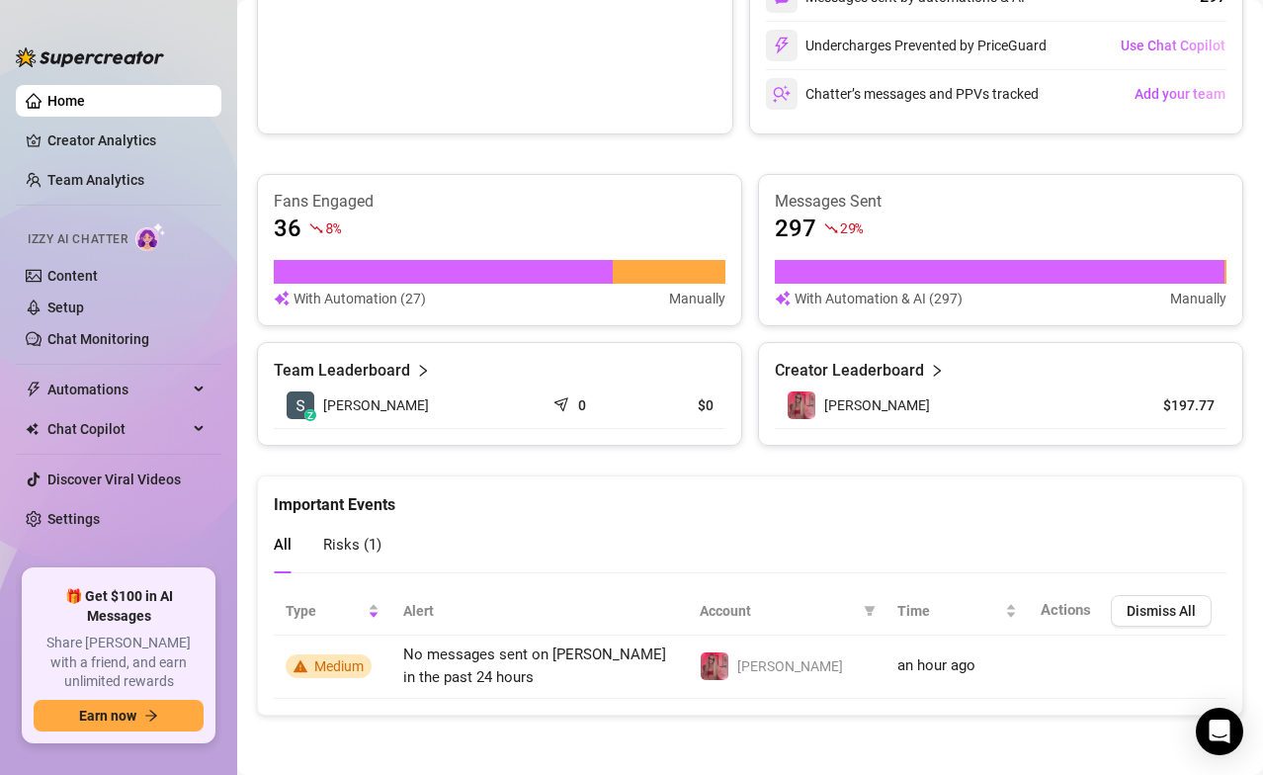
click at [345, 537] on span "Risks ( 1 )" at bounding box center [352, 544] width 58 height 18
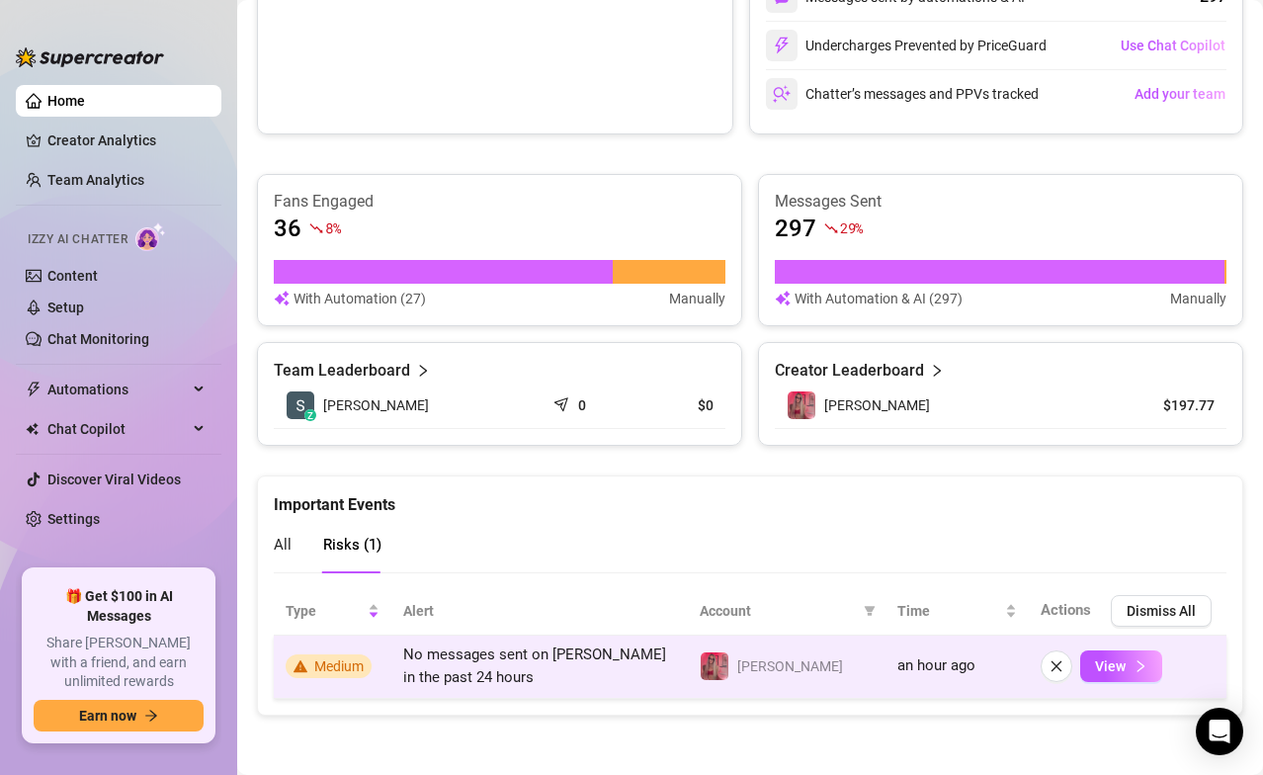
click at [332, 537] on span "Medium" at bounding box center [338, 666] width 49 height 16
click at [1051, 537] on span "View" at bounding box center [1110, 666] width 31 height 16
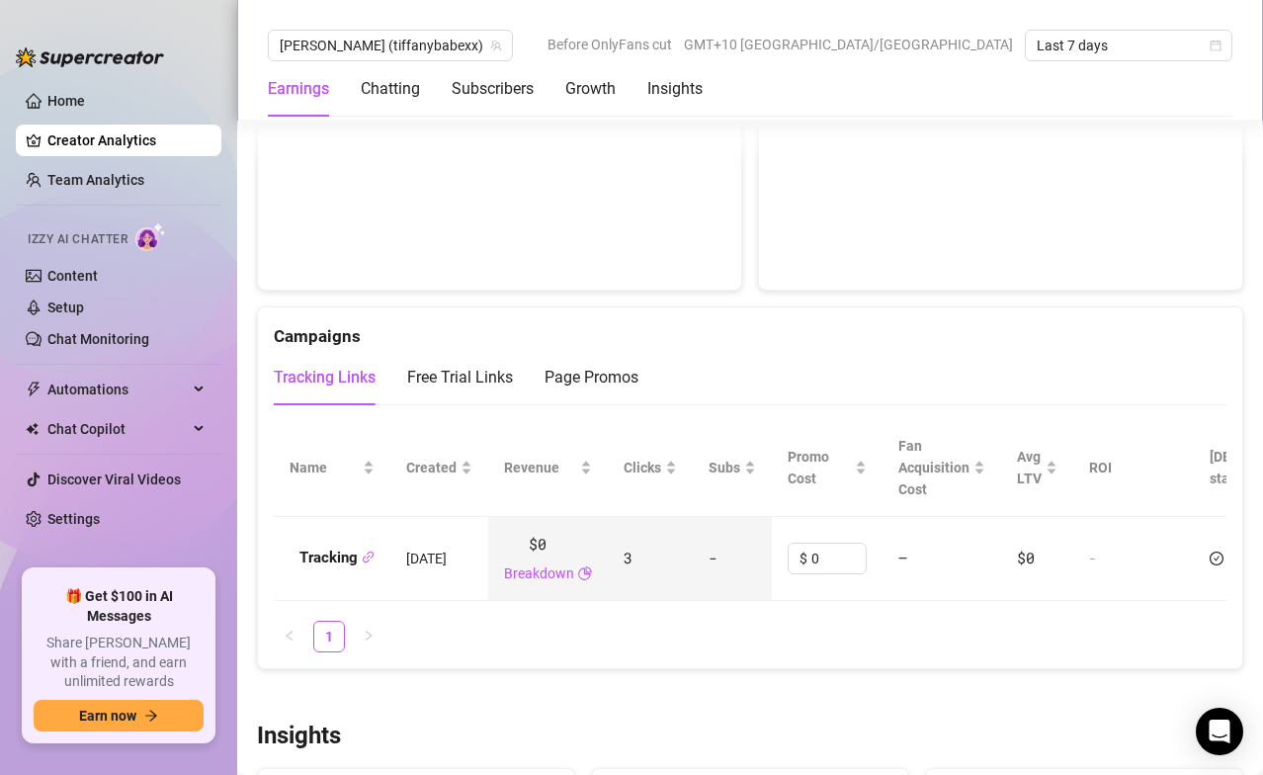
scroll to position [1393, 0]
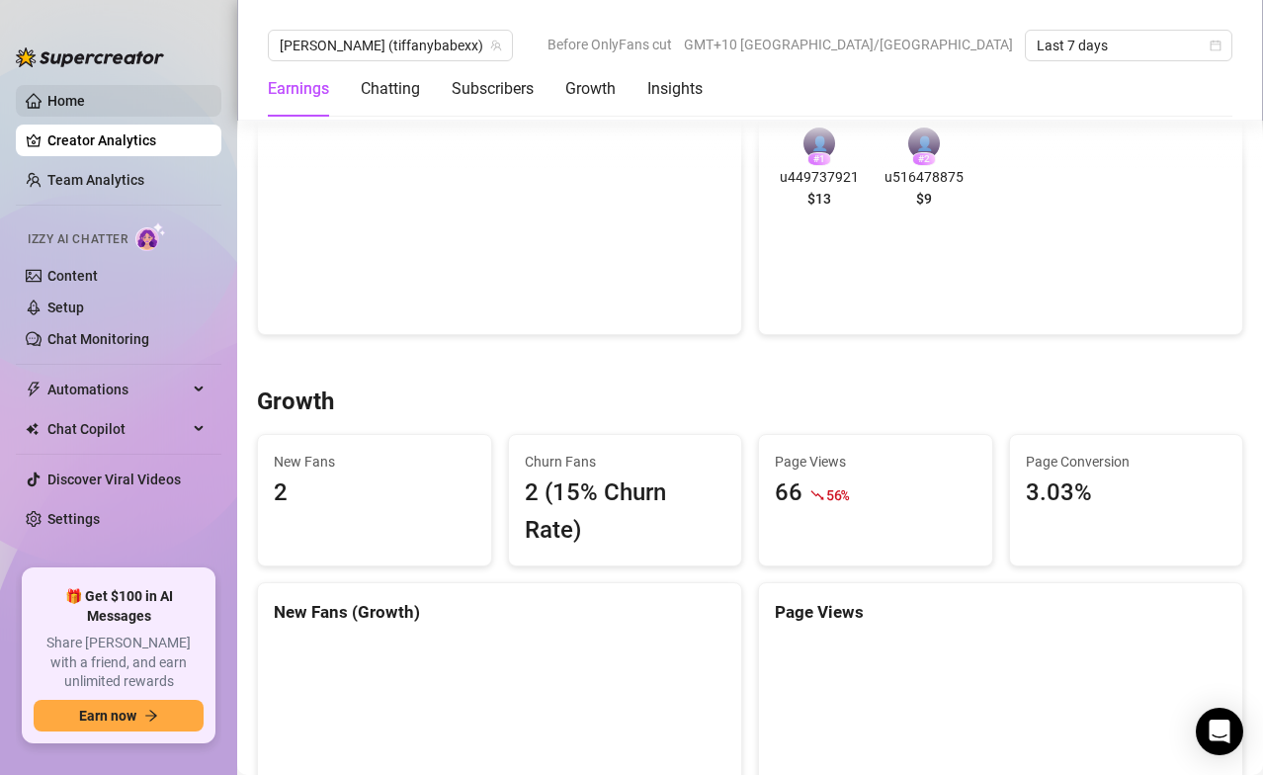
click at [51, 97] on link "Home" at bounding box center [66, 101] width 38 height 16
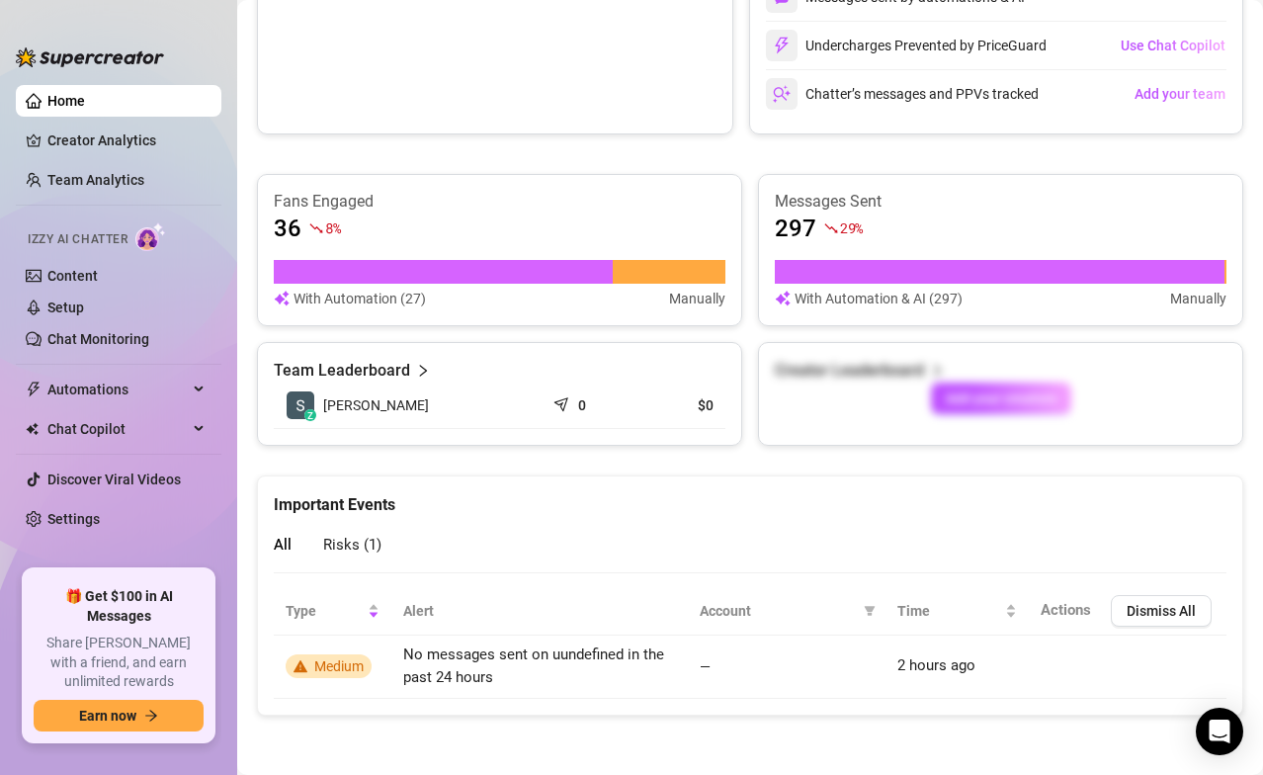
scroll to position [670, 0]
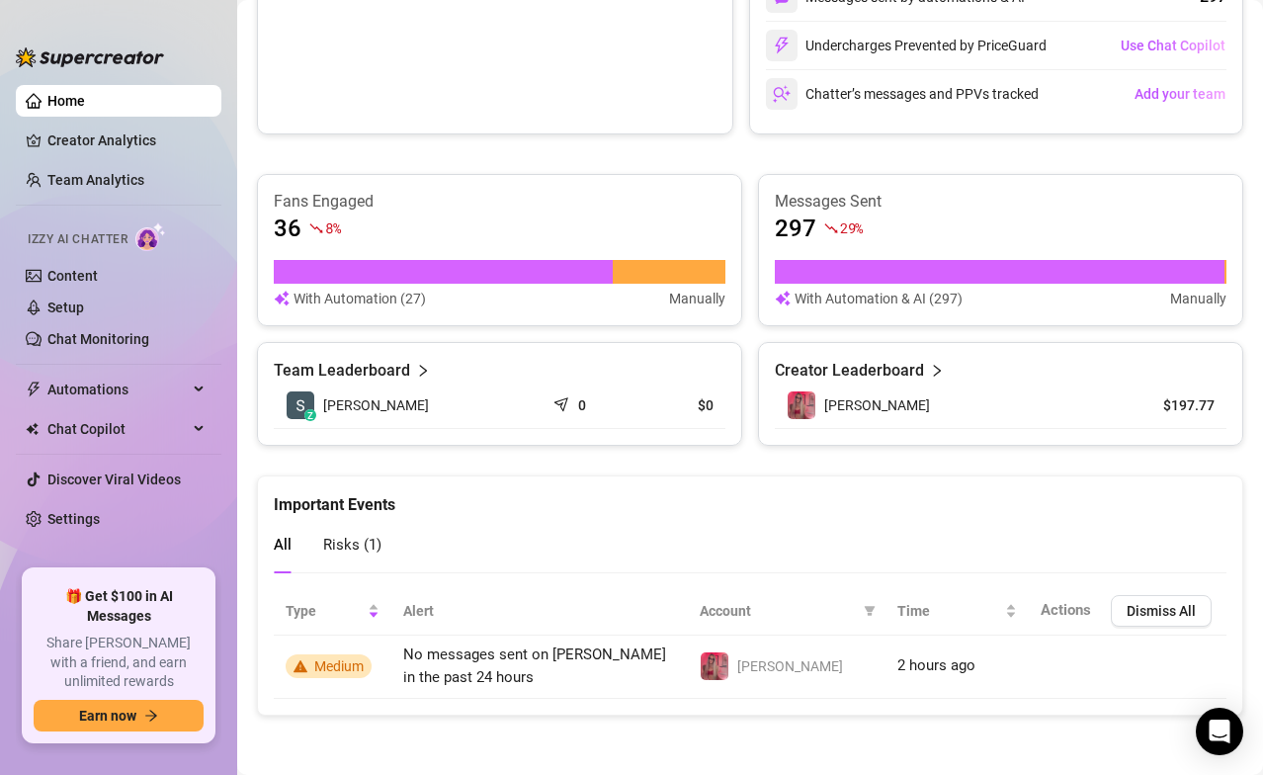
click at [85, 102] on link "Home" at bounding box center [66, 101] width 38 height 16
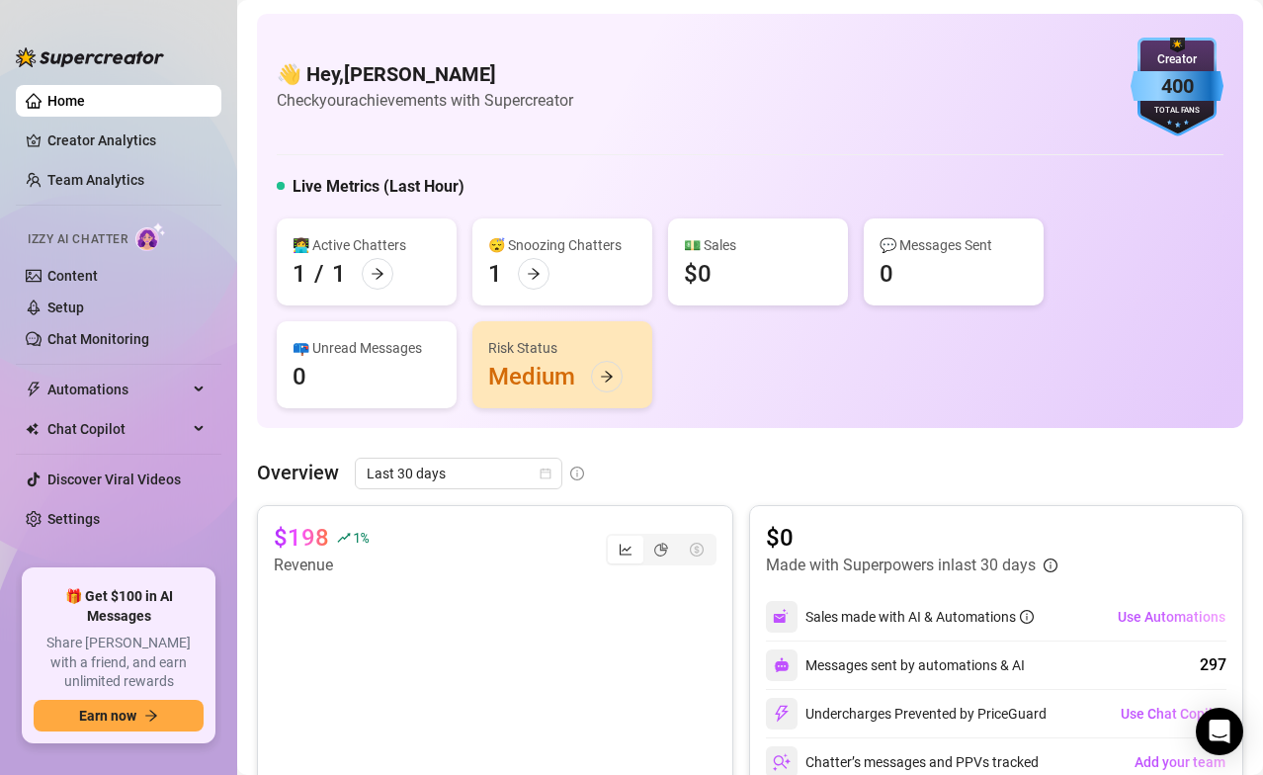
click at [142, 234] on img at bounding box center [150, 236] width 31 height 29
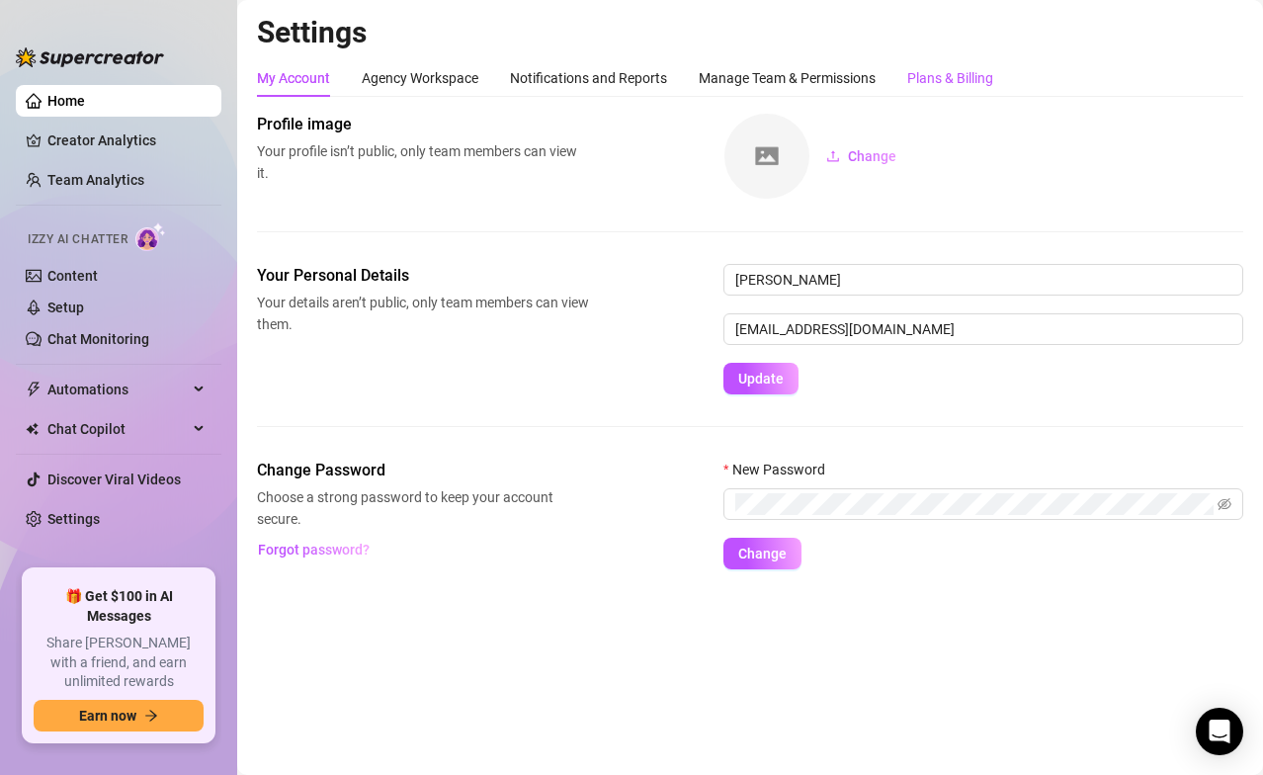
click at [958, 73] on div "Plans & Billing" at bounding box center [950, 78] width 86 height 22
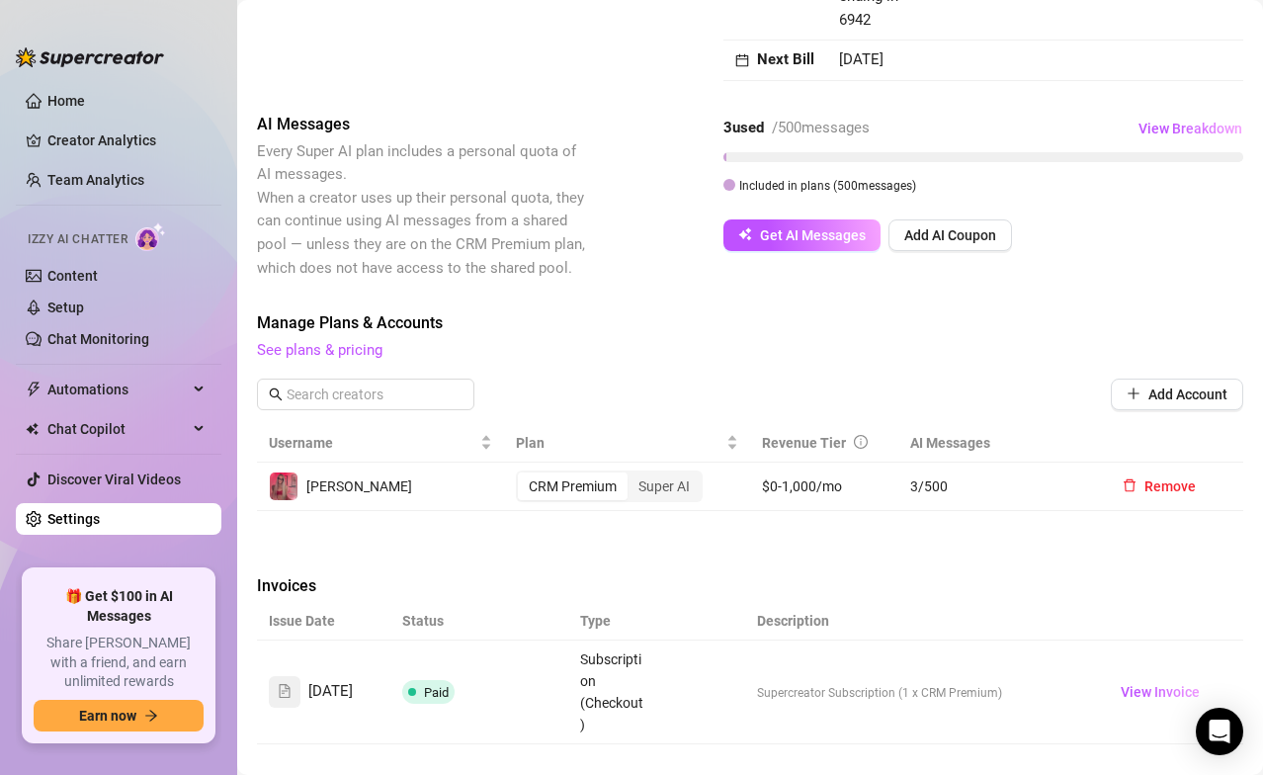
scroll to position [535, 0]
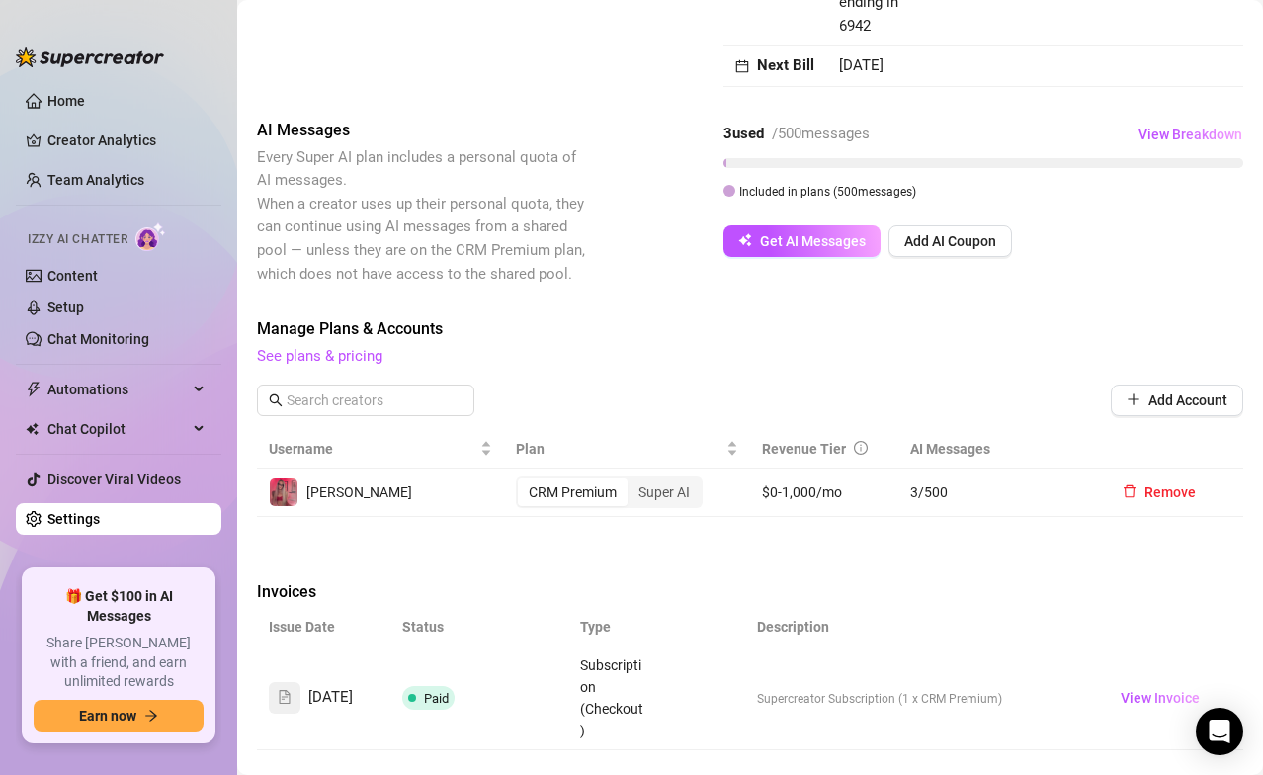
click at [347, 345] on span "See plans & pricing" at bounding box center [750, 357] width 986 height 24
click at [340, 347] on link "See plans & pricing" at bounding box center [319, 356] width 125 height 18
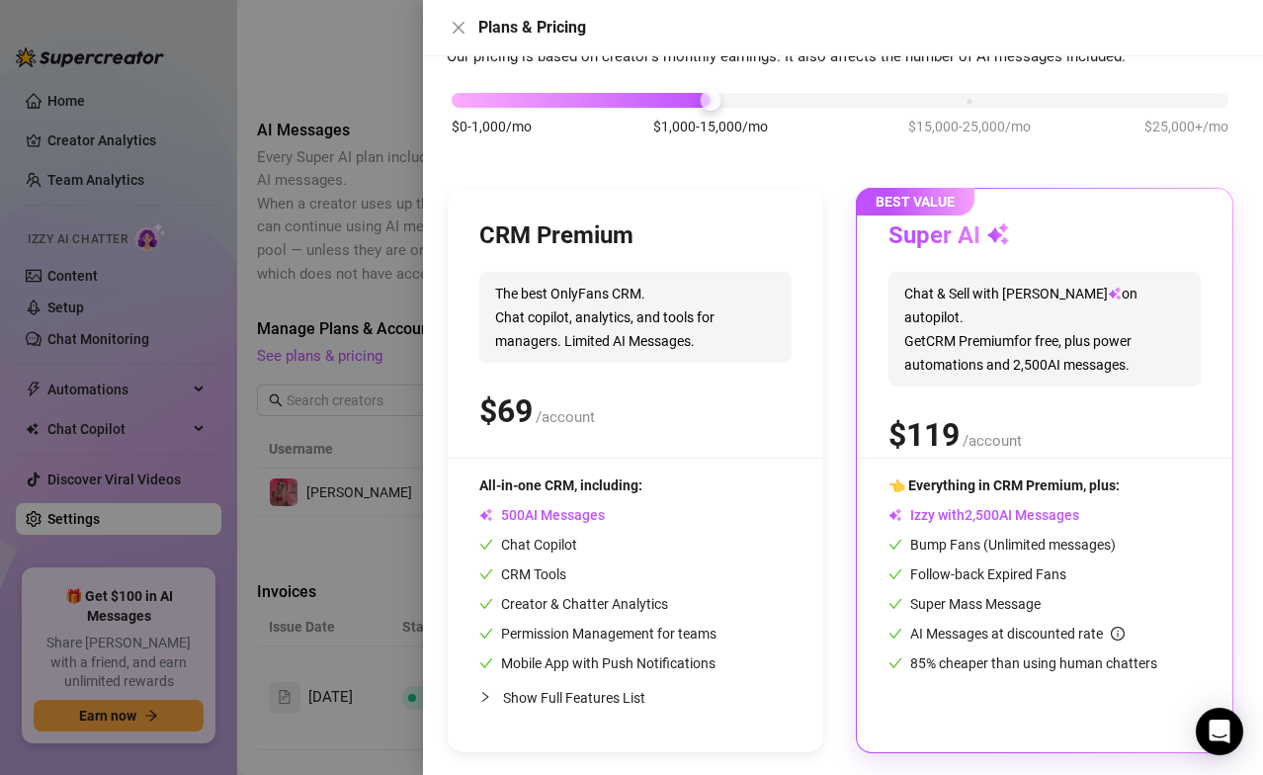
scroll to position [101, 0]
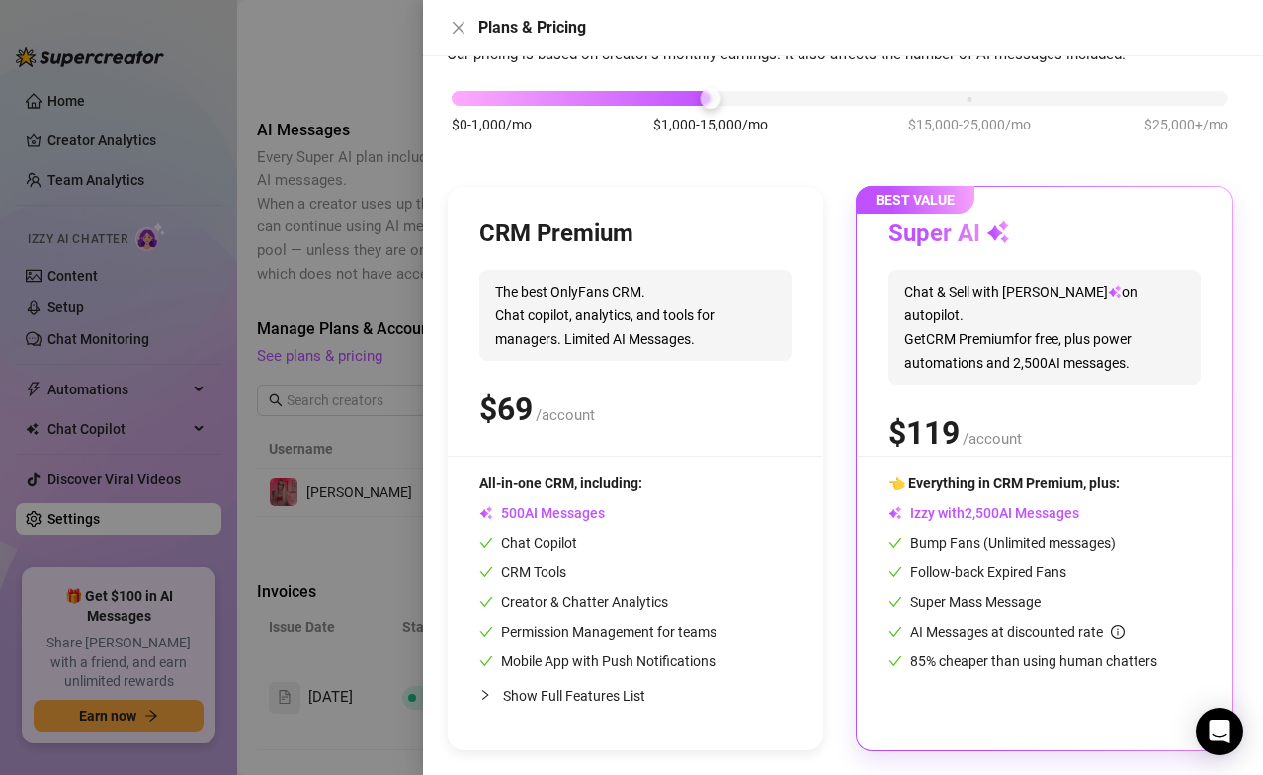
click at [939, 320] on span "Chat & Sell with Izzy on autopilot. Get CRM Premium for free, plus power automa…" at bounding box center [1044, 327] width 312 height 115
click at [641, 415] on div "$ /account" at bounding box center [635, 408] width 312 height 49
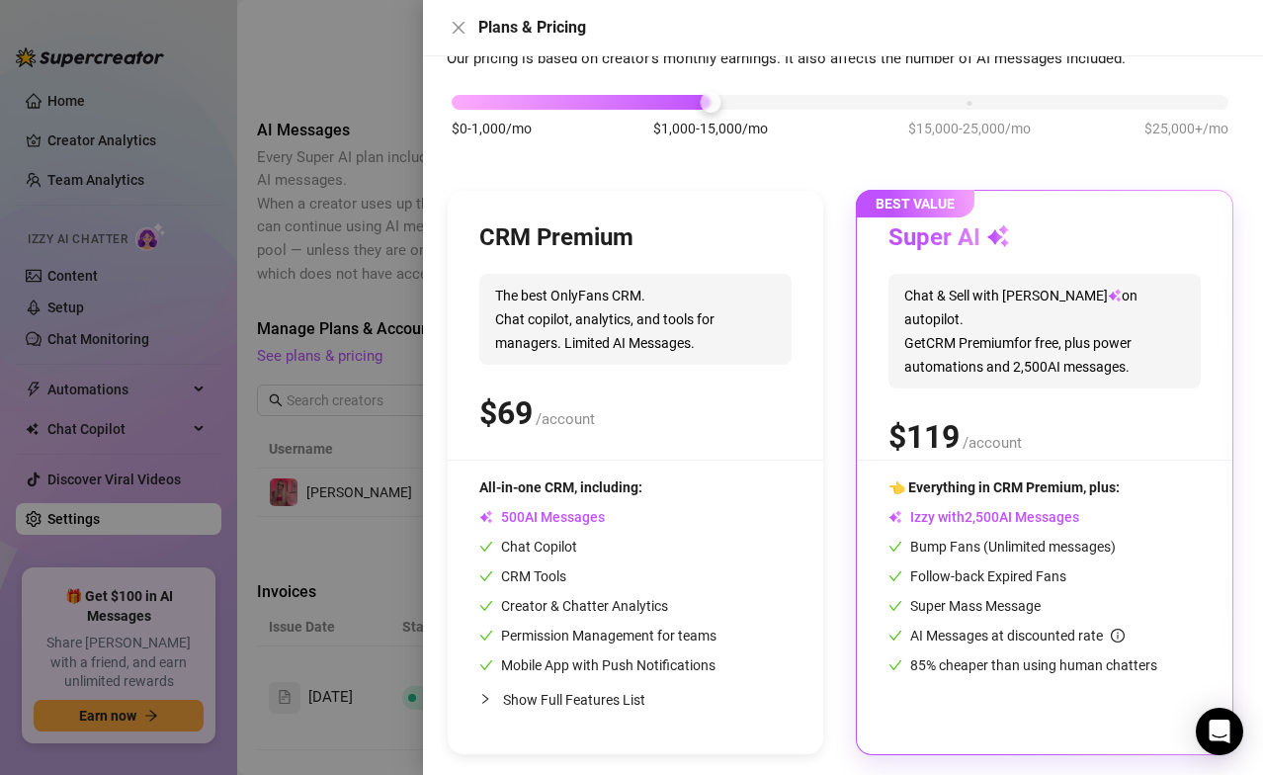
scroll to position [0, 0]
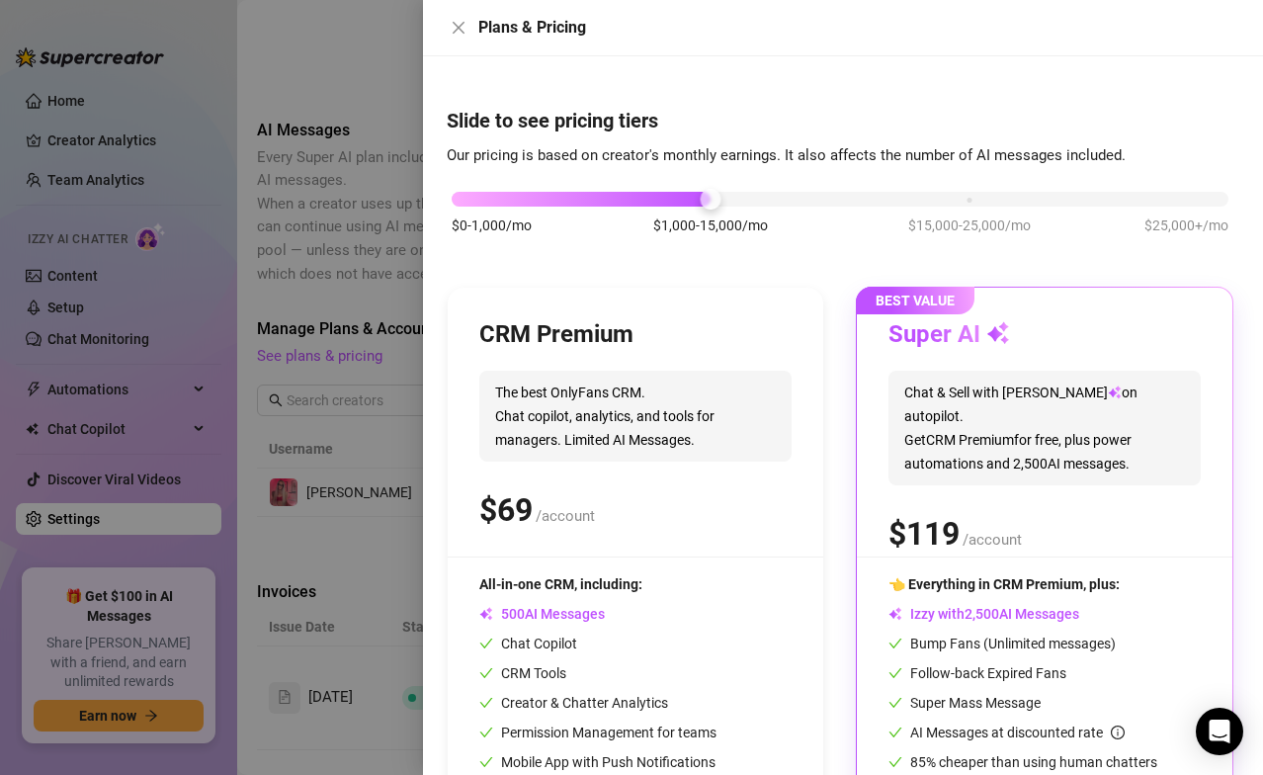
click at [618, 305] on div "CRM Premium The best OnlyFans CRM. Chat copilot, analytics, and tools for manag…" at bounding box center [635, 568] width 375 height 563
click at [621, 386] on span "The best OnlyFans CRM. Chat copilot, analytics, and tools for managers. Limited…" at bounding box center [635, 415] width 312 height 91
click at [570, 537] on div "All-in-one CRM, including:" at bounding box center [597, 584] width 237 height 22
drag, startPoint x: 711, startPoint y: 191, endPoint x: 630, endPoint y: 194, distance: 81.1
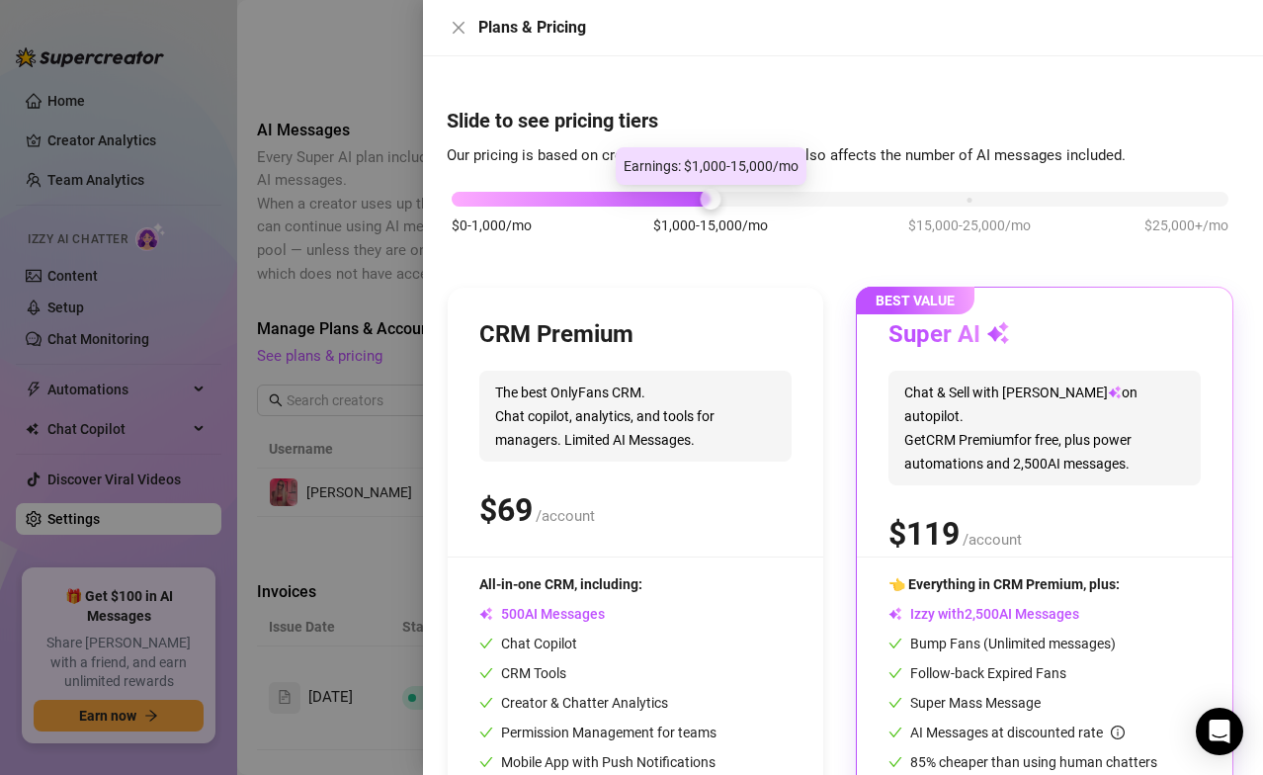
click at [630, 194] on div "$0-1,000/mo $1,000-15,000/mo $15,000-25,000/mo $25,000+/mo" at bounding box center [839, 194] width 777 height 12
click at [514, 209] on div "$0-1,000/mo $1,000-15,000/mo $15,000-25,000/mo $25,000+/mo" at bounding box center [840, 223] width 786 height 112
click at [469, 195] on div "$0-1,000/mo $1,000-15,000/mo $15,000-25,000/mo $25,000+/mo" at bounding box center [839, 194] width 777 height 12
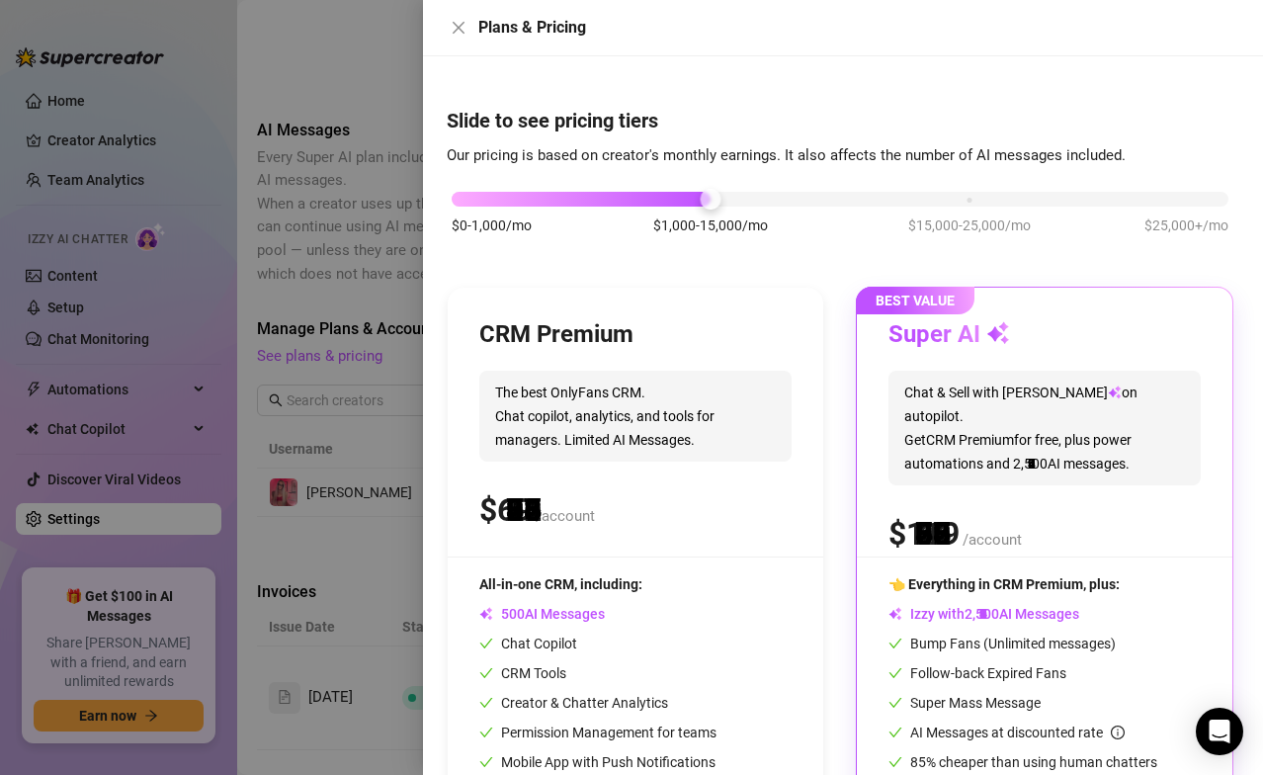
click at [690, 200] on div "$0-1,000/mo $1,000-15,000/mo $15,000-25,000/mo $25,000+/mo" at bounding box center [839, 194] width 777 height 12
click at [1051, 200] on div "$0-1,000/mo $1,000-15,000/mo $15,000-25,000/mo $25,000+/mo" at bounding box center [839, 194] width 777 height 12
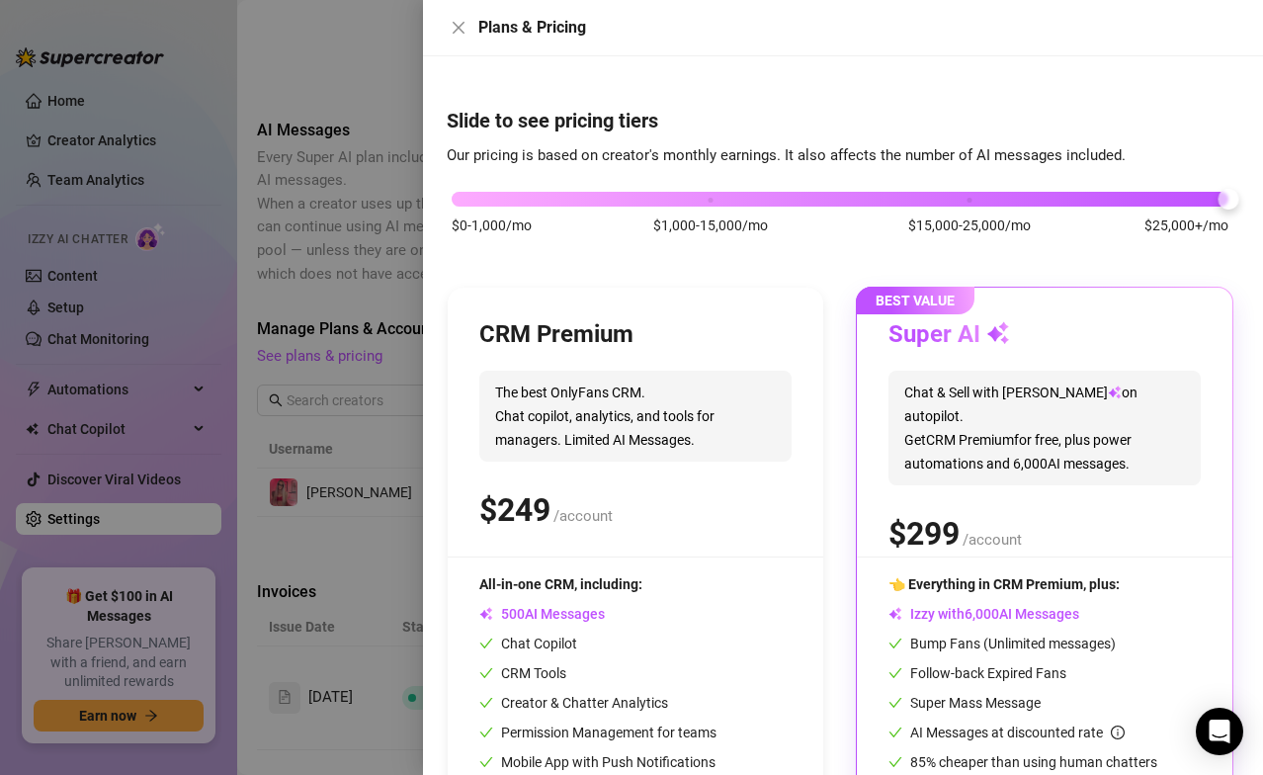
click at [475, 205] on div "$0-1,000/mo $1,000-15,000/mo $15,000-25,000/mo $25,000+/mo" at bounding box center [840, 223] width 786 height 112
click at [480, 196] on div "$0-1,000/mo $1,000-15,000/mo $15,000-25,000/mo $25,000+/mo" at bounding box center [839, 194] width 777 height 12
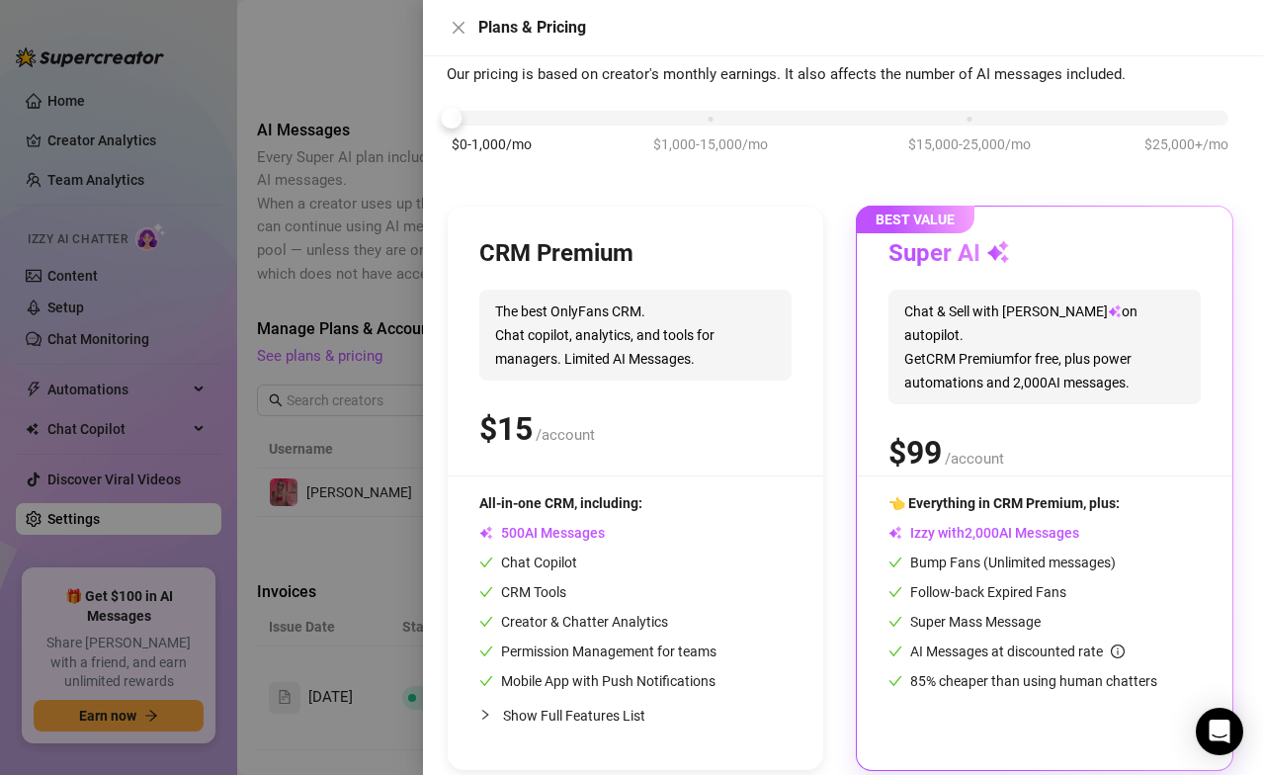
scroll to position [101, 0]
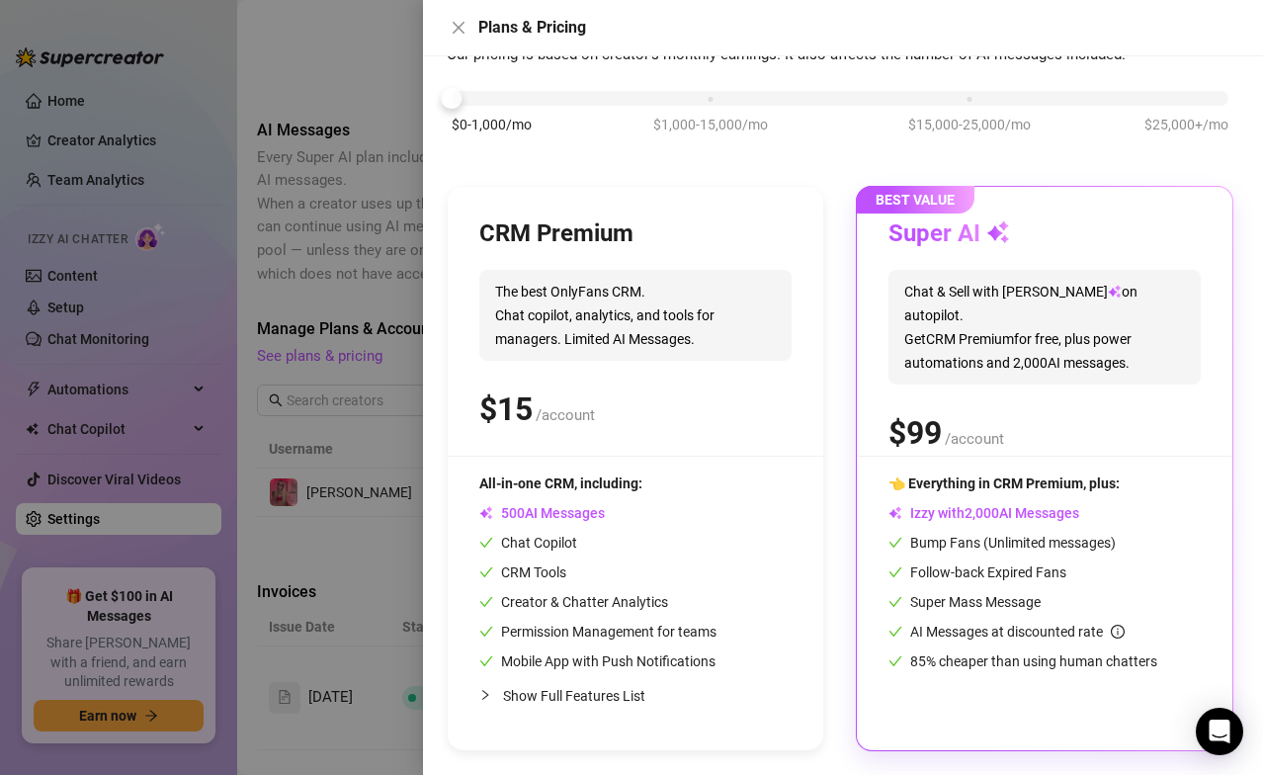
click at [577, 344] on span "The best OnlyFans CRM. Chat copilot, analytics, and tools for managers. Limited…" at bounding box center [635, 315] width 312 height 91
click at [542, 500] on div "All-in-one CRM, including: AI Messages Chat Copilot CRM Tools Creator & Chatter…" at bounding box center [597, 572] width 237 height 200
click at [562, 230] on h3 "CRM Premium" at bounding box center [556, 234] width 154 height 32
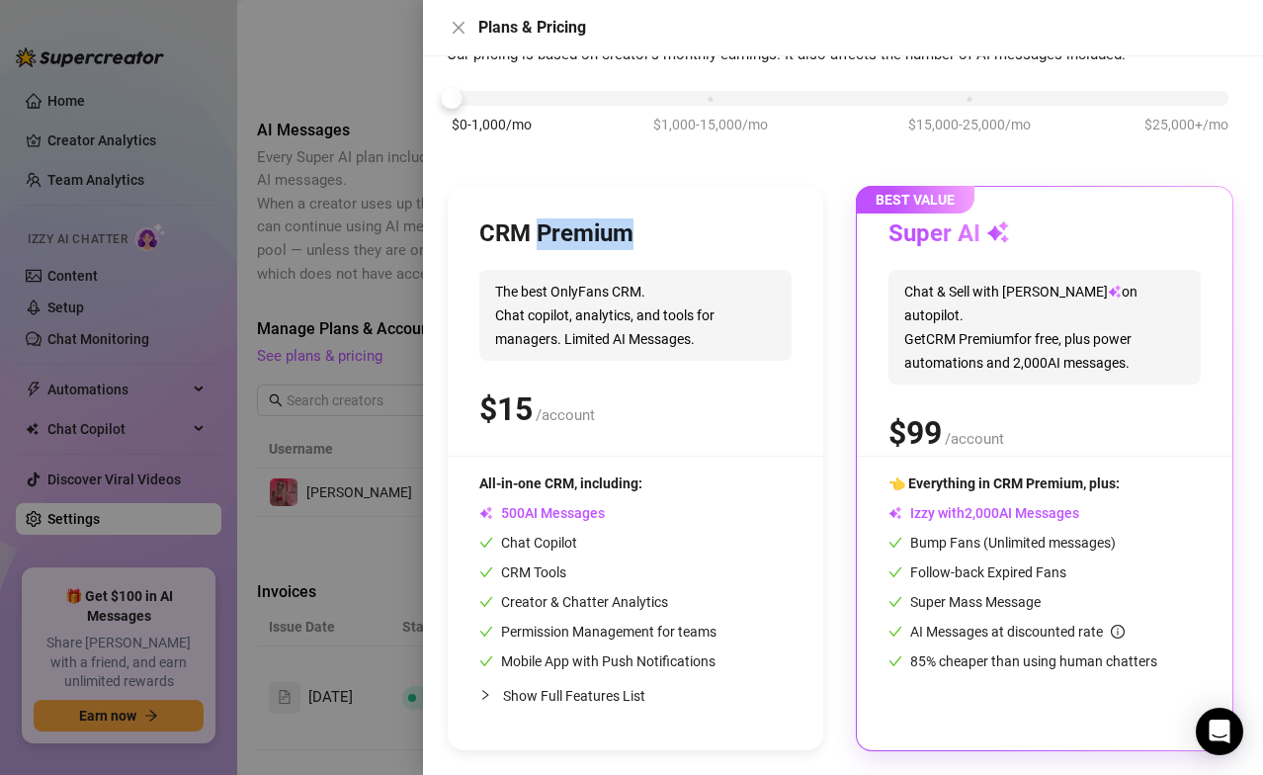
click at [636, 229] on div "CRM Premium" at bounding box center [635, 234] width 312 height 32
click at [663, 229] on div "CRM Premium" at bounding box center [635, 234] width 312 height 32
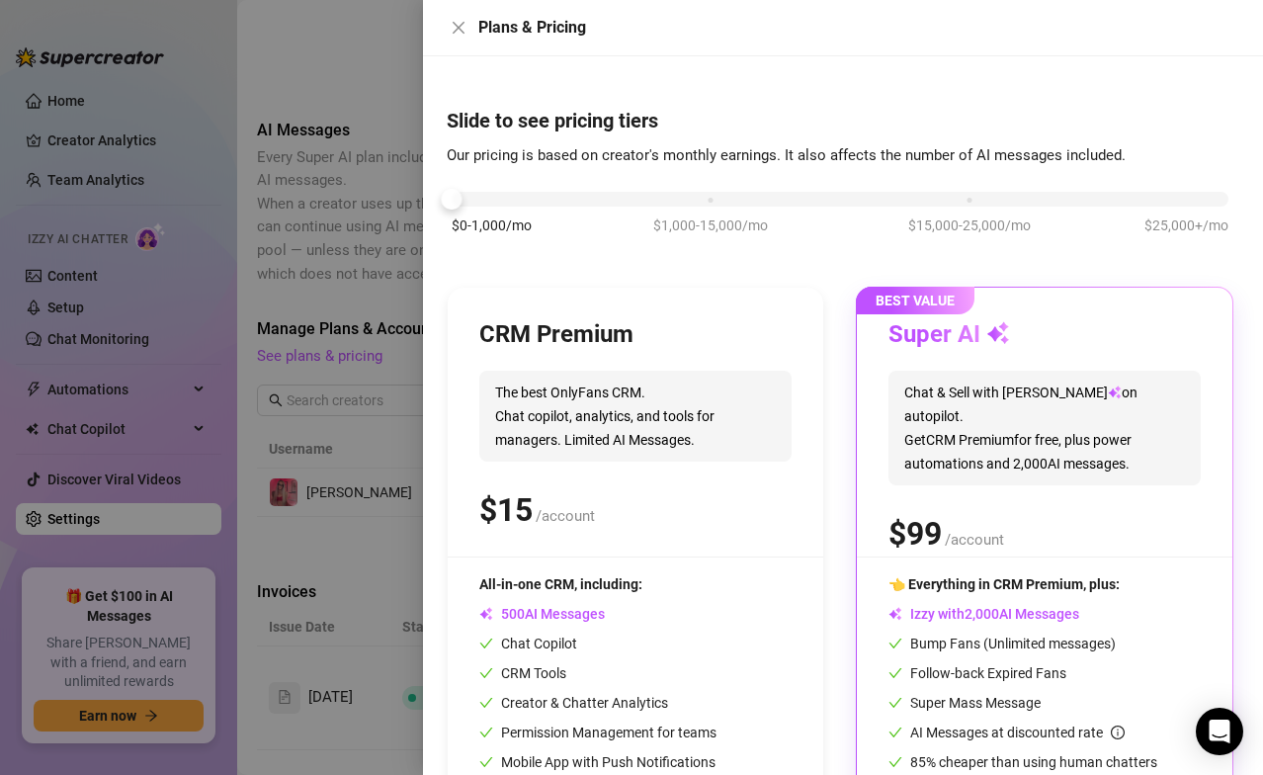
click at [674, 330] on div "CRM Premium" at bounding box center [635, 335] width 312 height 32
click at [696, 299] on div "CRM Premium The best OnlyFans CRM. Chat copilot, analytics, and tools for manag…" at bounding box center [635, 568] width 375 height 563
click at [696, 309] on div "CRM Premium The best OnlyFans CRM. Chat copilot, analytics, and tools for manag…" at bounding box center [635, 568] width 375 height 563
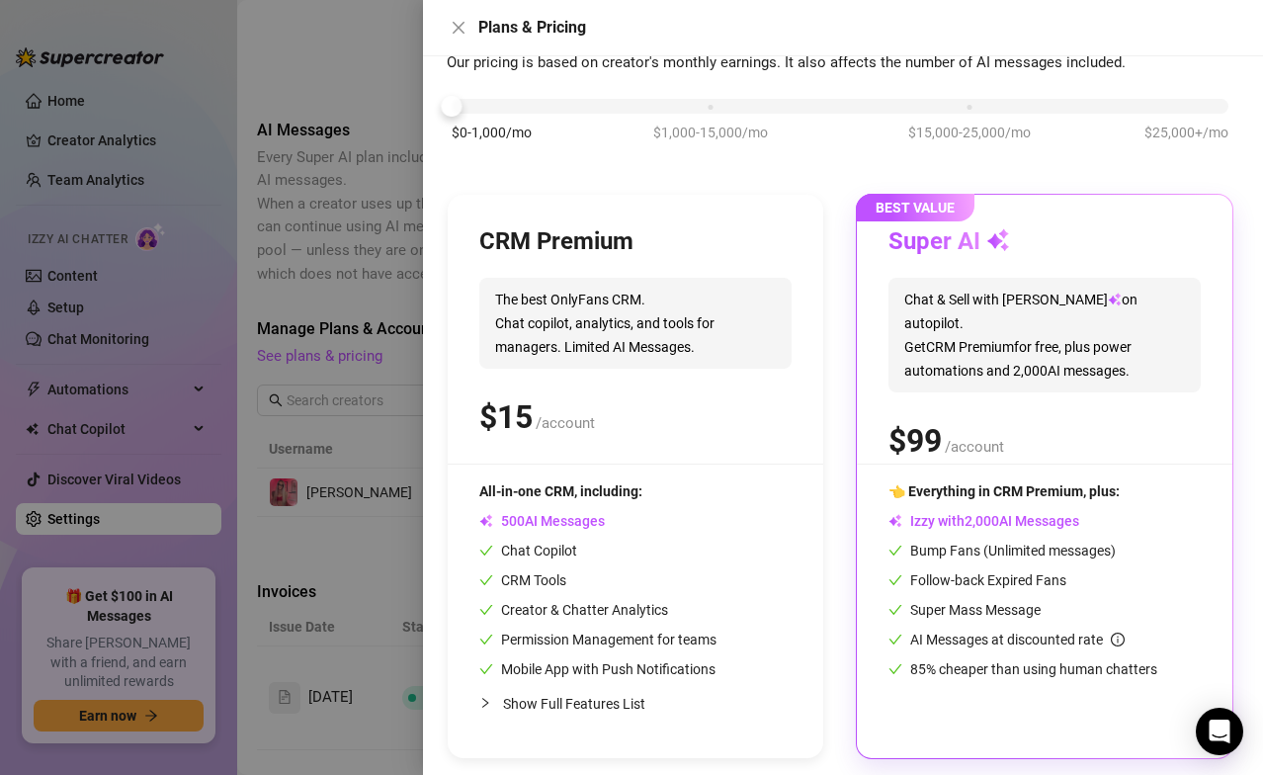
scroll to position [101, 0]
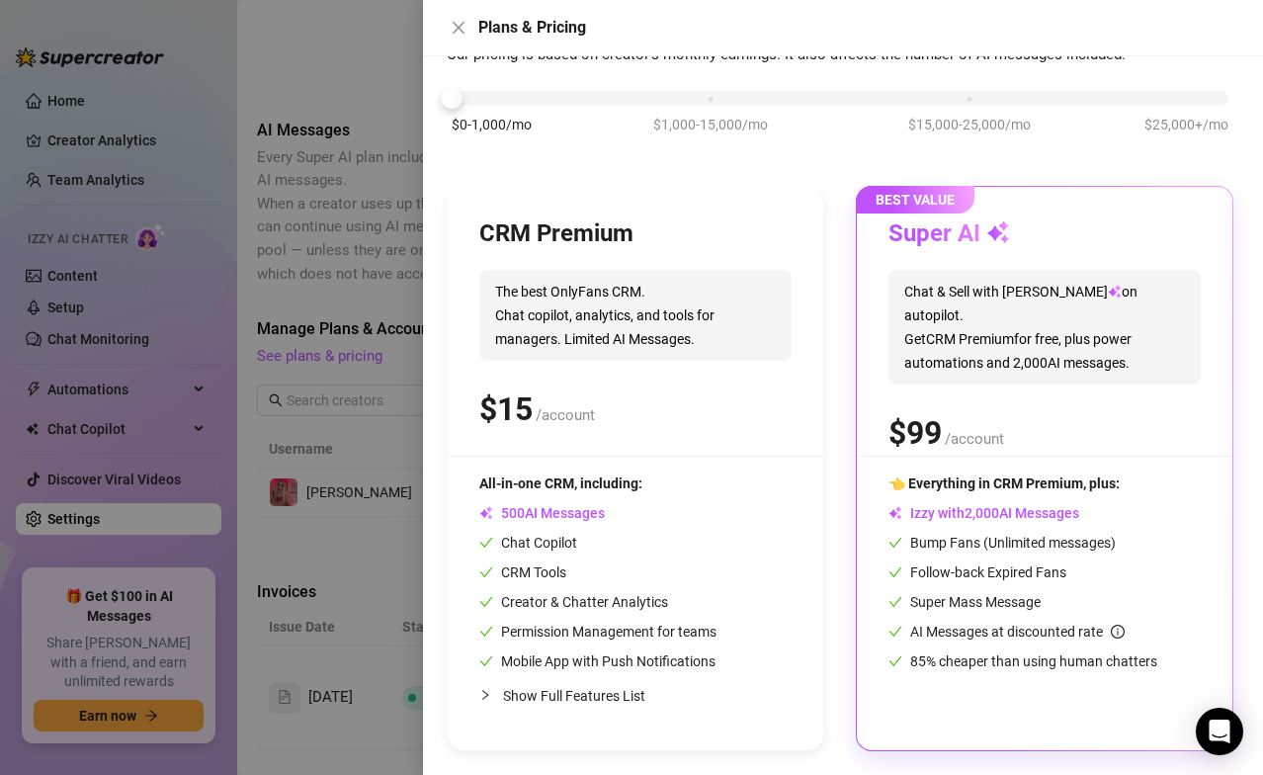
click at [757, 537] on span "Show Full Features List" at bounding box center [639, 696] width 273 height 22
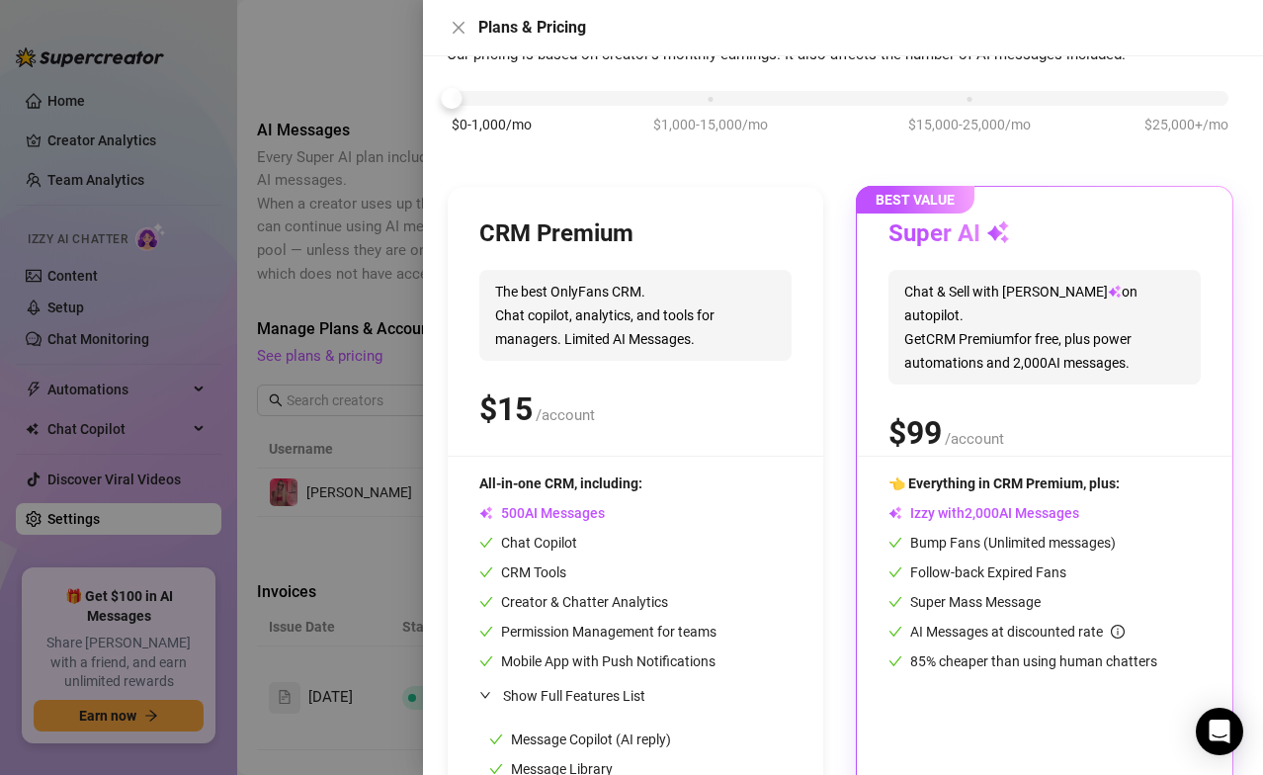
scroll to position [379, 0]
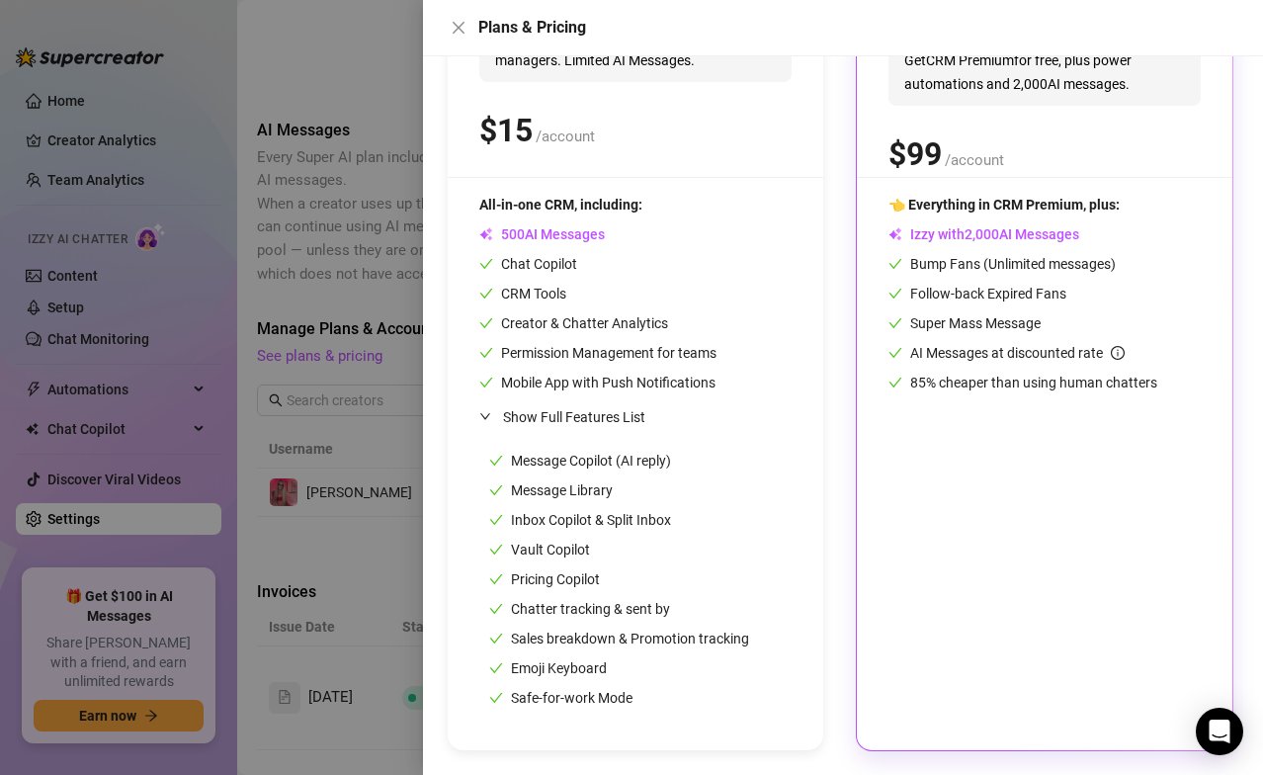
click at [732, 537] on div "Pricing Copilot" at bounding box center [619, 579] width 260 height 22
click at [721, 537] on div "Safe-for-work Mode" at bounding box center [619, 698] width 260 height 22
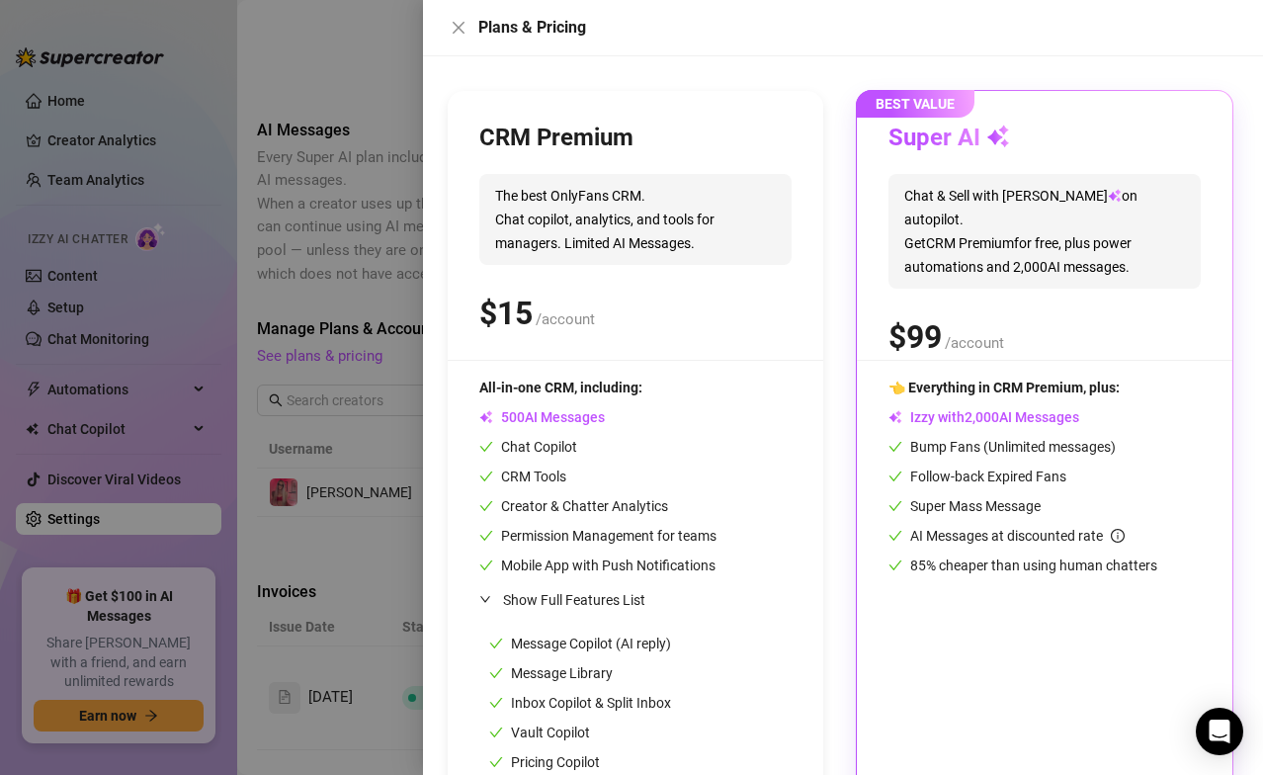
scroll to position [172, 0]
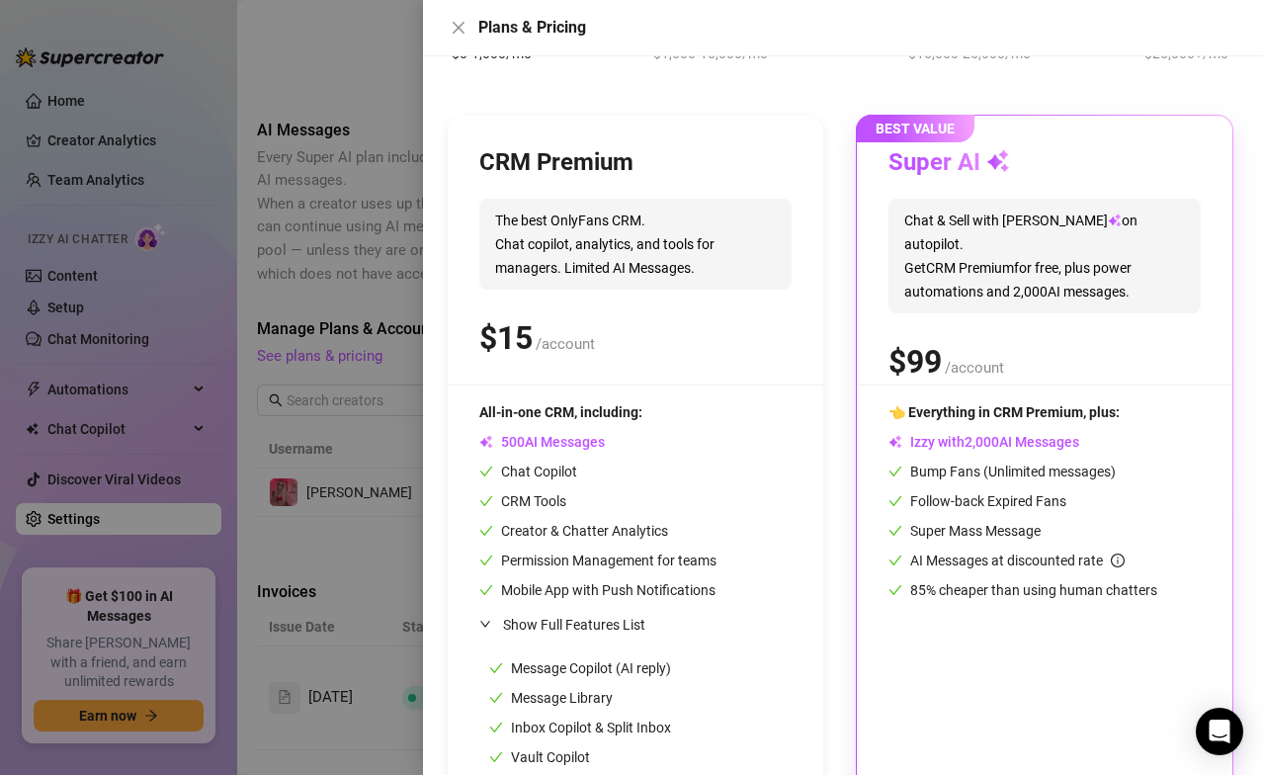
click at [541, 434] on span "AI Messages" at bounding box center [541, 442] width 125 height 16
click at [941, 242] on span "Chat & Sell with Izzy on autopilot. Get CRM Premium for free, plus power automa…" at bounding box center [1044, 256] width 312 height 115
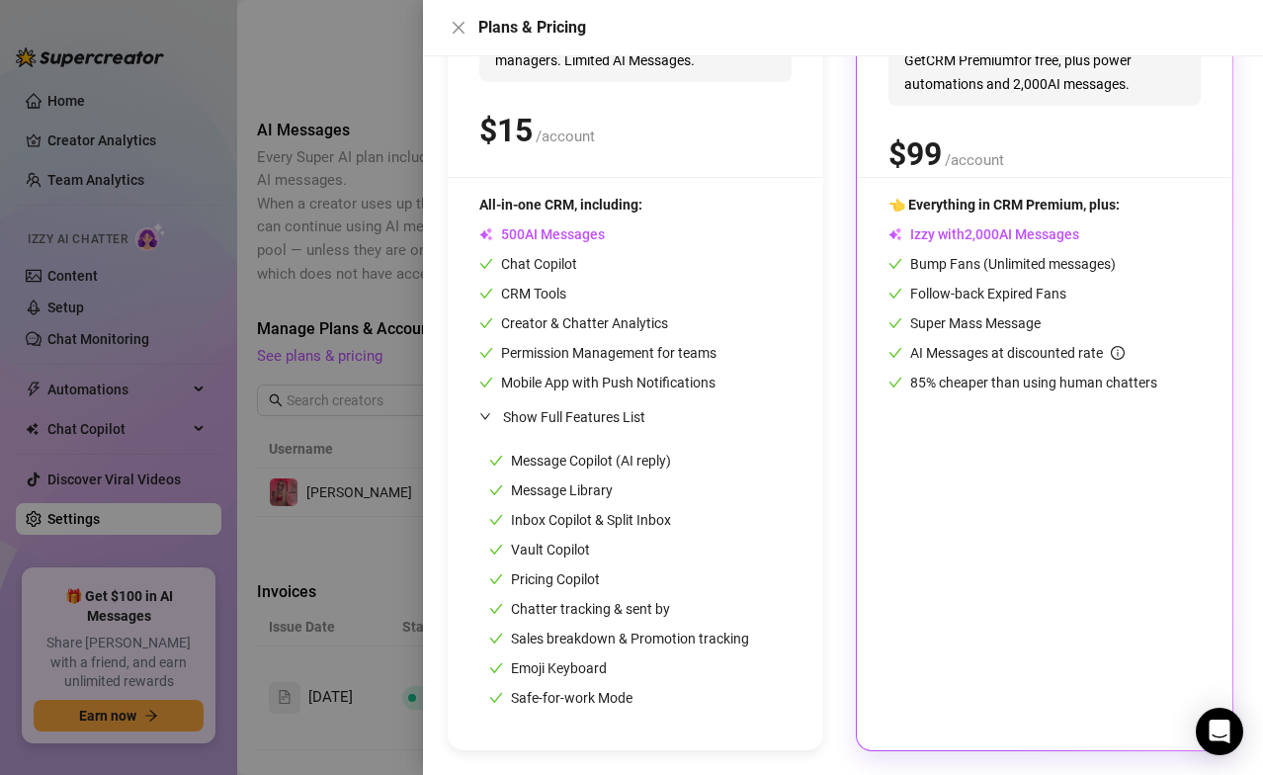
click at [1010, 537] on div "BEST VALUE Super AI Chat & Sell with Izzy on autopilot. Get CRM Premium for fre…" at bounding box center [1044, 329] width 375 height 842
click at [708, 537] on div "Safe-for-work Mode" at bounding box center [619, 698] width 260 height 22
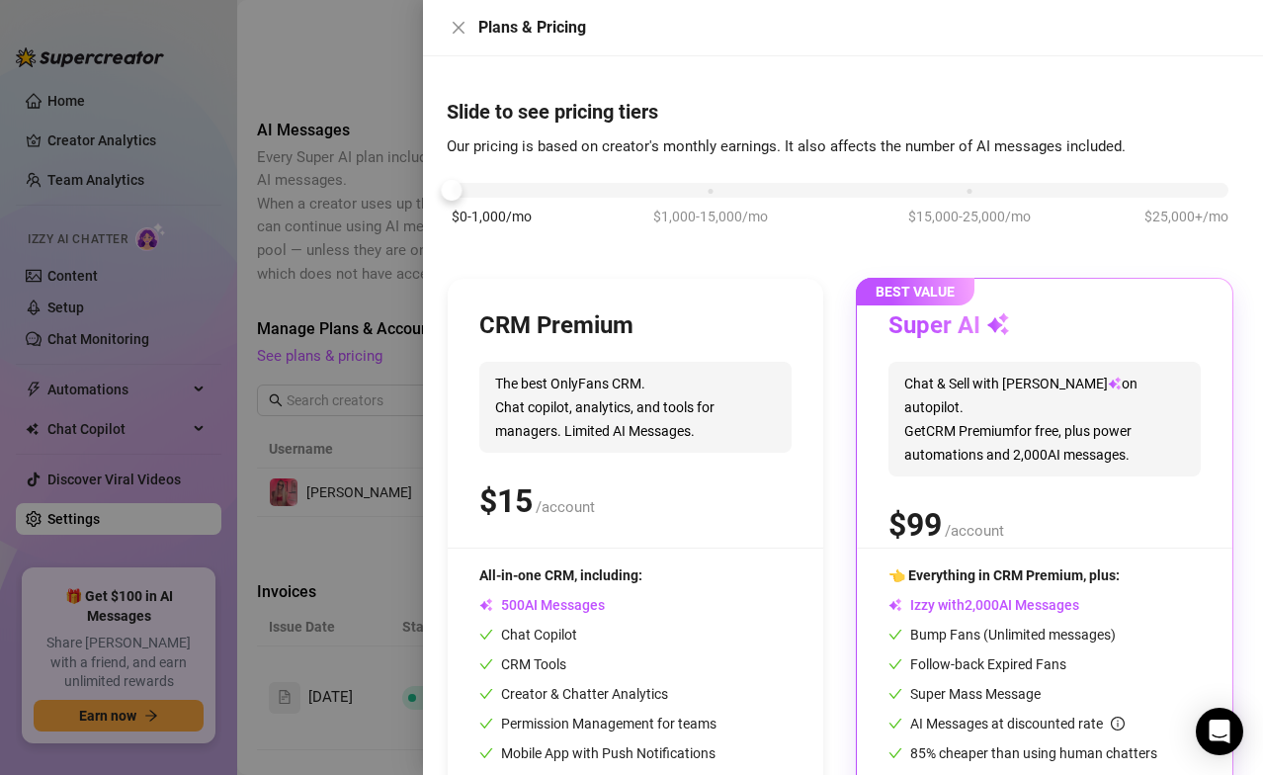
scroll to position [0, 0]
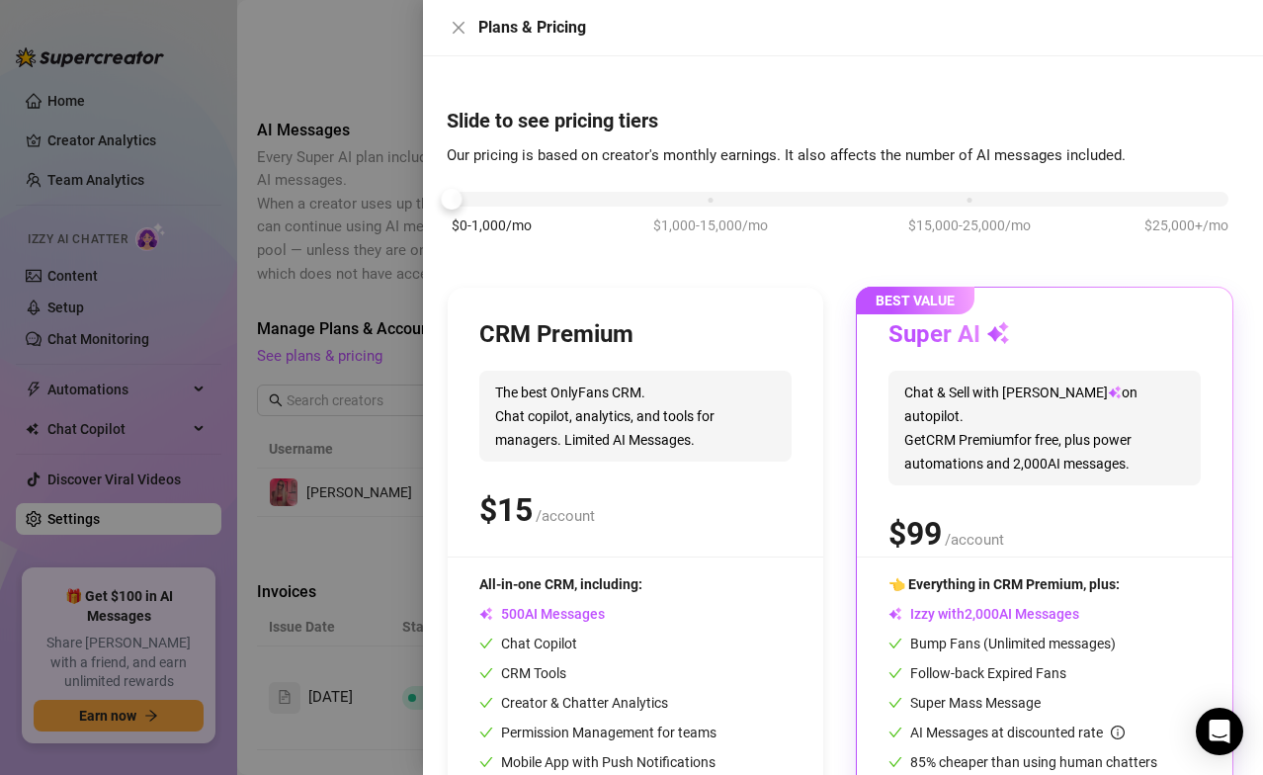
click at [681, 364] on div "CRM Premium The best OnlyFans CRM. Chat copilot, analytics, and tools for manag…" at bounding box center [635, 437] width 312 height 237
click at [455, 34] on icon "close" at bounding box center [459, 28] width 16 height 16
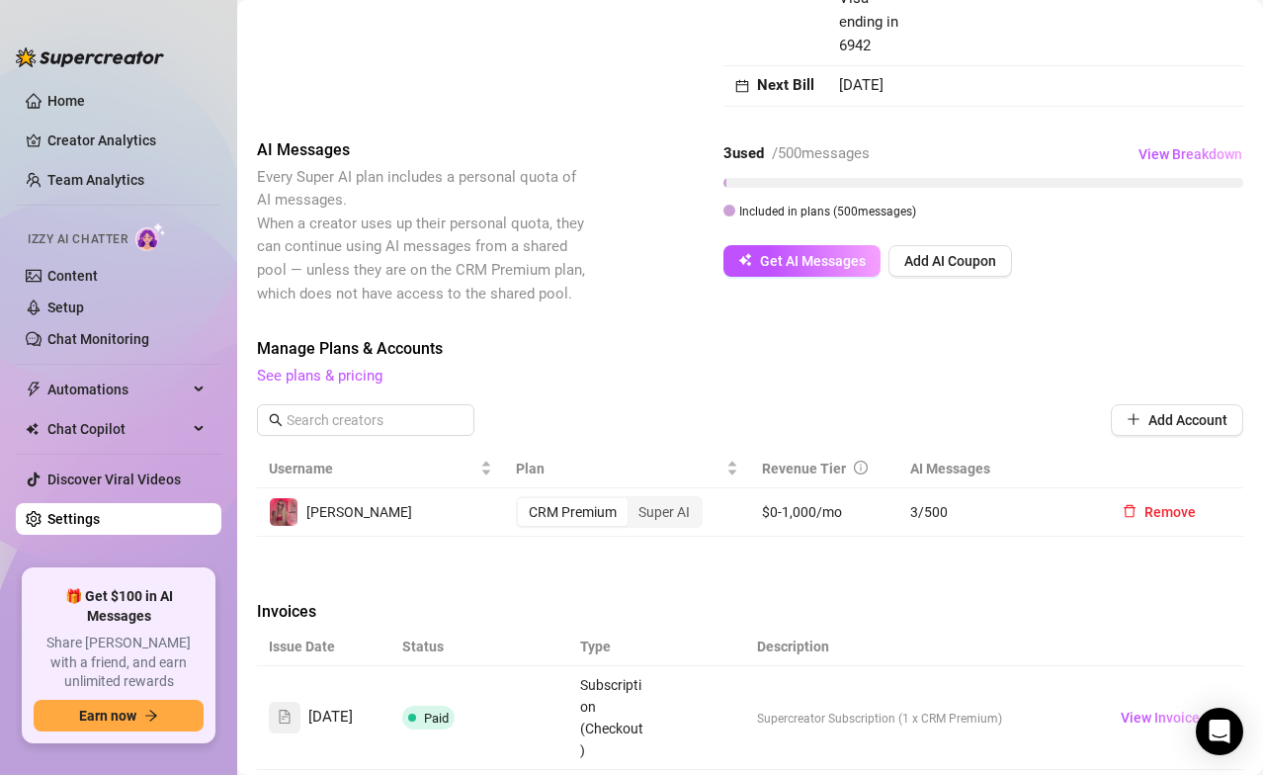
scroll to position [514, 0]
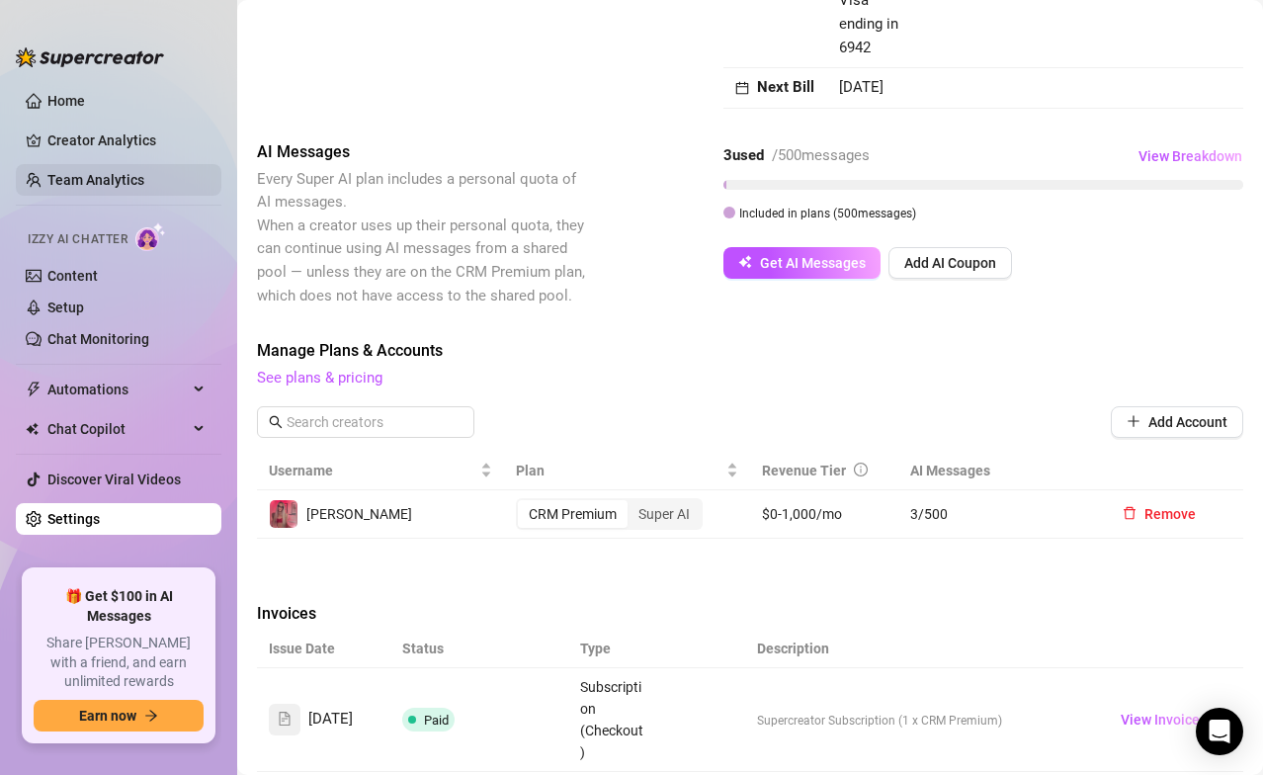
click at [123, 182] on link "Team Analytics" at bounding box center [95, 180] width 97 height 16
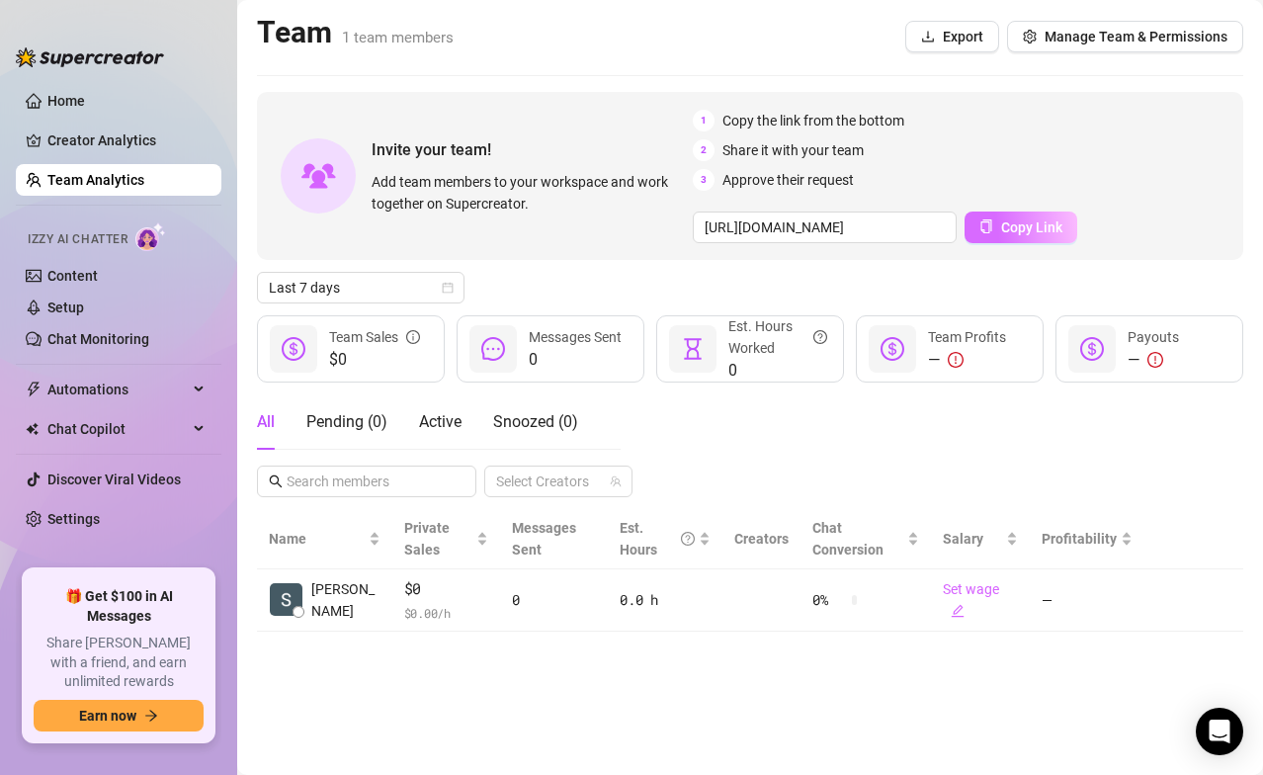
click at [1021, 227] on span "Copy Link" at bounding box center [1031, 227] width 61 height 16
click at [358, 413] on div "Pending ( 0 )" at bounding box center [346, 422] width 81 height 24
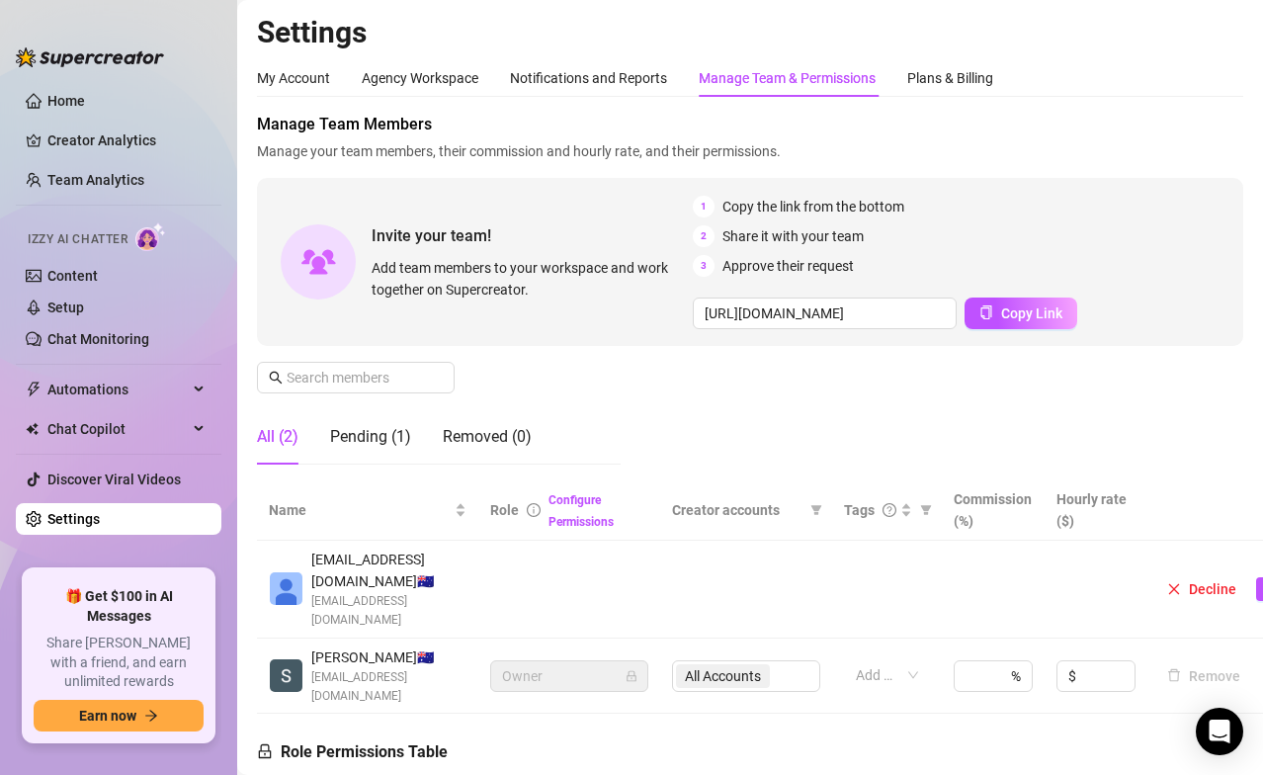
scroll to position [0, 89]
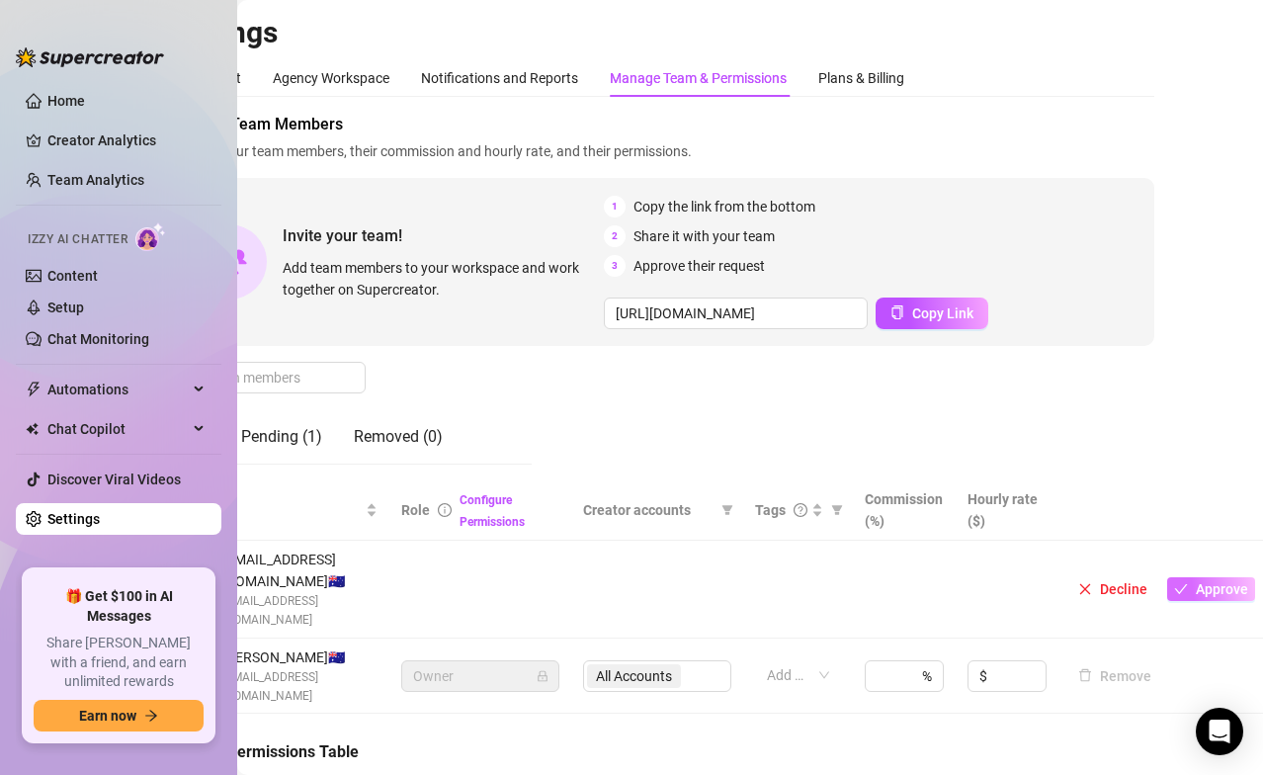
click at [1051, 537] on button "Approve" at bounding box center [1211, 589] width 88 height 24
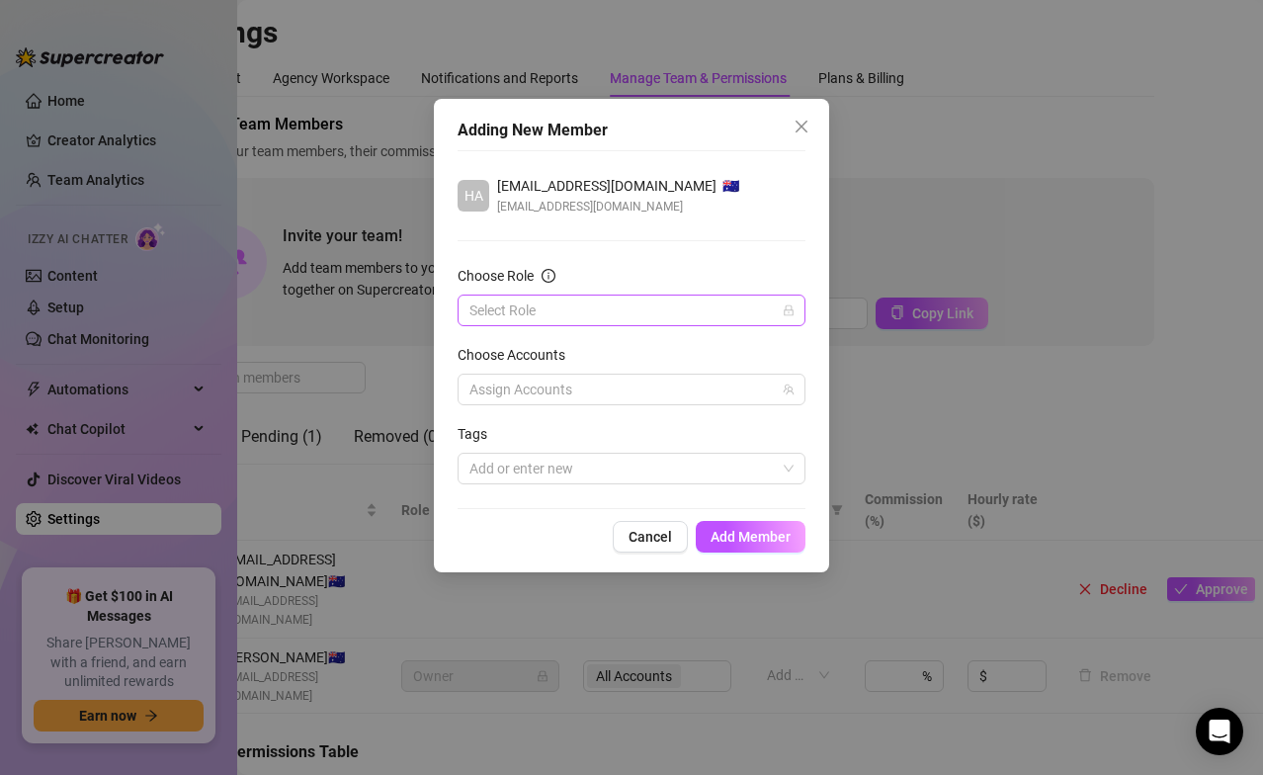
click at [625, 305] on input "Choose Role" at bounding box center [622, 310] width 306 height 30
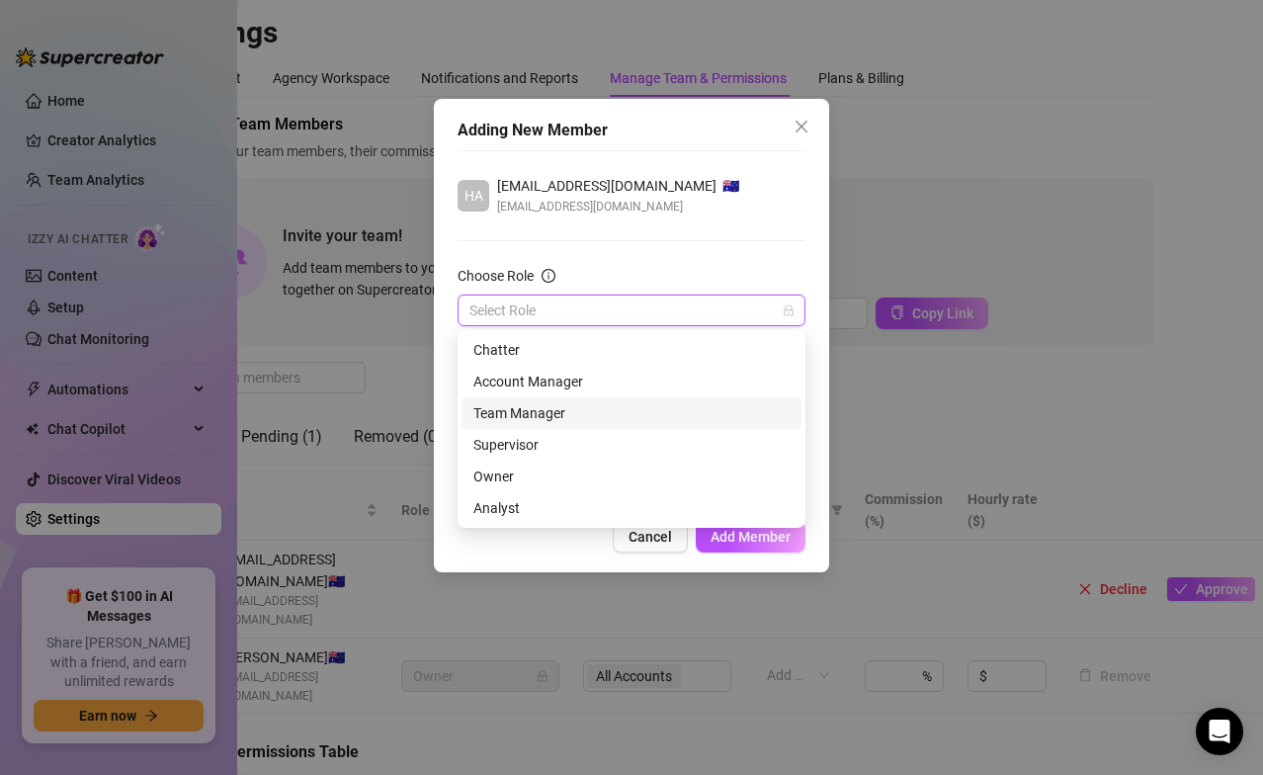
click at [571, 412] on div "Team Manager" at bounding box center [631, 413] width 316 height 22
click at [561, 304] on span "Team Manager" at bounding box center [631, 310] width 324 height 30
click at [574, 373] on div "Account Manager" at bounding box center [631, 381] width 316 height 22
click at [564, 307] on span "Account Manager" at bounding box center [631, 310] width 324 height 30
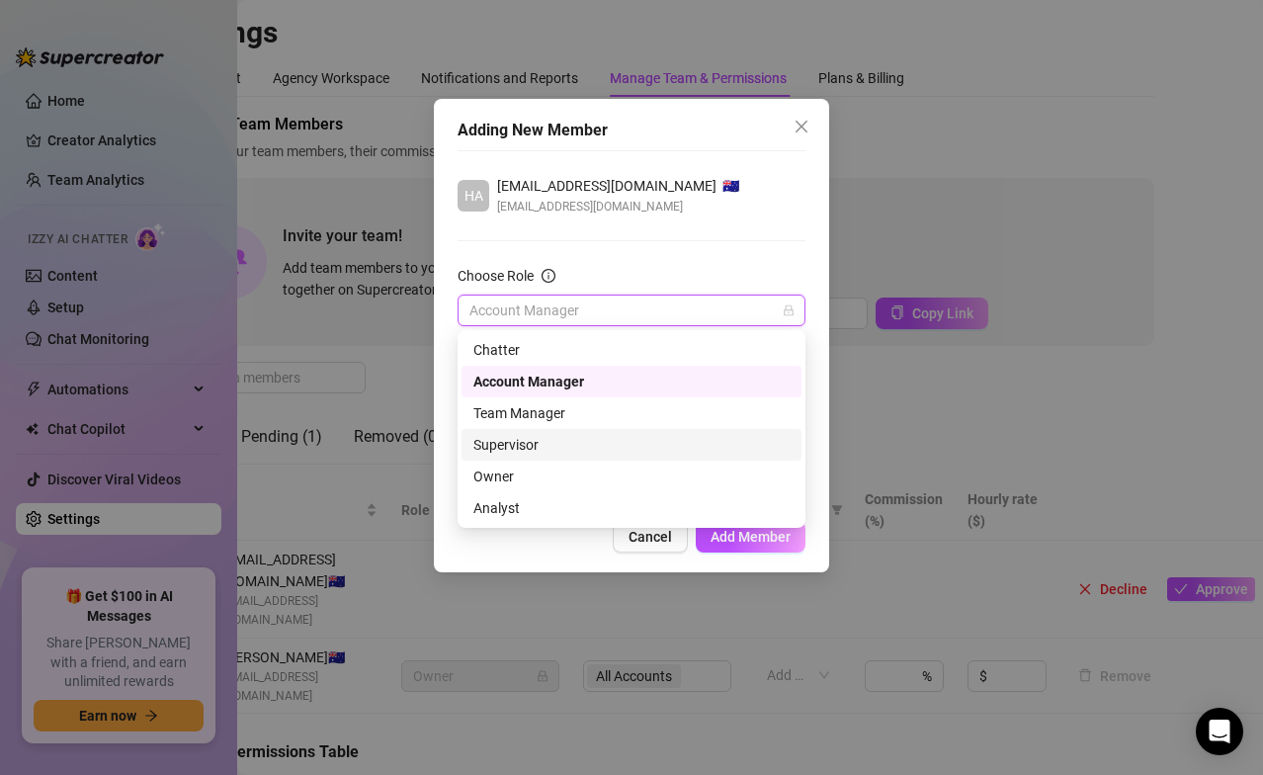
click at [535, 434] on div "Supervisor" at bounding box center [631, 445] width 316 height 22
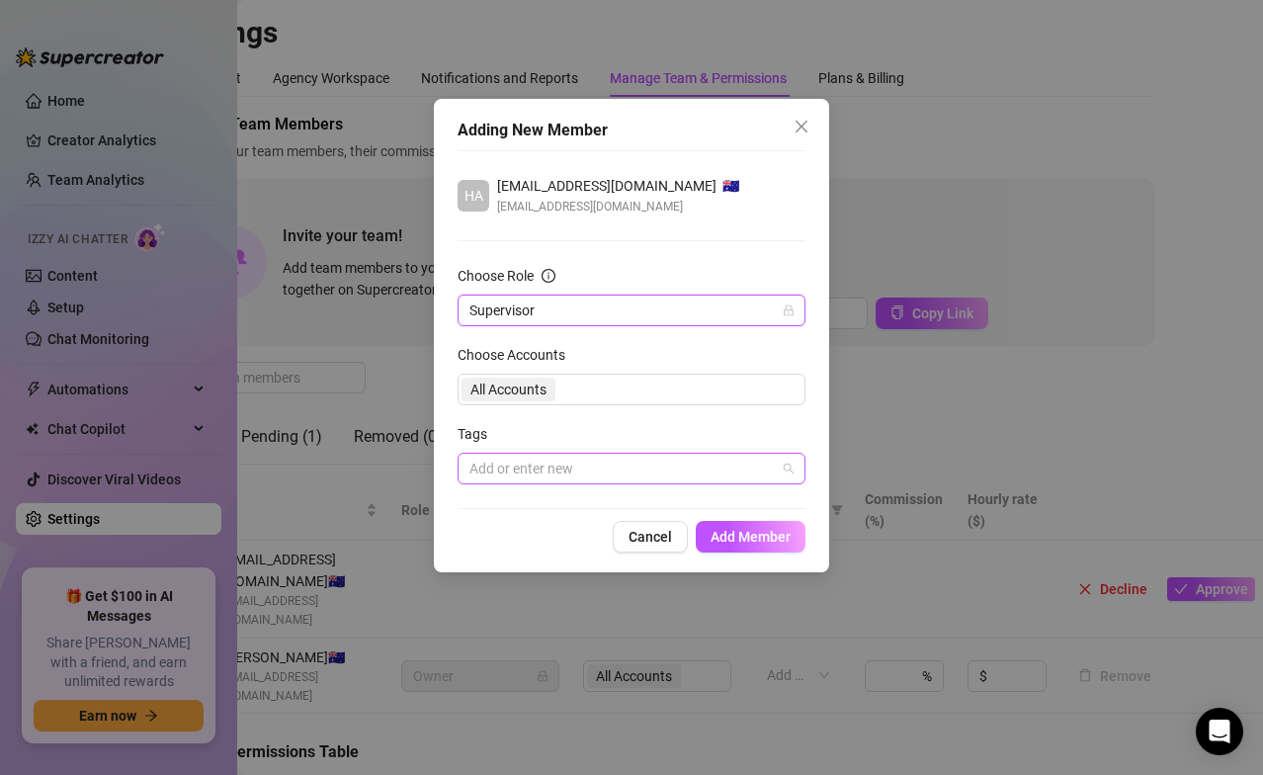
click at [562, 466] on div at bounding box center [620, 468] width 319 height 28
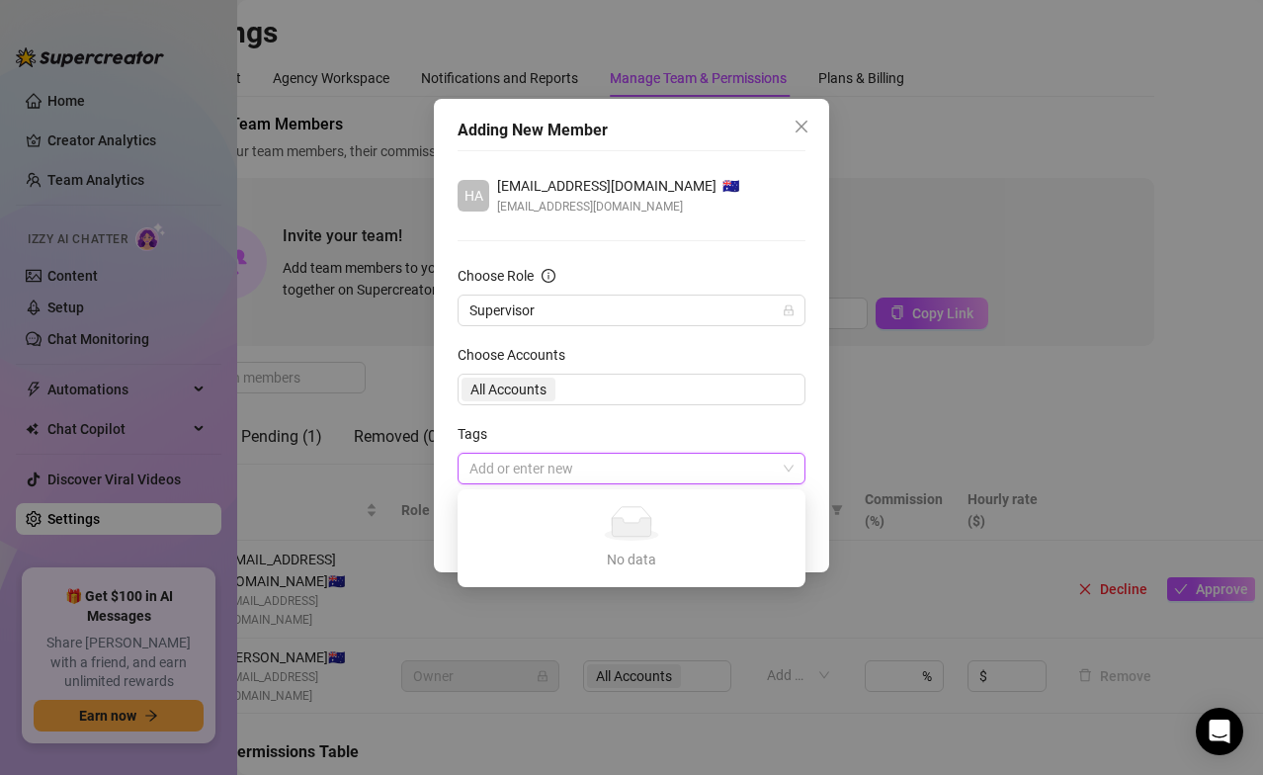
click at [672, 461] on div at bounding box center [620, 468] width 319 height 28
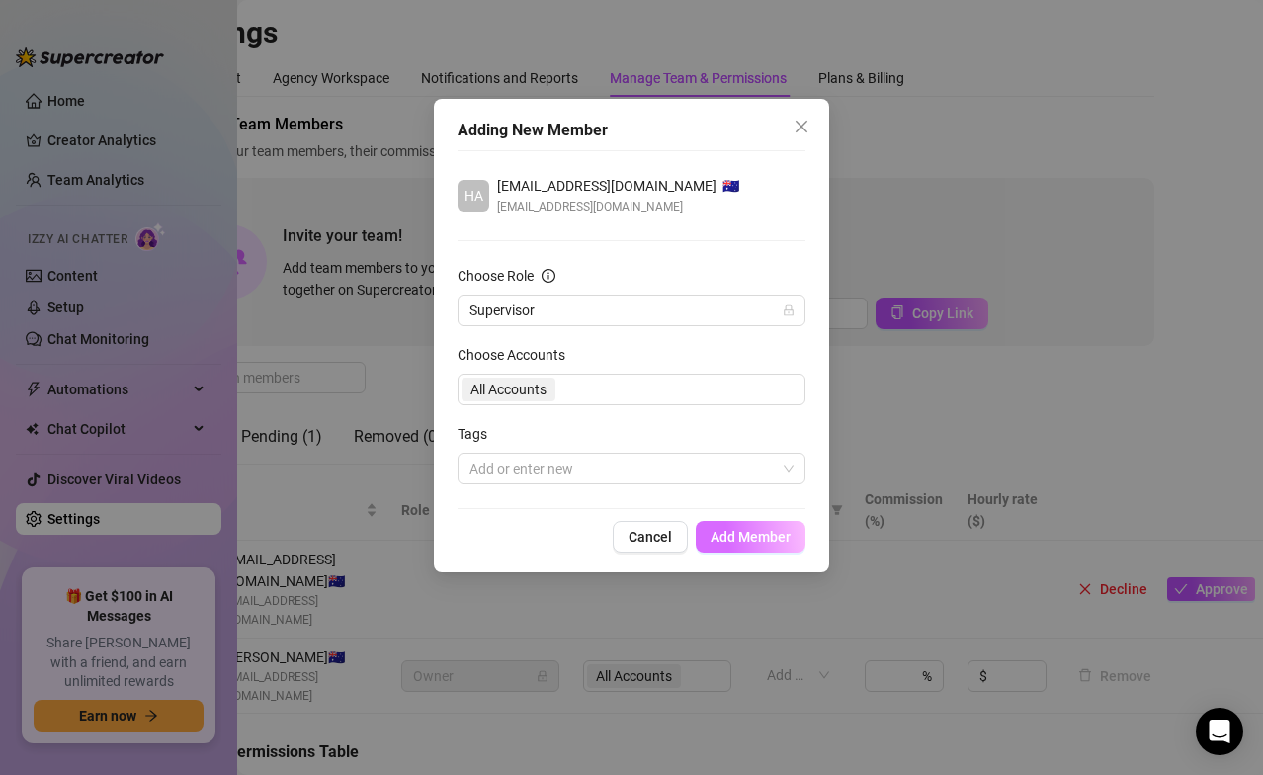
click at [749, 527] on button "Add Member" at bounding box center [751, 537] width 110 height 32
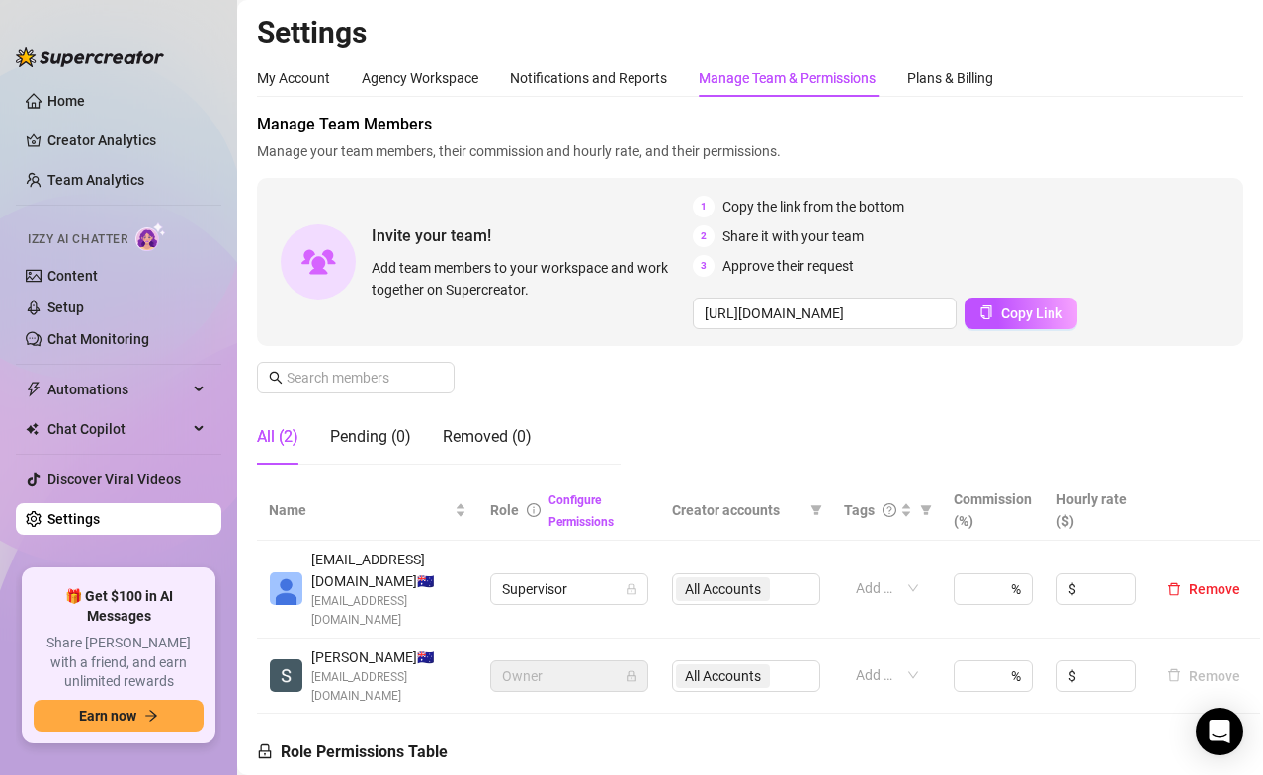
scroll to position [0, 0]
type input "1"
click at [1019, 537] on icon "up" at bounding box center [1021, 582] width 7 height 7
type input "1"
click at [1051, 537] on span "Increase Value" at bounding box center [1123, 583] width 22 height 18
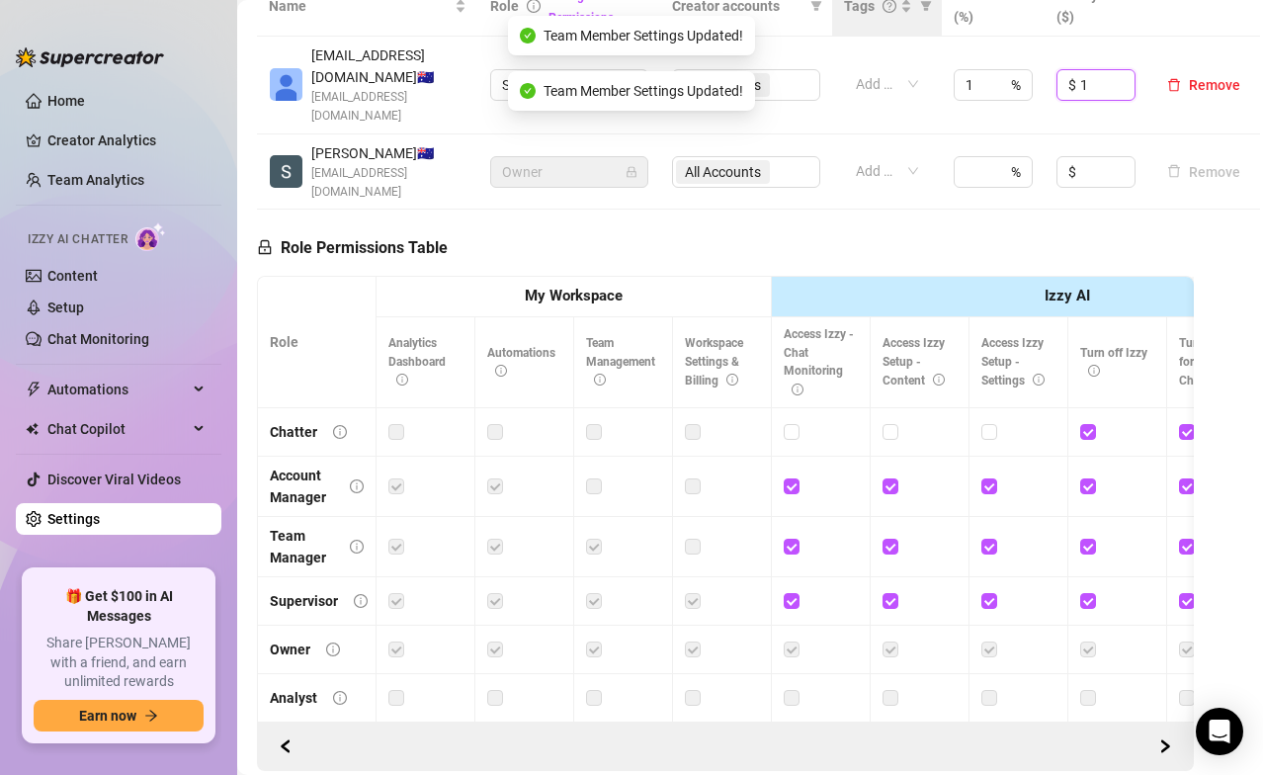
scroll to position [511, 0]
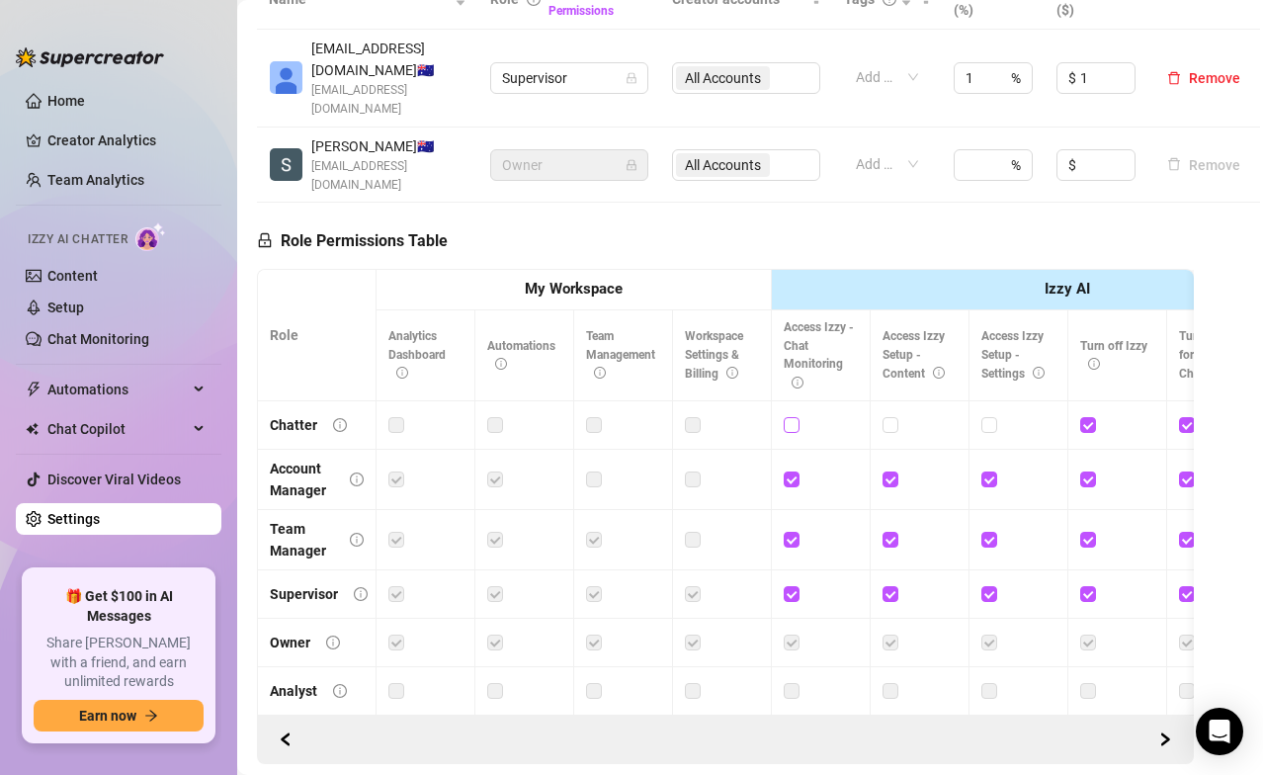
click at [791, 417] on input "checkbox" at bounding box center [790, 424] width 14 height 14
checkbox input "true"
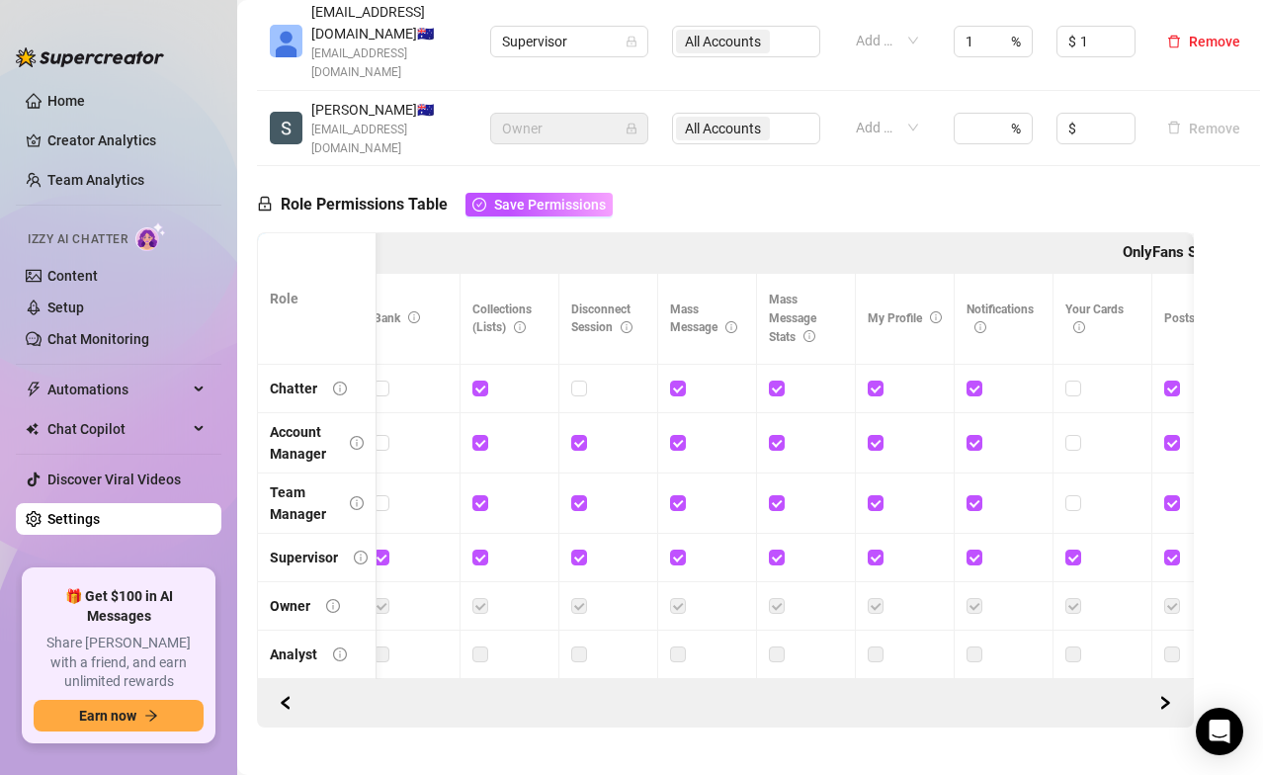
scroll to position [493, 0]
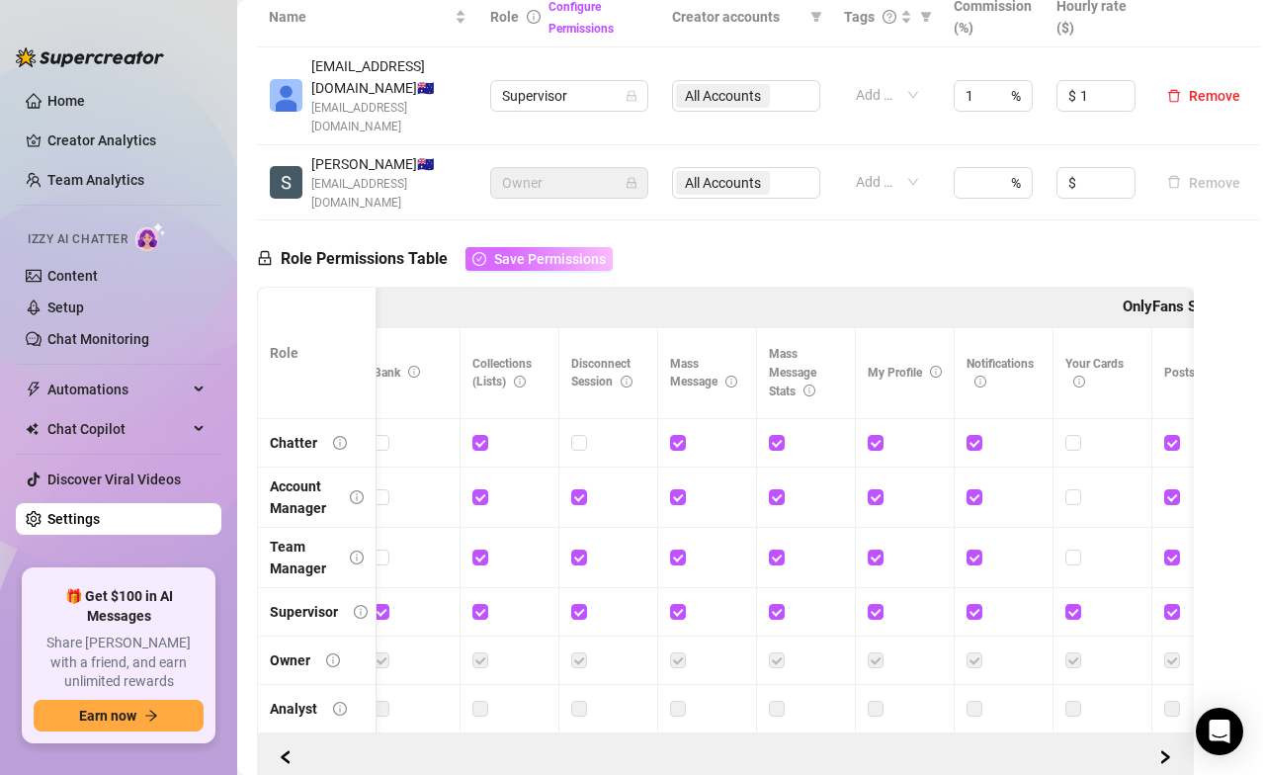
click at [557, 251] on span "Save Permissions" at bounding box center [550, 259] width 112 height 16
click at [307, 535] on div "Team Manager" at bounding box center [302, 556] width 64 height 43
click at [354, 537] on icon "info-circle" at bounding box center [361, 612] width 14 height 14
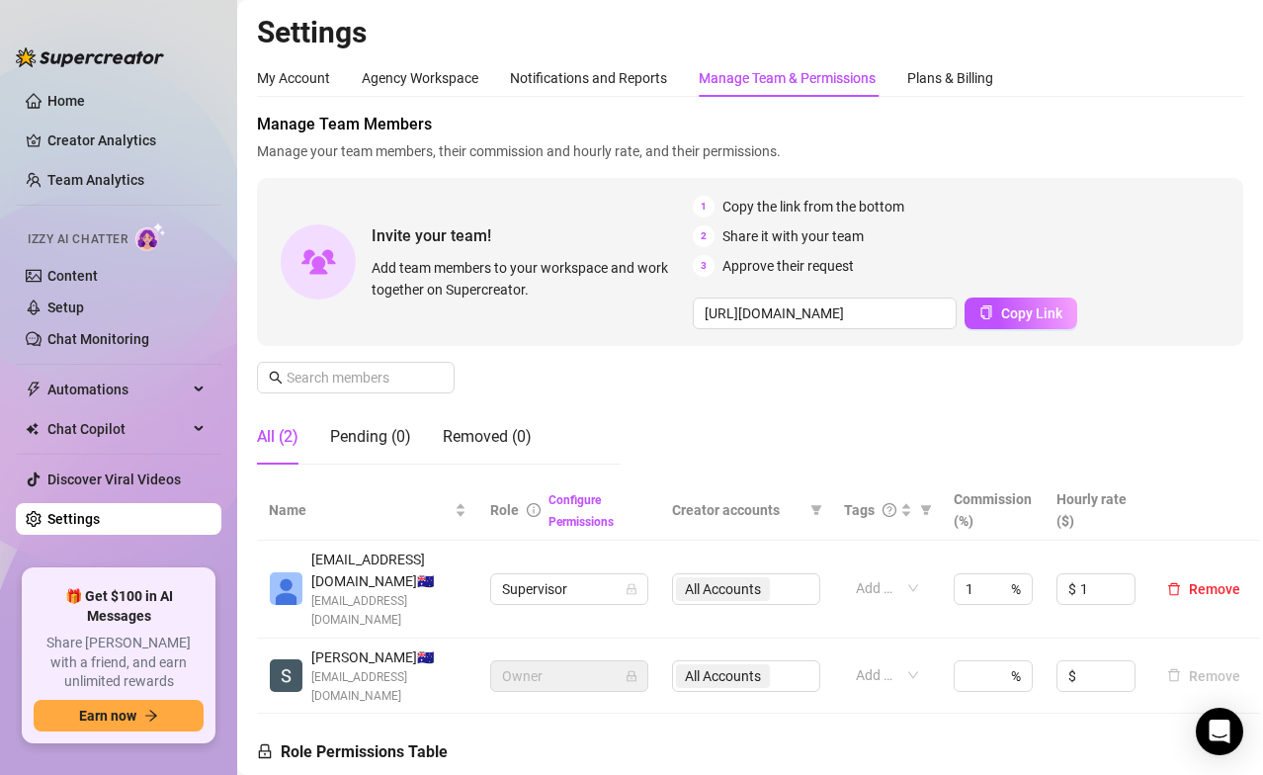
scroll to position [2, 0]
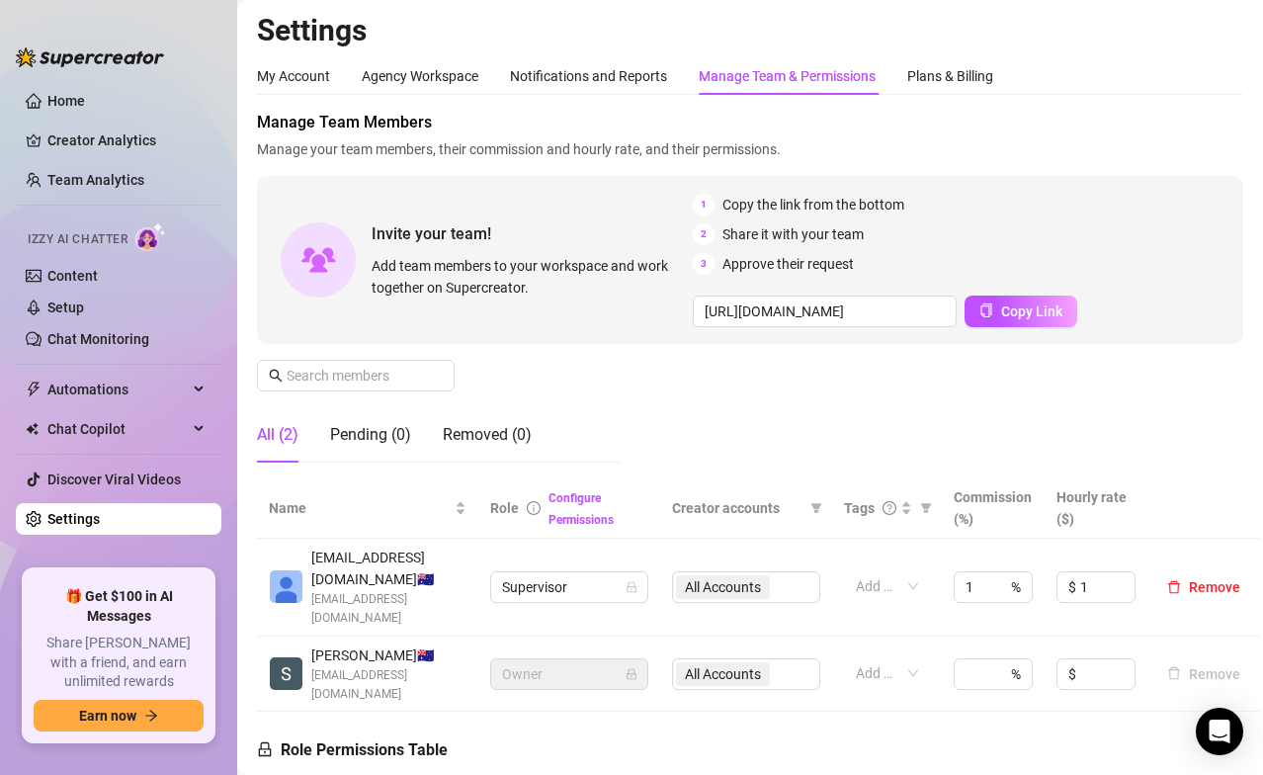
click at [413, 116] on span "Manage Team Members" at bounding box center [750, 123] width 986 height 24
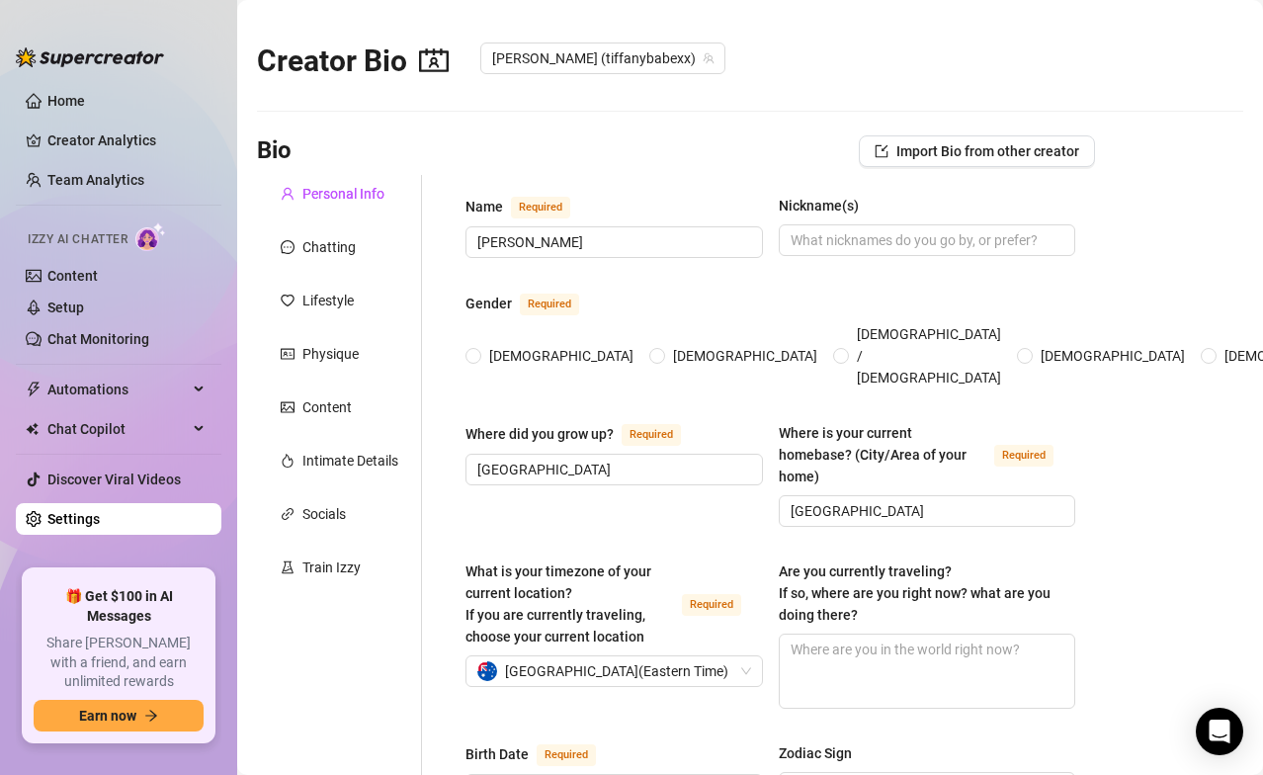
radio input "true"
type input "[DATE]"
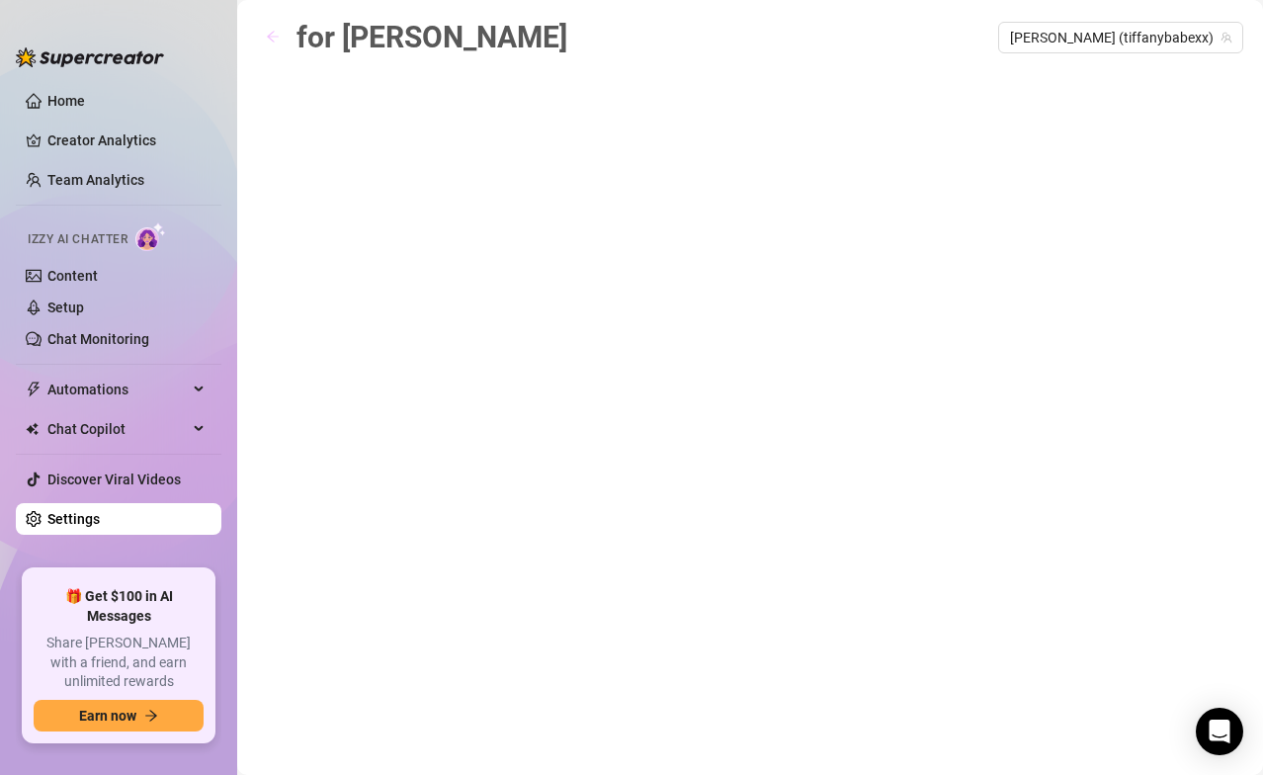
click at [274, 36] on icon "arrow-left" at bounding box center [273, 37] width 12 height 11
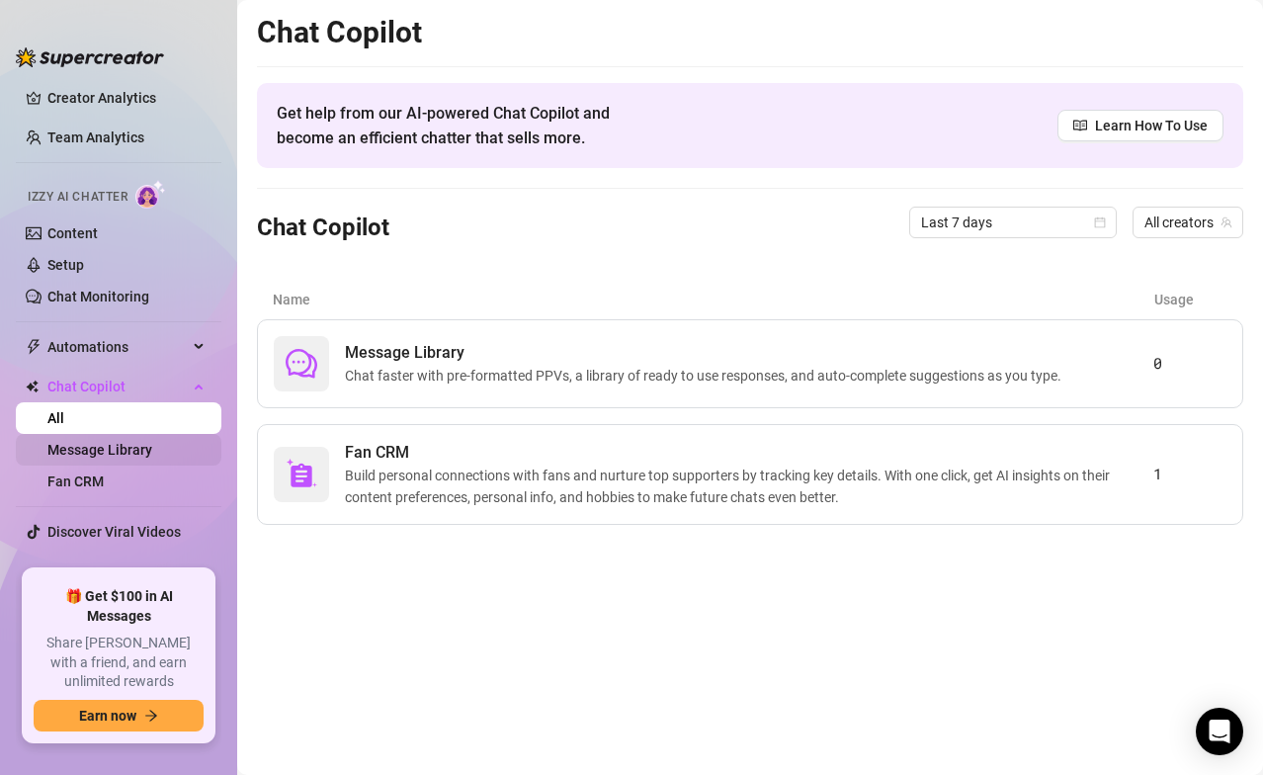
scroll to position [56, 0]
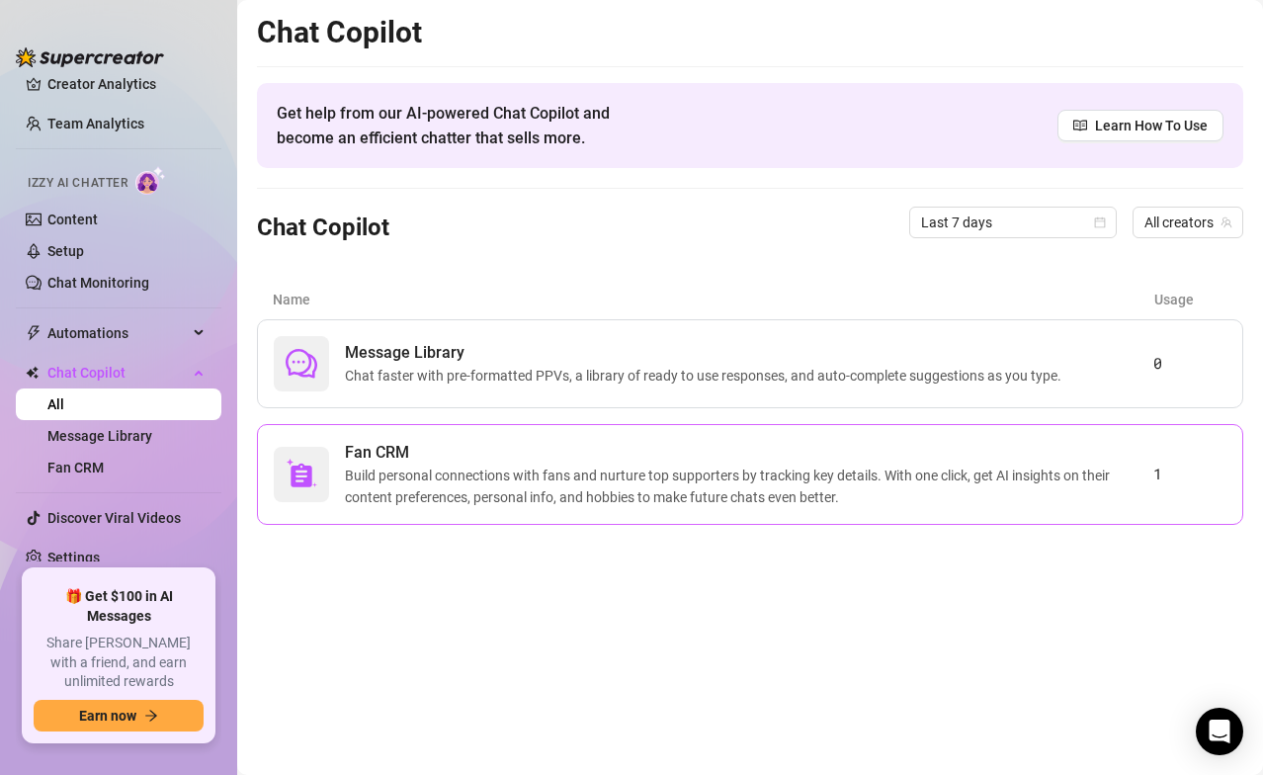
click at [412, 462] on span "Fan CRM" at bounding box center [749, 453] width 808 height 24
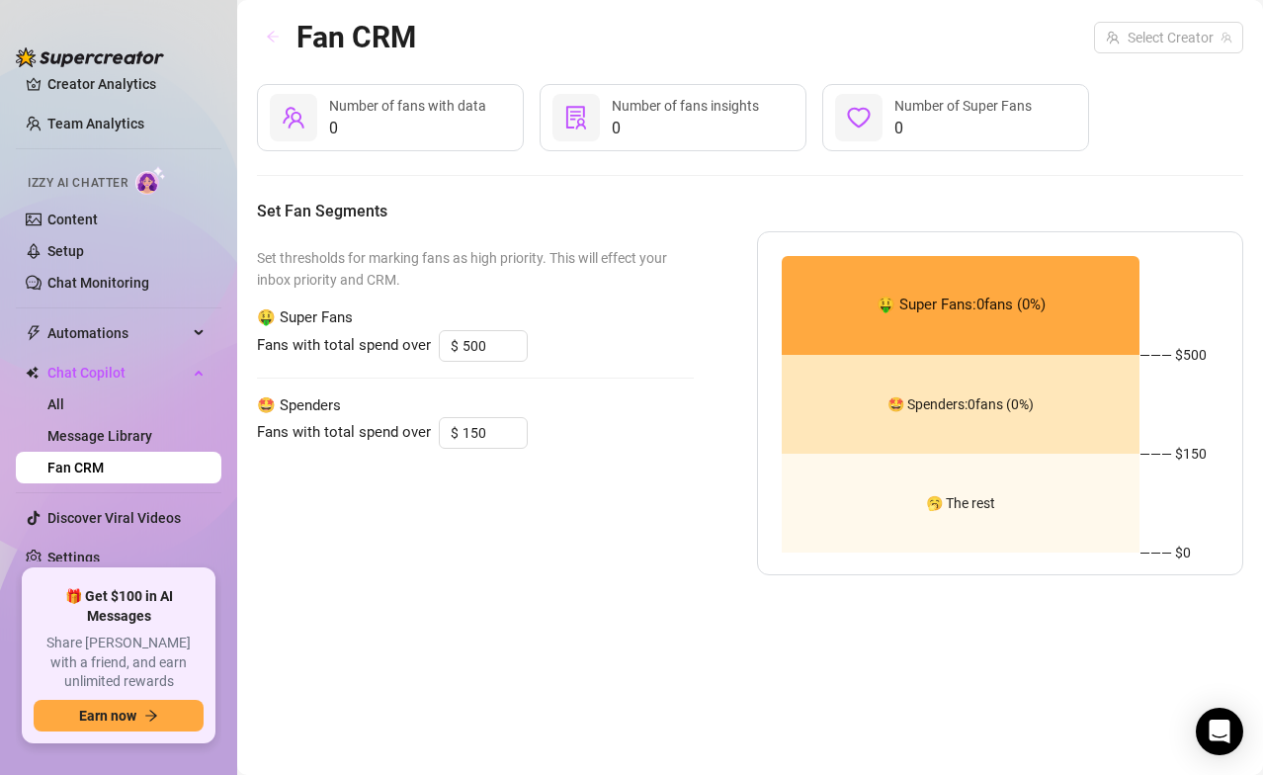
click at [264, 22] on button "button" at bounding box center [273, 38] width 32 height 32
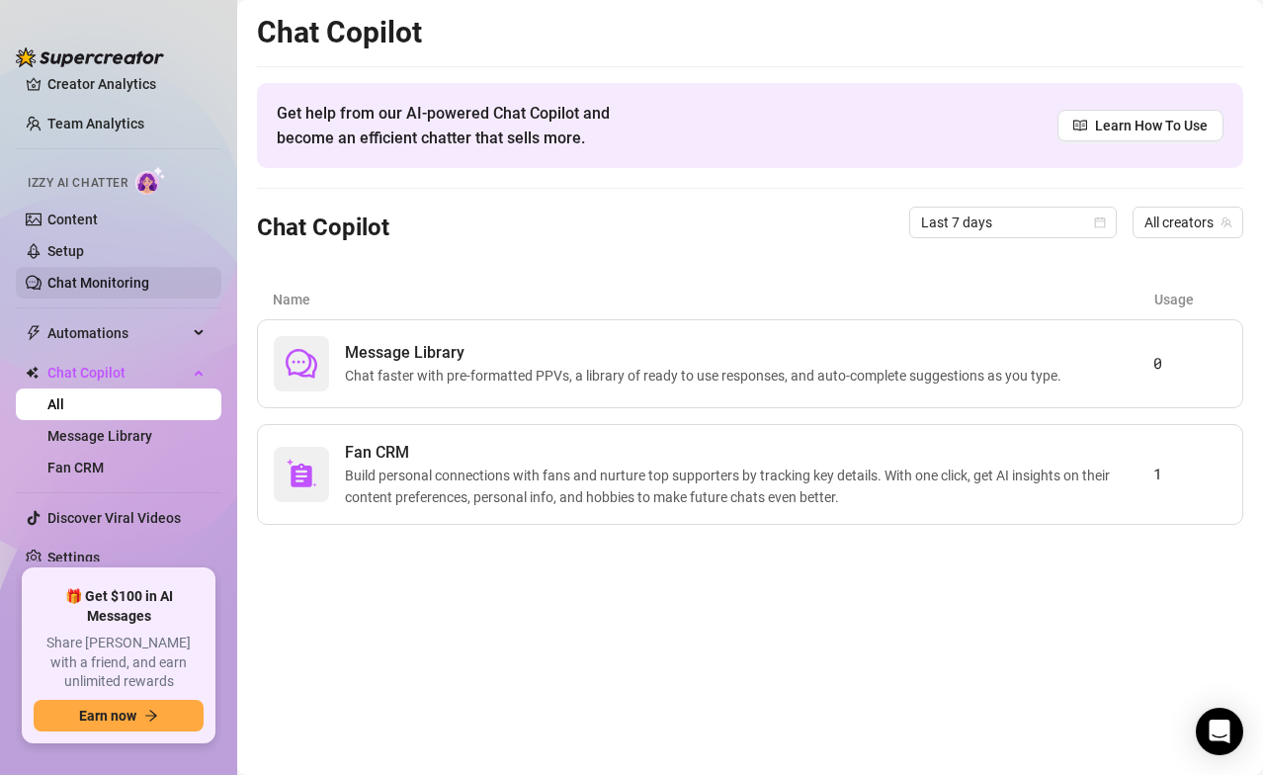
click at [105, 278] on link "Chat Monitoring" at bounding box center [98, 283] width 102 height 16
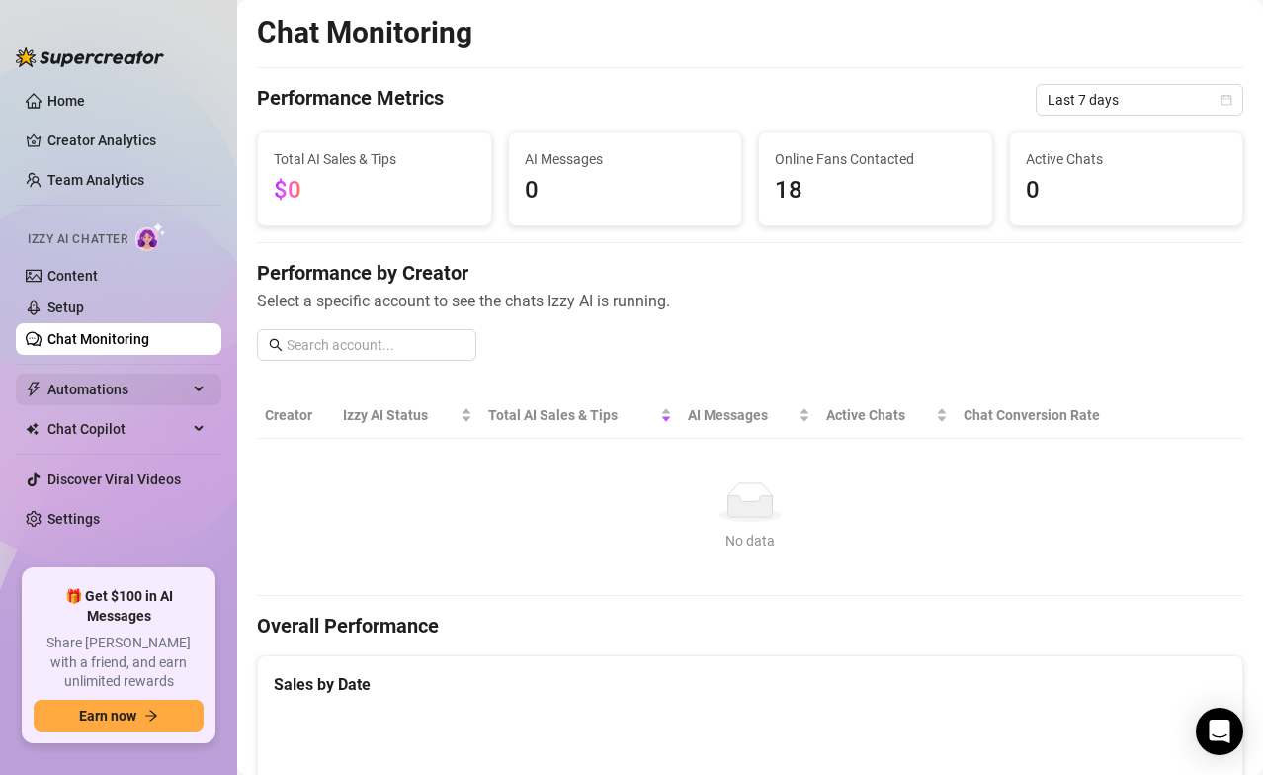
click at [133, 390] on span "Automations" at bounding box center [117, 389] width 140 height 32
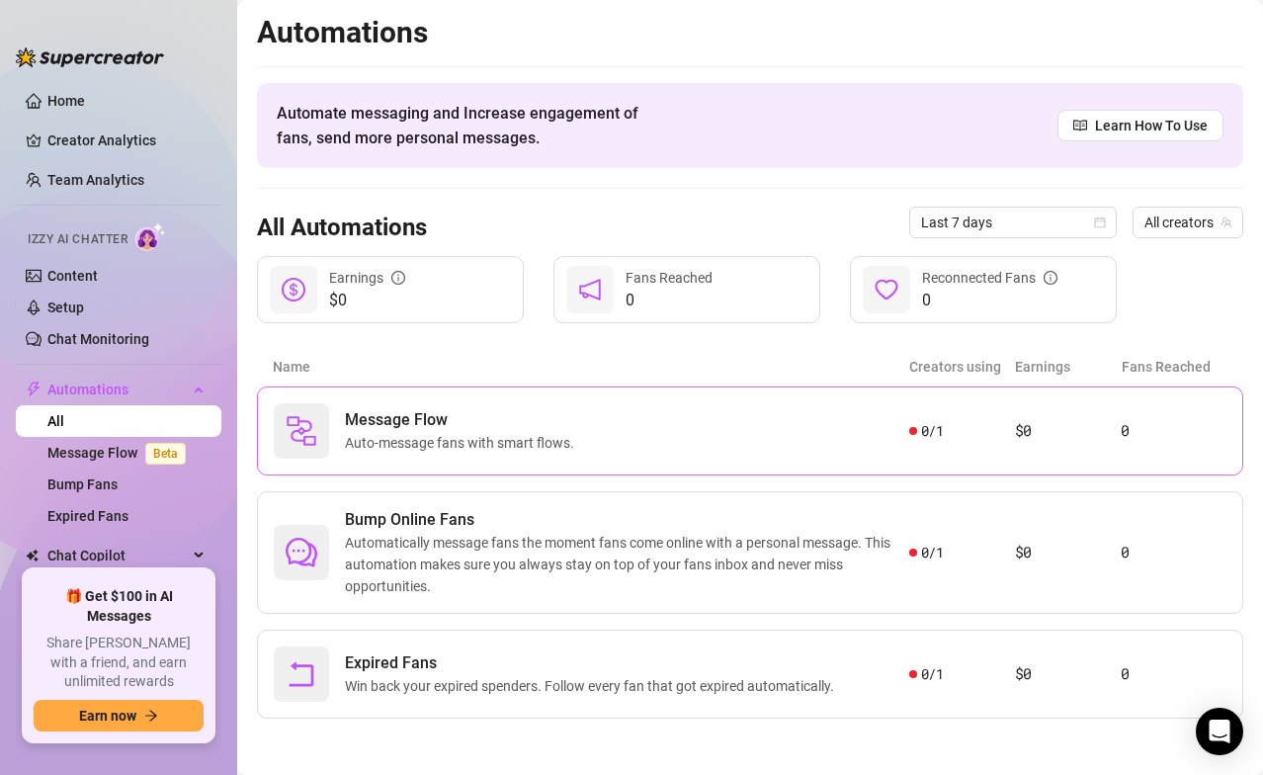
click at [585, 421] on div "Message Flow Auto-message fans with smart flows." at bounding box center [591, 430] width 635 height 55
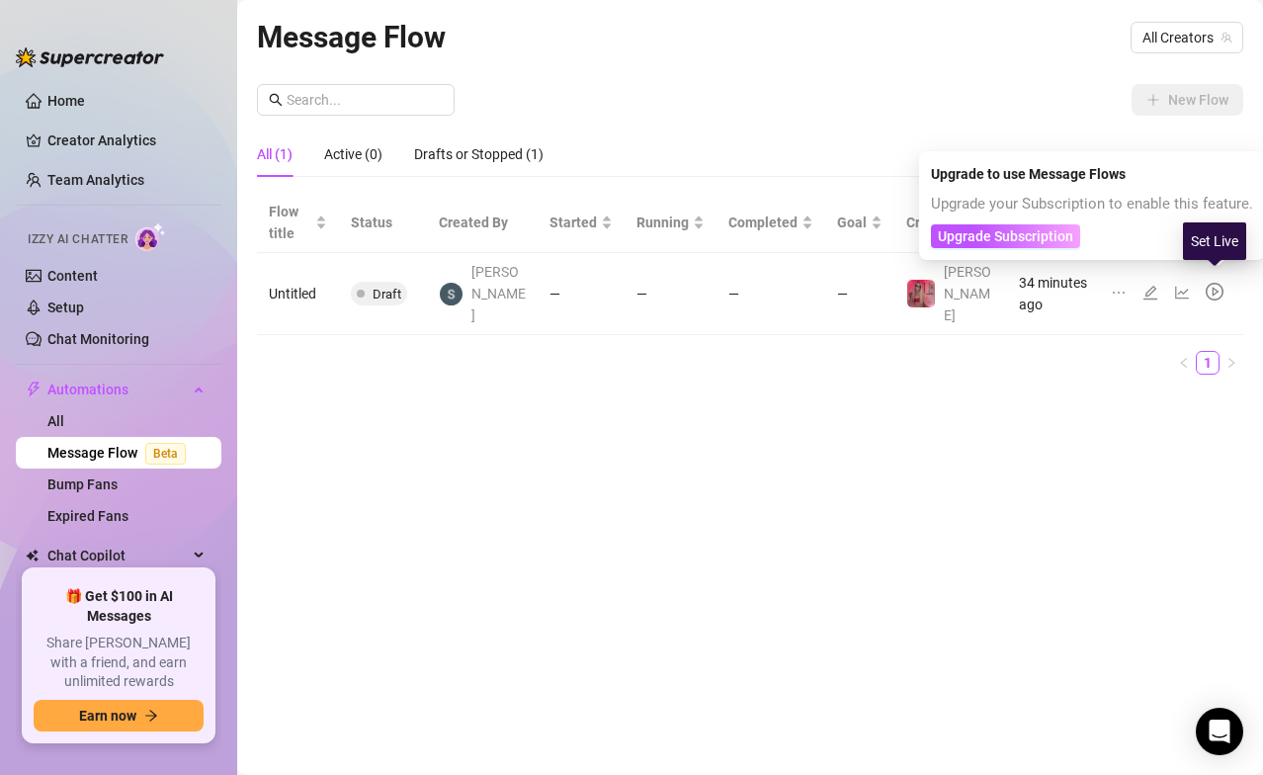
click at [1051, 283] on icon "play-circle" at bounding box center [1214, 292] width 18 height 18
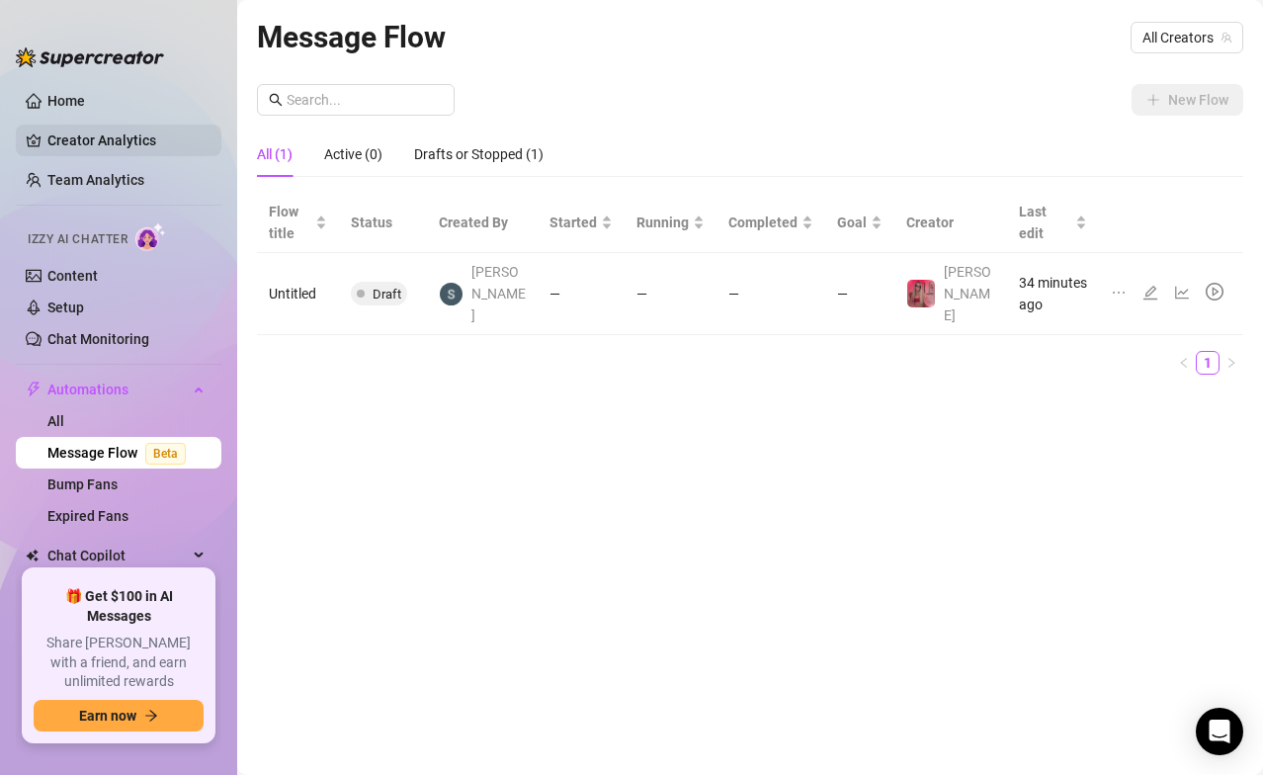
click at [124, 137] on link "Creator Analytics" at bounding box center [126, 140] width 158 height 32
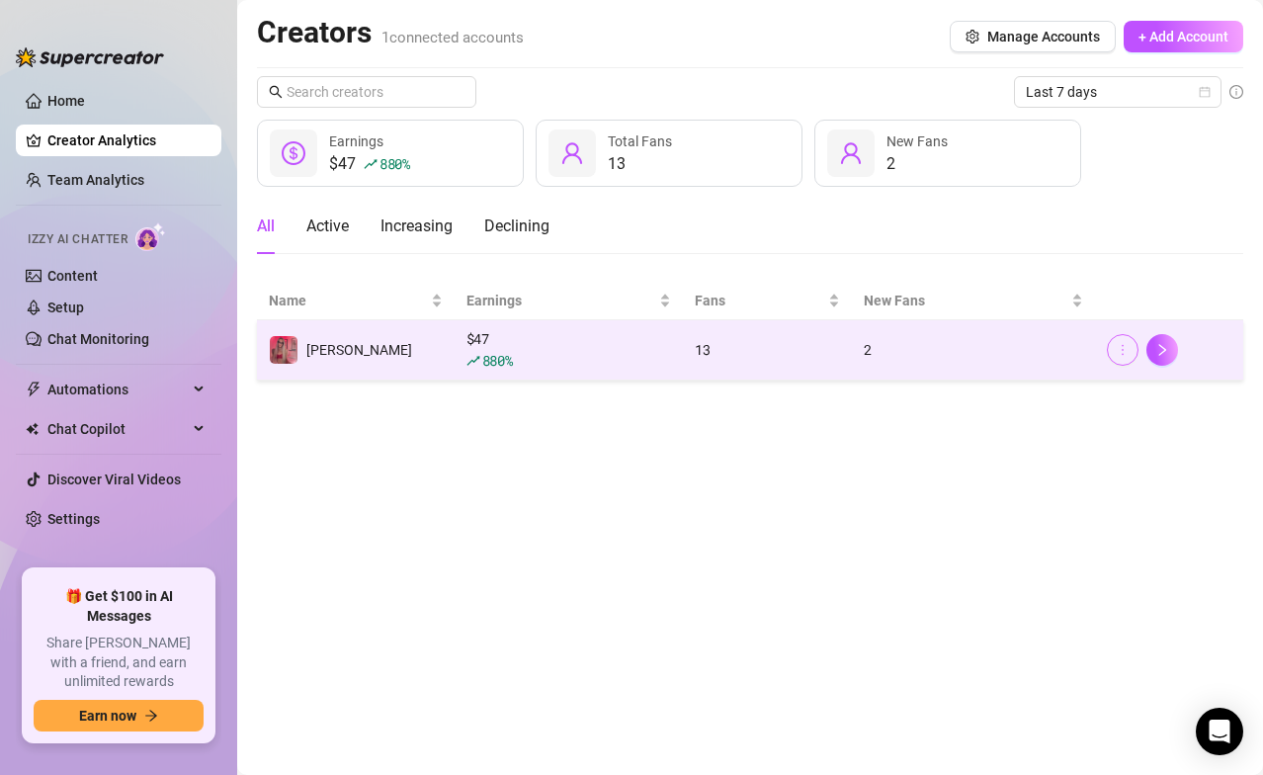
click at [1051, 354] on icon "more" at bounding box center [1122, 350] width 14 height 14
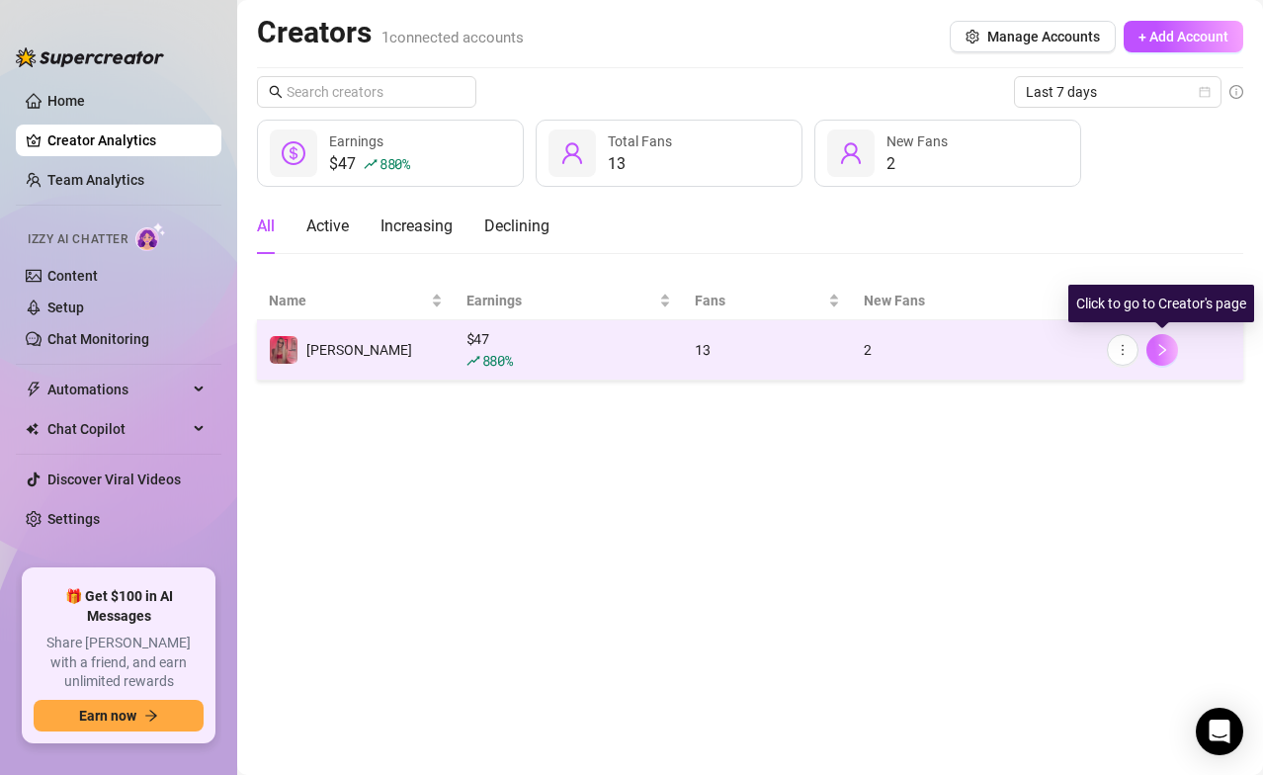
click at [1051, 352] on icon "right" at bounding box center [1162, 350] width 14 height 14
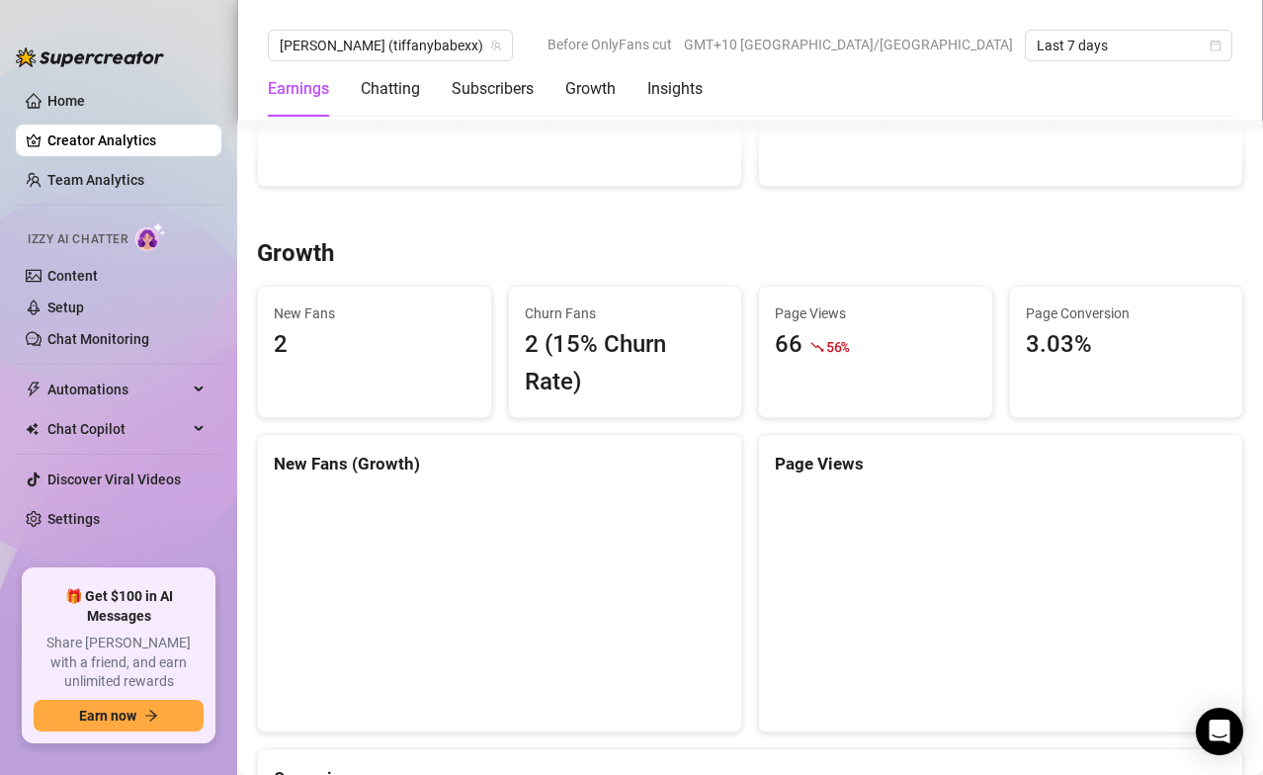
scroll to position [1542, 0]
click at [196, 429] on icon at bounding box center [201, 429] width 10 height 0
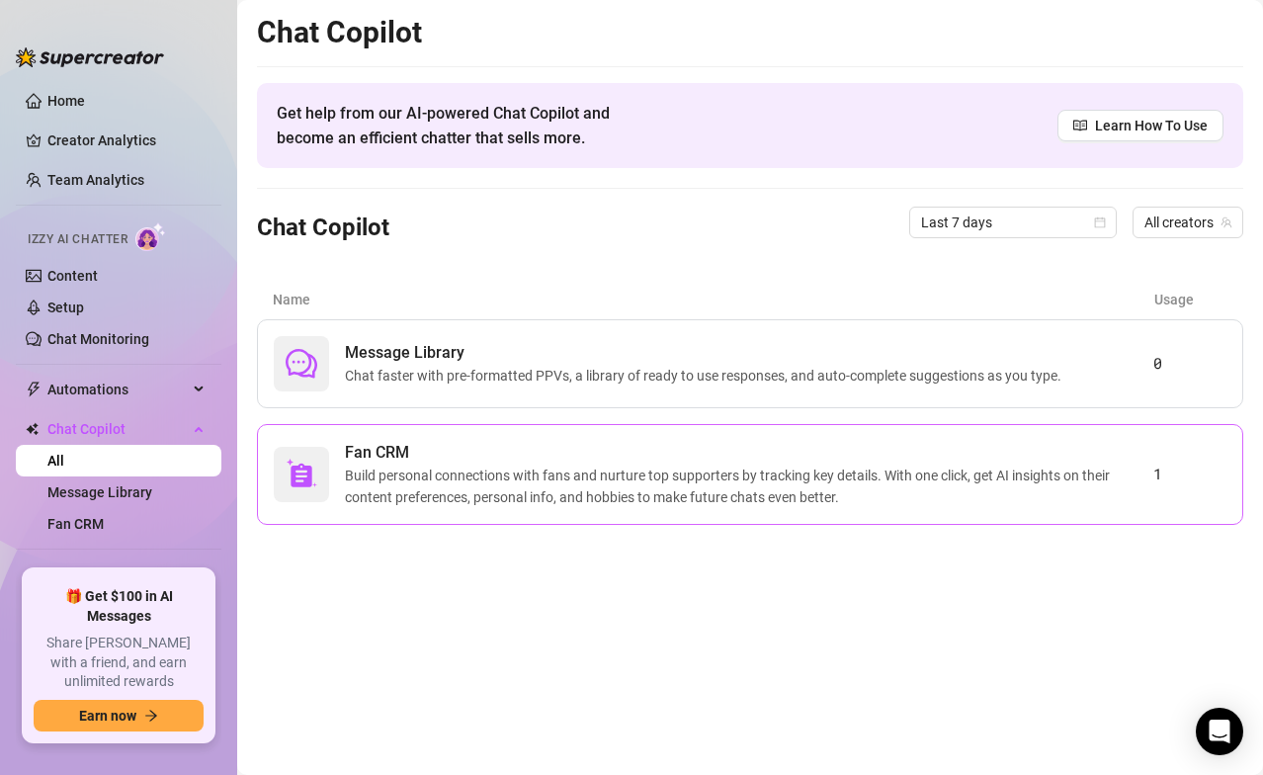
click at [483, 465] on span "Build personal connections with fans and nurture top supporters by tracking key…" at bounding box center [749, 485] width 808 height 43
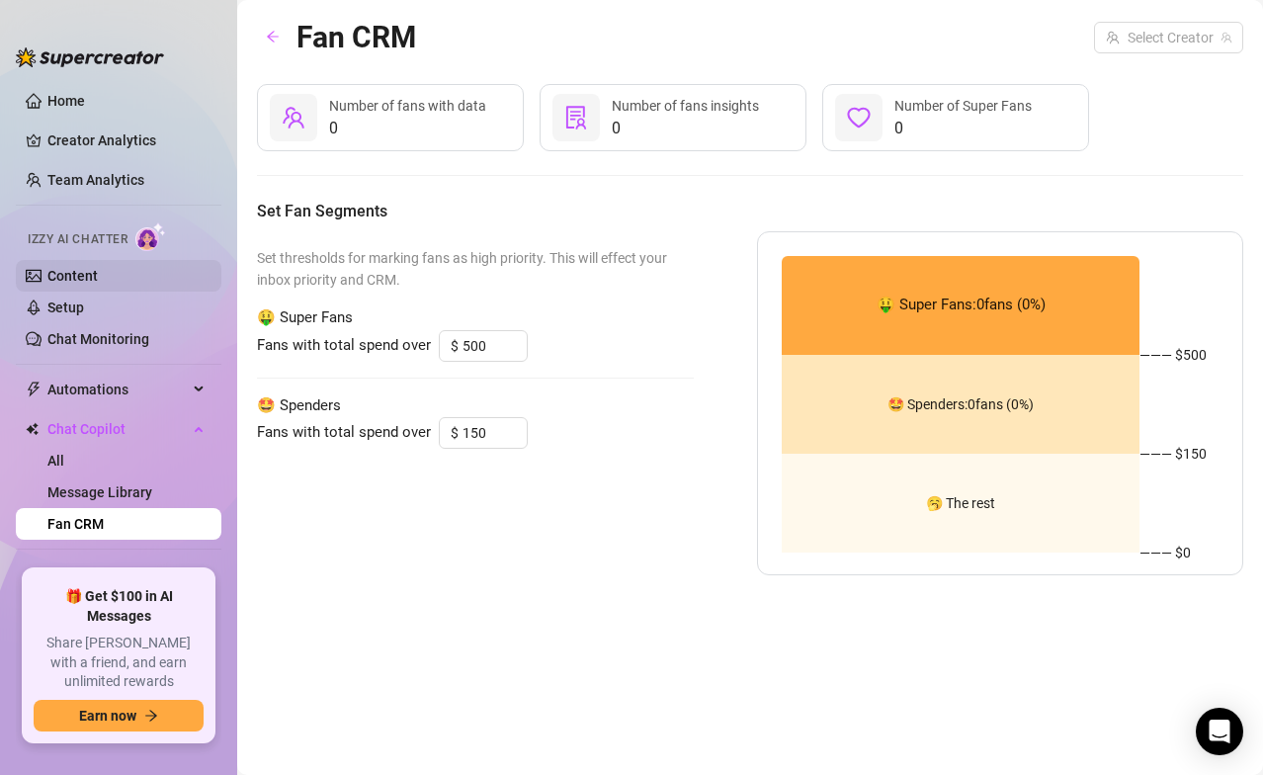
click at [83, 276] on link "Content" at bounding box center [72, 276] width 50 height 16
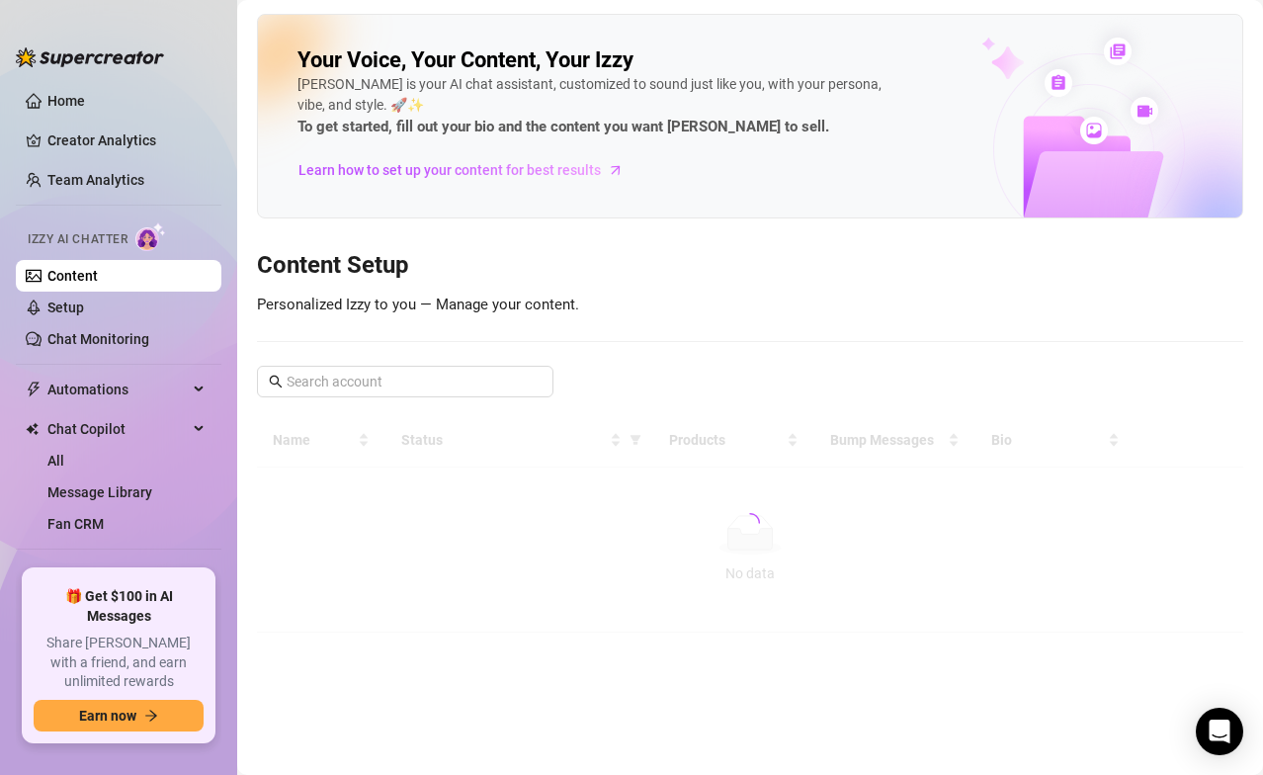
click at [83, 276] on link "Content" at bounding box center [72, 276] width 50 height 16
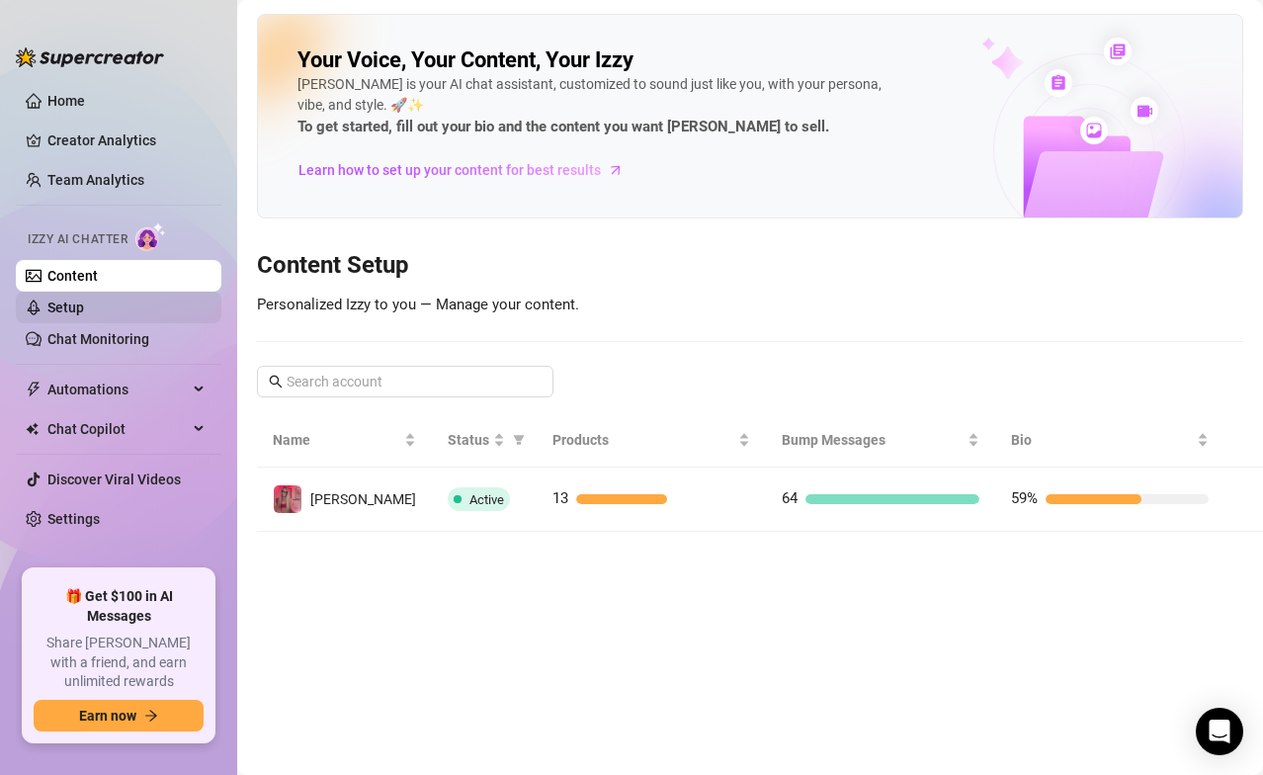
click at [84, 299] on link "Setup" at bounding box center [65, 307] width 37 height 16
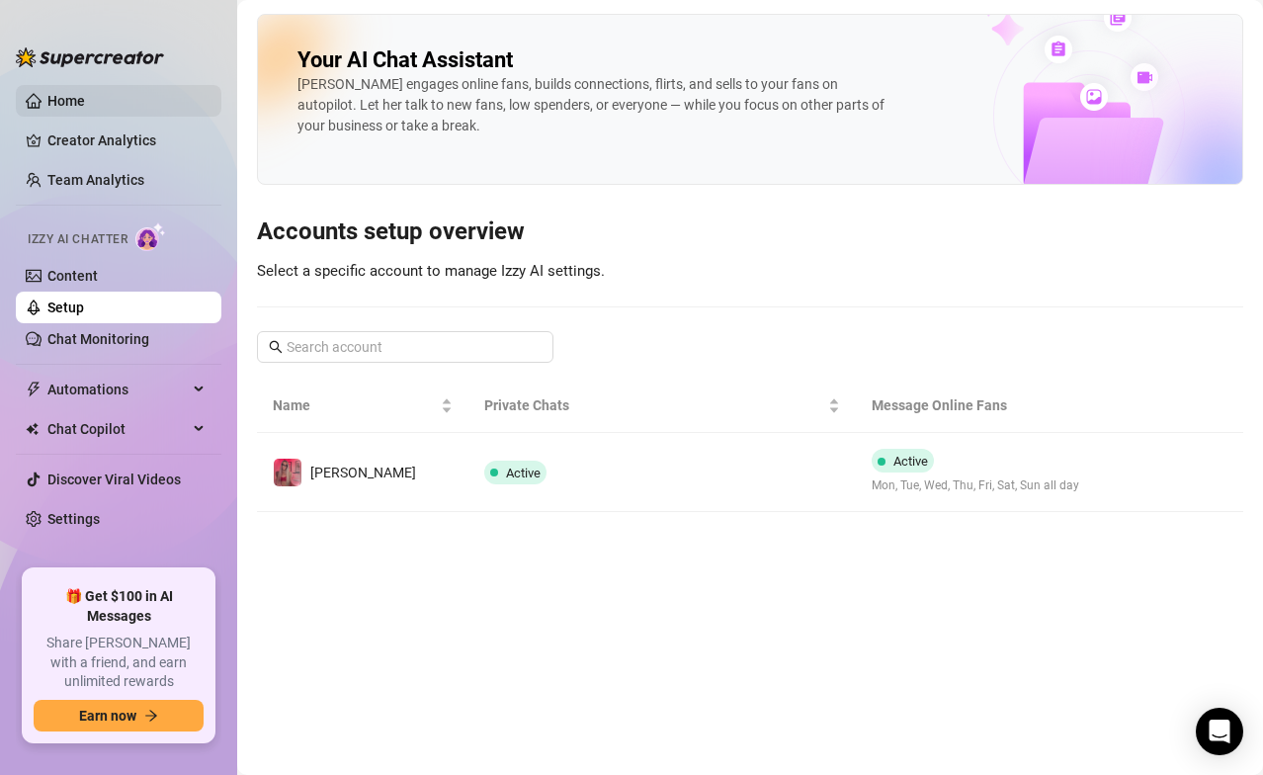
click at [77, 102] on link "Home" at bounding box center [66, 101] width 38 height 16
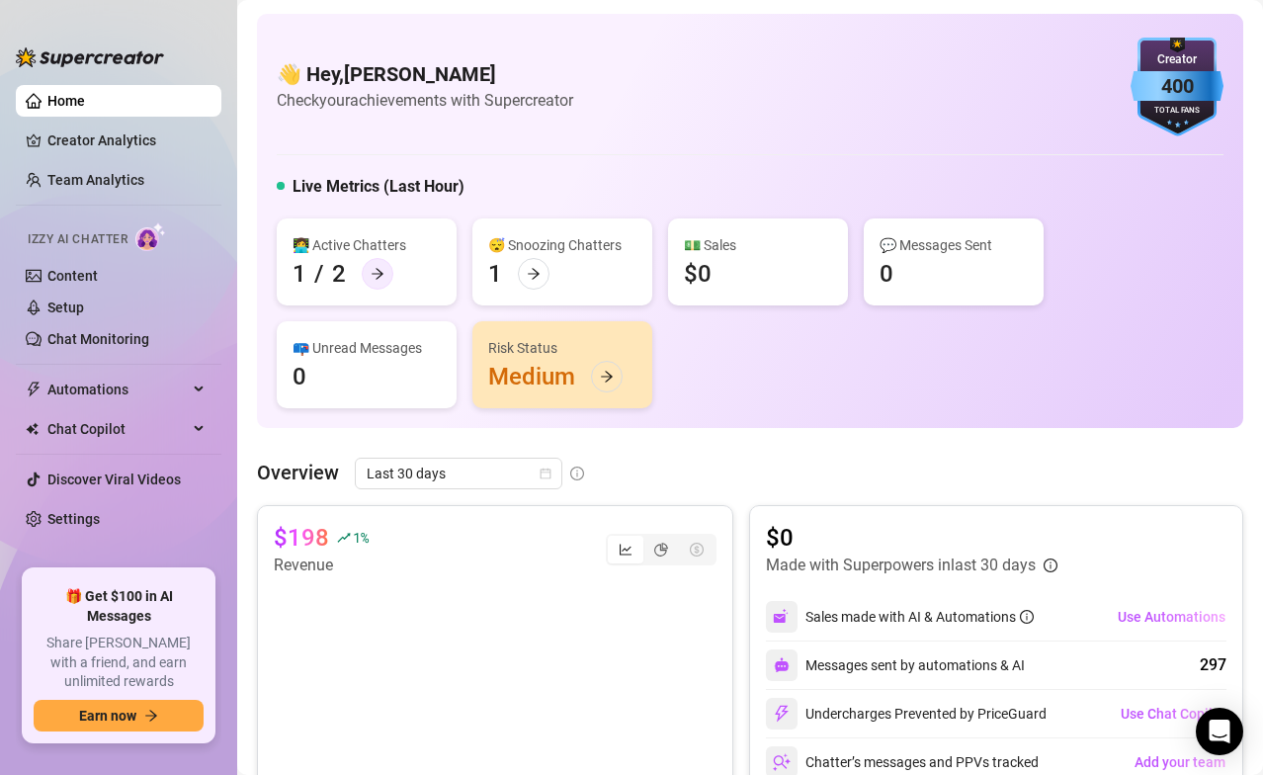
click at [379, 267] on icon "arrow-right" at bounding box center [377, 274] width 14 height 14
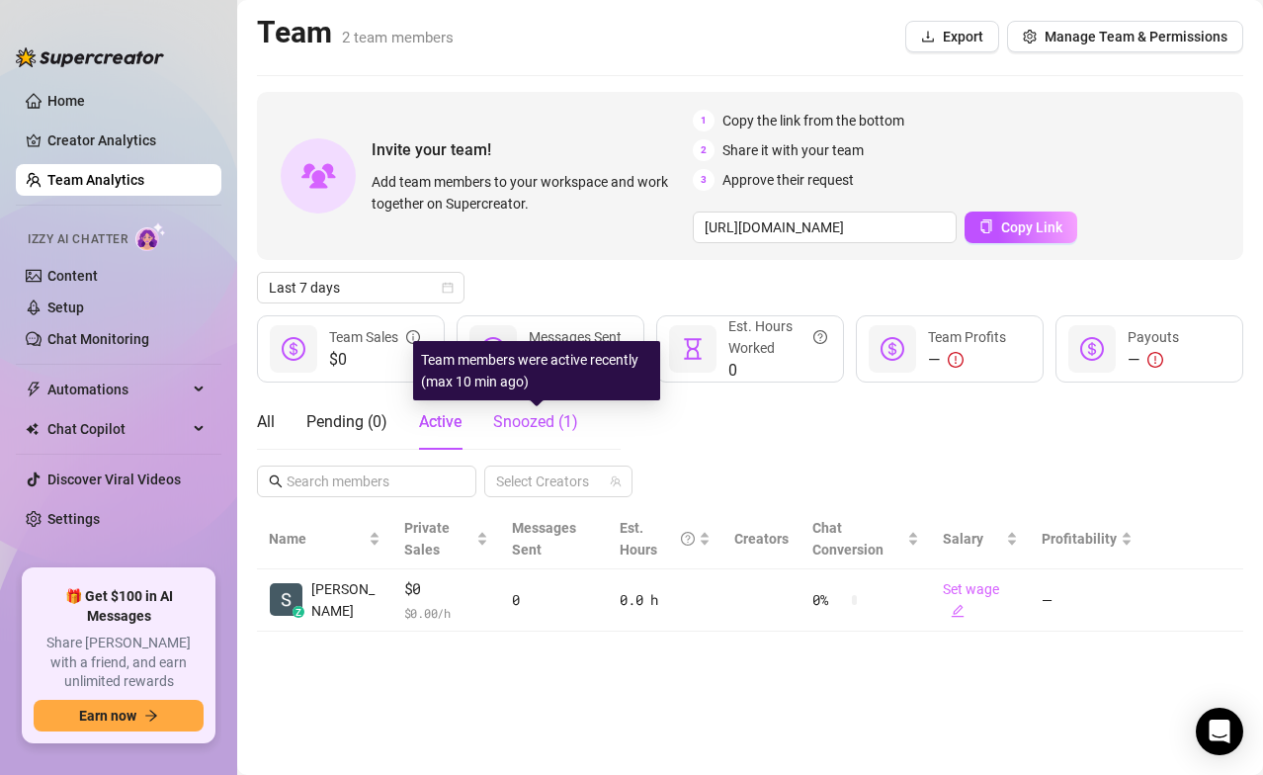
click at [539, 421] on span "Snoozed ( 1 )" at bounding box center [535, 421] width 85 height 19
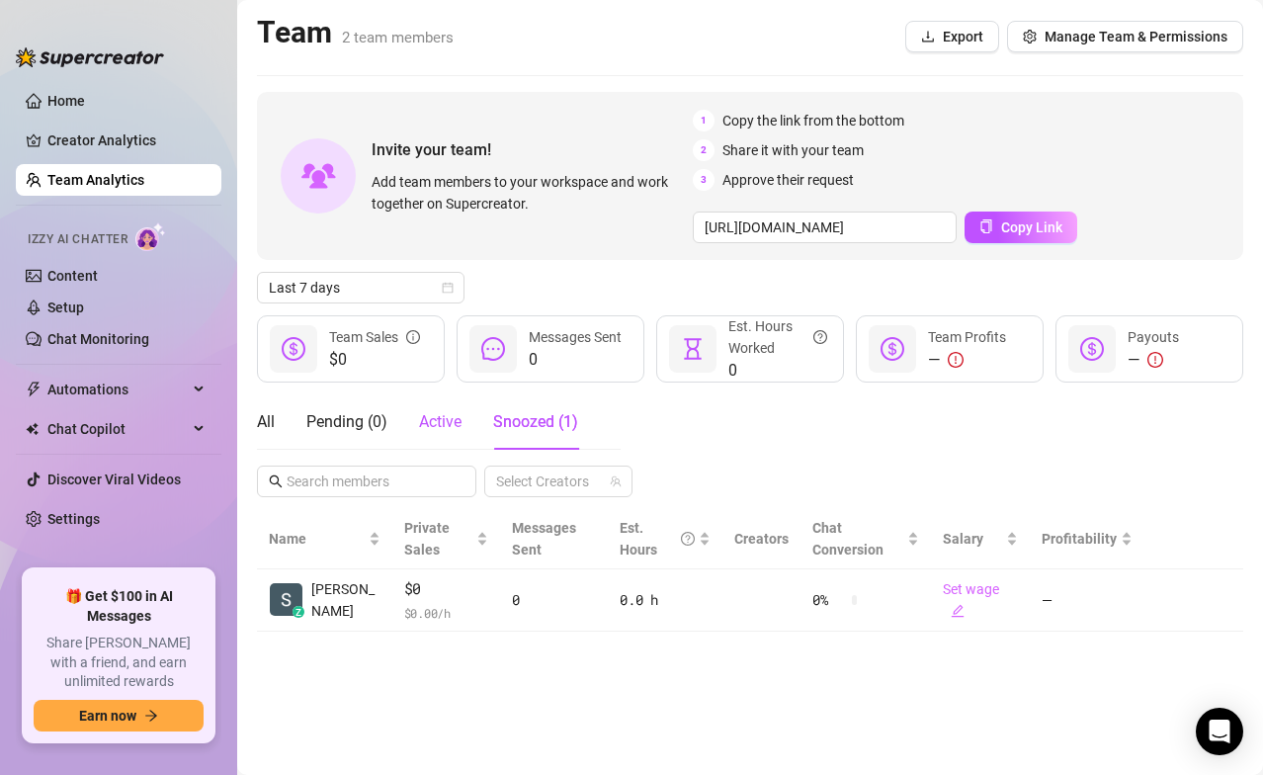
click at [433, 425] on span "Active" at bounding box center [440, 421] width 42 height 19
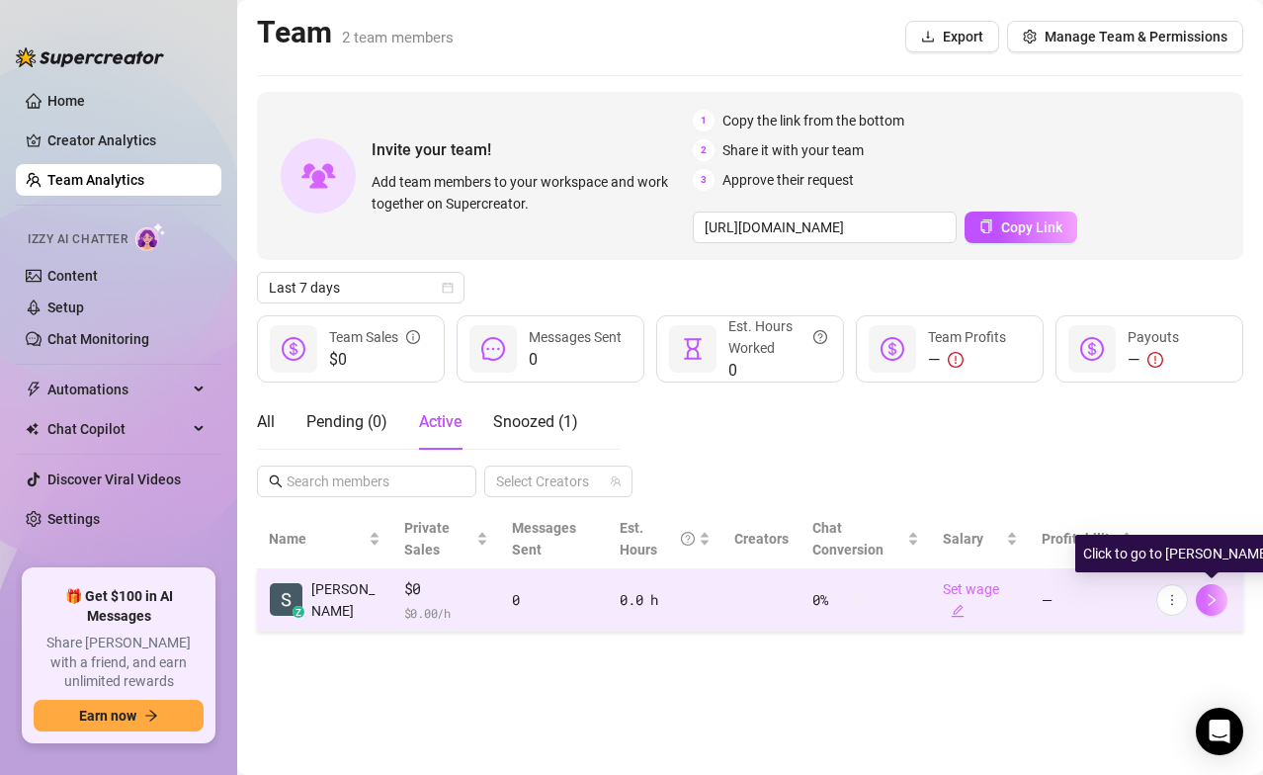
click at [1051, 537] on icon "right" at bounding box center [1211, 600] width 7 height 12
